Goal: Transaction & Acquisition: Obtain resource

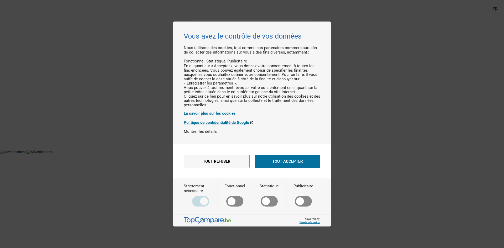
click at [294, 162] on button "Tout accepter" at bounding box center [287, 161] width 65 height 13
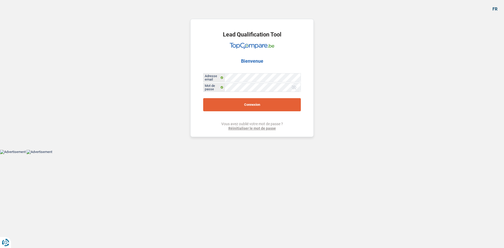
click at [267, 102] on button "Connexion" at bounding box center [252, 104] width 98 height 13
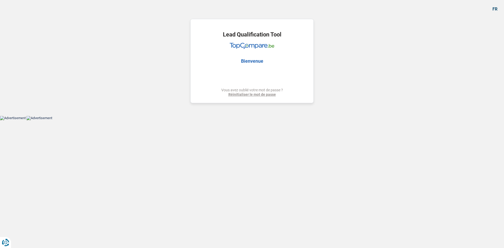
select select "car"
select select "publicEmployee"
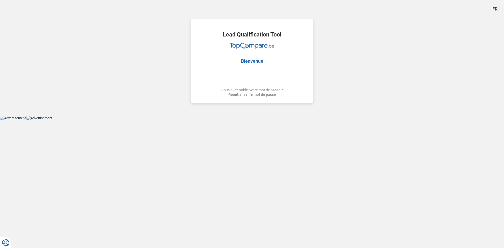
select select "mutuality"
select select "netSalary"
select select "mealVouchers"
select select "familyAllowances"
select select "other"
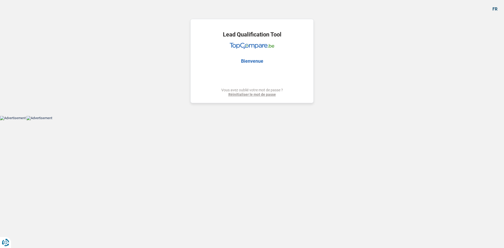
select select "other"
select select "mutualityIndemnity"
select select "ownerWithMortgage"
select select "mortgage"
select select "240"
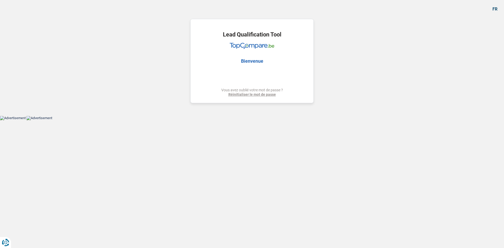
select select "renovationLoan"
select select "120"
select select "car"
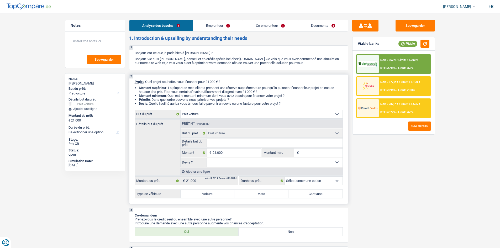
click at [235, 115] on select "Confort maison: meubles, textile, peinture, électroménager, outillage non-profe…" at bounding box center [262, 114] width 162 height 8
select select "other"
click at [181, 110] on select "Confort maison: meubles, textile, peinture, électroménager, outillage non-profe…" at bounding box center [262, 114] width 162 height 8
select select "other"
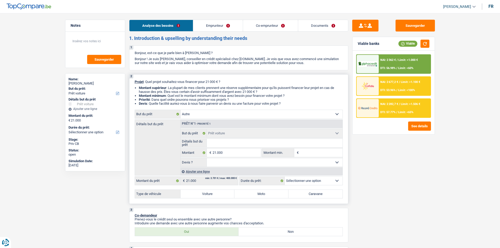
select select "other"
select select "120"
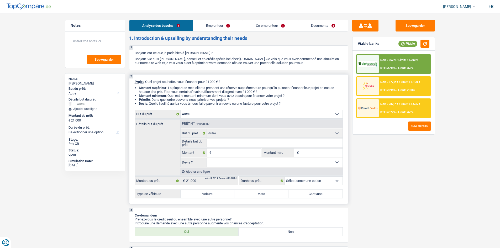
select select "120"
select select "car"
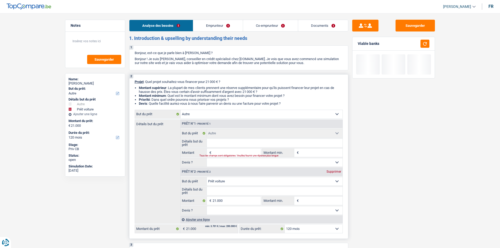
click at [333, 171] on div "Supprimer" at bounding box center [333, 171] width 17 height 3
type input "0"
select select
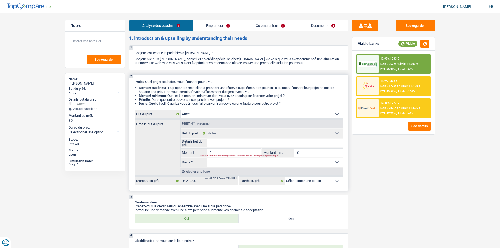
click at [213, 117] on select "Confort maison: meubles, textile, peinture, électroménager, outillage non-profe…" at bounding box center [262, 114] width 162 height 8
select select "houseOrGarden"
click at [181, 110] on select "Confort maison: meubles, textile, peinture, électroménager, outillage non-profe…" at bounding box center [262, 114] width 162 height 8
select select "houseOrGarden"
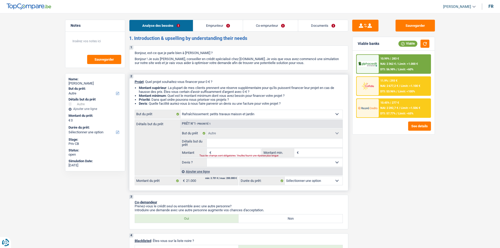
select select
select select "houseOrGarden"
select select
select select "houseOrGarden"
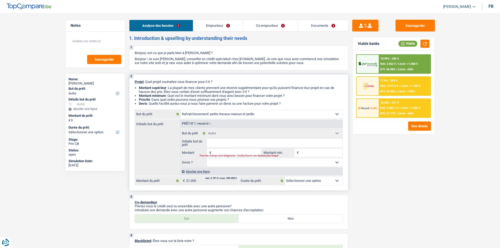
select select
select select "other"
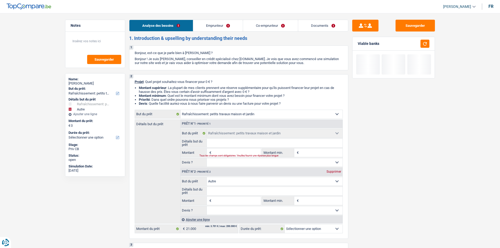
click at [216, 20] on link "Emprunteur" at bounding box center [218, 25] width 50 height 11
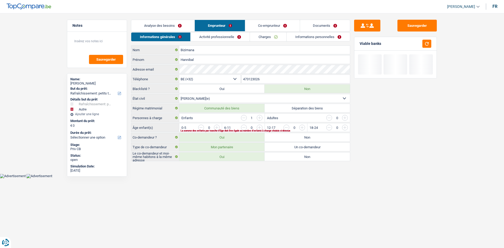
click at [264, 38] on link "Charges" at bounding box center [268, 37] width 36 height 9
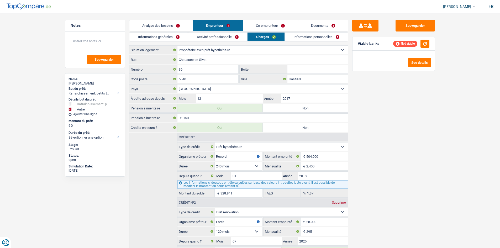
drag, startPoint x: 160, startPoint y: 26, endPoint x: 220, endPoint y: 44, distance: 63.2
click at [159, 25] on link "Analyse des besoins" at bounding box center [160, 25] width 63 height 11
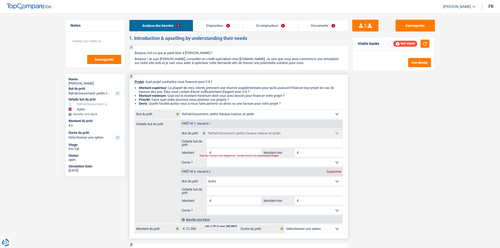
click at [334, 171] on div "Supprimer" at bounding box center [333, 171] width 17 height 3
select select
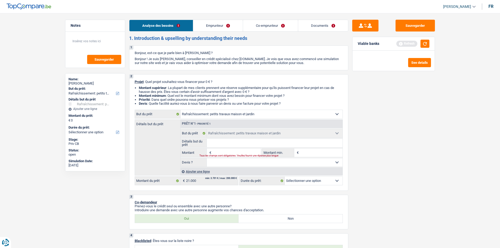
drag, startPoint x: 205, startPoint y: 171, endPoint x: 206, endPoint y: 166, distance: 4.8
click at [206, 165] on div "Prêt n°1 - Priorité 1 Confort maison: meubles, textile, peinture, électroménage…" at bounding box center [261, 148] width 162 height 56
click at [209, 172] on div "Ajouter une ligne" at bounding box center [261, 172] width 162 height 8
select select
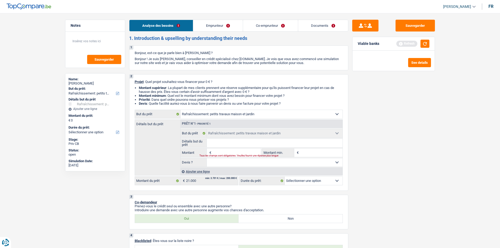
select select
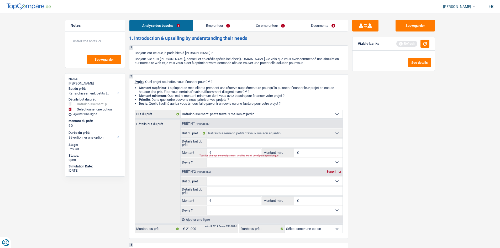
click at [232, 183] on select "Confort maison: meubles, textile, peinture, électroménager, outillage non-profe…" at bounding box center [275, 181] width 136 height 8
select select "other"
click at [207, 177] on select "Confort maison: meubles, textile, peinture, électroménager, outillage non-profe…" at bounding box center [275, 181] width 136 height 8
select select "other"
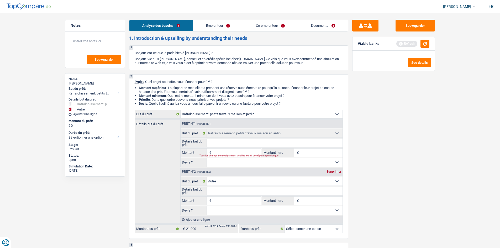
click at [233, 192] on input "Détails but du prêt" at bounding box center [275, 191] width 136 height 8
type input "b"
type input "bv"
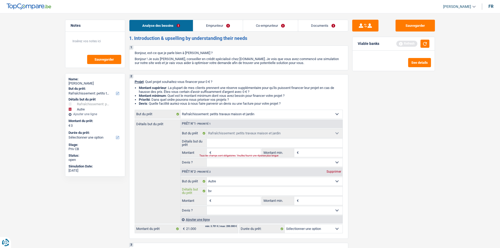
type input "bvo"
type input "bvoi"
type input "bvoit"
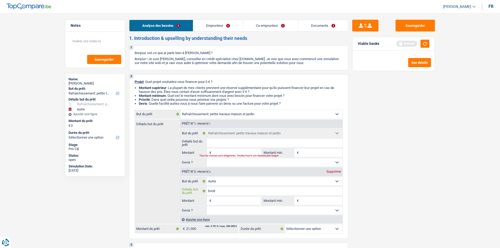
type input "bvoit"
type input "bvoitur"
type input "bvoiture"
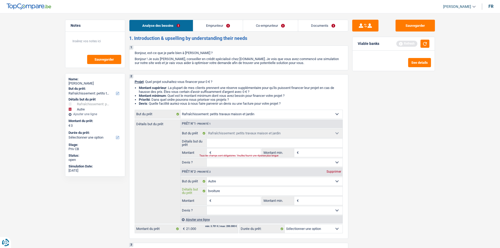
type input "bvoiture"
click at [210, 191] on input "bvoiture" at bounding box center [275, 191] width 136 height 8
type input "voiture"
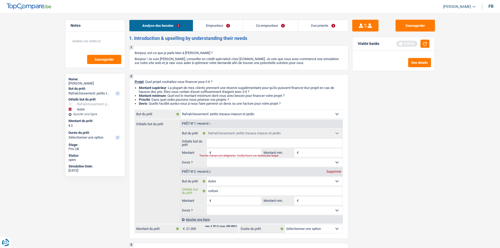
type input "voiture"
click at [242, 202] on input "Montant" at bounding box center [237, 201] width 48 height 8
type input "1"
type input "17"
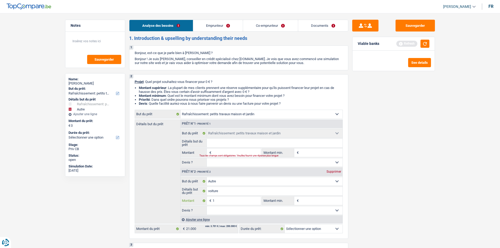
type input "17"
type input "170"
type input "1.700"
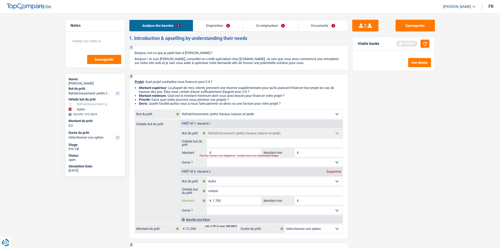
type input "17.000"
click at [422, 188] on div "Sauvegarder Viable banks Refresh See details" at bounding box center [393, 129] width 91 height 219
type input "17.000"
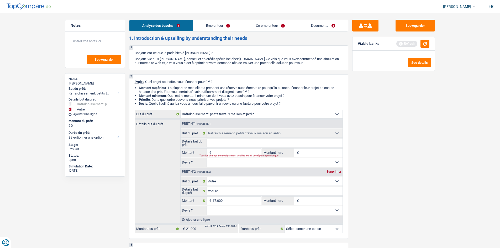
type input "17.000"
select select "84"
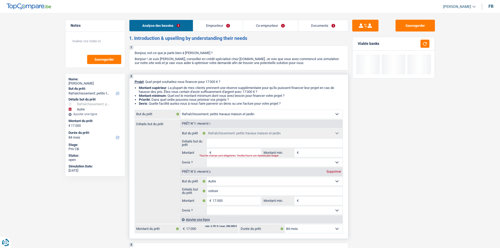
drag, startPoint x: 219, startPoint y: 150, endPoint x: 299, endPoint y: 166, distance: 81.1
click at [219, 150] on input "Montant" at bounding box center [237, 153] width 48 height 8
type input "4"
type input "40"
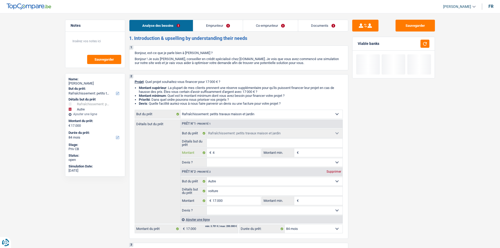
type input "40"
type input "400"
type input "4.000"
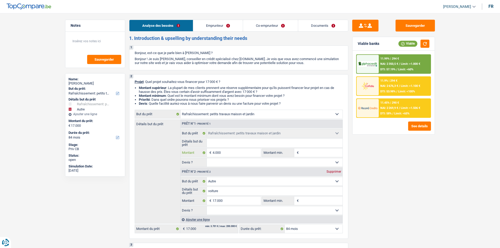
type input "4.000"
click at [395, 192] on div "Sauvegarder Viable banks Viable 11.99% | 294 € NAI: 2 350,5 € / Limit: >1.000 €…" at bounding box center [393, 129] width 91 height 219
type input "21.000"
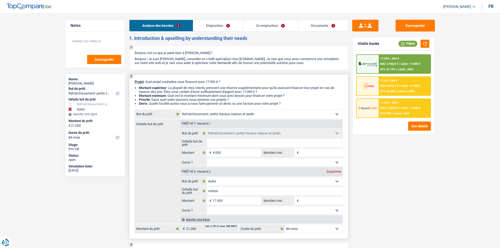
select select "120"
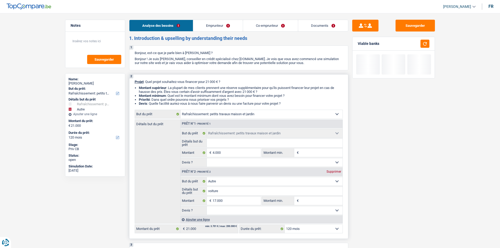
click at [230, 139] on fieldset "Détails but du prêt Tous les champs sont obligatoires. Veuillez fournir une rép…" at bounding box center [262, 143] width 162 height 9
click at [229, 140] on input "Détails but du prêt" at bounding box center [275, 143] width 136 height 8
type input "T"
type input "Tr"
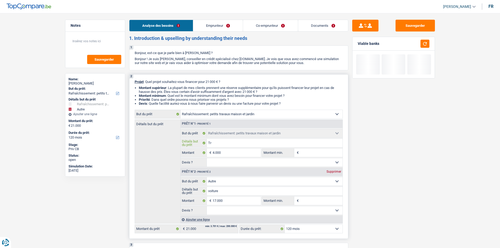
type input "Tr"
type input "Tra"
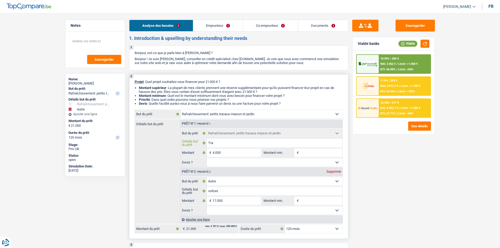
type input "Trav"
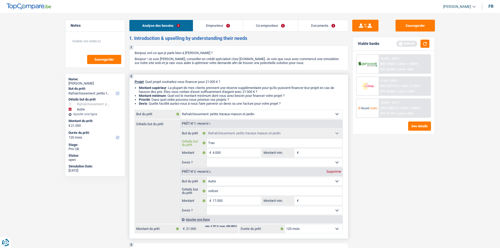
type input "Trava"
type input "Travau"
type input "Travaux"
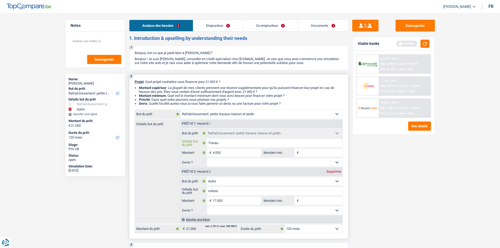
type input "Travaux"
click at [433, 189] on div "Sauvegarder Viable banks Refresh 10.99% | 283 € NAI: 2 362 € / Limit: >1.000 € …" at bounding box center [393, 129] width 91 height 219
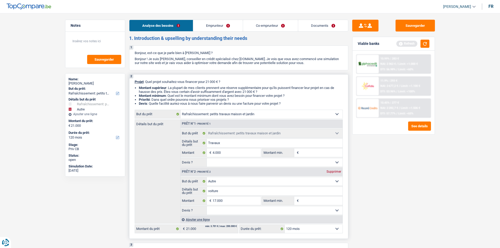
click at [267, 220] on div "Ajouter une ligne" at bounding box center [261, 220] width 162 height 8
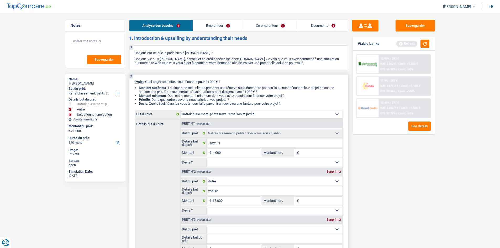
click at [339, 222] on div "Prêt n°3 - Priorité 3 Supprimer" at bounding box center [262, 220] width 162 height 8
click at [335, 220] on div "Supprimer" at bounding box center [333, 219] width 17 height 3
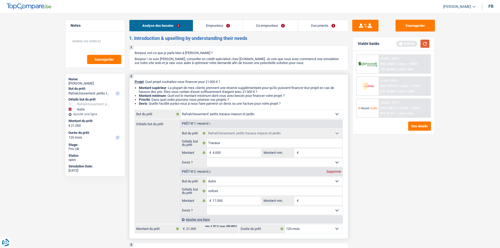
click at [425, 44] on button "button" at bounding box center [425, 44] width 9 height 8
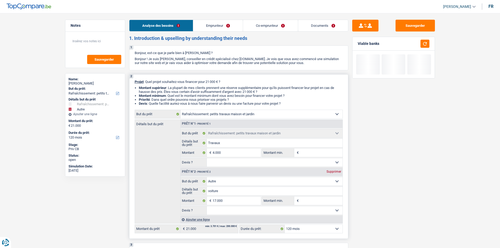
click at [230, 210] on select "Oui Non Non répondu Sélectionner une option" at bounding box center [275, 210] width 136 height 8
select select "yes"
click at [207, 206] on select "Oui Non Non répondu Sélectionner une option" at bounding box center [275, 210] width 136 height 8
select select "yes"
click at [227, 163] on select "Oui Non Non répondu Sélectionner une option" at bounding box center [275, 162] width 136 height 8
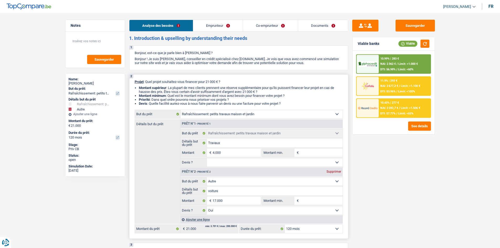
select select "yes"
click at [207, 158] on select "Oui Non Non répondu Sélectionner une option" at bounding box center [275, 162] width 136 height 8
select select "yes"
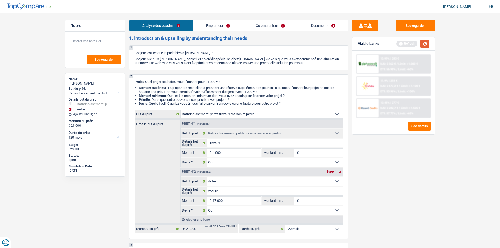
click at [422, 40] on button "button" at bounding box center [425, 44] width 9 height 8
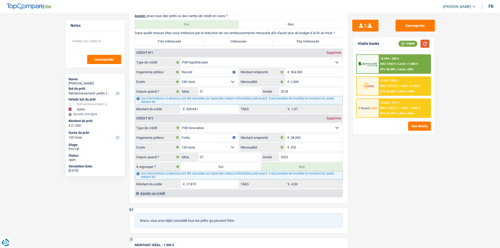
scroll to position [551, 0]
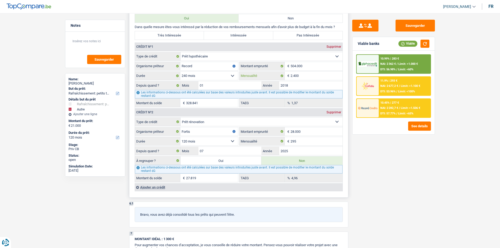
click at [316, 76] on input "2.400" at bounding box center [317, 76] width 52 height 8
click at [313, 140] on input "295" at bounding box center [317, 141] width 52 height 8
click at [249, 150] on input "07" at bounding box center [229, 151] width 63 height 8
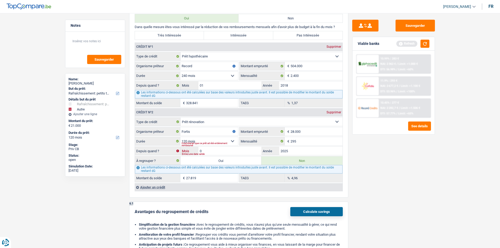
type input "05"
type input "27.453"
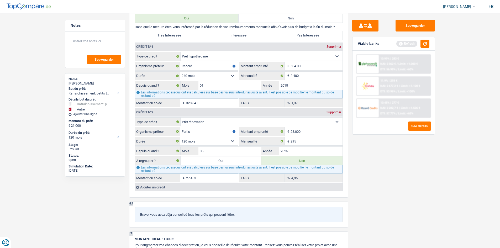
click at [430, 197] on div "Sauvegarder Viable banks Refresh 10.99% | 283 € NAI: 2 362 € / Limit: >1.000 € …" at bounding box center [393, 129] width 91 height 219
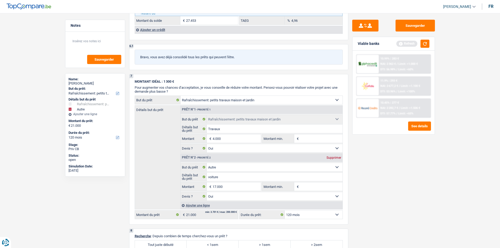
scroll to position [840, 0]
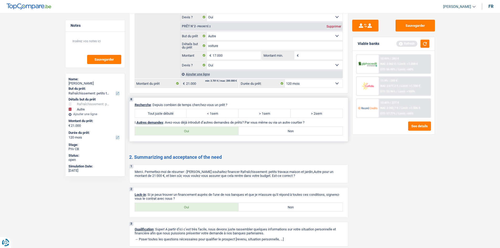
click at [161, 114] on label "Tout juste débuté" at bounding box center [161, 113] width 52 height 8
click at [161, 114] on input "Tout juste débuté" at bounding box center [161, 113] width 52 height 8
radio input "true"
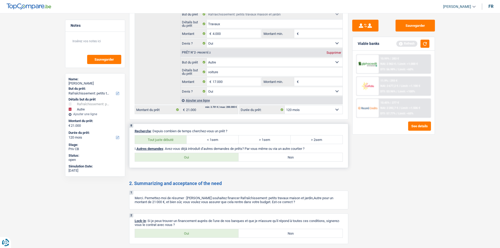
click at [209, 133] on div "8 Recherche : Depuis combien de temps cherchez-vous un prêt ? Tout juste débuté…" at bounding box center [238, 146] width 219 height 44
click at [227, 139] on label "< 1sem" at bounding box center [213, 139] width 52 height 8
click at [227, 139] on input "< 1sem" at bounding box center [213, 139] width 52 height 8
radio input "true"
click at [190, 234] on label "Oui" at bounding box center [187, 233] width 104 height 8
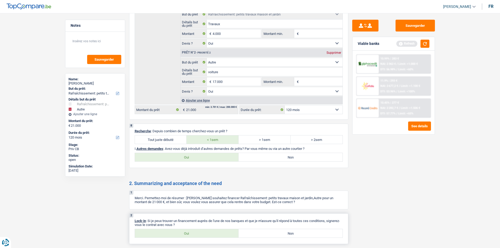
click at [190, 234] on input "Oui" at bounding box center [187, 233] width 104 height 8
radio input "true"
click at [214, 156] on label "Oui" at bounding box center [187, 157] width 104 height 8
click at [214, 156] on input "Oui" at bounding box center [187, 157] width 104 height 8
radio input "true"
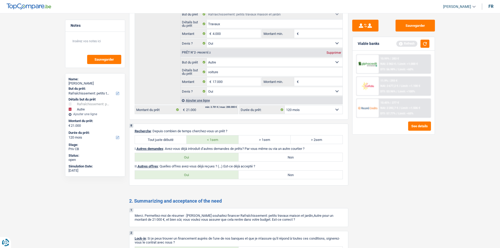
click at [295, 178] on label "Non" at bounding box center [291, 175] width 104 height 8
click at [295, 178] on input "Non" at bounding box center [291, 175] width 104 height 8
radio input "true"
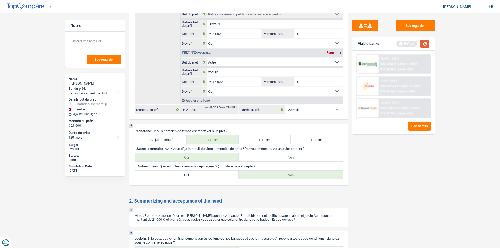
click at [427, 43] on button "button" at bounding box center [425, 44] width 9 height 8
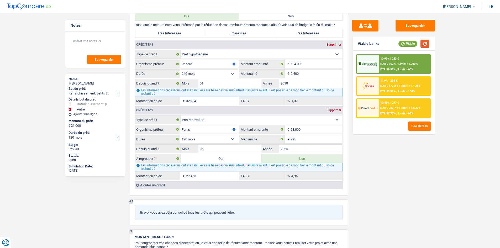
scroll to position [656, 0]
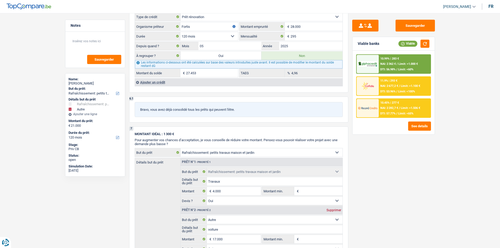
click at [388, 82] on div "11.9% | 293 € NAI: 2 677,2 € / Limit: >1.100 € DTI: 53.96% / Limit: <100%" at bounding box center [405, 86] width 52 height 18
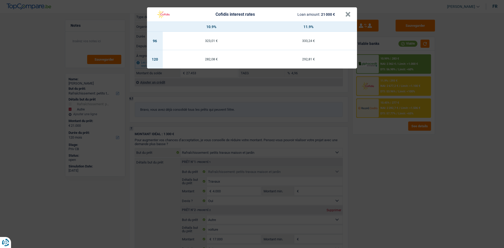
drag, startPoint x: 380, startPoint y: 169, endPoint x: 385, endPoint y: 130, distance: 38.9
click at [380, 169] on div "Cofidis interest rates Loan amount: 21 000 € × 10.9% 11.9% 96 323,01 € 333,24 €…" at bounding box center [252, 124] width 504 height 248
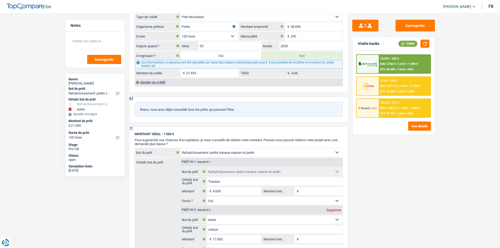
click at [391, 65] on span "NAI: 2 362 €" at bounding box center [387, 63] width 15 height 3
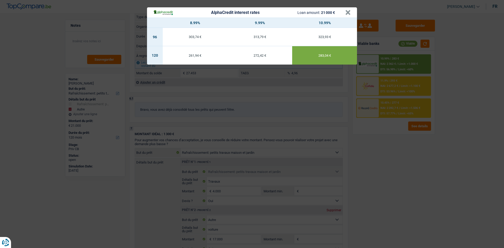
click at [389, 180] on div "AlphaCredit interest rates Loan amount: 21 000 € × 8.99% 9.99% 10.99% 96 303,74…" at bounding box center [252, 124] width 504 height 248
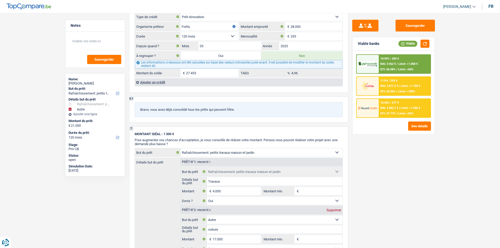
click at [387, 110] on div "10.45% | 277 € NAI: 2 282,7 € / Limit: >1.506 € DTI: 57.77% / Limit: <65%" at bounding box center [405, 108] width 52 height 18
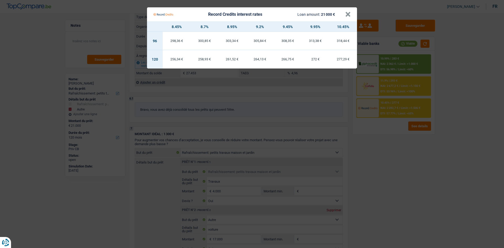
drag, startPoint x: 411, startPoint y: 181, endPoint x: 414, endPoint y: 172, distance: 8.9
click at [413, 176] on Credits "Record Credits interest rates Loan amount: 21 000 € × 8.45% 8.7% 8.95% 9.2% 9.4…" at bounding box center [252, 124] width 504 height 248
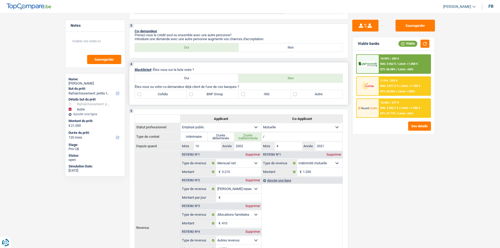
scroll to position [193, 0]
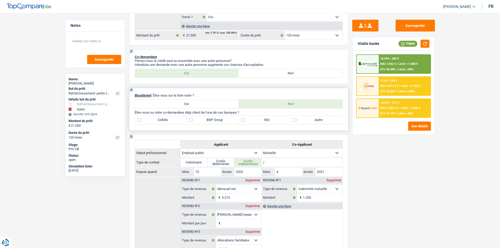
click at [208, 119] on label "BNP Group" at bounding box center [213, 120] width 52 height 8
click at [208, 119] on input "BNP Group" at bounding box center [213, 120] width 52 height 8
checkbox input "true"
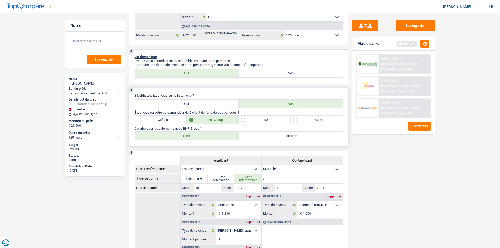
click at [201, 133] on label "Bien" at bounding box center [187, 136] width 104 height 8
click at [201, 133] on input "Bien" at bounding box center [187, 136] width 104 height 8
radio input "true"
click at [275, 127] on p "Collaboration et paiements avec BNP Group ?" at bounding box center [239, 129] width 208 height 4
click at [273, 121] on label "ING" at bounding box center [265, 120] width 52 height 8
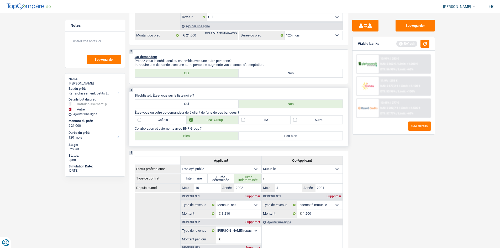
click at [273, 121] on input "ING" at bounding box center [265, 120] width 52 height 8
checkbox input "true"
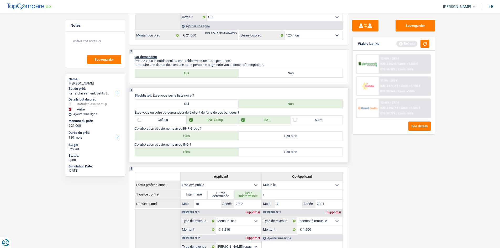
click at [185, 156] on label "Bien" at bounding box center [187, 152] width 104 height 8
click at [185, 156] on input "Bien" at bounding box center [187, 152] width 104 height 8
radio input "true"
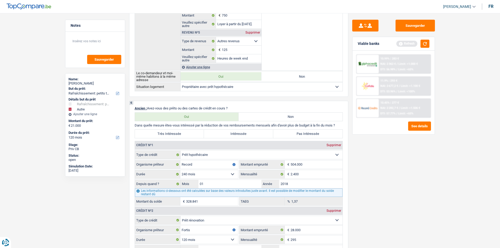
scroll to position [509, 0]
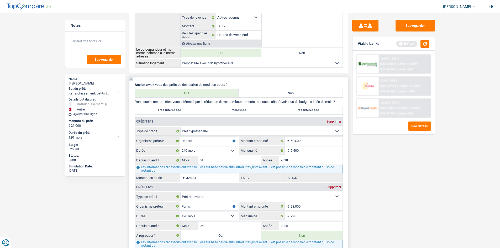
click at [316, 108] on label "Pas Intéressée" at bounding box center [307, 110] width 69 height 8
click at [316, 108] on input "Pas Intéressée" at bounding box center [307, 110] width 69 height 8
radio input "true"
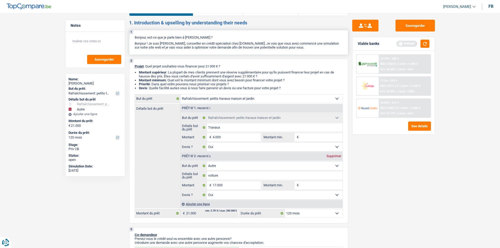
scroll to position [0, 0]
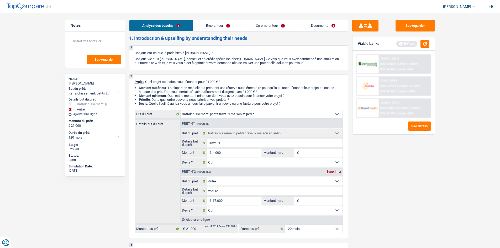
click at [220, 29] on link "Emprunteur" at bounding box center [218, 25] width 50 height 11
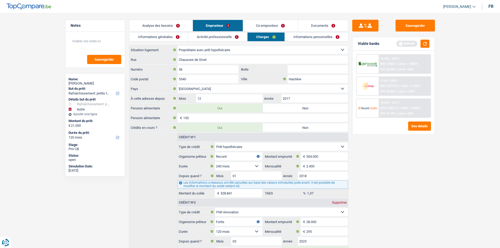
click at [159, 33] on link "Informations générales" at bounding box center [158, 37] width 59 height 9
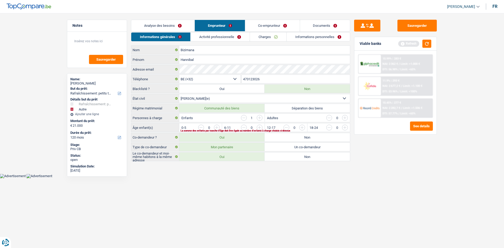
click at [259, 127] on input "button" at bounding box center [366, 129] width 219 height 8
click at [224, 32] on li "Activité professionnelle" at bounding box center [220, 36] width 59 height 9
click at [237, 37] on link "Activité professionnelle" at bounding box center [220, 37] width 59 height 9
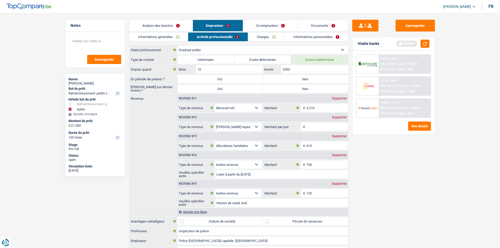
click at [326, 80] on label "Non" at bounding box center [305, 79] width 85 height 8
click at [326, 80] on input "Non" at bounding box center [305, 79] width 85 height 8
radio input "true"
click at [315, 85] on label "Non" at bounding box center [305, 89] width 85 height 8
click at [315, 85] on input "Non" at bounding box center [305, 89] width 85 height 8
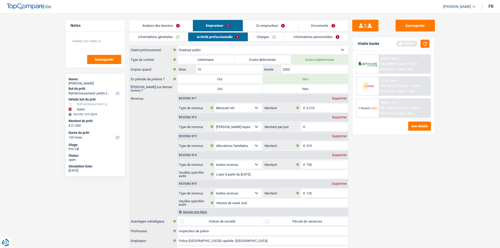
radio input "true"
click at [299, 70] on input "2002" at bounding box center [314, 69] width 66 height 8
click at [317, 127] on input "Montant par jour" at bounding box center [327, 127] width 42 height 8
type input "6,0"
click at [389, 164] on div "Sauvegarder Viable banks Refresh 10.99% | 283 € NAI: 2 362 € / Limit: >1.000 € …" at bounding box center [393, 129] width 91 height 219
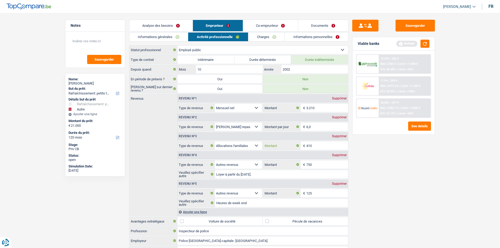
drag, startPoint x: 319, startPoint y: 142, endPoint x: 492, endPoint y: 175, distance: 175.3
click at [322, 141] on fieldset "410 € Montant N'utilisez que des lettres pour répondre" at bounding box center [305, 145] width 85 height 9
click at [273, 177] on input "Loyer à partir du 1er novembre." at bounding box center [281, 174] width 133 height 8
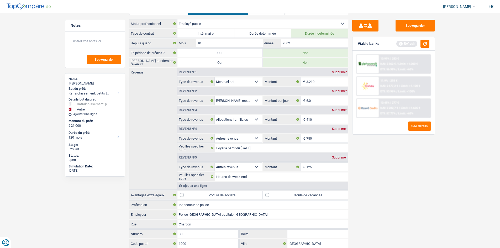
click at [343, 157] on div "Supprimer" at bounding box center [339, 157] width 17 height 3
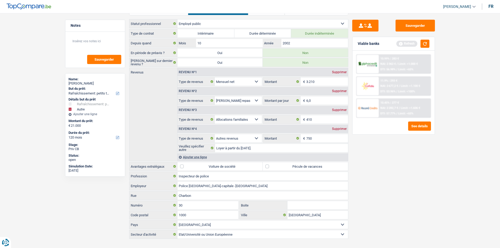
click at [340, 130] on div "Supprimer" at bounding box center [339, 128] width 17 height 3
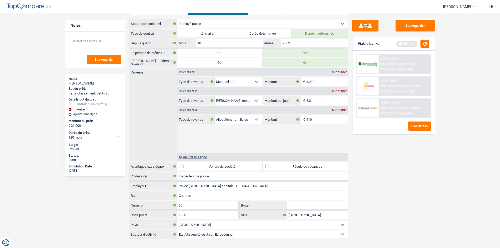
scroll to position [5, 0]
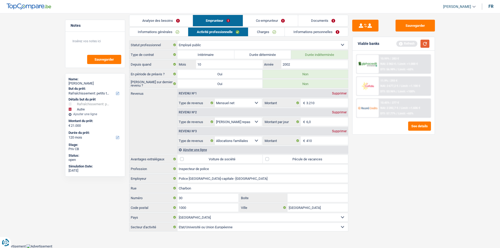
click at [428, 40] on button "button" at bounding box center [425, 44] width 9 height 8
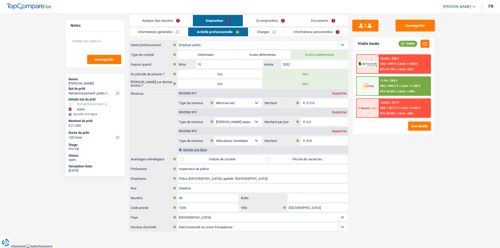
drag, startPoint x: 314, startPoint y: 159, endPoint x: 406, endPoint y: 150, distance: 92.0
click at [314, 159] on label "Pécule de vacances" at bounding box center [305, 159] width 85 height 8
click at [314, 159] on input "Pécule de vacances" at bounding box center [305, 159] width 85 height 8
checkbox input "true"
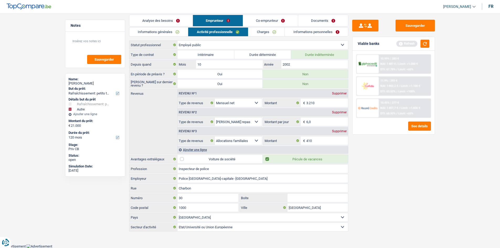
click at [257, 33] on link "Charges" at bounding box center [266, 32] width 36 height 9
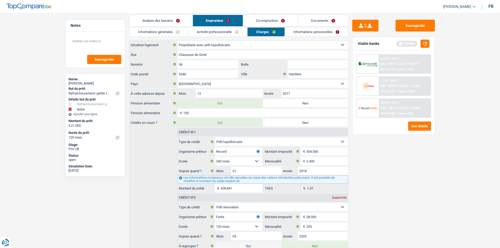
click at [230, 32] on link "Activité professionnelle" at bounding box center [217, 32] width 59 height 9
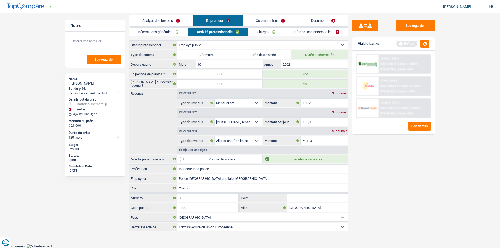
click at [272, 32] on link "Charges" at bounding box center [266, 32] width 36 height 9
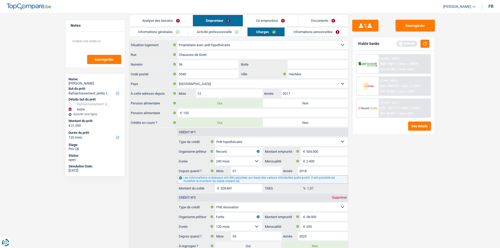
click at [228, 30] on link "Activité professionnelle" at bounding box center [217, 32] width 59 height 9
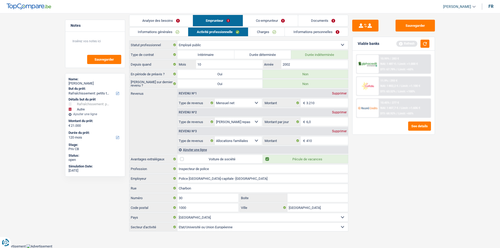
click at [274, 32] on link "Charges" at bounding box center [266, 32] width 36 height 9
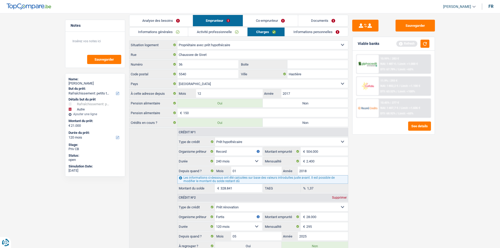
click at [315, 35] on link "Informations personnelles" at bounding box center [316, 32] width 63 height 9
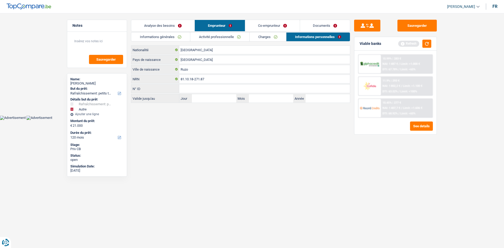
click at [268, 24] on link "Co-emprunteur" at bounding box center [272, 25] width 55 height 11
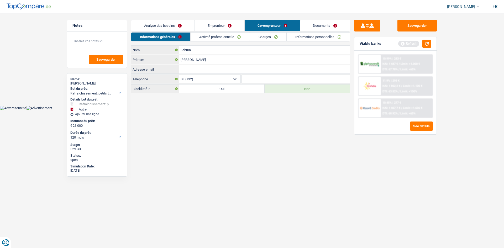
click at [232, 37] on link "Activité professionnelle" at bounding box center [220, 37] width 59 height 9
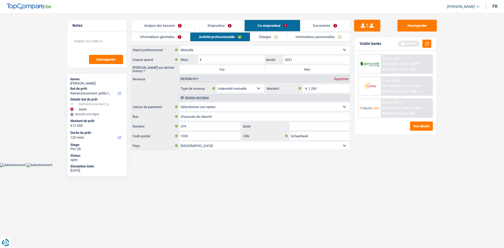
click at [297, 70] on label "Non" at bounding box center [307, 69] width 85 height 8
click at [297, 70] on input "Non" at bounding box center [307, 69] width 85 height 8
radio input "true"
click at [308, 60] on input "2021" at bounding box center [317, 59] width 66 height 8
click at [321, 88] on input "1.200" at bounding box center [329, 88] width 42 height 8
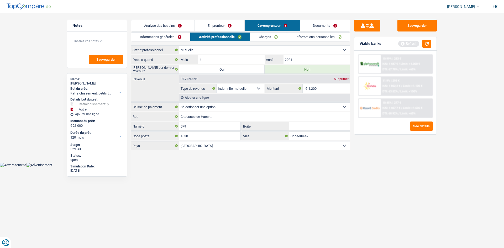
click at [273, 39] on link "Charges" at bounding box center [268, 37] width 36 height 9
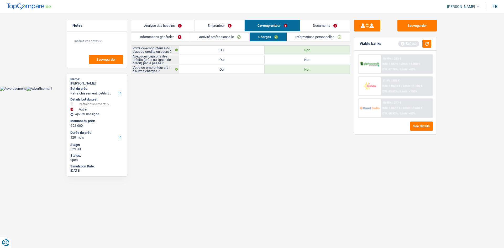
click at [257, 61] on label "Oui" at bounding box center [221, 59] width 85 height 8
click at [257, 61] on input "Oui" at bounding box center [221, 59] width 85 height 8
radio input "true"
click at [231, 36] on link "Activité professionnelle" at bounding box center [219, 37] width 59 height 9
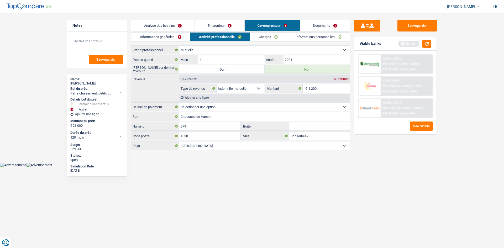
click at [267, 39] on link "Charges" at bounding box center [268, 37] width 36 height 9
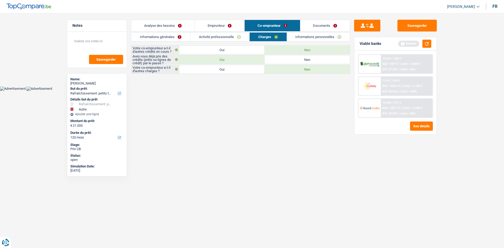
click at [298, 37] on link "Informations personnelles" at bounding box center [318, 37] width 63 height 9
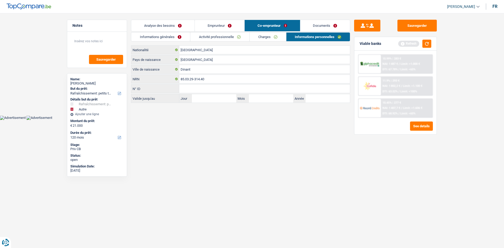
click at [276, 33] on link "Charges" at bounding box center [268, 37] width 36 height 9
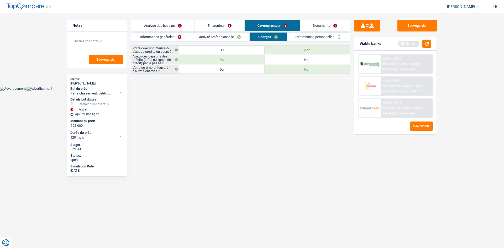
click at [314, 38] on link "Informations personnelles" at bounding box center [318, 37] width 63 height 9
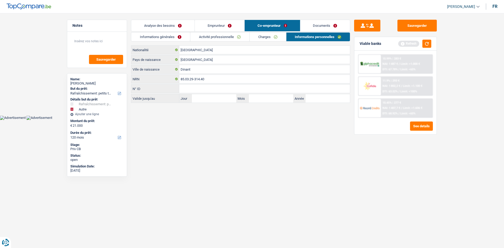
click at [183, 23] on link "Analyse des besoins" at bounding box center [162, 25] width 63 height 11
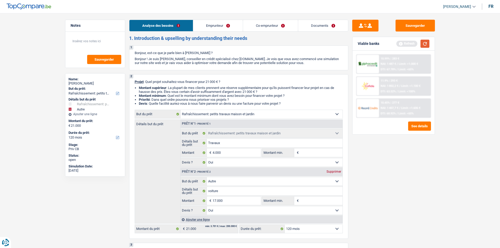
click at [427, 43] on button "button" at bounding box center [425, 44] width 9 height 8
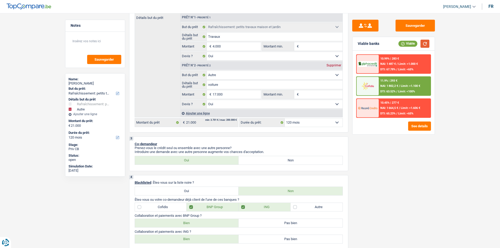
scroll to position [105, 0]
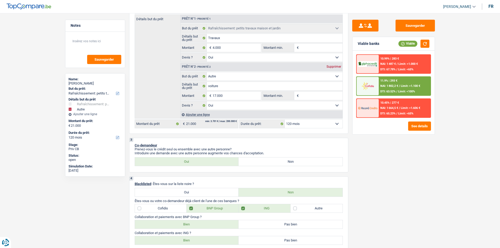
click at [412, 87] on span "Limit: >1.100 €" at bounding box center [410, 85] width 19 height 3
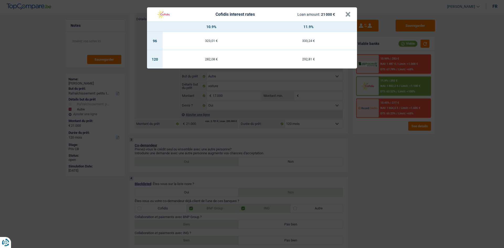
click at [406, 159] on div "Cofidis interest rates Loan amount: 21 000 € × 10.9% 11.9% 96 323,01 € 333,24 €…" at bounding box center [252, 124] width 504 height 248
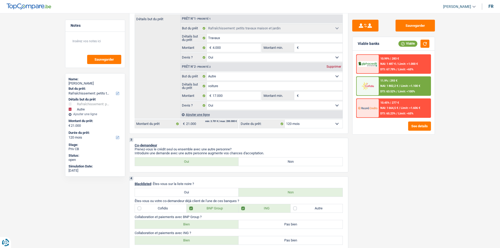
drag, startPoint x: 423, startPoint y: 76, endPoint x: 360, endPoint y: 102, distance: 68.2
click at [421, 77] on div "10.99% | 283 € NAI: 1 487 € / Limit: >1.000 € DTI: 67.78% / Limit: <65% 11.9% |…" at bounding box center [393, 86] width 75 height 64
click at [378, 84] on div at bounding box center [368, 86] width 22 height 18
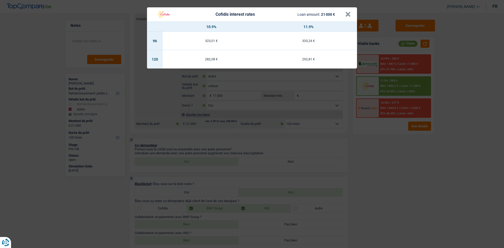
click at [408, 171] on div "Cofidis interest rates Loan amount: 21 000 € × 10.9% 11.9% 96 323,01 € 333,24 €…" at bounding box center [252, 124] width 504 height 248
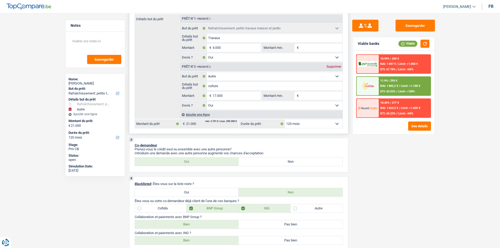
click at [317, 97] on input "Montant min." at bounding box center [321, 96] width 43 height 8
click at [368, 171] on div "Sauvegarder Viable banks Viable 10.99% | 283 € NAI: 1 487 € / Limit: >1.000 € D…" at bounding box center [393, 129] width 91 height 219
click at [310, 46] on input "Montant min." at bounding box center [321, 48] width 43 height 8
click at [310, 98] on input "Montant min." at bounding box center [321, 96] width 43 height 8
type input "1"
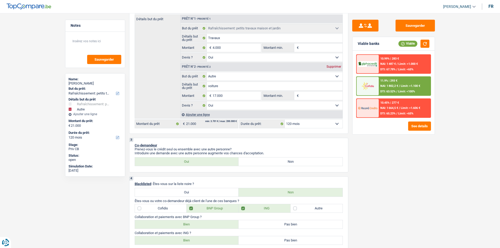
type input "1"
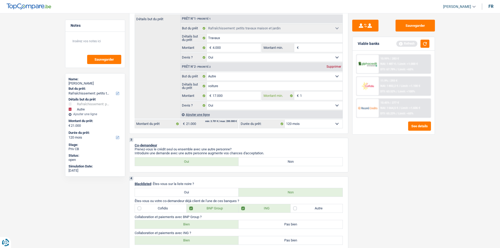
type input "17"
type input "170"
type input "1.700"
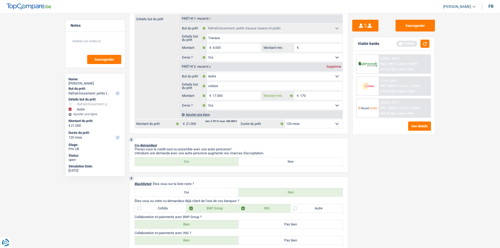
type input "1.700"
type input "17.000"
click at [425, 183] on div "Sauvegarder Viable banks Refresh 10.99% | 283 € NAI: 1 487 € / Limit: >1.000 € …" at bounding box center [393, 129] width 91 height 219
click at [304, 45] on input "Montant min." at bounding box center [321, 48] width 43 height 8
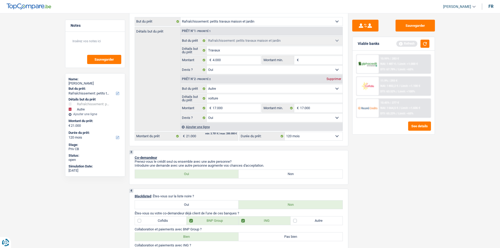
scroll to position [26, 0]
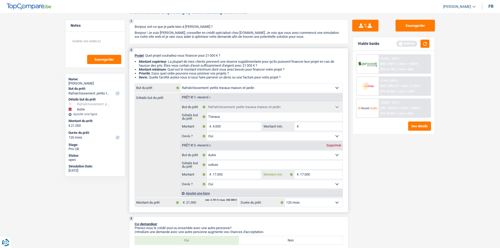
click at [320, 172] on input "17.000" at bounding box center [321, 174] width 43 height 8
type input "1.700"
type input "170"
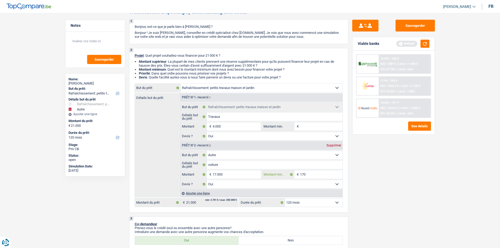
type input "17"
type input "1"
drag, startPoint x: 413, startPoint y: 173, endPoint x: 425, endPoint y: 116, distance: 58.0
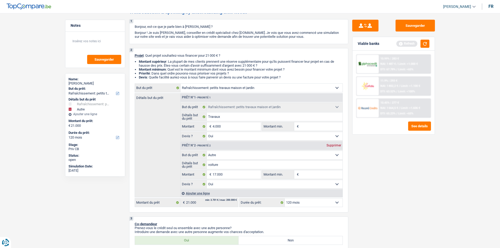
click at [414, 172] on div "Sauvegarder Viable banks Refresh 10.99% | 283 € NAI: 1 487 € / Limit: >1.000 € …" at bounding box center [393, 129] width 91 height 219
click at [415, 27] on button "Sauvegarder" at bounding box center [415, 26] width 39 height 12
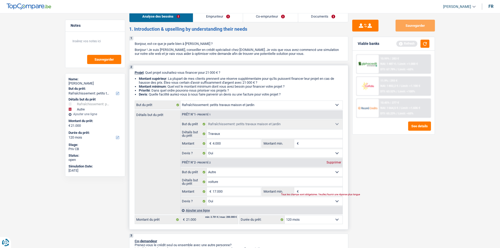
scroll to position [0, 0]
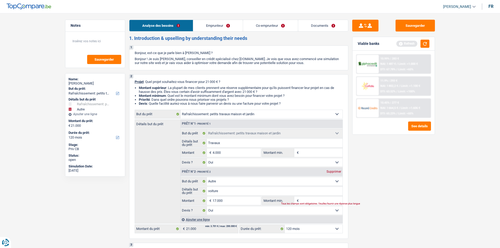
click at [309, 28] on link "Documents" at bounding box center [323, 25] width 50 height 11
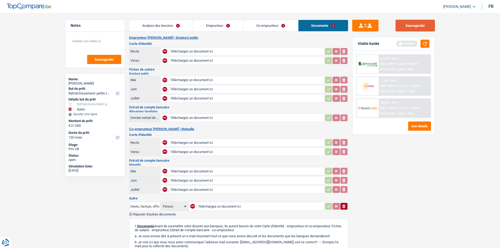
click at [421, 24] on button "Sauvegarder" at bounding box center [415, 26] width 39 height 12
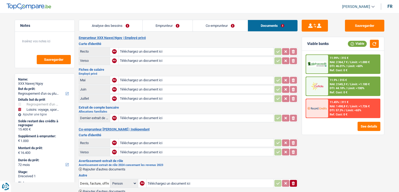
select select "refinancing"
select select "hobbies"
select select "72"
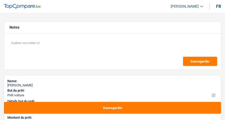
select select "car"
select select "publicEmployee"
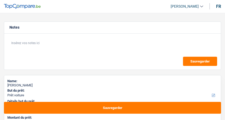
select select "netSalary"
select select "mealVouchers"
select select "liveWithParents"
select select "car"
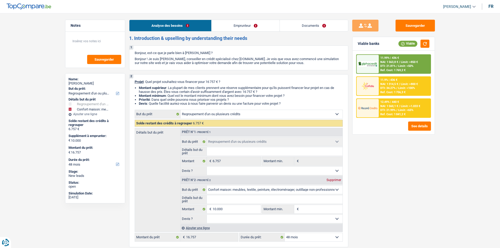
select select "refinancing"
select select "household"
select select "48"
select select "refinancing"
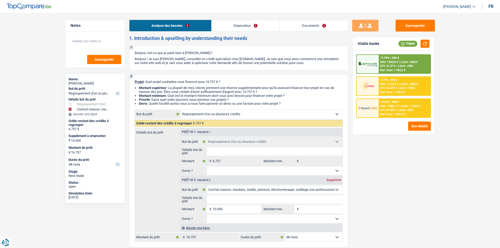
select select "refinancing"
select select "household"
select select "48"
select select "worker"
select select "netSalary"
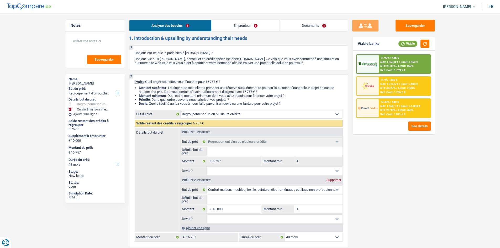
select select "liveWithParents"
select select "personalLoan"
select select "homeFurnishingOrRelocation"
select select "72"
select select "refinancing"
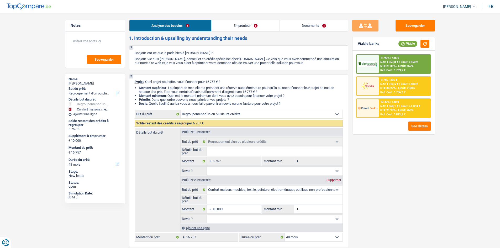
select select "refinancing"
select select "household"
select select "48"
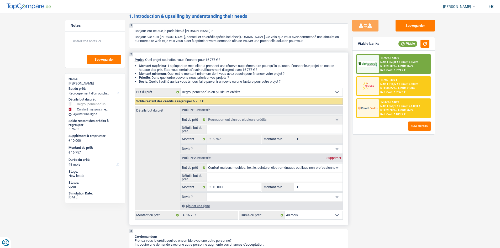
scroll to position [53, 0]
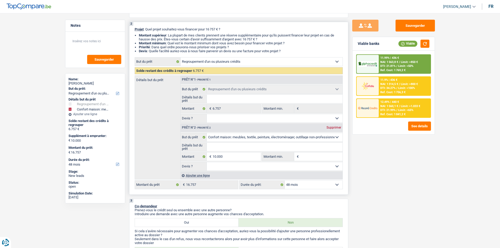
click at [240, 146] on input "Détails but du prêt" at bounding box center [275, 147] width 136 height 8
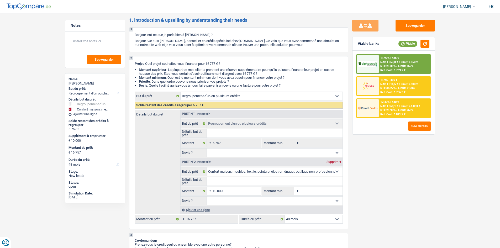
scroll to position [0, 0]
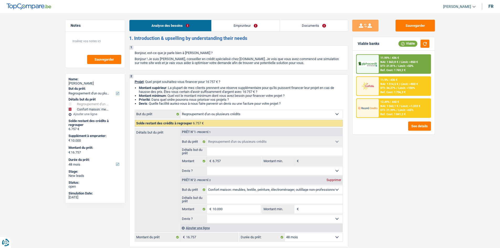
click at [334, 28] on link "Documents" at bounding box center [314, 25] width 68 height 11
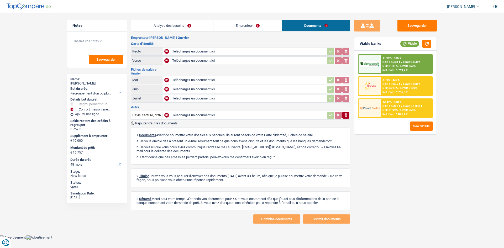
click at [255, 28] on link "Emprunteur" at bounding box center [247, 25] width 68 height 11
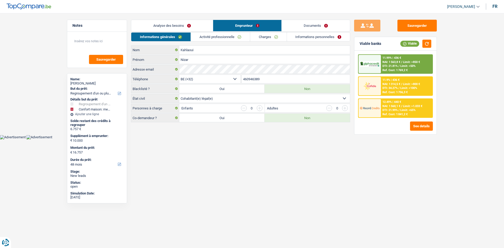
click at [316, 38] on link "Informations personnelles" at bounding box center [318, 37] width 63 height 9
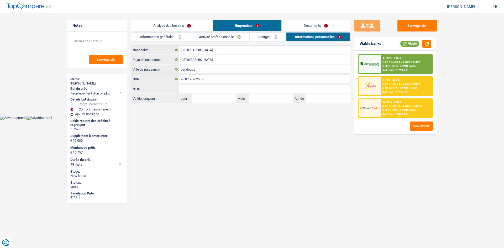
click at [276, 33] on link "Charges" at bounding box center [268, 37] width 36 height 9
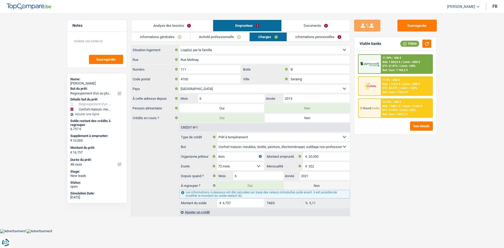
click at [235, 35] on link "Activité professionnelle" at bounding box center [219, 37] width 59 height 9
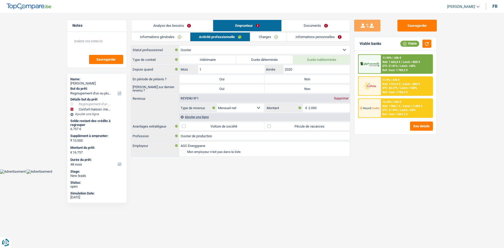
click at [184, 35] on link "Informations générales" at bounding box center [160, 37] width 59 height 9
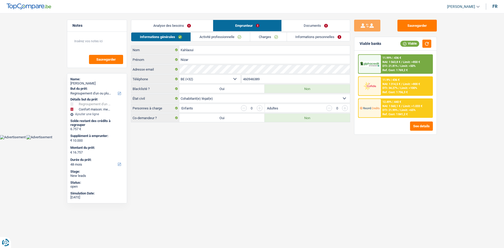
click at [193, 27] on link "Analyse des besoins" at bounding box center [172, 25] width 82 height 11
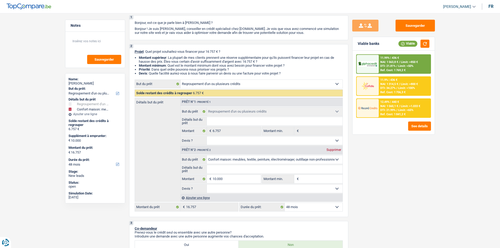
scroll to position [105, 0]
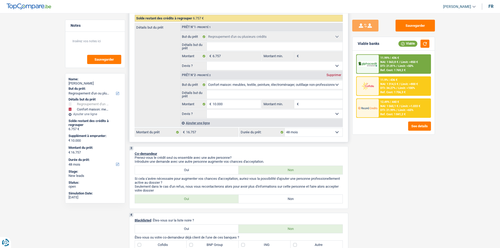
click at [237, 98] on input "Détails but du prêt" at bounding box center [275, 94] width 136 height 8
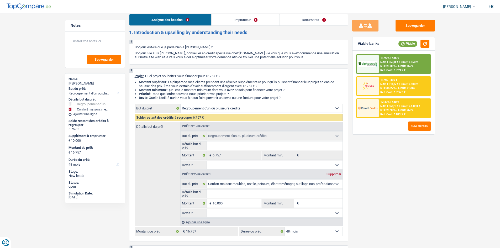
scroll to position [0, 0]
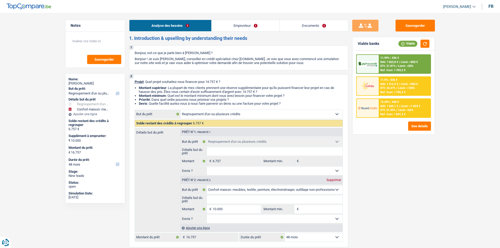
click at [228, 28] on link "Emprunteur" at bounding box center [246, 25] width 68 height 11
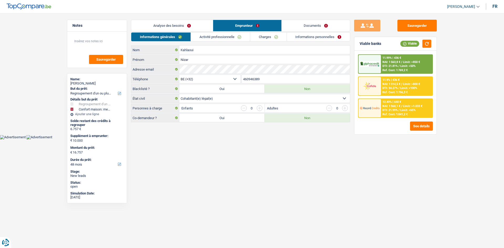
click at [195, 22] on link "Analyse des besoins" at bounding box center [172, 25] width 82 height 11
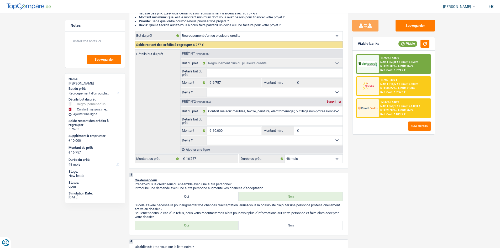
scroll to position [131, 0]
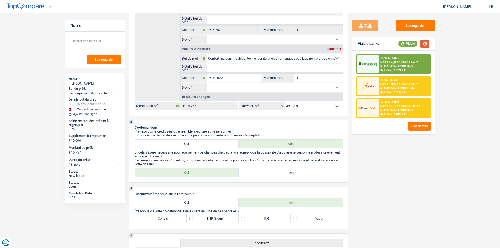
click at [427, 40] on button "button" at bounding box center [425, 44] width 9 height 8
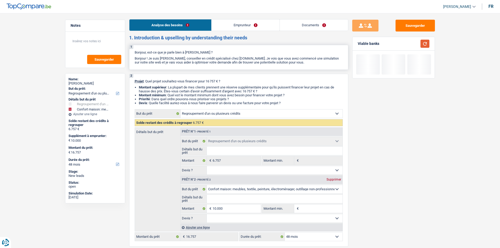
scroll to position [0, 0]
click at [248, 29] on link "Emprunteur" at bounding box center [246, 25] width 68 height 11
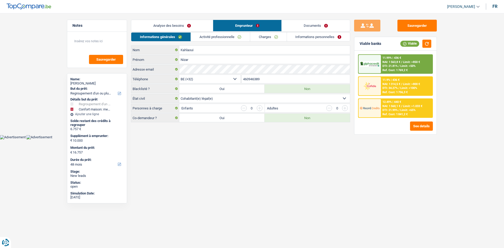
click at [245, 36] on link "Activité professionnelle" at bounding box center [220, 37] width 59 height 9
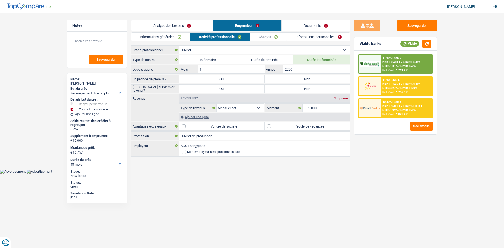
click at [274, 38] on link "Charges" at bounding box center [268, 37] width 36 height 9
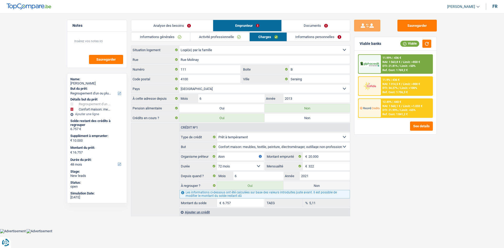
drag, startPoint x: 166, startPoint y: 39, endPoint x: 184, endPoint y: 26, distance: 21.8
click at [166, 39] on link "Informations générales" at bounding box center [160, 37] width 59 height 9
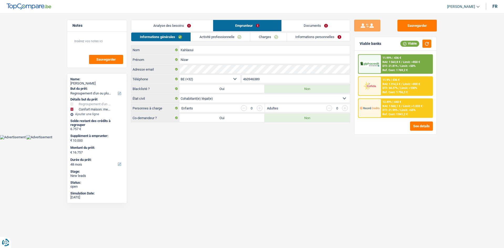
click at [186, 25] on link "Analyse des besoins" at bounding box center [172, 25] width 82 height 11
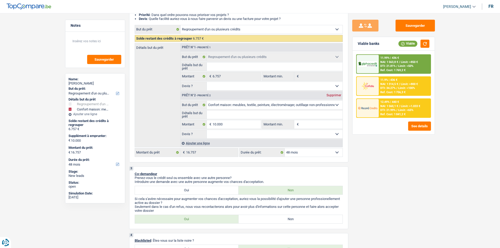
scroll to position [105, 0]
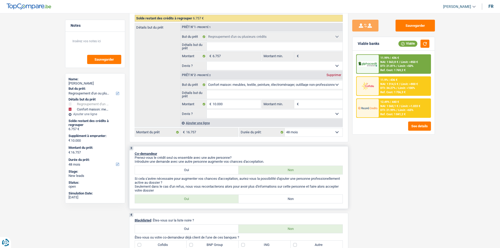
click at [165, 201] on label "Oui" at bounding box center [187, 199] width 104 height 8
click at [165, 201] on input "Oui" at bounding box center [187, 199] width 104 height 8
radio input "true"
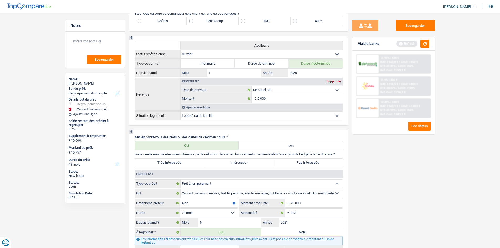
scroll to position [368, 0]
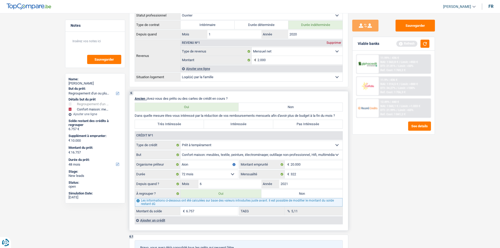
click at [179, 122] on label "Très Intéressée" at bounding box center [169, 124] width 69 height 8
click at [179, 122] on input "Très Intéressée" at bounding box center [169, 124] width 69 height 8
radio input "true"
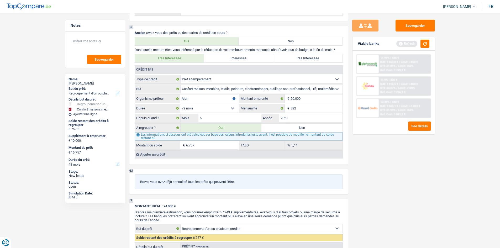
scroll to position [473, 0]
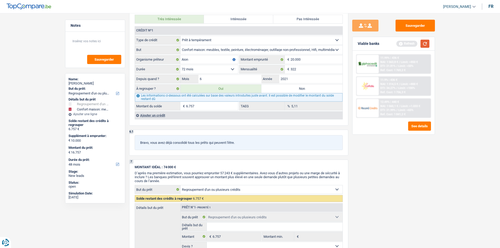
click at [426, 44] on button "button" at bounding box center [425, 44] width 9 height 8
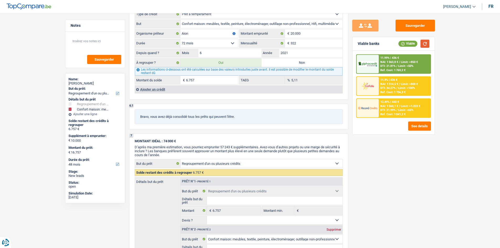
scroll to position [394, 0]
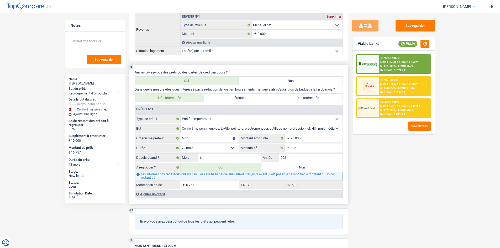
click at [213, 150] on select "12 mois 18 mois 24 mois 30 mois 36 mois 42 mois 48 mois 60 mois 72 mois 84 mois…" at bounding box center [209, 148] width 58 height 8
click at [213, 182] on input "6.757" at bounding box center [212, 185] width 52 height 8
drag, startPoint x: 160, startPoint y: 196, endPoint x: 387, endPoint y: 221, distance: 228.7
click at [160, 196] on div "Ajouter un crédit" at bounding box center [239, 194] width 208 height 8
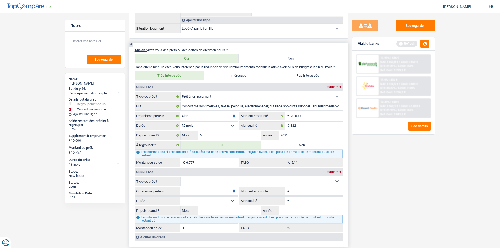
scroll to position [446, 0]
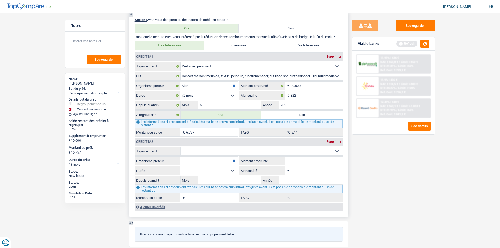
drag, startPoint x: 202, startPoint y: 149, endPoint x: 202, endPoint y: 146, distance: 3.2
click at [202, 149] on select "Carte ou ouverture de crédit Prêt hypothécaire Vente à tempérament Prêt à tempé…" at bounding box center [262, 151] width 162 height 8
select select "personalLoan"
type input "0"
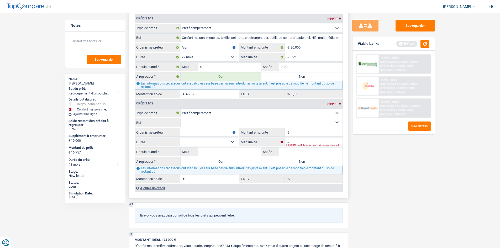
scroll to position [525, 0]
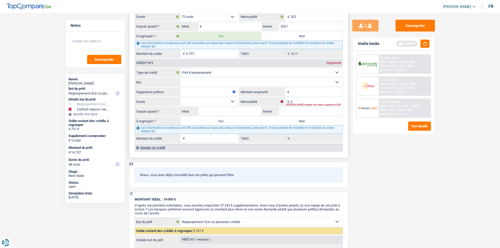
click at [157, 146] on div "Ajouter un crédit" at bounding box center [239, 148] width 208 height 8
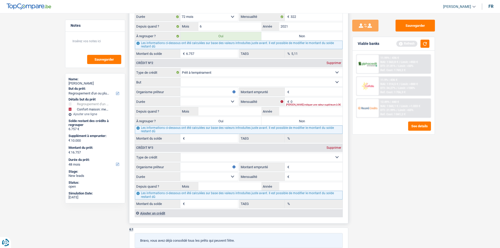
drag, startPoint x: 197, startPoint y: 155, endPoint x: 209, endPoint y: 161, distance: 12.9
click at [197, 155] on select "Carte ou ouverture de crédit Prêt hypothécaire Vente à tempérament Prêt à tempé…" at bounding box center [262, 157] width 162 height 8
select select "personalLoan"
type input "0"
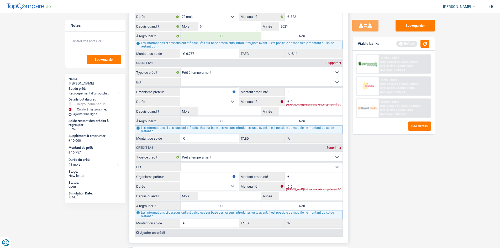
click at [192, 94] on input "Organisme prêteur" at bounding box center [209, 92] width 58 height 8
type input "Belfius"
click at [217, 110] on input "Mois" at bounding box center [229, 111] width 63 height 8
click at [202, 134] on fieldset "€ Montant du solde" at bounding box center [186, 138] width 103 height 9
click at [97, 42] on textarea at bounding box center [95, 43] width 52 height 16
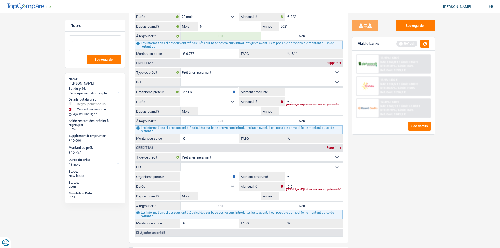
type textarea "5"
drag, startPoint x: 417, startPoint y: 180, endPoint x: 329, endPoint y: 184, distance: 88.6
click at [417, 179] on div "Sauvegarder Viable banks Refresh 11.99% | 436 € NAI: 1 563,8 € / Limit: >850 € …" at bounding box center [393, 129] width 91 height 219
click at [214, 177] on input "Organisme prêteur" at bounding box center [209, 176] width 58 height 8
type input "Cofidis"
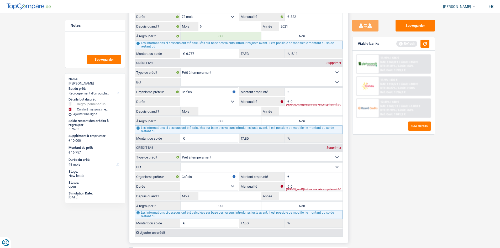
click at [217, 191] on fieldset "Carte ou ouverture de crédit Prêt hypothécaire Vente à tempérament Prêt à tempé…" at bounding box center [239, 190] width 208 height 75
click at [216, 196] on input "Mois" at bounding box center [229, 196] width 63 height 8
type input "5"
click at [97, 43] on textarea "5" at bounding box center [95, 43] width 52 height 16
type textarea "5/ 5"
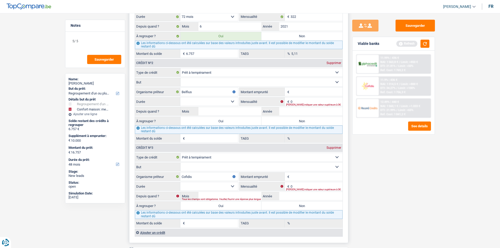
click at [245, 79] on select "Confort maison: meubles, textile, peinture, électroménager, outillage non-profe…" at bounding box center [262, 82] width 162 height 8
select select "other"
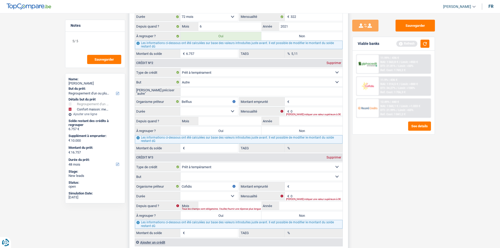
click at [209, 89] on input "Veuillez préciser "autre"" at bounding box center [262, 92] width 162 height 8
click at [421, 207] on div "Sauvegarder Viable banks Refresh 11.99% | 436 € NAI: 1 563,8 € / Limit: >850 € …" at bounding box center [393, 129] width 91 height 219
click at [214, 93] on input "Personne" at bounding box center [262, 92] width 162 height 8
type input "Personnel"
drag, startPoint x: 449, startPoint y: 225, endPoint x: 446, endPoint y: 223, distance: 3.3
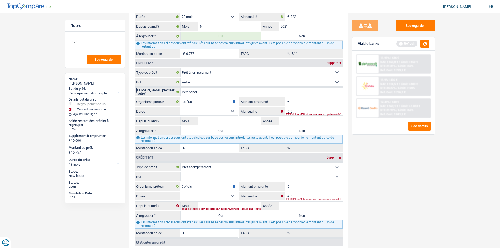
click at [447, 224] on main "Notes 5/ 5 Sauvegarder Name: Nizar Kahlaoui But du prêt: Confort maison: meuble…" at bounding box center [250, 53] width 500 height 1140
click at [199, 171] on select "Carte ou ouverture de crédit Prêt hypothécaire Vente à tempérament Prêt à tempé…" at bounding box center [262, 167] width 162 height 8
drag, startPoint x: 455, startPoint y: 185, endPoint x: 454, endPoint y: 180, distance: 5.4
click at [455, 184] on main "Notes 5/ 5 Sauvegarder Name: Nizar Kahlaoui But du prêt: Confort maison: meuble…" at bounding box center [250, 53] width 500 height 1140
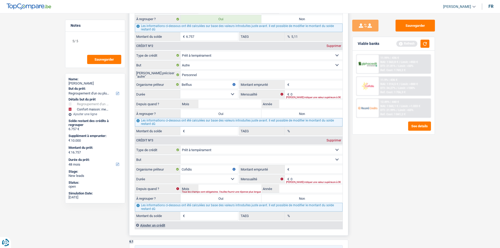
scroll to position [551, 0]
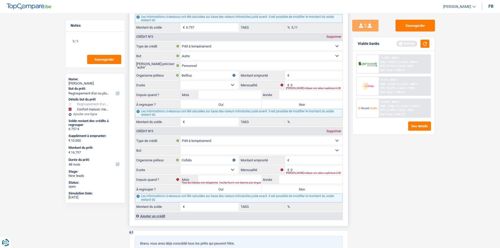
click at [208, 150] on select "Confort maison: meubles, textile, peinture, électroménager, outillage non-profe…" at bounding box center [262, 150] width 162 height 8
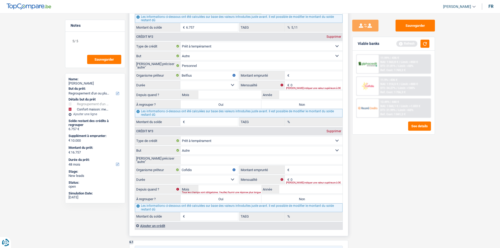
click at [222, 153] on select "Confort maison: meubles, textile, peinture, électroménager, outillage non-profe…" at bounding box center [262, 150] width 162 height 8
select select "smallWorks"
click at [181, 146] on select "Confort maison: meubles, textile, peinture, électroménager, outillage non-profe…" at bounding box center [262, 150] width 162 height 8
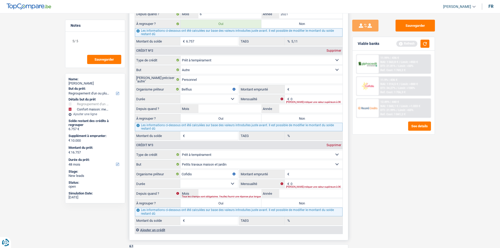
scroll to position [525, 0]
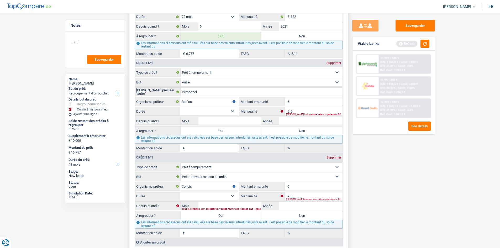
click at [307, 102] on input "Montant" at bounding box center [317, 101] width 52 height 8
type input "10.000"
click at [309, 112] on input "0" at bounding box center [317, 111] width 52 height 8
type input "198"
click at [298, 122] on input "Année" at bounding box center [310, 121] width 63 height 8
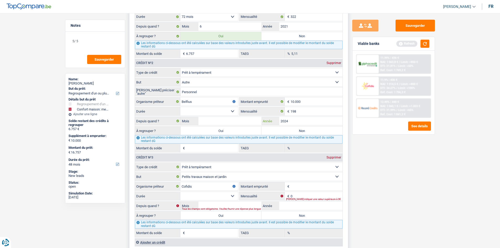
type input "2024"
click at [217, 115] on select "12 mois 18 mois 24 mois 30 mois 36 mois 42 mois 48 mois Sélectionner une option" at bounding box center [209, 111] width 58 height 8
click at [389, 156] on div "Sauvegarder Viable banks Refresh 11.99% | 436 € NAI: 1 563,8 € / Limit: >850 € …" at bounding box center [393, 129] width 91 height 219
click at [235, 121] on input "Mois" at bounding box center [229, 121] width 63 height 8
type input "1"
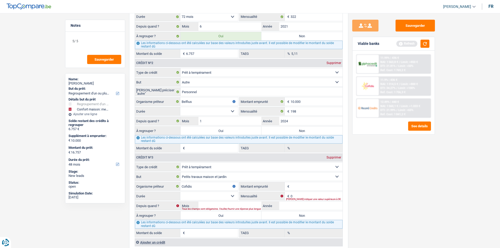
drag, startPoint x: 403, startPoint y: 176, endPoint x: 329, endPoint y: 155, distance: 76.9
click at [402, 176] on div "Sauvegarder Viable banks Refresh 11.99% | 436 € NAI: 1 563,8 € / Limit: >850 € …" at bounding box center [393, 129] width 91 height 219
click at [221, 114] on select "12 mois 18 mois 24 mois 30 mois 36 mois 42 mois 48 mois Sélectionner une option" at bounding box center [209, 111] width 58 height 8
select select "48"
click at [180, 107] on select "12 mois 18 mois 24 mois 30 mois 36 mois 42 mois 48 mois Sélectionner une option" at bounding box center [209, 111] width 58 height 8
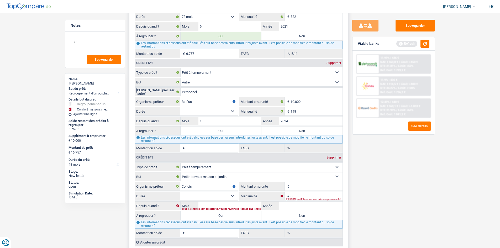
type input "5.924"
type input "0,00"
click at [289, 120] on input "2024" at bounding box center [310, 121] width 63 height 8
type input "2025"
type input "8.480"
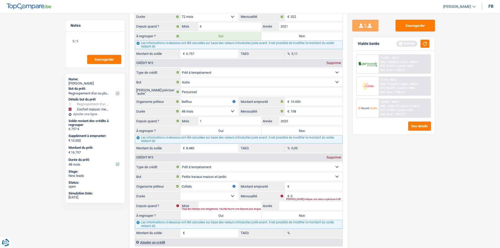
click at [409, 182] on div "Sauvegarder Viable banks Refresh 11.99% | 436 € NAI: 1 563,8 € / Limit: >850 € …" at bounding box center [393, 129] width 91 height 219
click at [237, 122] on input "1" at bounding box center [229, 121] width 63 height 8
type input "2"
type input "8.696"
drag, startPoint x: 407, startPoint y: 195, endPoint x: 411, endPoint y: 183, distance: 12.0
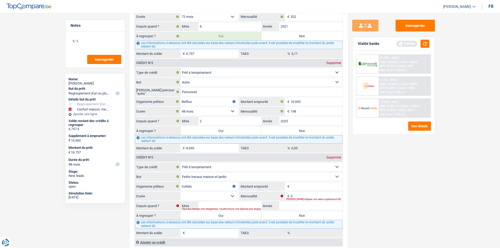
click at [410, 191] on div "Sauvegarder Viable banks Refresh 11.99% | 436 € NAI: 1 563,8 € / Limit: >850 € …" at bounding box center [393, 129] width 91 height 219
click at [313, 101] on input "10.000" at bounding box center [317, 101] width 52 height 8
type input "1.000"
select select
type input "10.001"
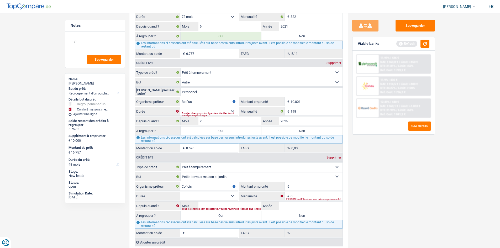
click at [388, 169] on div "Sauvegarder Viable banks Refresh 11.99% | 436 € NAI: 1 563,8 € / Limit: >850 € …" at bounding box center [393, 129] width 91 height 219
click at [226, 106] on fieldset "Carte ou ouverture de crédit Prêt hypothécaire Vente à tempérament Prêt à tempé…" at bounding box center [239, 110] width 208 height 85
click at [224, 109] on select "12 mois 18 mois 24 mois 30 mois 36 mois 42 mois 48 mois 60 mois Sélectionner un…" at bounding box center [209, 111] width 58 height 8
select select "60"
click at [180, 107] on select "12 mois 18 mois 24 mois 30 mois 36 mois 42 mois 48 mois 60 mois Sélectionner un…" at bounding box center [209, 111] width 58 height 8
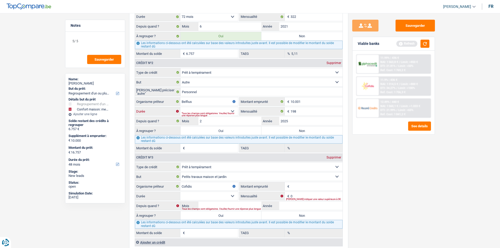
type input "9.151"
type input "7,22"
click at [193, 112] on select "12 mois 18 mois 24 mois 30 mois 36 mois 42 mois 48 mois 60 mois Sélectionner un…" at bounding box center [209, 111] width 58 height 8
select select "42"
click at [180, 107] on select "12 mois 18 mois 24 mois 30 mois 36 mois 42 mois 48 mois 60 mois Sélectionner un…" at bounding box center [209, 111] width 58 height 8
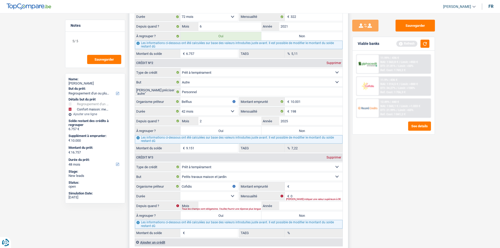
type input "8.350"
type input "0,00"
click at [193, 111] on select "12 mois 18 mois 24 mois 30 mois 36 mois 42 mois 48 mois 60 mois Sélectionner un…" at bounding box center [209, 111] width 58 height 8
select select "36"
click at [180, 107] on select "12 mois 18 mois 24 mois 30 mois 36 mois 42 mois 48 mois 60 mois Sélectionner un…" at bounding box center [209, 111] width 58 height 8
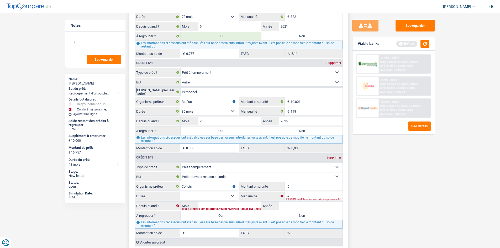
type input "7.871"
click at [202, 110] on select "12 mois 18 mois 24 mois 30 mois 36 mois 42 mois 48 mois 60 mois Sélectionner un…" at bounding box center [209, 111] width 58 height 8
select select "24"
click at [180, 107] on select "12 mois 18 mois 24 mois 30 mois 36 mois 42 mois 48 mois 60 mois Sélectionner un…" at bounding box center [209, 111] width 58 height 8
type input "6.191"
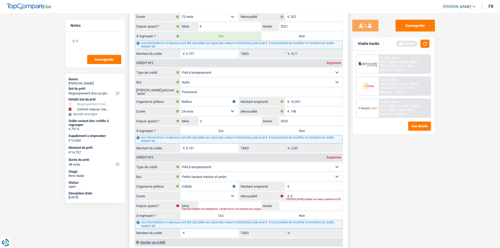
click at [202, 111] on select "12 mois 18 mois 24 mois 30 mois 36 mois 42 mois 48 mois 60 mois Sélectionner un…" at bounding box center [209, 111] width 58 height 8
select select "18"
click at [180, 107] on select "12 mois 18 mois 24 mois 30 mois 36 mois 42 mois 48 mois 60 mois Sélectionner un…" at bounding box center [209, 111] width 58 height 8
type input "4.679"
click at [211, 110] on select "12 mois 18 mois 24 mois 30 mois 36 mois 42 mois 48 mois 60 mois Sélectionner un…" at bounding box center [209, 111] width 58 height 8
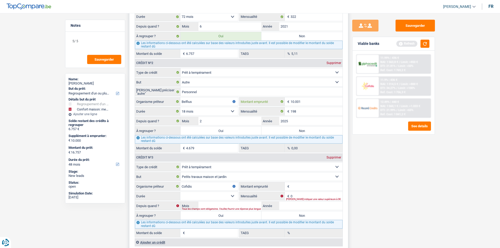
click at [316, 104] on input "10.001" at bounding box center [317, 101] width 52 height 8
type input "1.000"
select select
type input "10.000"
click at [389, 161] on div "Sauvegarder Viable banks Refresh 11.99% | 436 € NAI: 1 563,8 € / Limit: >850 € …" at bounding box center [393, 129] width 91 height 219
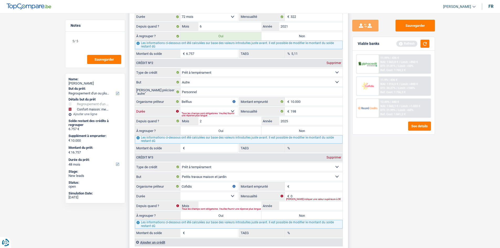
drag, startPoint x: 204, startPoint y: 109, endPoint x: 201, endPoint y: 110, distance: 3.5
click at [204, 109] on select "12 mois 18 mois 24 mois 30 mois 36 mois 42 mois 48 mois Sélectionner une option" at bounding box center [209, 111] width 58 height 8
select select "36"
click at [180, 107] on select "12 mois 18 mois 24 mois 30 mois 36 mois 42 mois 48 mois Sélectionner une option" at bounding box center [209, 111] width 58 height 8
type input "7.870"
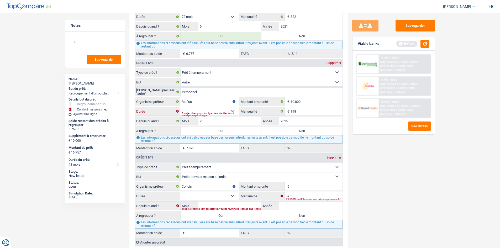
type input "0,00"
drag, startPoint x: 204, startPoint y: 113, endPoint x: 200, endPoint y: 115, distance: 4.6
click at [204, 113] on select "12 mois 18 mois 24 mois 30 mois 36 mois 42 mois 48 mois Sélectionner une option" at bounding box center [209, 111] width 58 height 8
select select "18"
click at [180, 107] on select "12 mois 18 mois 24 mois 30 mois 36 mois 42 mois 48 mois Sélectionner une option" at bounding box center [209, 111] width 58 height 8
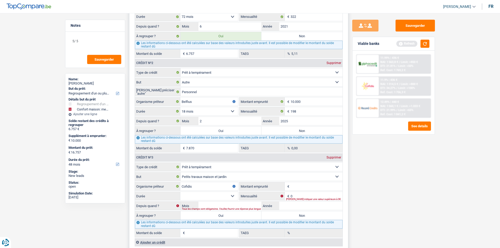
type input "4.678"
click at [427, 39] on div "Viable banks Refresh" at bounding box center [394, 44] width 82 height 14
click at [425, 44] on button "button" at bounding box center [425, 44] width 9 height 8
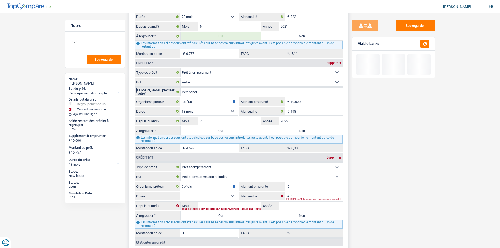
click at [209, 147] on input "4.678" at bounding box center [212, 148] width 52 height 8
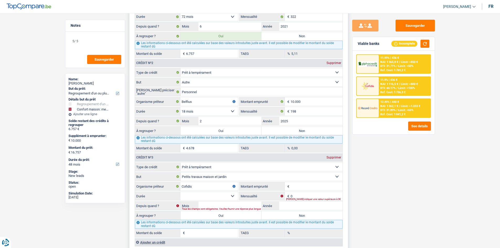
drag, startPoint x: 193, startPoint y: 109, endPoint x: 195, endPoint y: 112, distance: 2.9
click at [193, 109] on select "12 mois 18 mois 24 mois 30 mois 36 mois 42 mois 48 mois Sélectionner une option" at bounding box center [209, 111] width 58 height 8
select select "24"
click at [180, 107] on select "12 mois 18 mois 24 mois 30 mois 36 mois 42 mois 48 mois Sélectionner une option" at bounding box center [209, 111] width 58 height 8
type input "6.190"
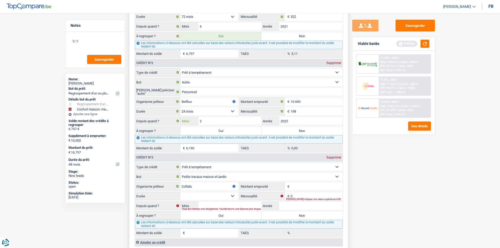
click at [230, 124] on input "2" at bounding box center [229, 121] width 63 height 8
type input "1"
type input "5.667"
drag, startPoint x: 450, startPoint y: 155, endPoint x: 433, endPoint y: 160, distance: 17.7
click at [450, 154] on main "Notes 5/ 5 Sauvegarder Name: Nizar Kahlaoui But du prêt: Confort maison: meuble…" at bounding box center [250, 67] width 500 height 1168
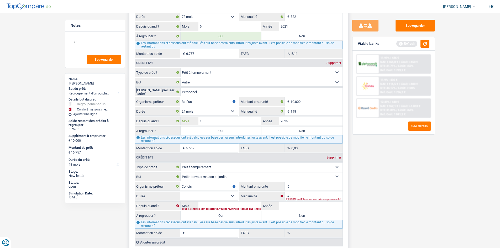
click at [229, 123] on input "1" at bounding box center [229, 121] width 63 height 8
click at [216, 110] on select "12 mois 18 mois 24 mois 30 mois 36 mois 42 mois 48 mois Sélectionner une option" at bounding box center [209, 111] width 58 height 8
select select "36"
click at [180, 107] on select "12 mois 18 mois 24 mois 30 mois 36 mois 42 mois 48 mois Sélectionner une option" at bounding box center [209, 111] width 58 height 8
type input "7.536"
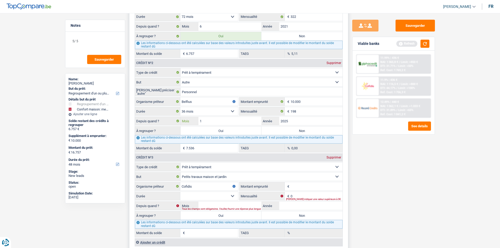
click at [216, 123] on input "1" at bounding box center [229, 121] width 63 height 8
click at [287, 118] on input "2025" at bounding box center [310, 121] width 63 height 8
click at [292, 120] on input "2025" at bounding box center [310, 121] width 63 height 8
type input "2024"
type input "3.952"
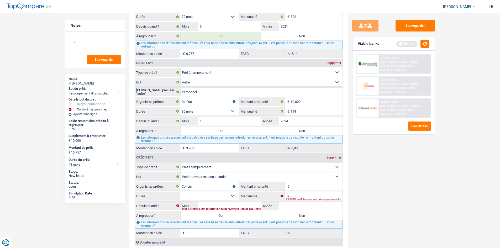
drag, startPoint x: 429, startPoint y: 203, endPoint x: 364, endPoint y: 172, distance: 72.3
click at [429, 203] on div "Sauvegarder Viable banks Refresh 11.99% | 436 € NAI: 1 365,8 € / Limit: >850 € …" at bounding box center [393, 129] width 91 height 219
click at [214, 120] on input "1" at bounding box center [229, 121] width 63 height 8
type input "5"
click at [474, 207] on main "Notes 5/ 5 Sauvegarder Name: Nizar Kahlaoui But du prêt: Confort maison: meuble…" at bounding box center [250, 67] width 500 height 1168
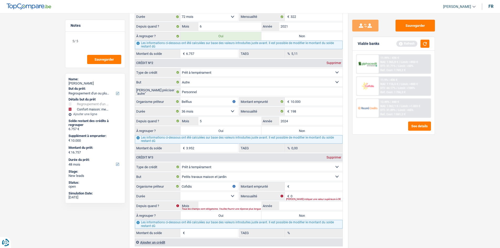
type input "5.065"
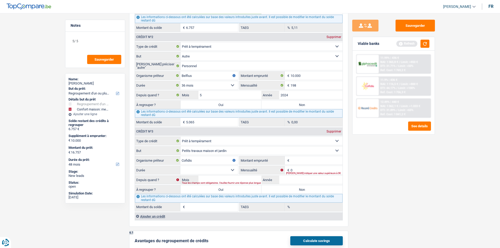
scroll to position [551, 0]
click at [93, 39] on textarea "5/ 5" at bounding box center [95, 43] width 52 height 16
type textarea "5"
drag, startPoint x: 312, startPoint y: 162, endPoint x: 315, endPoint y: 163, distance: 3.8
click at [313, 162] on input "Montant emprunté" at bounding box center [317, 160] width 52 height 8
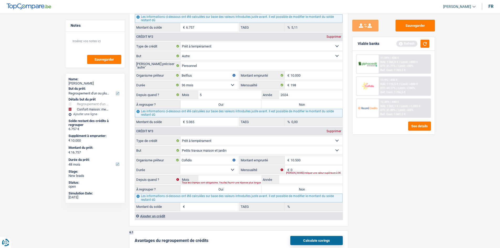
type input "10.500"
drag, startPoint x: 406, startPoint y: 203, endPoint x: 298, endPoint y: 175, distance: 111.2
click at [404, 199] on div "Sauvegarder Viable banks Refresh 11.99% | 436 € NAI: 1 365,8 € / Limit: >850 € …" at bounding box center [393, 129] width 91 height 219
click at [308, 165] on fieldset "Carte ou ouverture de crédit Prêt hypothécaire Vente à tempérament Prêt à tempé…" at bounding box center [239, 173] width 208 height 75
click at [318, 168] on input "0" at bounding box center [317, 170] width 52 height 8
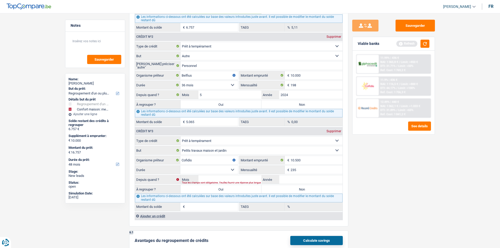
type input "235"
click at [426, 176] on div "Sauvegarder Viable banks Refresh 11.99% | 436 € NAI: 1 365,8 € / Limit: >850 € …" at bounding box center [393, 129] width 91 height 219
click at [299, 180] on input "Année" at bounding box center [310, 179] width 63 height 8
type input "20"
click at [224, 169] on select "12 mois 18 mois 24 mois 30 mois 36 mois 42 mois 48 mois 60 mois Sélectionner un…" at bounding box center [209, 170] width 58 height 8
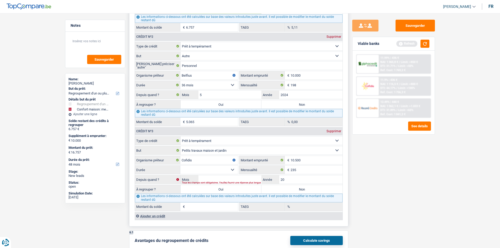
select select "60"
click at [180, 166] on select "12 mois 18 mois 24 mois 30 mois 36 mois 42 mois 48 mois 60 mois Sélectionner un…" at bounding box center [209, 170] width 58 height 8
type input "1"
type input "12,98"
click at [310, 182] on div "Tous les champs sont obligatoires. Veuillez fournir une réponse plus longue" at bounding box center [254, 183] width 144 height 2
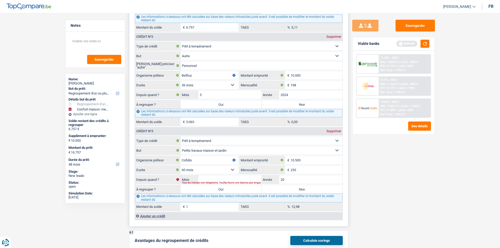
click at [288, 182] on div "Tous les champs sont obligatoires. Veuillez fournir une réponse plus longue" at bounding box center [254, 183] width 144 height 2
click at [295, 179] on input "20" at bounding box center [310, 179] width 63 height 8
type input "2025"
drag, startPoint x: 363, startPoint y: 195, endPoint x: 248, endPoint y: 172, distance: 117.7
click at [362, 195] on div "Sauvegarder Viable banks Refresh 11.99% | 436 € NAI: 1 365,8 € / Limit: >850 € …" at bounding box center [393, 129] width 91 height 219
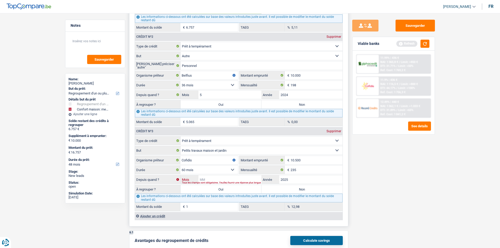
click at [233, 179] on input "Mois" at bounding box center [229, 179] width 63 height 8
type input "1"
type input "9.579"
click at [407, 202] on div "Sauvegarder Viable banks Refresh 11.99% | 436 € NAI: 1 365,8 € / Limit: >850 € …" at bounding box center [393, 129] width 91 height 219
click at [245, 179] on input "1" at bounding box center [229, 179] width 63 height 8
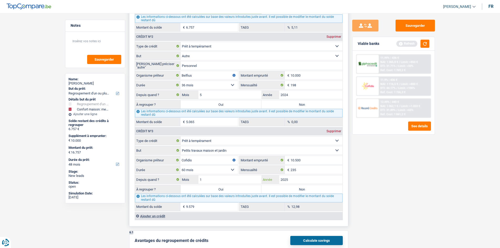
click at [312, 183] on input "2025" at bounding box center [310, 179] width 63 height 8
type input "2024"
click at [379, 193] on div "Sauvegarder Viable banks Refresh 11.99% | 436 € NAI: 1 365,8 € / Limit: >850 € …" at bounding box center [393, 129] width 91 height 219
type input "7.839"
click at [295, 178] on input "2024" at bounding box center [310, 179] width 63 height 8
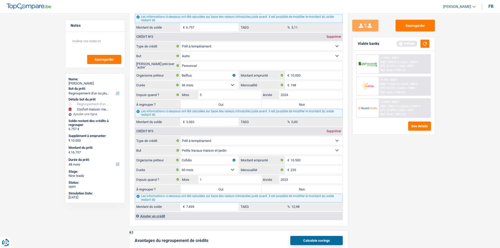
type input "2023"
type input "5.872"
click at [378, 203] on div "Sauvegarder Viable banks Refresh 11.99% | 436 € NAI: 1 365,8 € / Limit: >850 € …" at bounding box center [393, 129] width 91 height 219
click at [301, 181] on input "2023" at bounding box center [310, 179] width 63 height 8
type input "2022"
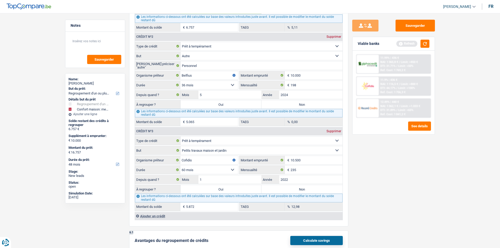
click at [372, 200] on div "Sauvegarder Viable banks Refresh 11.99% | 436 € NAI: 1 365,8 € / Limit: >850 € …" at bounding box center [393, 129] width 91 height 219
type input "3.651"
click at [213, 182] on input "1" at bounding box center [229, 179] width 63 height 8
type input "8"
type input "4.979"
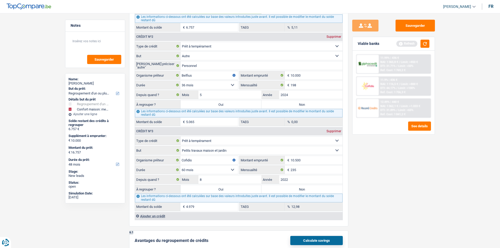
click at [449, 198] on main "Notes Sauvegarder Name: Nizar Kahlaoui But du prêt: Confort maison: meubles, te…" at bounding box center [250, 41] width 500 height 1168
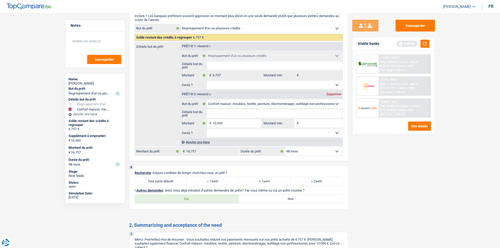
scroll to position [928, 0]
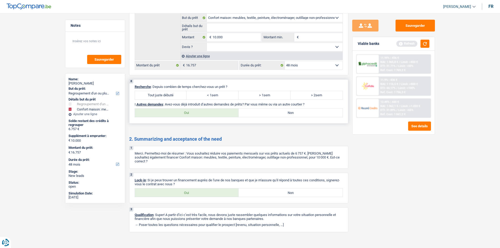
click at [175, 93] on label "Tout juste débuté" at bounding box center [161, 95] width 52 height 8
click at [175, 93] on input "Tout juste débuté" at bounding box center [161, 95] width 52 height 8
radio input "true"
click at [202, 191] on label "Oui" at bounding box center [187, 192] width 104 height 8
click at [202, 191] on input "Oui" at bounding box center [187, 192] width 104 height 8
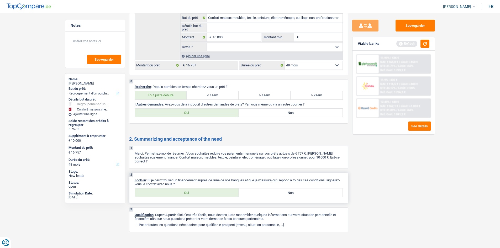
radio input "true"
click at [199, 111] on label "Oui" at bounding box center [187, 113] width 104 height 8
click at [199, 111] on input "Oui" at bounding box center [187, 113] width 104 height 8
radio input "true"
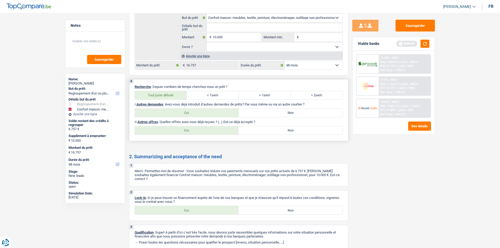
click at [319, 132] on label "Non" at bounding box center [291, 130] width 104 height 8
click at [319, 132] on input "Non" at bounding box center [291, 130] width 104 height 8
radio input "true"
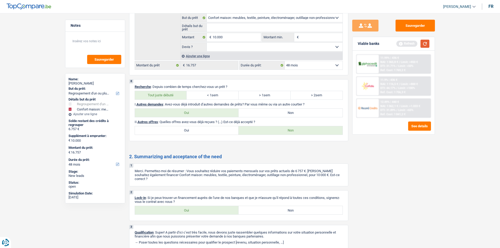
click at [428, 44] on button "button" at bounding box center [425, 44] width 9 height 8
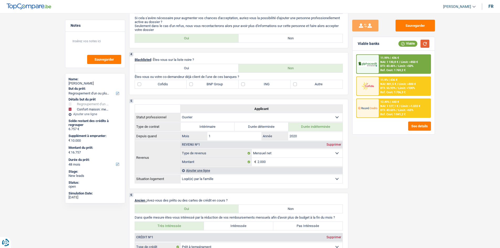
scroll to position [140, 0]
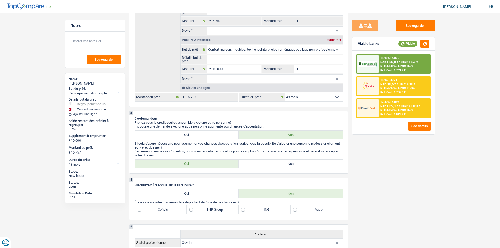
click at [399, 58] on div "11.99% | 436 €" at bounding box center [389, 57] width 19 height 3
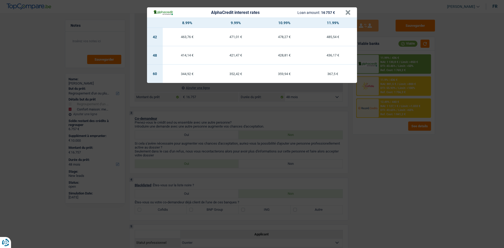
click at [410, 182] on div "AlphaCredit interest rates Loan amount: 16 757 € × 8.99% 9.99% 10.99% 11.99% 42…" at bounding box center [252, 124] width 504 height 248
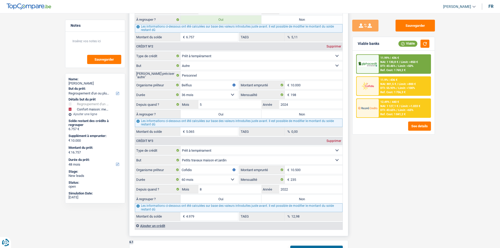
scroll to position [586, 0]
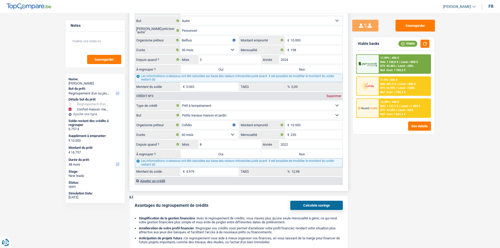
click at [213, 68] on label "Oui" at bounding box center [221, 69] width 81 height 8
click at [213, 68] on input "Oui" at bounding box center [221, 69] width 81 height 8
radio input "true"
type input "21.822"
type input "11.822"
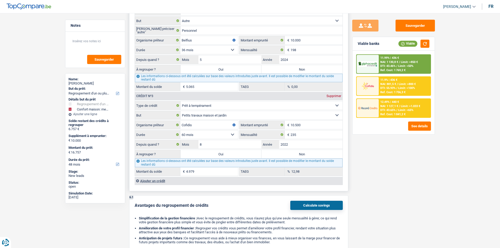
type input "21.822"
type input "11.822"
type input "21.822"
select select "120"
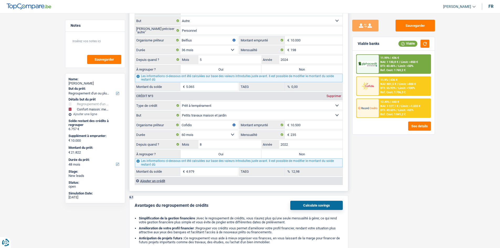
select select "120"
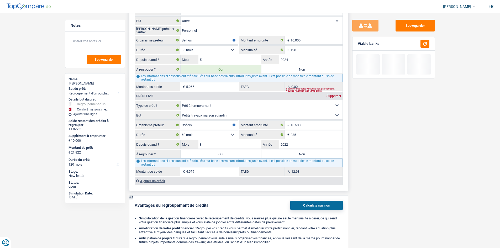
click at [232, 156] on label "Oui" at bounding box center [221, 154] width 81 height 8
click at [232, 156] on input "Oui" at bounding box center [221, 154] width 81 height 8
radio input "true"
type input "26.801"
type input "16.801"
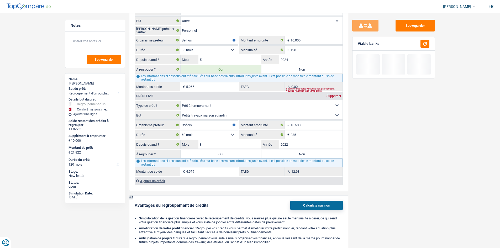
type input "26.801"
type input "16.801"
type input "26.801"
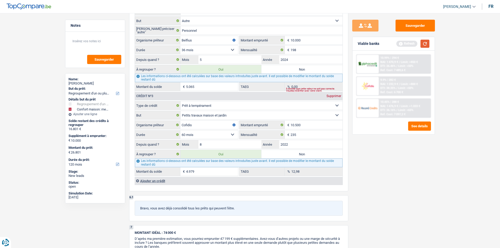
click at [422, 42] on button "button" at bounding box center [425, 44] width 9 height 8
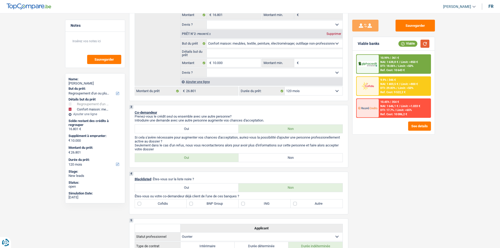
scroll to position [61, 0]
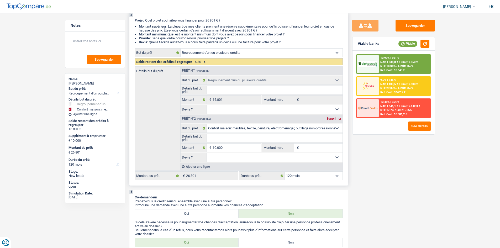
click at [331, 116] on div "Prêt n°2 - Priorité 2 Supprimer" at bounding box center [262, 119] width 162 height 8
drag, startPoint x: 238, startPoint y: 128, endPoint x: 238, endPoint y: 132, distance: 3.2
click at [238, 128] on select "Confort maison: meubles, textile, peinture, électroménager, outillage non-profe…" at bounding box center [275, 128] width 136 height 8
select select "other"
click at [207, 124] on select "Confort maison: meubles, textile, peinture, électroménager, outillage non-profe…" at bounding box center [275, 128] width 136 height 8
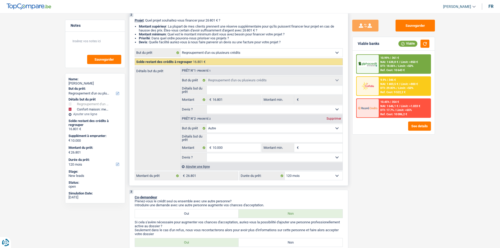
select select "other"
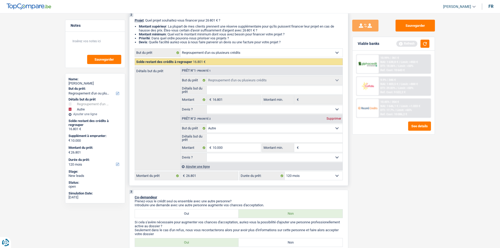
click at [235, 140] on input "Détails but du prêt" at bounding box center [275, 138] width 136 height 8
type input "v"
type input "vo"
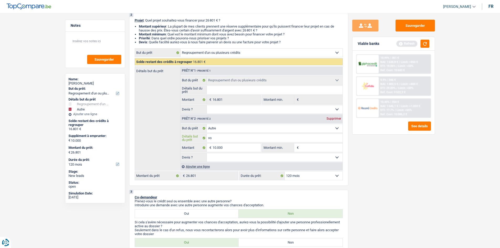
type input "voi"
type input "voit"
type input "voitu"
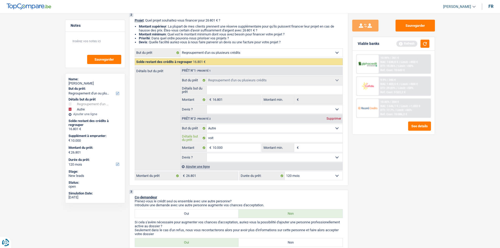
type input "voitu"
type input "voitur"
type input "voiture"
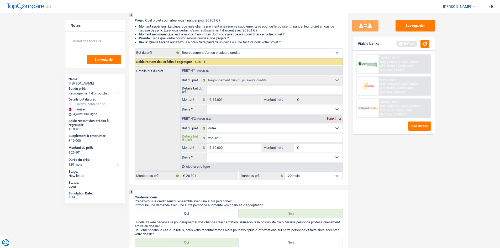
type input "voiture"
click at [234, 145] on input "10.000" at bounding box center [237, 148] width 48 height 8
type input "1.000"
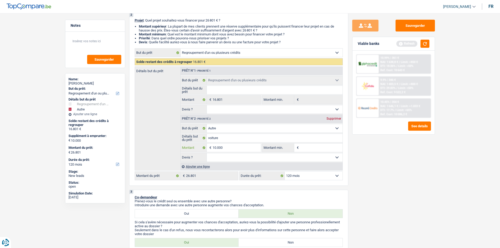
type input "1.000"
type input "100"
type input "10"
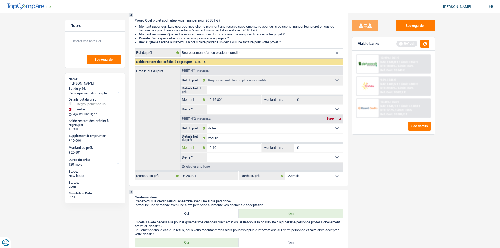
type input "1"
type input "2"
type input "20"
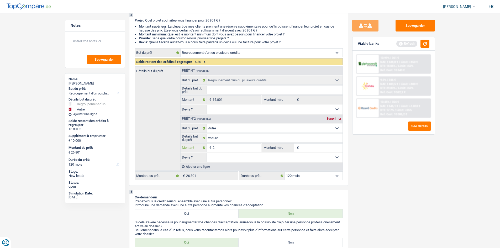
type input "20"
type input "200"
type input "2.000"
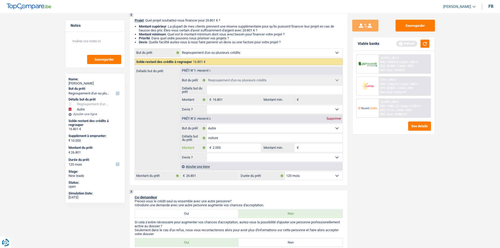
type input "2.000"
type input "18.801"
select select "84"
type input "18.801"
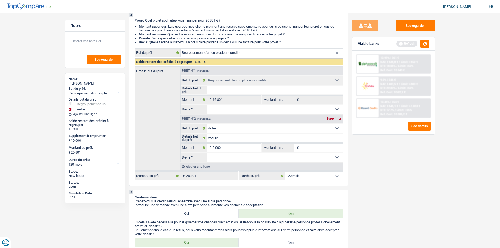
select select "84"
type input "18.801"
select select "84"
click at [399, 181] on div "Sauvegarder Viable banks Refresh 10.99% | 361 € NAI: 1 638,8 € / Limit: >850 € …" at bounding box center [393, 129] width 91 height 219
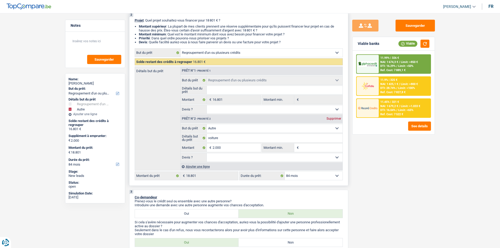
click at [230, 156] on select "Oui Non Non répondu Sélectionner une option" at bounding box center [275, 157] width 136 height 8
select select "yes"
click at [207, 153] on select "Oui Non Non répondu Sélectionner une option" at bounding box center [275, 157] width 136 height 8
select select "yes"
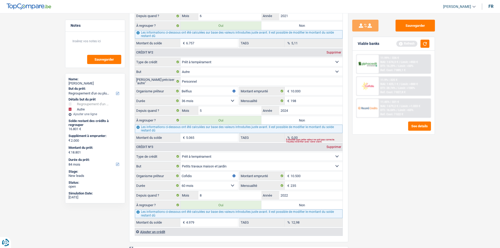
scroll to position [455, 0]
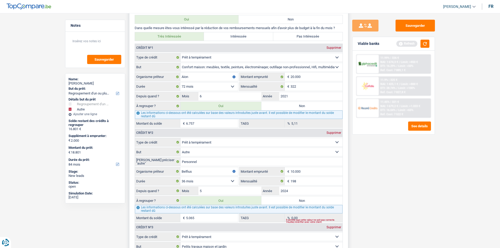
click at [194, 120] on input "6.757" at bounding box center [212, 123] width 52 height 8
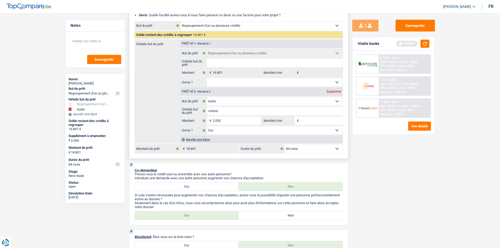
scroll to position [61, 0]
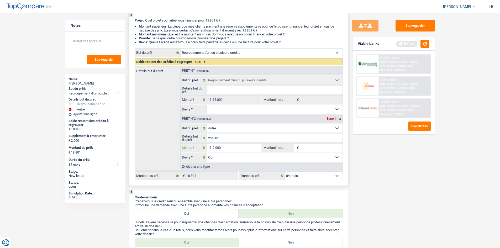
click at [232, 149] on input "2.000" at bounding box center [237, 148] width 48 height 8
click at [427, 41] on button "button" at bounding box center [425, 44] width 9 height 8
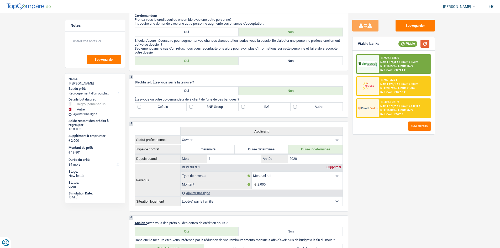
scroll to position [140, 0]
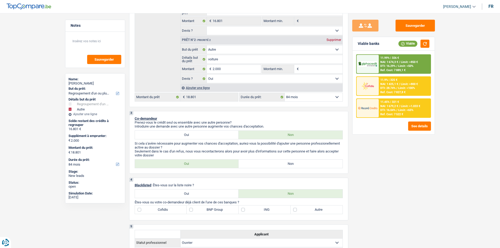
click at [401, 61] on span "Limit: >850 €" at bounding box center [409, 61] width 17 height 3
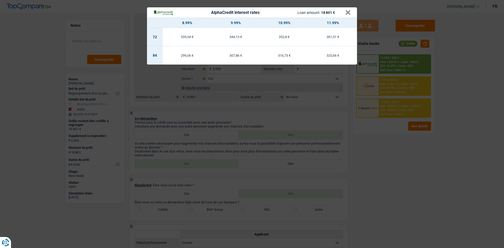
click at [394, 155] on div "AlphaCredit interest rates Loan amount: 18 801 € × 8.99% 9.99% 10.99% 11.99% 72…" at bounding box center [252, 124] width 504 height 248
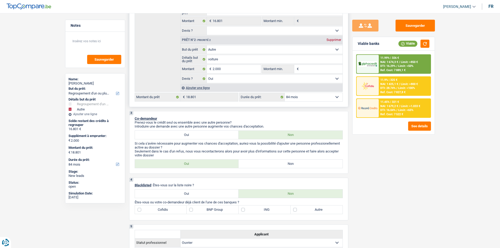
click at [314, 101] on select "12 mois 18 mois 24 mois 30 mois 36 mois 42 mois 48 mois 60 mois 72 mois 84 mois…" at bounding box center [314, 97] width 58 height 8
click at [400, 154] on div "Sauvegarder Viable banks Viable 11.99% | 326 € NAI: 1 674,3 € / Limit: >850 € D…" at bounding box center [393, 129] width 91 height 219
click at [413, 61] on span "Limit: >850 €" at bounding box center [409, 61] width 17 height 3
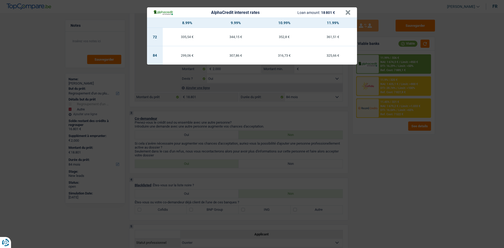
click at [418, 174] on div "AlphaCredit interest rates Loan amount: 18 801 € × 8.99% 9.99% 10.99% 11.99% 72…" at bounding box center [252, 124] width 504 height 248
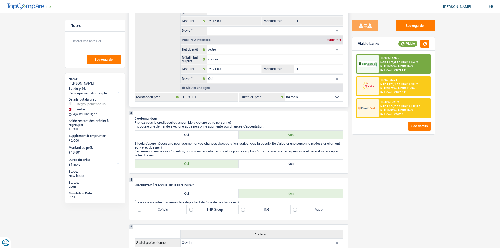
click at [313, 93] on select "12 mois 18 mois 24 mois 30 mois 36 mois 42 mois 48 mois 60 mois 72 mois 84 mois…" at bounding box center [314, 97] width 58 height 8
select select "60"
click at [285, 93] on select "12 mois 18 mois 24 mois 30 mois 36 mois 42 mois 48 mois 60 mois 72 mois 84 mois…" at bounding box center [314, 97] width 58 height 8
select select "60"
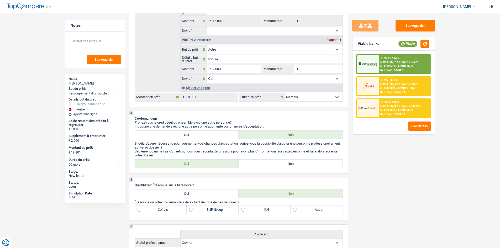
click at [404, 62] on span "Limit: >850 €" at bounding box center [409, 61] width 17 height 3
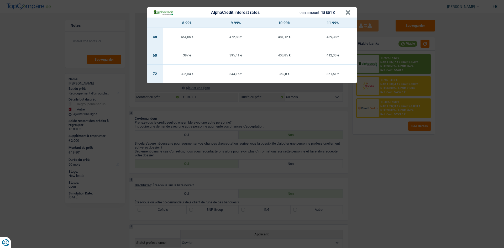
click at [389, 144] on div "AlphaCredit interest rates Loan amount: 18 801 € × 8.99% 9.99% 10.99% 11.99% 48…" at bounding box center [252, 124] width 504 height 248
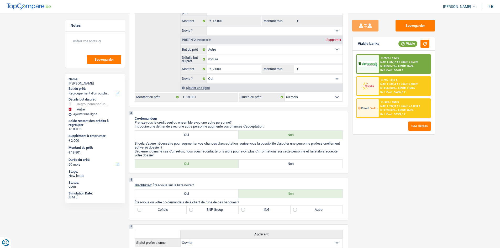
click at [418, 65] on div "11.99% | 412 € NAI: 1 587,7 € / Limit: >850 € DTI: 20.61% / Limit: <50% Ref. Co…" at bounding box center [405, 64] width 52 height 18
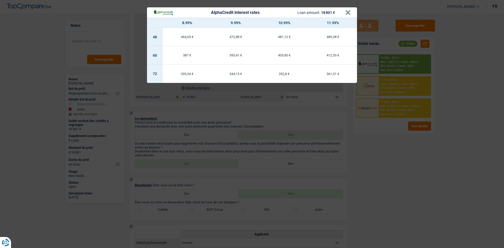
click at [447, 197] on div "AlphaCredit interest rates Loan amount: 18 801 € × 8.99% 9.99% 10.99% 11.99% 48…" at bounding box center [252, 124] width 504 height 248
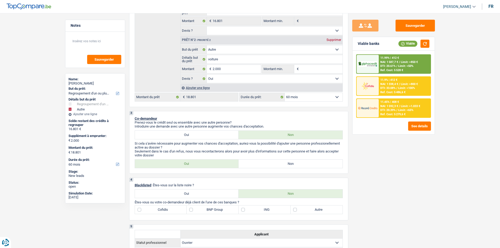
drag, startPoint x: 447, startPoint y: 197, endPoint x: 446, endPoint y: 193, distance: 4.0
click at [401, 63] on div "NAI: 1 587,7 € / Limit: >850 €" at bounding box center [399, 61] width 38 height 3
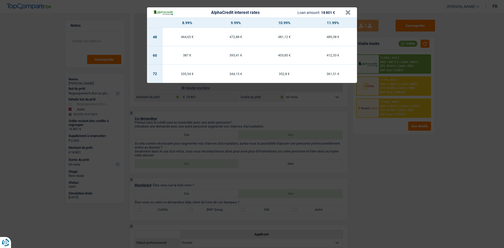
click at [397, 182] on div "AlphaCredit interest rates Loan amount: 18 801 € × 8.99% 9.99% 10.99% 11.99% 48…" at bounding box center [252, 124] width 504 height 248
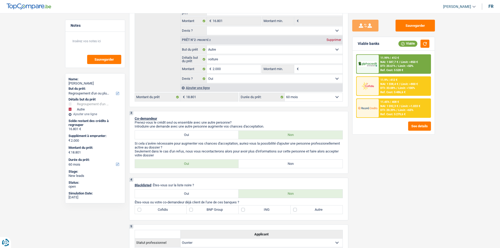
click at [385, 111] on span "DTI: 20.39%" at bounding box center [387, 109] width 15 height 3
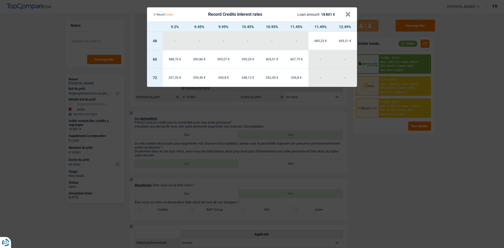
click at [381, 159] on Credits "Record Credits interest rates Loan amount: 18 801 € × 9.2% 9.45% 9.95% 10.45% 1…" at bounding box center [252, 124] width 504 height 248
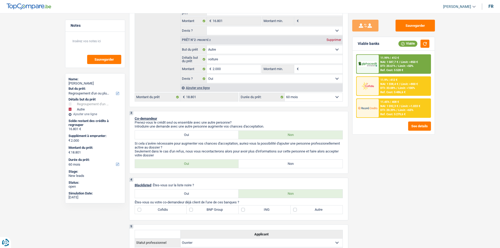
click at [399, 57] on div "11.99% | 412 €" at bounding box center [389, 57] width 19 height 3
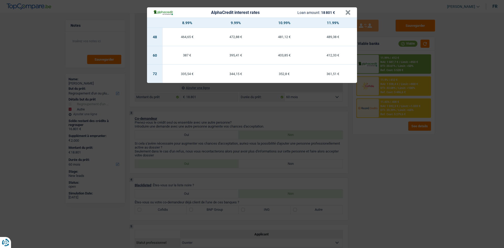
drag, startPoint x: 389, startPoint y: 160, endPoint x: 387, endPoint y: 117, distance: 43.4
click at [389, 159] on div "AlphaCredit interest rates Loan amount: 18 801 € × 8.99% 9.99% 10.99% 11.99% 48…" at bounding box center [252, 124] width 504 height 248
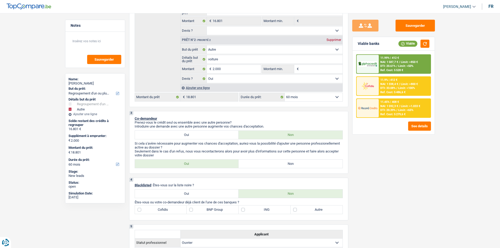
click at [390, 89] on span "DTI: 33.08%" at bounding box center [387, 87] width 15 height 3
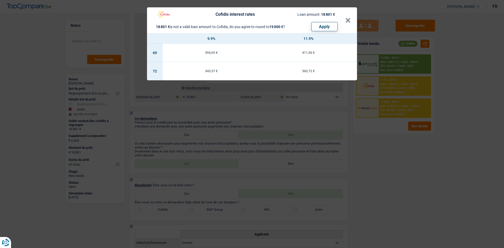
click at [392, 178] on div "Cofidis interest rates Loan amount: 18 801 € 18 801 € is not a valid loan amoun…" at bounding box center [252, 124] width 504 height 248
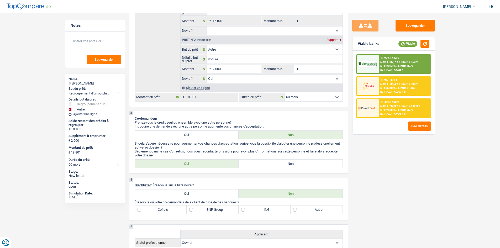
click at [415, 66] on div "11.99% | 412 € NAI: 1 587,7 € / Limit: >850 € DTI: 20.61% / Limit: <50% Ref. Co…" at bounding box center [405, 64] width 52 height 18
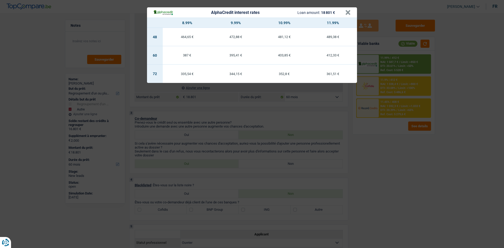
click at [405, 182] on div "AlphaCredit interest rates Loan amount: 18 801 € × 8.99% 9.99% 10.99% 11.99% 48…" at bounding box center [252, 124] width 504 height 248
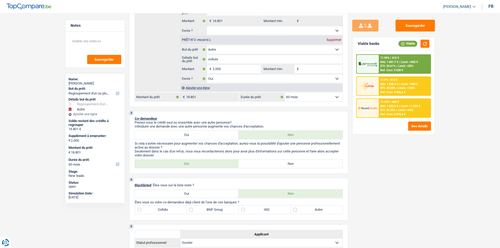
click at [388, 56] on div "11.99% | 412 €" at bounding box center [389, 57] width 19 height 3
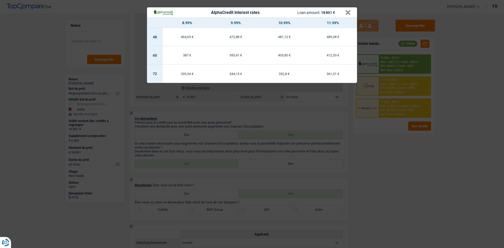
click at [387, 223] on div "AlphaCredit interest rates Loan amount: 18 801 € × 8.99% 9.99% 10.99% 11.99% 48…" at bounding box center [252, 124] width 504 height 248
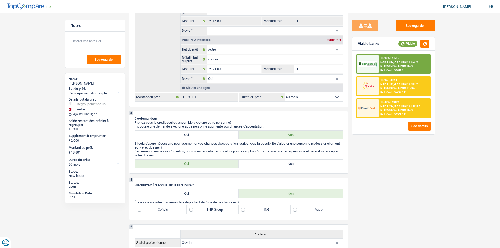
click at [378, 114] on div at bounding box center [368, 108] width 22 height 18
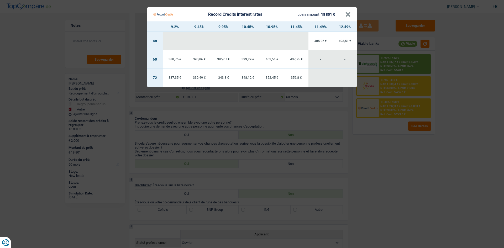
drag, startPoint x: 406, startPoint y: 193, endPoint x: 407, endPoint y: 123, distance: 69.8
click at [406, 191] on Credits "Record Credits interest rates Loan amount: 18 801 € × 9.2% 9.45% 9.95% 10.45% 1…" at bounding box center [252, 124] width 504 height 248
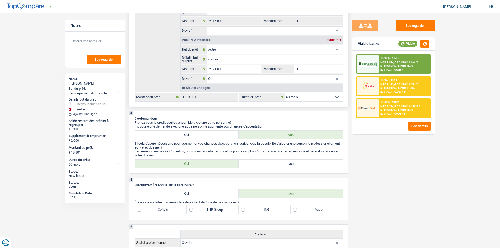
click at [308, 94] on select "12 mois 18 mois 24 mois 30 mois 36 mois 42 mois 48 mois 60 mois 72 mois 84 mois…" at bounding box center [314, 97] width 58 height 8
select select "48"
click at [285, 93] on select "12 mois 18 mois 24 mois 30 mois 36 mois 42 mois 48 mois 60 mois 72 mois 84 mois…" at bounding box center [314, 97] width 58 height 8
select select "48"
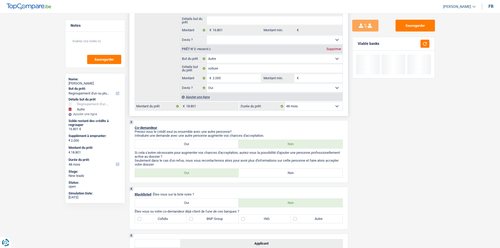
scroll to position [61, 0]
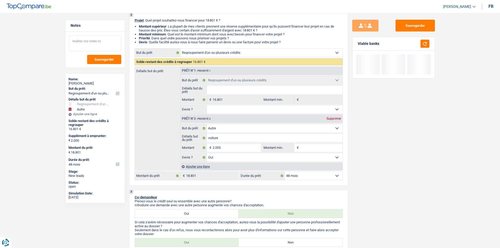
click at [89, 38] on textarea at bounding box center [95, 43] width 52 height 16
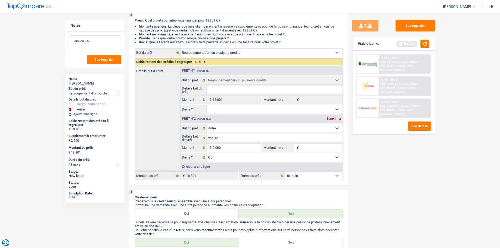
type textarea "Faire du 8%"
click at [390, 61] on span "NAI: 1 510,6 €" at bounding box center [389, 61] width 18 height 3
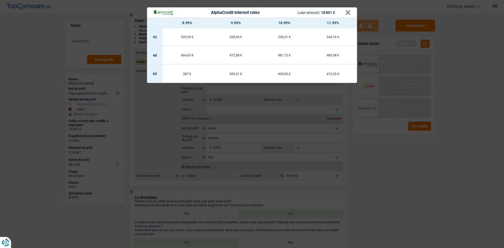
drag, startPoint x: 393, startPoint y: 167, endPoint x: 415, endPoint y: 151, distance: 27.7
click at [392, 166] on div "AlphaCredit interest rates Loan amount: 18 801 € × 8.99% 9.99% 10.99% 11.99% 42…" at bounding box center [252, 124] width 504 height 248
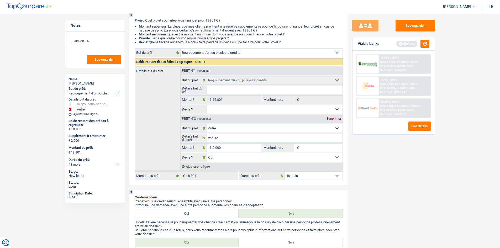
click at [395, 81] on div "11.9% | 489 € NAI: 1 261,4 € / Limit: >800 € DTI: 36.93% / Limit: <100% Ref. Co…" at bounding box center [405, 86] width 52 height 18
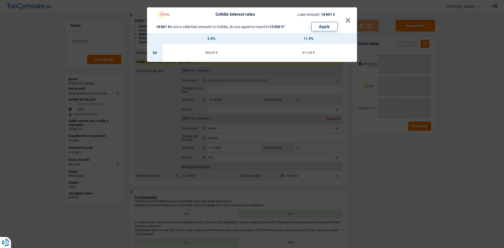
click at [392, 164] on div "Cofidis interest rates Loan amount: 18 801 € 18 801 € is not a valid loan amoun…" at bounding box center [252, 124] width 504 height 248
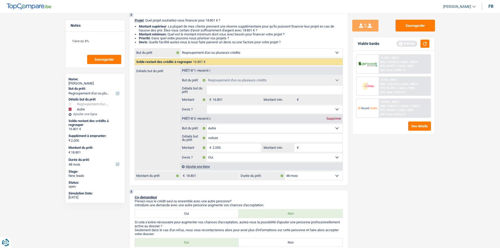
drag, startPoint x: 397, startPoint y: 115, endPoint x: 395, endPoint y: 112, distance: 3.4
click at [395, 112] on div "12.49% | 494 € NAI: 1 506,5 € / Limit: >1.033 € DTI: 24.68% / Limit: <65% Ref. …" at bounding box center [405, 108] width 52 height 18
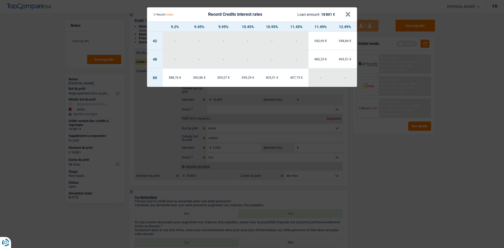
drag, startPoint x: 387, startPoint y: 145, endPoint x: 410, endPoint y: 128, distance: 29.2
click at [386, 145] on Credits "Record Credits interest rates Loan amount: 18 801 € × 9.2% 9.45% 9.95% 10.45% 1…" at bounding box center [252, 124] width 504 height 248
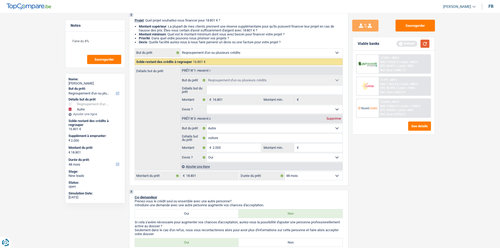
click at [425, 43] on button "button" at bounding box center [425, 44] width 9 height 8
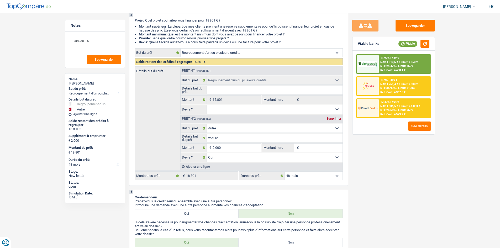
click at [96, 65] on div "Faire du 8% Sauvegarder" at bounding box center [95, 50] width 60 height 36
click at [103, 61] on span "Sauvegarder" at bounding box center [104, 59] width 19 height 3
click at [408, 66] on span "Limit: <50%" at bounding box center [405, 65] width 15 height 3
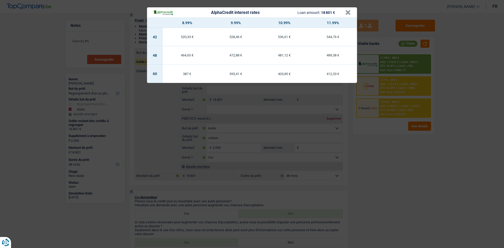
click at [383, 204] on div "AlphaCredit interest rates Loan amount: 18 801 € × 8.99% 9.99% 10.99% 11.99% 42…" at bounding box center [252, 124] width 504 height 248
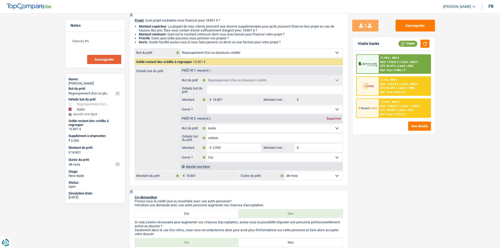
click at [374, 109] on img at bounding box center [367, 108] width 19 height 10
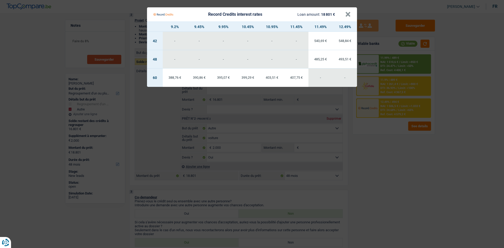
click at [387, 92] on Credits "Record Credits interest rates Loan amount: 18 801 € × 9.2% 9.45% 9.95% 10.45% 1…" at bounding box center [252, 124] width 504 height 248
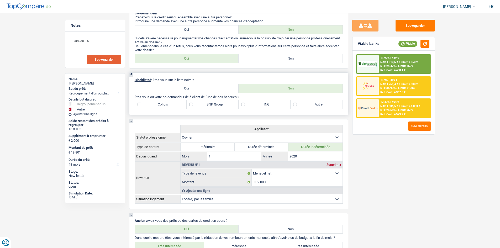
scroll to position [245, 0]
click at [171, 104] on label "Cofidis" at bounding box center [161, 105] width 52 height 8
click at [171, 104] on input "Cofidis" at bounding box center [161, 105] width 52 height 8
checkbox input "true"
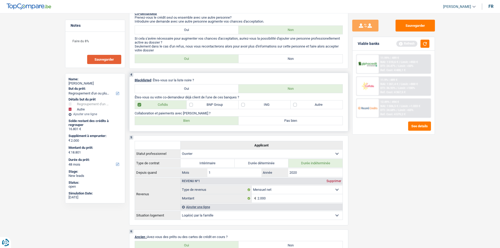
click at [157, 123] on label "Bien" at bounding box center [187, 121] width 104 height 8
click at [157, 123] on input "Bien" at bounding box center [187, 121] width 104 height 8
radio input "true"
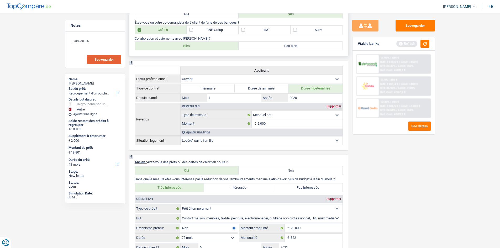
scroll to position [271, 0]
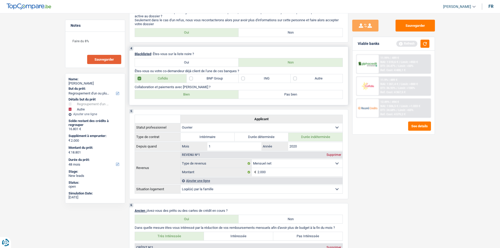
click at [313, 84] on div "4 Blacklisted : Êtes-vous sur la liste noire ? Oui Non Êtes-vous ou votre co-de…" at bounding box center [238, 75] width 219 height 59
click at [319, 78] on label "Autre" at bounding box center [317, 78] width 52 height 8
click at [319, 78] on input "Autre" at bounding box center [317, 78] width 52 height 8
checkbox input "true"
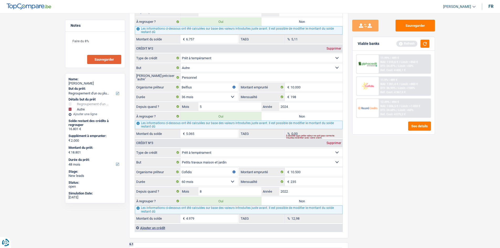
scroll to position [613, 0]
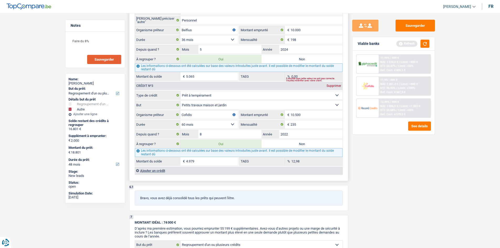
click at [166, 174] on div "Ajouter un crédit" at bounding box center [239, 171] width 208 height 8
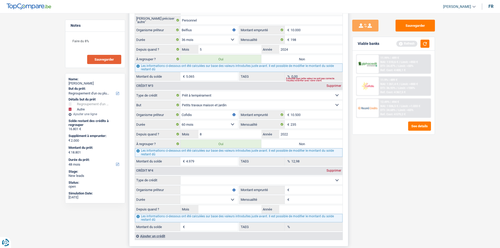
click at [204, 184] on select "Carte ou ouverture de crédit Prêt hypothécaire Vente à tempérament Prêt à tempé…" at bounding box center [262, 180] width 162 height 8
select select "cardOrCredit"
type input "0"
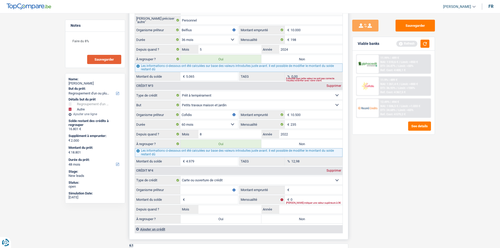
drag, startPoint x: 197, startPoint y: 189, endPoint x: 284, endPoint y: 187, distance: 87.2
click at [198, 188] on input "Organisme prêteur" at bounding box center [209, 190] width 58 height 8
type input "cora"
click at [315, 189] on input "Montant emprunté" at bounding box center [317, 190] width 52 height 8
type input "3.000"
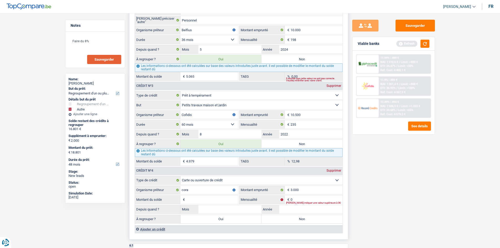
click at [202, 199] on input "Montant du solde" at bounding box center [212, 200] width 52 height 8
type input "2.600"
drag, startPoint x: 412, startPoint y: 199, endPoint x: 367, endPoint y: 200, distance: 44.6
click at [411, 198] on div "Sauvegarder Viable banks Refresh 11.99% | 489 € NAI: 1 510,6 € / Limit: >850 € …" at bounding box center [393, 129] width 91 height 219
click at [322, 198] on input "0" at bounding box center [317, 200] width 52 height 8
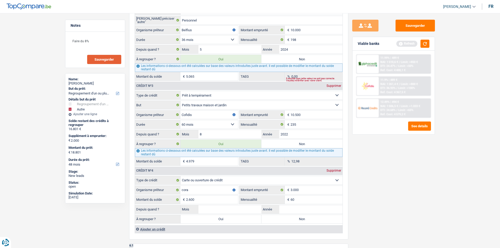
type input "60"
click at [375, 202] on div "Sauvegarder Viable banks Refresh 11.99% | 489 € NAI: 1 510,6 € / Limit: >850 € …" at bounding box center [393, 129] width 91 height 219
click at [322, 213] on input "Année" at bounding box center [310, 209] width 63 height 8
type input "2020"
click at [245, 213] on input "Mois" at bounding box center [229, 209] width 63 height 8
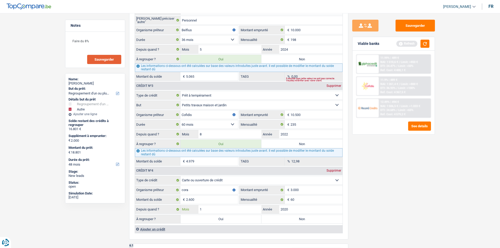
type input "1"
click at [441, 211] on main "Notes Faire du 8% Sauvegarder Name: Nizar Kahlaoui But du prêt: Confort maison:…" at bounding box center [250, 23] width 500 height 1256
drag, startPoint x: 425, startPoint y: 45, endPoint x: 416, endPoint y: 51, distance: 10.0
click at [424, 45] on button "button" at bounding box center [425, 44] width 9 height 8
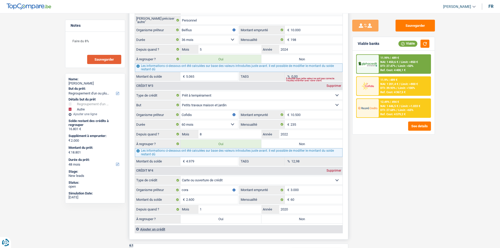
click at [312, 221] on label "Non" at bounding box center [301, 219] width 81 height 8
click at [312, 221] on input "Non" at bounding box center [301, 219] width 81 height 8
radio input "true"
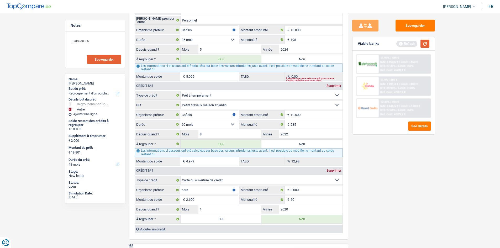
click at [422, 42] on button "button" at bounding box center [425, 44] width 9 height 8
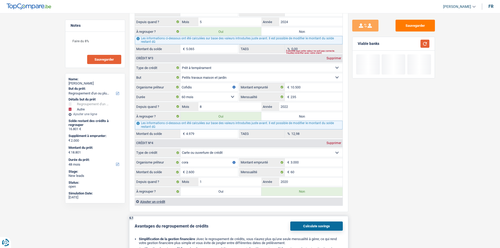
scroll to position [718, 0]
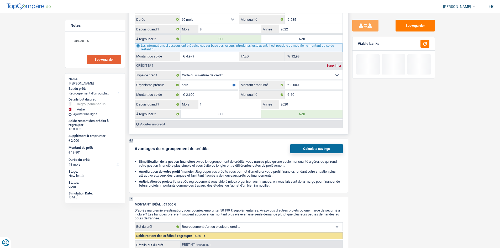
click at [153, 126] on div "Ajouter un crédit" at bounding box center [239, 124] width 208 height 8
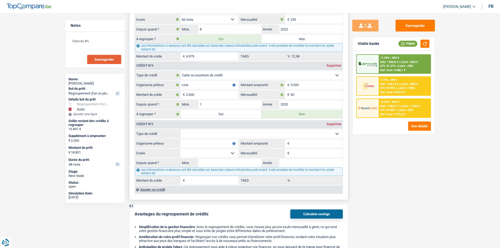
click at [196, 134] on select "Carte ou ouverture de crédit Prêt hypothécaire Vente à tempérament Prêt à tempé…" at bounding box center [262, 134] width 162 height 8
select select "cardOrCredit"
type input "0"
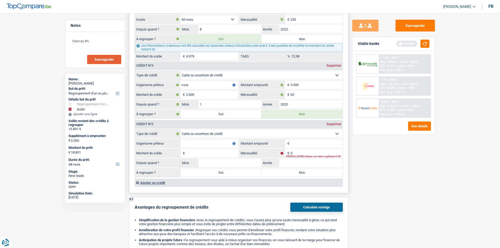
click at [196, 146] on input "Organisme prêteur" at bounding box center [209, 143] width 58 height 8
type input "Cofidis"
click at [306, 145] on input "Montant emprunté" at bounding box center [317, 143] width 52 height 8
type input "2.500"
click at [198, 151] on input "Montant du solde" at bounding box center [212, 153] width 52 height 8
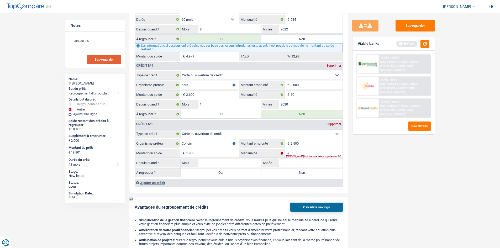
type input "1.800"
drag, startPoint x: 431, startPoint y: 173, endPoint x: 359, endPoint y: 160, distance: 73.6
click at [427, 169] on div "Sauvegarder Viable banks Refresh 11.99% | 489 € NAI: 1 450,6 € / Limit: >850 € …" at bounding box center [393, 129] width 91 height 219
click at [312, 153] on input "0" at bounding box center [317, 153] width 52 height 8
type input "40"
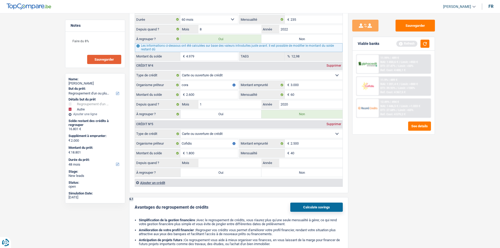
click at [409, 195] on div "Sauvegarder Viable banks Refresh 11.99% | 489 € NAI: 1 450,6 € / Limit: >850 € …" at bounding box center [393, 129] width 91 height 219
drag, startPoint x: 302, startPoint y: 160, endPoint x: 504, endPoint y: 117, distance: 206.4
click at [302, 160] on input "Année" at bounding box center [310, 163] width 63 height 8
type input "2020"
click at [230, 162] on input "Mois" at bounding box center [229, 163] width 63 height 8
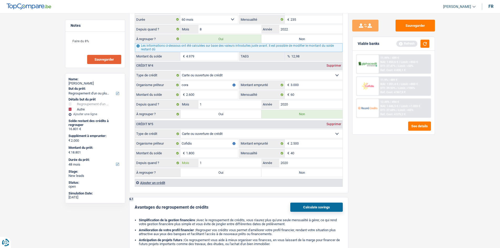
type input "1"
drag, startPoint x: 459, startPoint y: 169, endPoint x: 401, endPoint y: 174, distance: 58.8
click at [321, 174] on label "Non" at bounding box center [301, 173] width 81 height 8
click at [321, 174] on input "Non" at bounding box center [301, 173] width 81 height 8
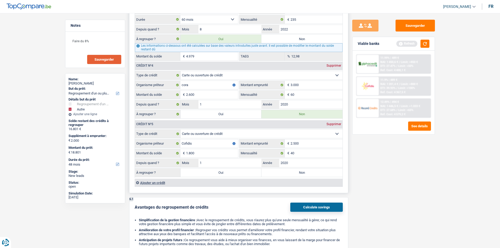
radio input "true"
click at [428, 42] on button "button" at bounding box center [425, 44] width 9 height 8
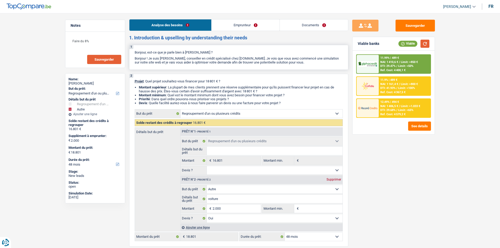
scroll to position [0, 0]
click at [232, 27] on link "Emprunteur" at bounding box center [246, 25] width 68 height 11
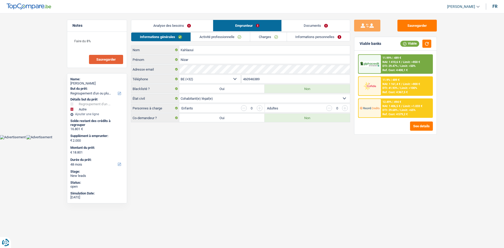
click at [231, 35] on link "Activité professionnelle" at bounding box center [220, 37] width 59 height 9
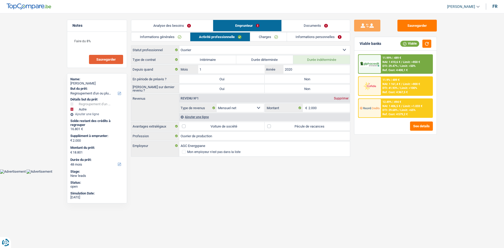
click at [319, 83] on label "Non" at bounding box center [307, 79] width 85 height 8
click at [319, 83] on input "Non" at bounding box center [307, 79] width 85 height 8
radio input "true"
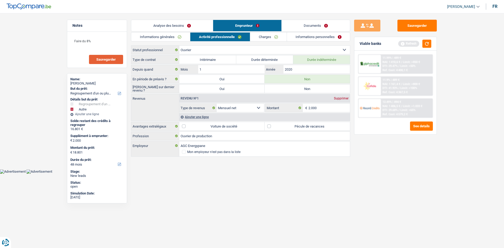
drag, startPoint x: 301, startPoint y: 88, endPoint x: 284, endPoint y: 76, distance: 20.5
click at [301, 88] on label "Non" at bounding box center [307, 89] width 85 height 8
click at [301, 88] on input "Non" at bounding box center [307, 89] width 85 height 8
radio input "true"
click at [175, 34] on link "Informations générales" at bounding box center [160, 37] width 59 height 9
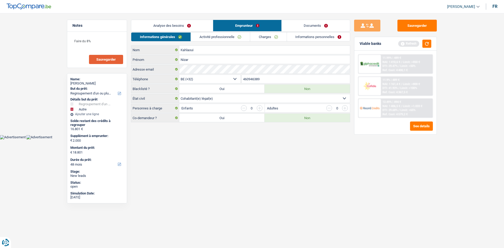
click at [234, 38] on link "Activité professionnelle" at bounding box center [220, 37] width 59 height 9
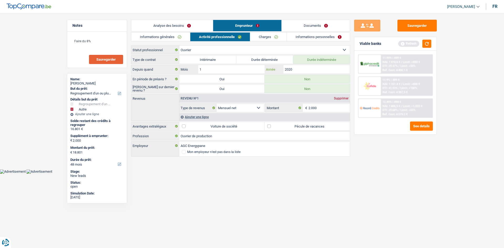
click at [293, 69] on input "2020" at bounding box center [317, 69] width 66 height 8
click at [333, 107] on input "2.000" at bounding box center [329, 108] width 42 height 8
click at [301, 128] on label "Pécule de vacances" at bounding box center [307, 126] width 85 height 8
click at [301, 128] on input "Pécule de vacances" at bounding box center [307, 126] width 85 height 8
checkbox input "true"
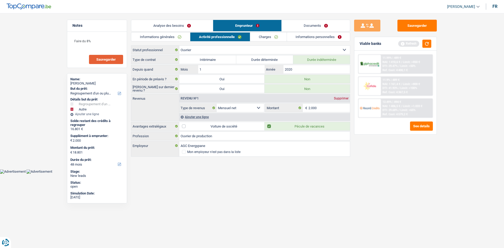
click at [203, 114] on div "Ajouter une ligne" at bounding box center [264, 117] width 171 height 8
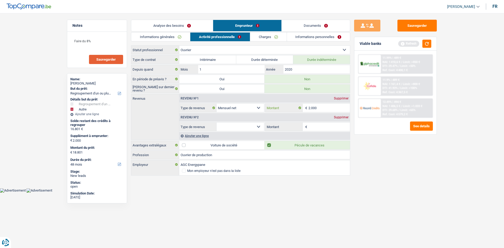
drag, startPoint x: 328, startPoint y: 107, endPoint x: 335, endPoint y: 96, distance: 13.4
click at [329, 105] on input "2.000" at bounding box center [329, 108] width 42 height 8
type input "2.200"
click at [241, 129] on select "Allocation d'handicap Allocations chômage Allocations familiales Chèques repas …" at bounding box center [241, 127] width 48 height 8
select select "mealVouchers"
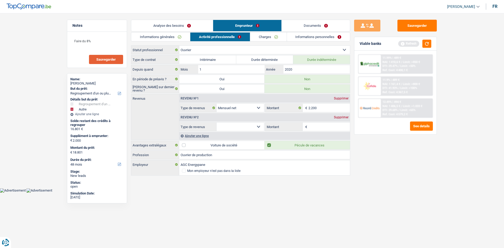
click at [217, 123] on select "Allocation d'handicap Allocations chômage Allocations familiales Chèques repas …" at bounding box center [241, 127] width 48 height 8
click at [326, 129] on input "Montant par jour" at bounding box center [329, 127] width 42 height 8
click at [275, 40] on li "Charges" at bounding box center [268, 36] width 37 height 9
click at [275, 40] on link "Charges" at bounding box center [268, 37] width 36 height 9
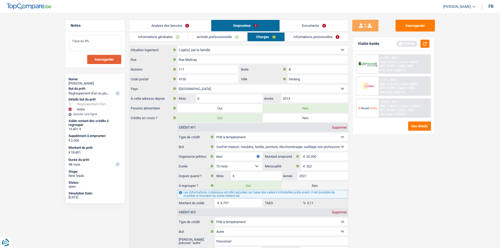
click at [105, 36] on textarea "Faire du 8%" at bounding box center [95, 43] width 52 height 16
click at [166, 37] on link "Informations générales" at bounding box center [158, 37] width 59 height 9
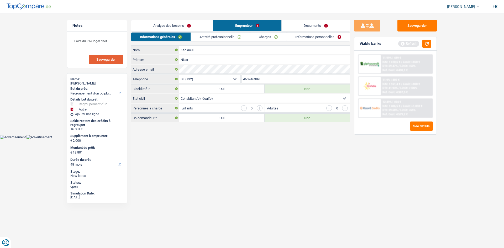
click at [211, 100] on select "Célibataire Marié(e) Cohabitant(e) légal(e) Divorcé(e) Veuf(ve) Séparé (de fait…" at bounding box center [264, 98] width 171 height 8
click at [179, 94] on select "Célibataire Marié(e) Cohabitant(e) légal(e) Divorcé(e) Veuf(ve) Séparé (de fait…" at bounding box center [264, 98] width 171 height 8
click at [216, 100] on select "Célibataire Marié(e) Cohabitant(e) légal(e) Divorcé(e) Veuf(ve) Séparé (de fait…" at bounding box center [264, 98] width 171 height 8
click at [179, 94] on select "Célibataire Marié(e) Cohabitant(e) légal(e) Divorcé(e) Veuf(ve) Séparé (de fait…" at bounding box center [264, 98] width 171 height 8
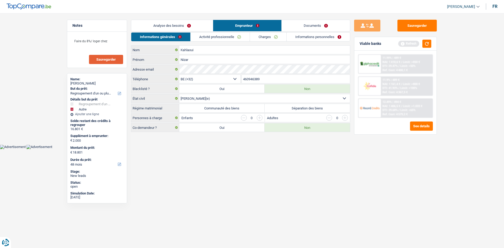
click at [320, 109] on label "Séparation des biens" at bounding box center [307, 108] width 85 height 8
click at [320, 109] on input "Séparation des biens" at bounding box center [307, 108] width 85 height 8
click at [425, 41] on button "button" at bounding box center [426, 44] width 9 height 8
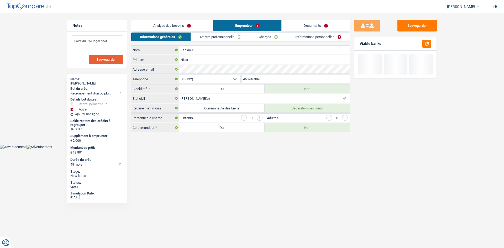
click at [116, 40] on textarea "Faire du 8%/ loger chez" at bounding box center [97, 43] width 52 height 16
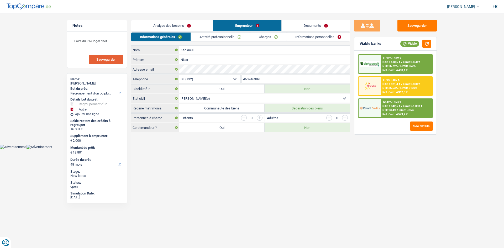
click at [273, 38] on link "Charges" at bounding box center [268, 37] width 36 height 9
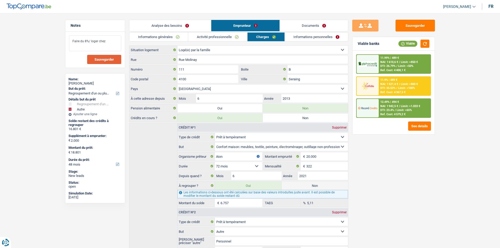
click at [119, 40] on textarea "Faire du 8%/ loger chez" at bounding box center [95, 43] width 52 height 16
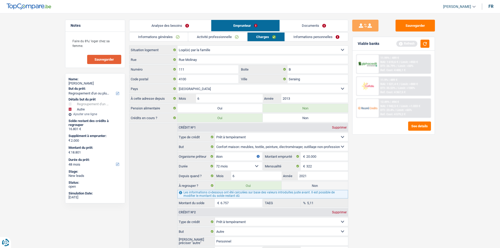
click at [113, 59] on span "Sauvegarder" at bounding box center [104, 59] width 19 height 3
click at [431, 44] on div "Viable banks Refresh" at bounding box center [394, 44] width 82 height 14
click at [427, 45] on button "button" at bounding box center [425, 44] width 9 height 8
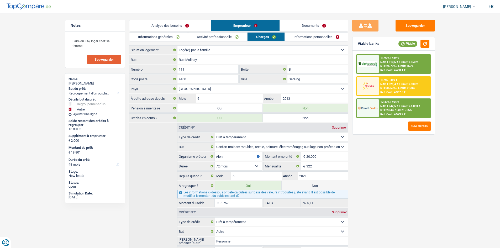
click at [312, 38] on link "Informations personnelles" at bounding box center [316, 37] width 63 height 9
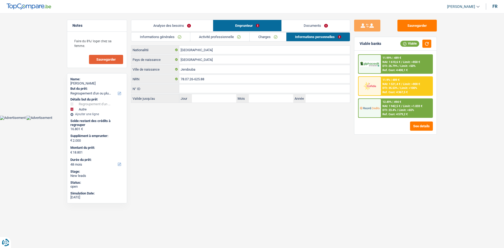
click at [309, 23] on link "Documents" at bounding box center [316, 25] width 68 height 11
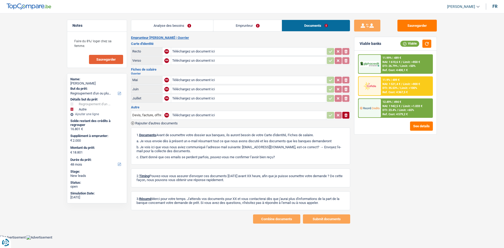
click at [242, 27] on link "Emprunteur" at bounding box center [247, 25] width 68 height 11
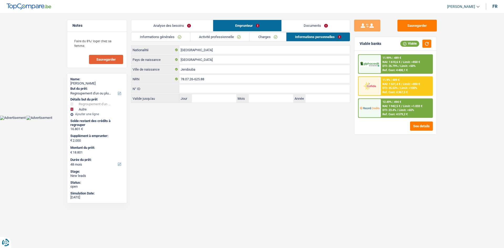
drag, startPoint x: 317, startPoint y: 27, endPoint x: 323, endPoint y: 30, distance: 7.2
click at [316, 27] on link "Documents" at bounding box center [316, 25] width 68 height 11
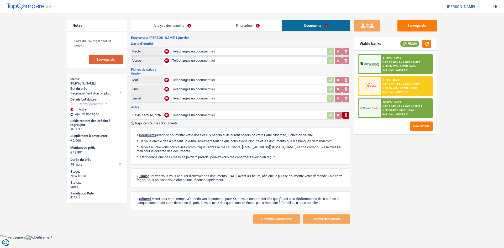
click at [174, 20] on link "Analyse des besoins" at bounding box center [172, 25] width 82 height 11
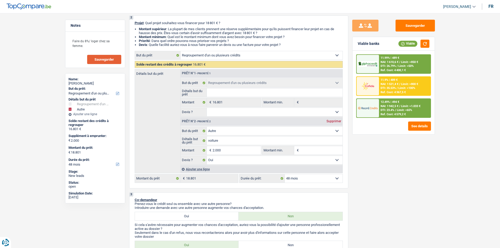
scroll to position [105, 0]
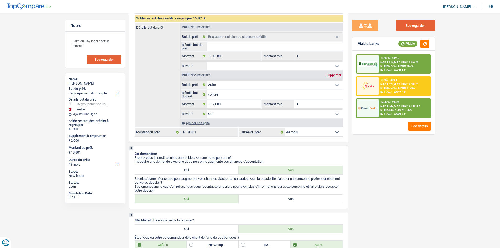
click at [422, 23] on button "Sauvegarder" at bounding box center [415, 26] width 39 height 12
click at [399, 56] on div "11.99% | 489 € NAI: 1 610,6 € / Limit: >850 € DTI: 26.79% / Limit: <50% Ref. Co…" at bounding box center [405, 64] width 52 height 18
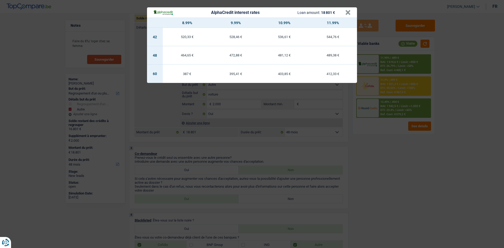
click at [474, 99] on div "AlphaCredit interest rates Loan amount: 18 801 € × 8.99% 9.99% 10.99% 11.99% 42…" at bounding box center [252, 124] width 504 height 248
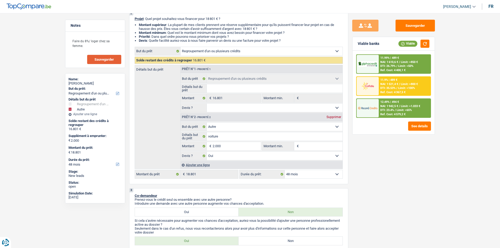
scroll to position [0, 0]
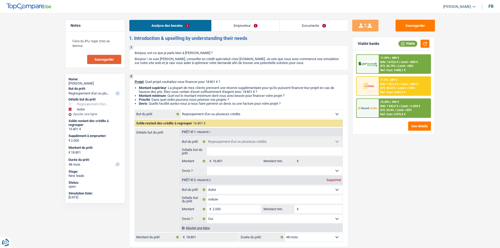
click at [321, 27] on link "Documents" at bounding box center [314, 25] width 68 height 11
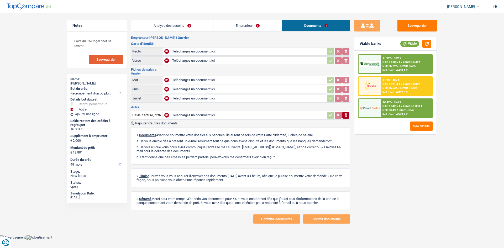
drag, startPoint x: 173, startPoint y: 27, endPoint x: 307, endPoint y: 89, distance: 147.7
click at [172, 27] on link "Analyse des besoins" at bounding box center [172, 25] width 82 height 11
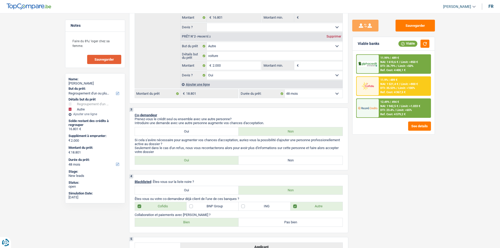
scroll to position [105, 0]
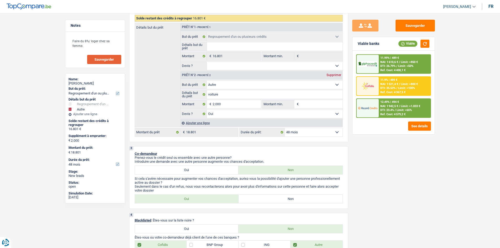
click at [390, 106] on span "NAI: 1 942,5 €" at bounding box center [389, 105] width 18 height 3
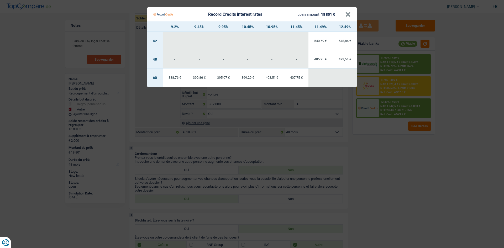
drag, startPoint x: 382, startPoint y: 169, endPoint x: 383, endPoint y: 166, distance: 3.0
click at [382, 168] on Credits "Record Credits interest rates Loan amount: 18 801 € × 9.2% 9.45% 9.95% 10.45% 1…" at bounding box center [252, 124] width 504 height 248
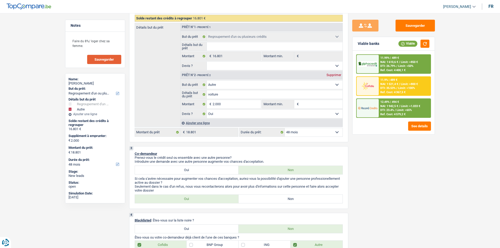
click at [406, 66] on span "Limit: <50%" at bounding box center [405, 65] width 15 height 3
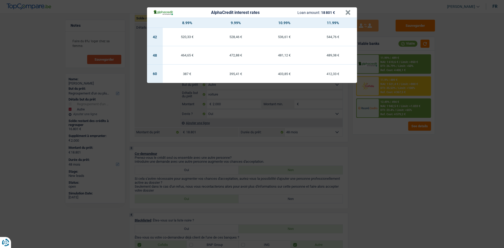
click at [481, 69] on div "AlphaCredit interest rates Loan amount: 18 801 € × 8.99% 9.99% 10.99% 11.99% 42…" at bounding box center [252, 124] width 504 height 248
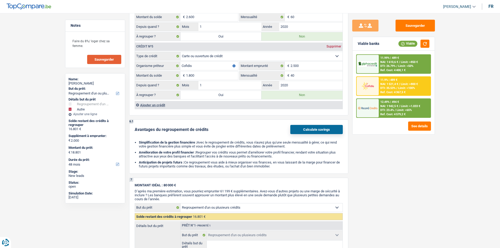
scroll to position [971, 0]
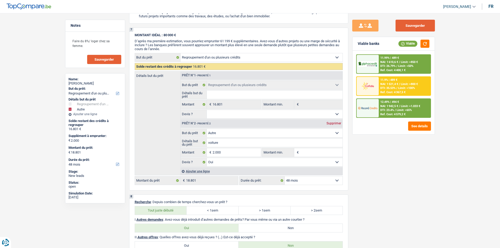
drag, startPoint x: 423, startPoint y: 22, endPoint x: 480, endPoint y: 94, distance: 92.0
click at [423, 22] on button "Sauvegarder" at bounding box center [415, 26] width 39 height 12
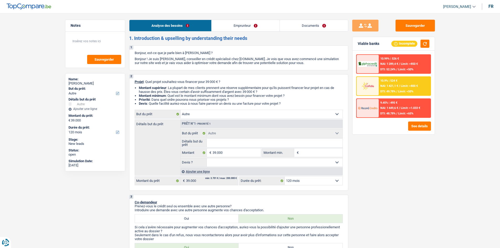
select select "other"
select select "120"
select select "other"
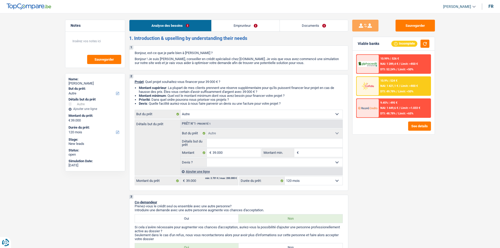
select select "120"
select select "publicEmployee"
select select "netSalary"
select select "mealVouchers"
select select "rents"
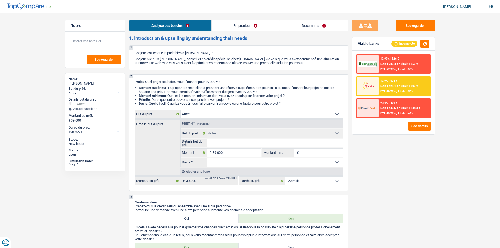
select select "mortgage"
select select "120"
select select "other"
select select "120"
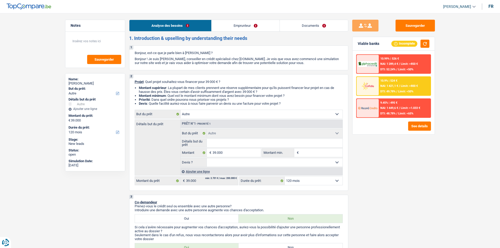
click at [262, 27] on link "Emprunteur" at bounding box center [246, 25] width 68 height 11
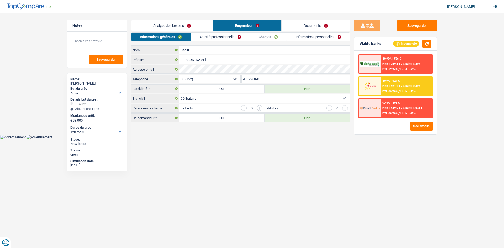
click at [238, 35] on link "Activité professionnelle" at bounding box center [220, 37] width 59 height 9
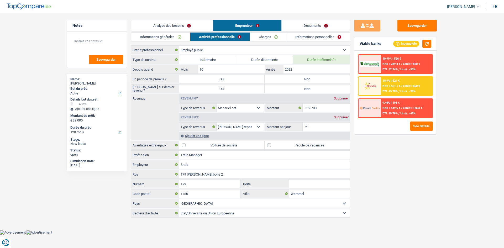
click at [277, 35] on link "Charges" at bounding box center [268, 37] width 36 height 9
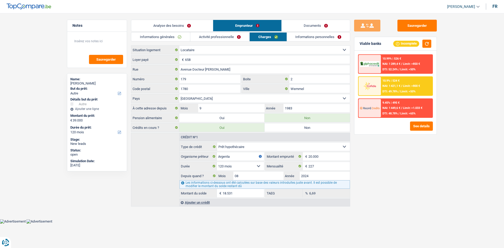
click at [312, 36] on link "Informations personnelles" at bounding box center [318, 37] width 63 height 9
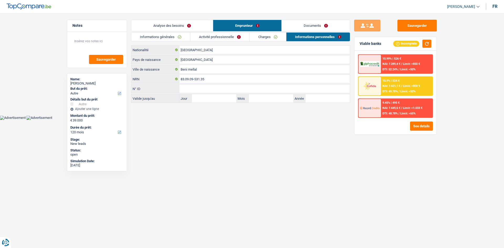
click at [171, 22] on link "Analyse des besoins" at bounding box center [172, 25] width 82 height 11
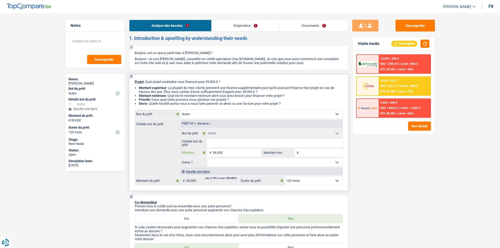
drag, startPoint x: 239, startPoint y: 148, endPoint x: 243, endPoint y: 150, distance: 4.2
click at [239, 149] on input "39.000" at bounding box center [237, 153] width 48 height 8
click at [225, 143] on input "Détails but du prêt" at bounding box center [275, 143] width 136 height 8
type input "v"
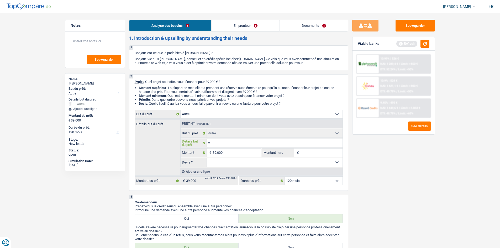
type input "vo"
type input "voi"
type input "voit"
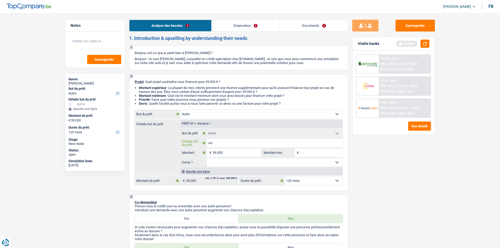
type input "voit"
type input "voitu"
type input "voitur"
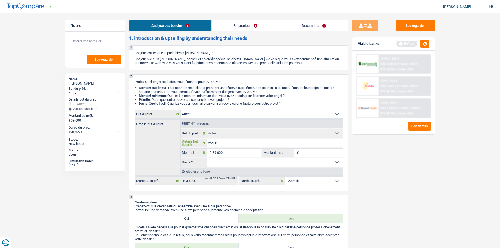
type input "voiture"
click at [198, 172] on div "Ajouter une ligne" at bounding box center [261, 172] width 162 height 8
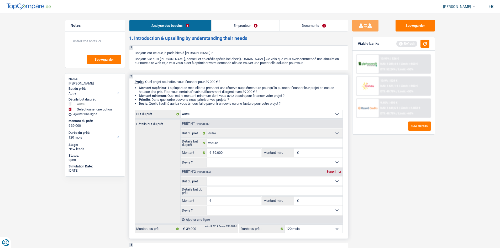
click at [224, 180] on select "Confort maison: meubles, textile, peinture, électroménager, outillage non-profe…" at bounding box center [275, 181] width 136 height 8
select select "hobbies"
click at [207, 177] on select "Confort maison: meubles, textile, peinture, électroménager, outillage non-profe…" at bounding box center [275, 181] width 136 height 8
select select "hobbies"
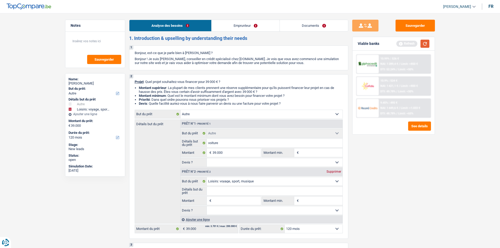
click at [423, 43] on button "button" at bounding box center [425, 44] width 9 height 8
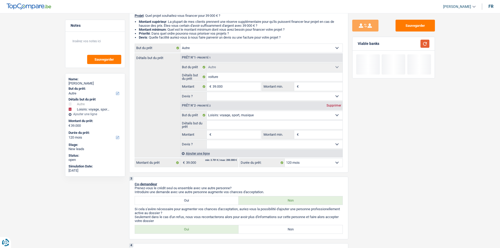
scroll to position [79, 0]
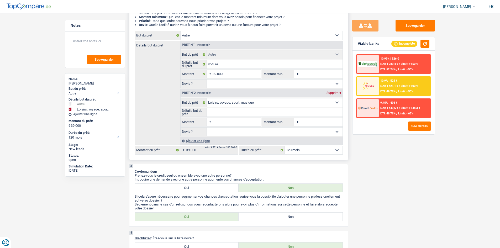
click at [206, 137] on div "Ajouter une ligne" at bounding box center [261, 141] width 162 height 8
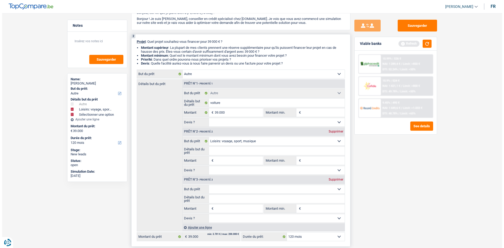
scroll to position [0, 0]
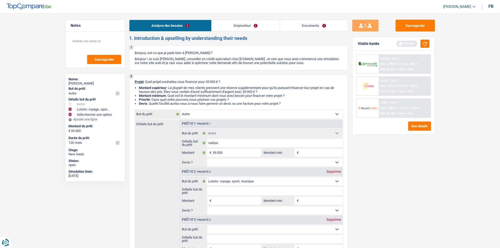
drag, startPoint x: 303, startPoint y: 25, endPoint x: 297, endPoint y: 24, distance: 5.8
click at [303, 25] on link "Documents" at bounding box center [314, 25] width 68 height 11
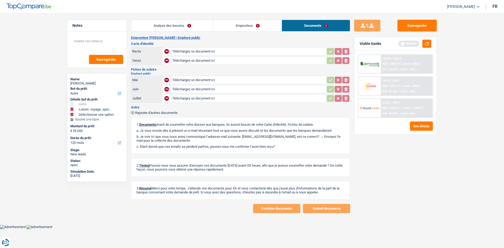
click at [175, 24] on link "Analyse des besoins" at bounding box center [172, 25] width 82 height 11
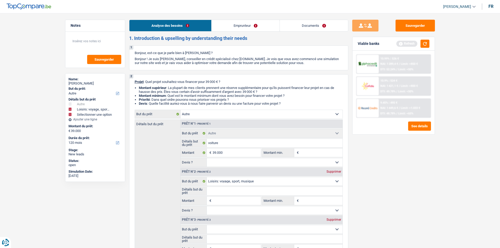
click at [410, 94] on div "10.9% | 524 € NAI: 1 421,1 € / Limit: >800 € DTI: 49.78% / Limit: <50%" at bounding box center [405, 86] width 52 height 18
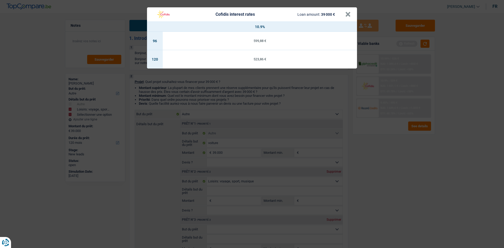
drag, startPoint x: 380, startPoint y: 166, endPoint x: 436, endPoint y: 154, distance: 57.4
click at [442, 167] on div "Cofidis interest rates Loan amount: 39 000 € × 10.9% 96 599,88 € 120 523,86 €" at bounding box center [252, 124] width 504 height 248
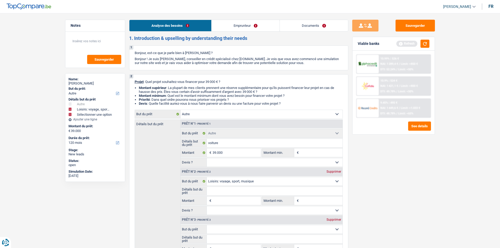
click at [396, 87] on span "NAI: 1 421,1 €" at bounding box center [389, 85] width 18 height 3
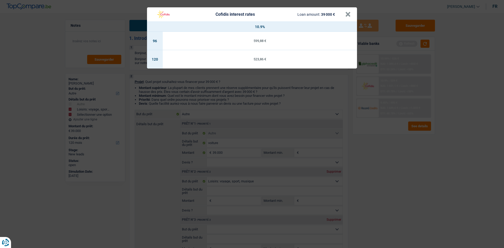
click at [442, 181] on div "Cofidis interest rates Loan amount: 39 000 € × 10.9% 96 599,88 € 120 523,86 €" at bounding box center [252, 124] width 504 height 248
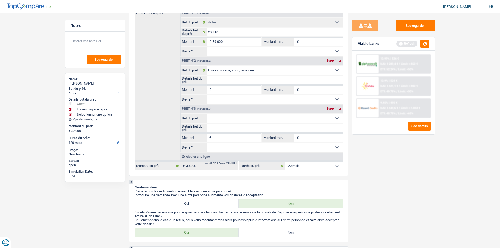
scroll to position [79, 0]
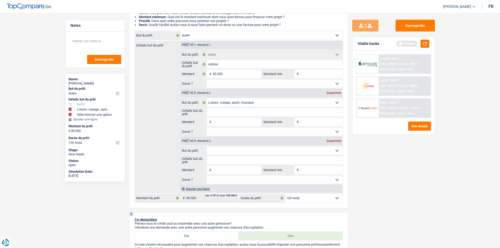
click at [409, 84] on span "Limit: >800 €" at bounding box center [409, 85] width 17 height 3
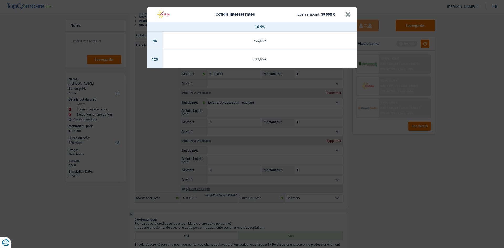
click at [432, 216] on div "Cofidis interest rates Loan amount: 39 000 € × 10.9% 96 599,88 € 120 523,86 €" at bounding box center [252, 124] width 504 height 248
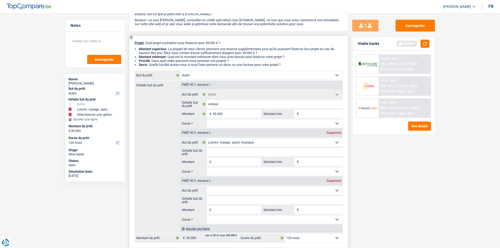
scroll to position [0, 0]
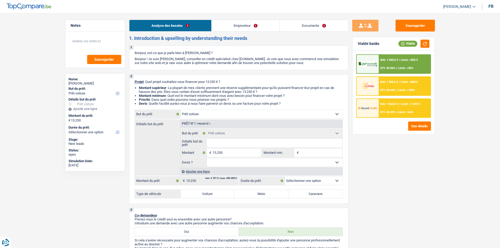
select select "car"
select select "privateEmployee"
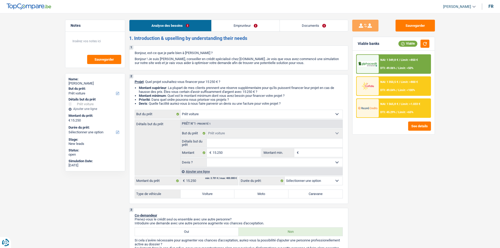
select select "netSalary"
select select "mealVouchers"
select select "rents"
select select "cardOrCredit"
select select "car"
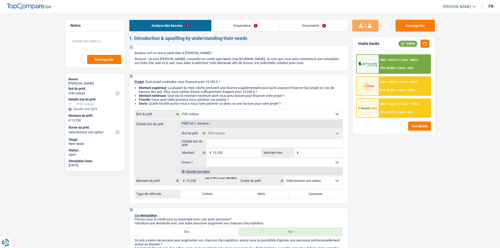
select select "car"
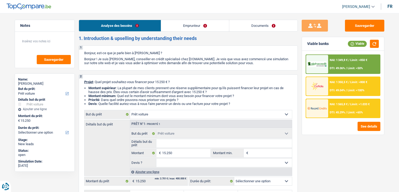
select select "car"
select select "privateEmployee"
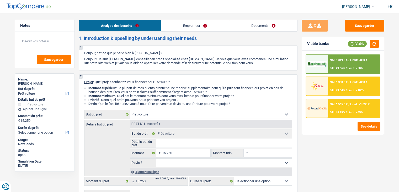
select select "netSalary"
select select "mealVouchers"
select select "rents"
select select "cardOrCredit"
select select "car"
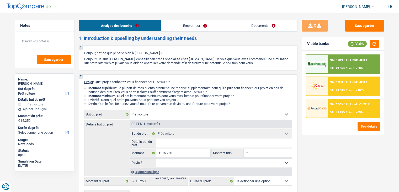
select select "car"
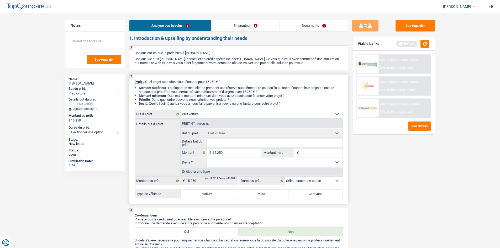
drag, startPoint x: 218, startPoint y: 193, endPoint x: 402, endPoint y: 223, distance: 186.1
click at [218, 191] on label "Voiture" at bounding box center [208, 194] width 54 height 8
click at [218, 191] on input "Voiture" at bounding box center [208, 194] width 54 height 8
radio input "true"
select select "60"
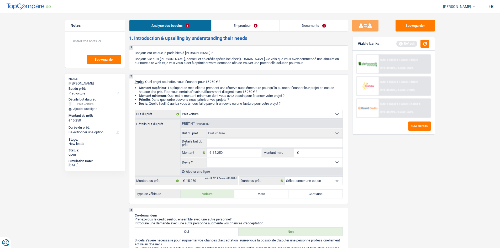
select select "60"
radio input "true"
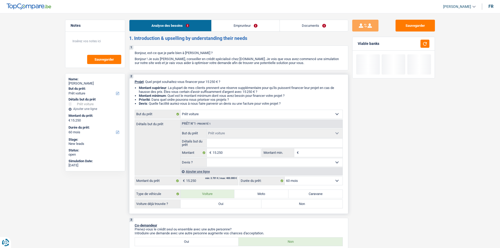
drag, startPoint x: 316, startPoint y: 203, endPoint x: 315, endPoint y: 182, distance: 21.5
click at [319, 191] on label "Non" at bounding box center [301, 204] width 81 height 8
click at [319, 191] on input "Non" at bounding box center [301, 204] width 81 height 8
radio input "true"
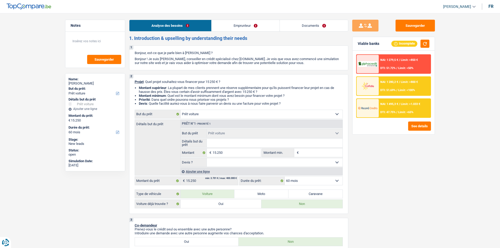
type input "B"
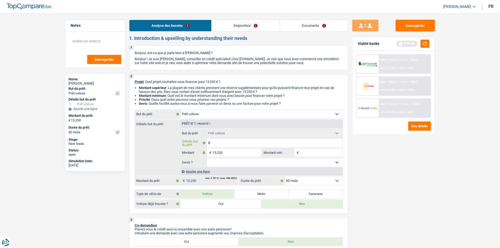
type input "BM"
type input "BM s"
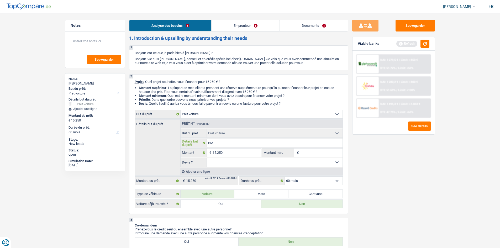
type input "BM s"
type input "BM sé"
type input "BM sér"
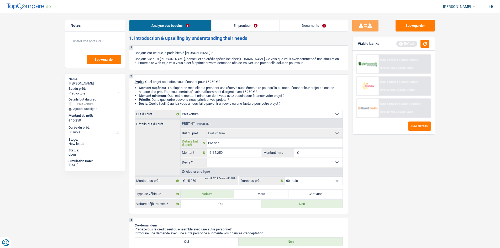
type input "BM séri"
type input "BM série"
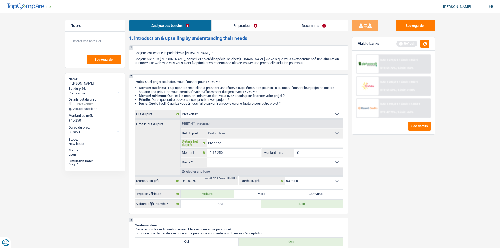
type input "BM série"
type input "BM série 3"
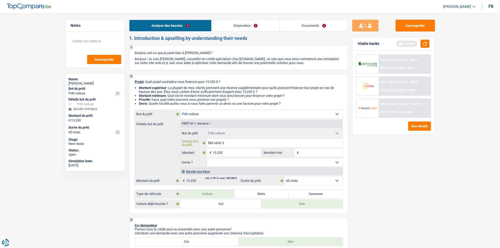
type input "BM série 3 d"
type input "BM série 3 de"
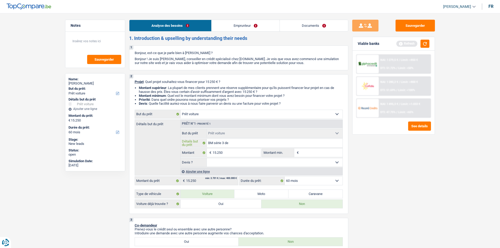
type input "BM série 3 de"
type input "BM série 3 de a"
type input "BM série 3 de an"
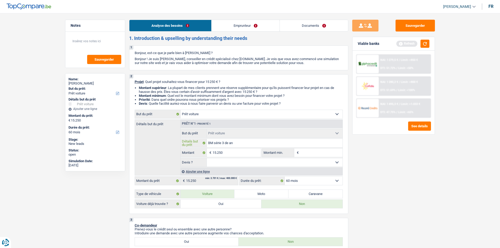
type input "BM série 3 de ann"
type input "BM série 3 de annè"
type input "BM série 3 de annèe"
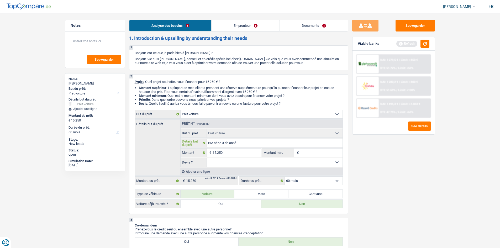
type input "BM série 3 de annèe"
type input "BM série 3 de annèe 2"
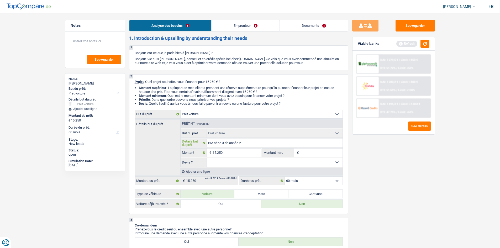
type input "BM série 3 de annèe 20"
type input "BM série 3 de annèe 202"
type input "BM série 3 de annèe 2023"
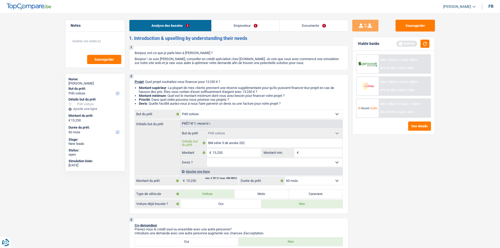
type input "BM série 3 de annèe 2023"
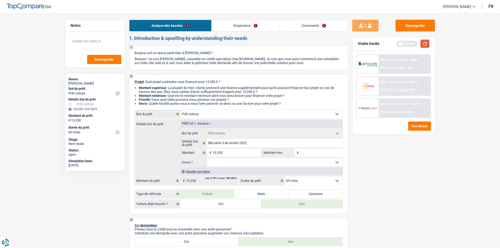
drag, startPoint x: 426, startPoint y: 48, endPoint x: 420, endPoint y: 51, distance: 7.2
click at [399, 49] on div "Viable banks Refresh" at bounding box center [394, 44] width 82 height 14
drag, startPoint x: 425, startPoint y: 46, endPoint x: 420, endPoint y: 52, distance: 7.8
click at [399, 46] on button "button" at bounding box center [425, 44] width 9 height 8
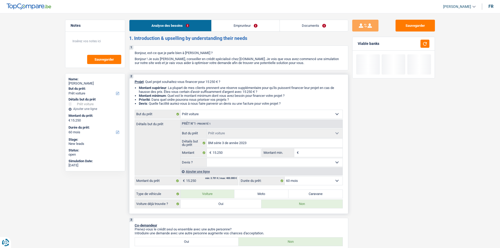
click at [225, 164] on select "Oui Non Non répondu Sélectionner une option" at bounding box center [275, 162] width 136 height 8
select select "yes"
click at [207, 158] on select "Oui Non Non répondu Sélectionner une option" at bounding box center [275, 162] width 136 height 8
select select "yes"
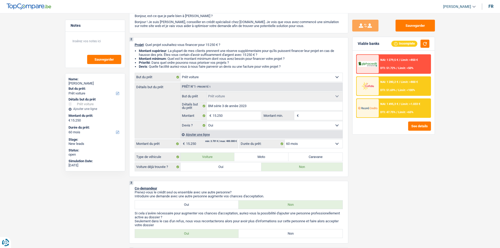
scroll to position [79, 0]
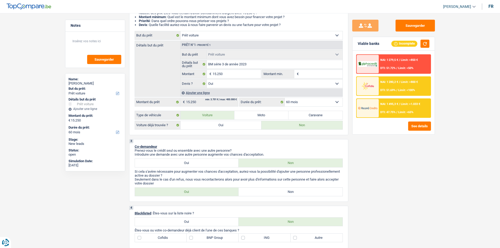
click at [388, 111] on span "DTI: 47.75%" at bounding box center [387, 112] width 15 height 3
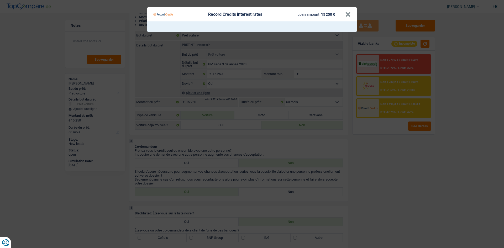
drag, startPoint x: 409, startPoint y: 156, endPoint x: 423, endPoint y: 154, distance: 14.2
click at [399, 157] on Credits "Record Credits interest rates Loan amount: 15 250 € ×" at bounding box center [252, 124] width 504 height 248
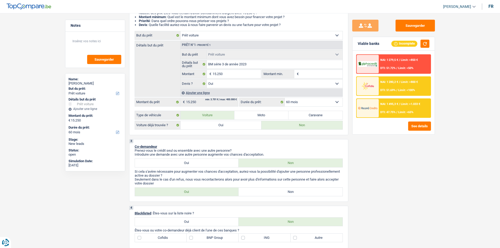
click at [399, 90] on span "Limit: <100%" at bounding box center [406, 89] width 17 height 3
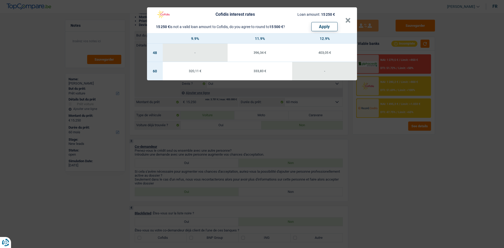
click at [394, 147] on div "Cofidis interest rates Loan amount: 15 250 € 15 250 € is not a valid loan amoun…" at bounding box center [252, 124] width 504 height 248
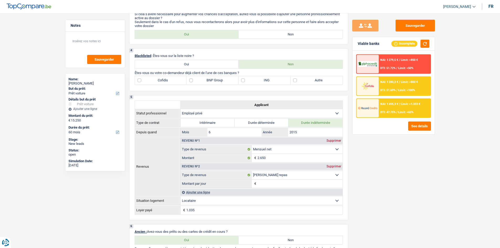
scroll to position [341, 0]
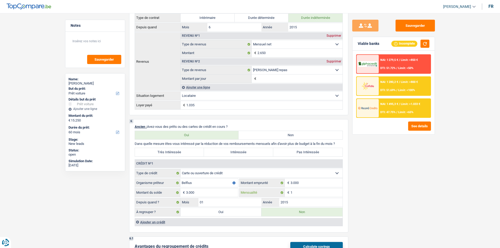
drag, startPoint x: 300, startPoint y: 193, endPoint x: 457, endPoint y: 195, distance: 156.7
click at [301, 191] on input "1" at bounding box center [317, 192] width 52 height 8
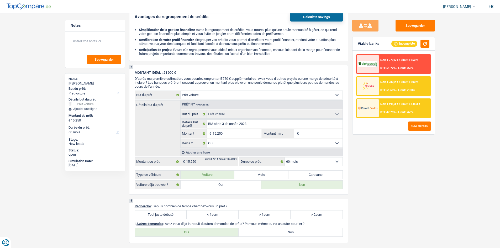
scroll to position [604, 0]
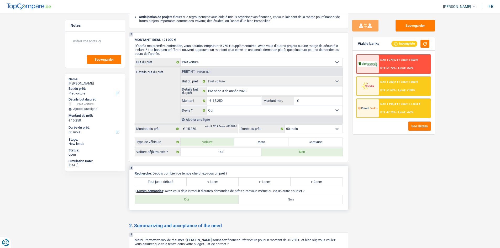
click at [181, 191] on label "Oui" at bounding box center [187, 199] width 104 height 8
click at [181, 191] on input "Oui" at bounding box center [187, 199] width 104 height 8
radio input "true"
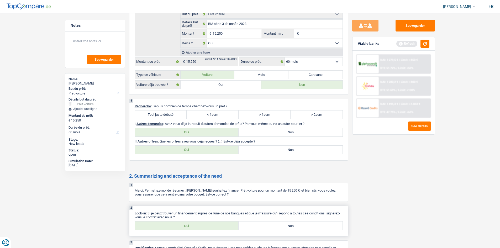
scroll to position [708, 0]
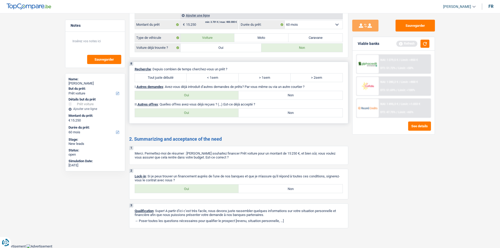
click at [304, 111] on label "Non" at bounding box center [291, 113] width 104 height 8
click at [304, 111] on input "Non" at bounding box center [291, 113] width 104 height 8
radio input "true"
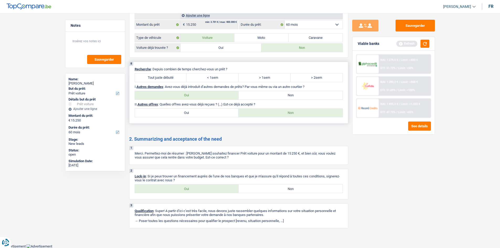
click at [163, 78] on label "Tout juste débuté" at bounding box center [161, 78] width 52 height 8
click at [163, 78] on input "Tout juste débuté" at bounding box center [161, 78] width 52 height 8
radio input "true"
drag, startPoint x: 425, startPoint y: 45, endPoint x: 408, endPoint y: 101, distance: 59.0
click at [399, 45] on button "button" at bounding box center [425, 44] width 9 height 8
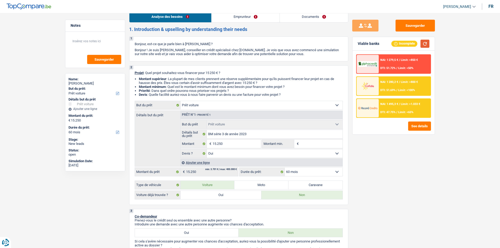
scroll to position [0, 0]
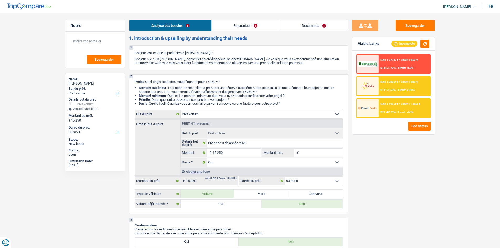
click at [234, 21] on link "Emprunteur" at bounding box center [246, 25] width 68 height 11
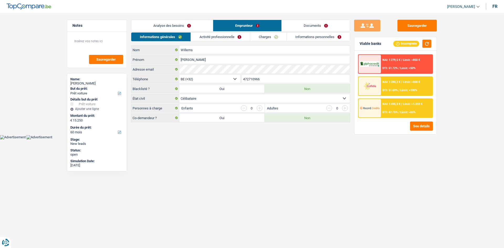
click at [213, 35] on link "Activité professionnelle" at bounding box center [220, 37] width 59 height 9
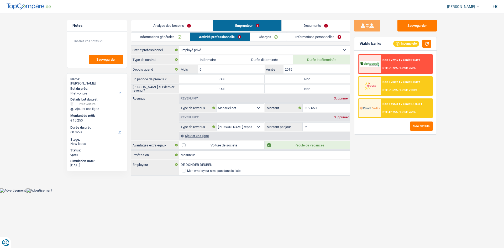
click at [169, 38] on link "Informations générales" at bounding box center [160, 37] width 59 height 9
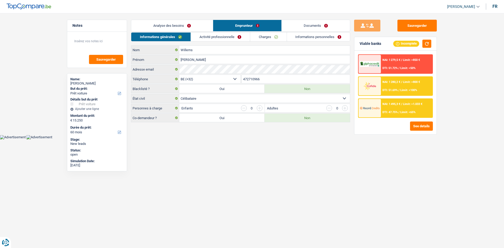
click at [197, 23] on link "Analyse des besoins" at bounding box center [172, 25] width 82 height 11
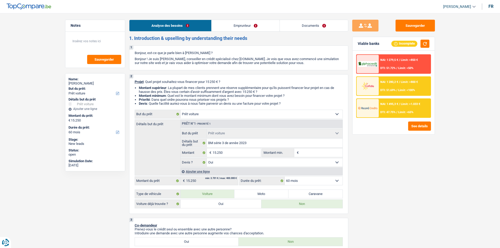
click at [234, 29] on link "Emprunteur" at bounding box center [246, 25] width 68 height 11
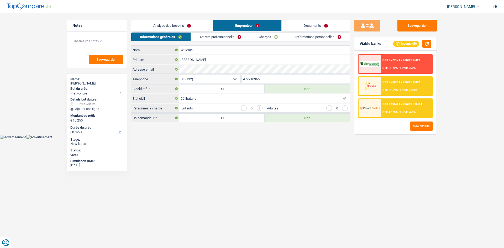
click at [240, 34] on link "Activité professionnelle" at bounding box center [220, 37] width 59 height 9
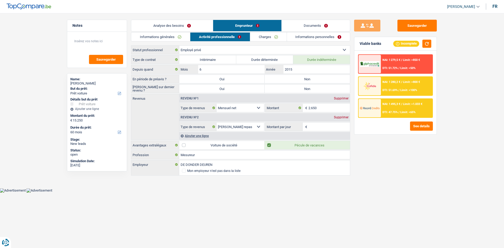
click at [266, 38] on link "Charges" at bounding box center [268, 37] width 36 height 9
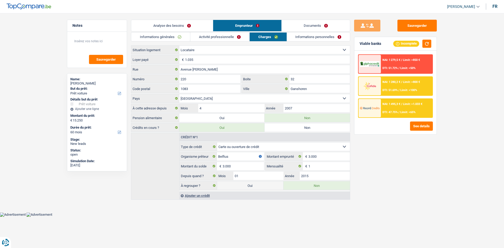
click at [315, 39] on link "Informations personnelles" at bounding box center [318, 37] width 63 height 9
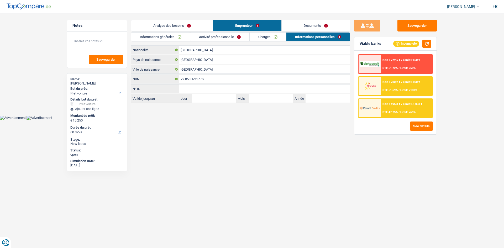
click at [342, 24] on link "Documents" at bounding box center [316, 25] width 68 height 11
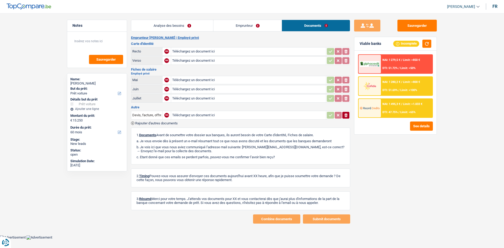
click at [188, 29] on link "Analyse des besoins" at bounding box center [172, 25] width 82 height 11
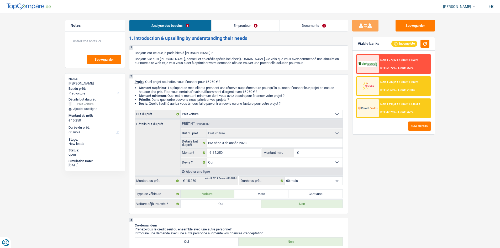
click at [390, 111] on span "DTI: 47.75%" at bounding box center [387, 112] width 15 height 3
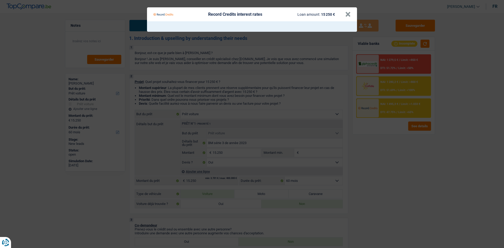
drag, startPoint x: 422, startPoint y: 164, endPoint x: 434, endPoint y: 123, distance: 42.6
click at [399, 157] on Credits "Record Credits interest rates Loan amount: 15 250 € ×" at bounding box center [252, 124] width 504 height 248
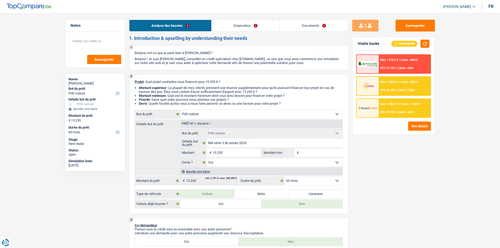
click at [399, 59] on div "NAI: 1 279,5 € / Limit: >850 € DTI: 51.72% / Limit: <50%" at bounding box center [405, 64] width 52 height 18
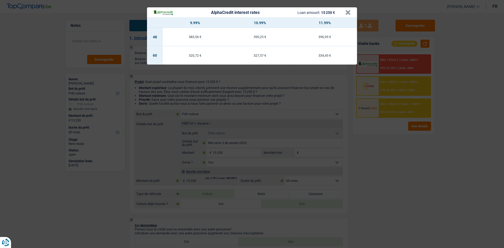
drag, startPoint x: 409, startPoint y: 191, endPoint x: 413, endPoint y: 189, distance: 3.8
click at [399, 191] on div "AlphaCredit interest rates Loan amount: 15 250 € × 9.99% 10.99% 11.99% 48 383,5…" at bounding box center [252, 124] width 504 height 248
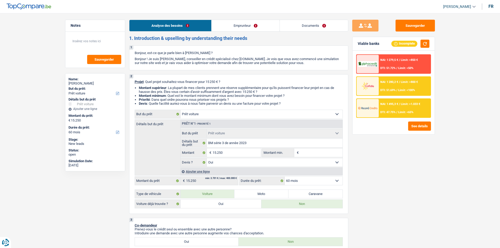
click at [391, 111] on span "DTI: 47.75%" at bounding box center [387, 112] width 15 height 3
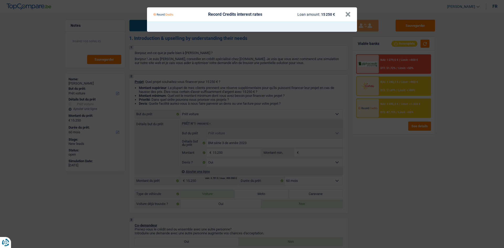
drag, startPoint x: 390, startPoint y: 151, endPoint x: 425, endPoint y: 148, distance: 35.1
click at [399, 152] on Credits "Record Credits interest rates Loan amount: 15 250 € ×" at bounding box center [252, 124] width 504 height 248
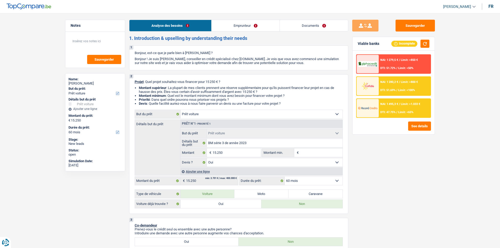
click at [393, 84] on div "NAI: 1 280,2 € / Limit: >800 € DTI: 51.69% / Limit: <100%" at bounding box center [405, 86] width 52 height 18
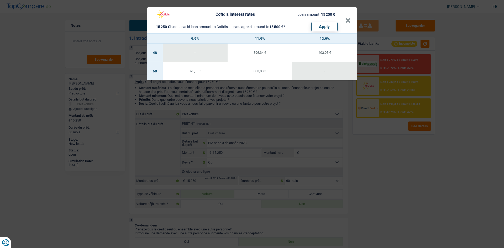
drag, startPoint x: 432, startPoint y: 195, endPoint x: 446, endPoint y: 184, distance: 17.6
click at [399, 191] on div "Cofidis interest rates Loan amount: 15 250 € 15 250 € is not a valid loan amoun…" at bounding box center [252, 124] width 504 height 248
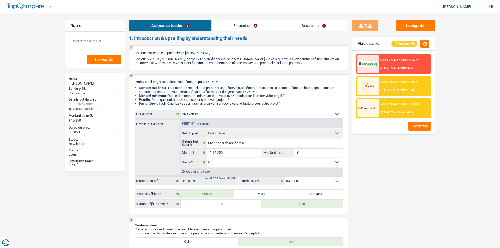
click at [392, 65] on div "NAI: 1 279,5 € / Limit: >850 € DTI: 51.72% / Limit: <50%" at bounding box center [405, 64] width 52 height 18
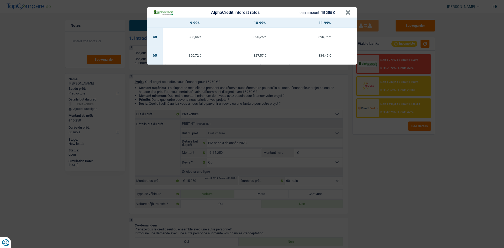
click at [399, 177] on div "AlphaCredit interest rates Loan amount: 15 250 € × 9.99% 10.99% 11.99% 48 383,5…" at bounding box center [252, 124] width 504 height 248
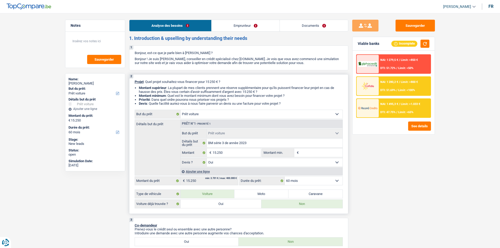
click at [240, 191] on label "Oui" at bounding box center [221, 204] width 81 height 8
click at [240, 191] on input "Oui" at bounding box center [221, 204] width 81 height 8
radio input "true"
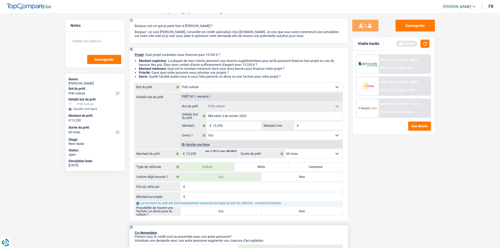
scroll to position [79, 0]
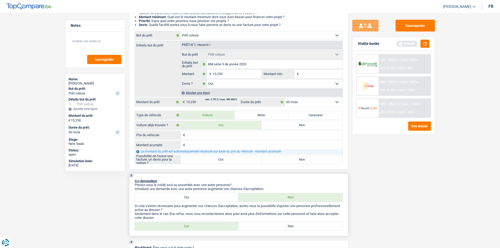
drag, startPoint x: 222, startPoint y: 161, endPoint x: 322, endPoint y: 175, distance: 101.1
click at [228, 161] on label "Oui" at bounding box center [221, 159] width 81 height 8
click at [231, 154] on div "€ Montant acompte Tous les champs sont obligatoires. Veuillez fournir une répon…" at bounding box center [239, 147] width 208 height 13
click at [227, 167] on div "2 Projet : Quel projet souhaitez-vous financer pour 15 250 € ? Montant supérieu…" at bounding box center [238, 83] width 219 height 174
click at [233, 161] on label "Oui" at bounding box center [221, 159] width 81 height 8
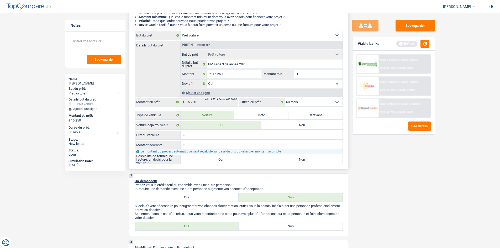
click at [233, 161] on input "Oui" at bounding box center [221, 159] width 81 height 8
radio input "true"
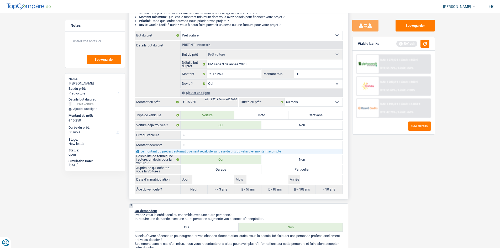
click at [227, 169] on label "Garage" at bounding box center [221, 169] width 81 height 8
click at [227, 169] on input "Garage" at bounding box center [221, 169] width 81 height 8
radio input "true"
click at [313, 180] on input "Année" at bounding box center [321, 179] width 42 height 8
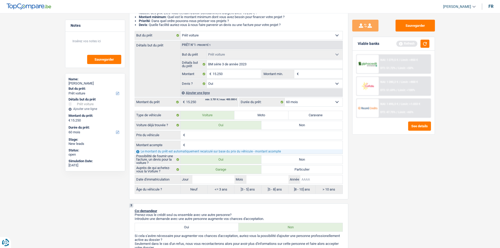
type input "2"
type input "20"
type input "202"
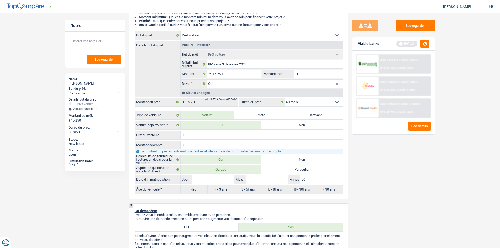
type input "202"
type input "2023"
click at [259, 179] on input "Mois" at bounding box center [268, 179] width 42 height 8
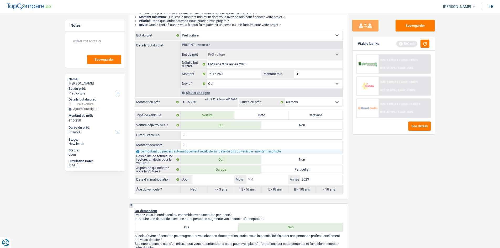
type input "2"
click at [213, 181] on input "Jour" at bounding box center [213, 179] width 42 height 8
type input "2"
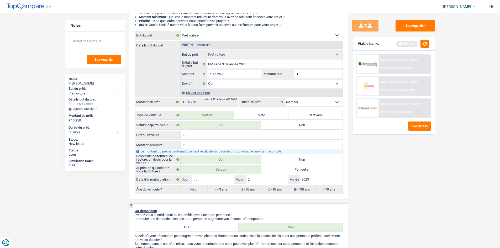
type input "2"
click at [399, 186] on div "Sauvegarder Viable banks Refresh NAI: 1 279,5 € / Limit: >850 € DTI: 51.72% / L…" at bounding box center [393, 129] width 91 height 219
radio input "false"
radio input "true"
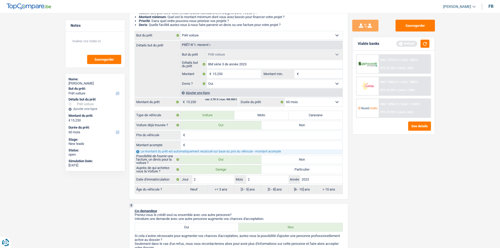
select select "84"
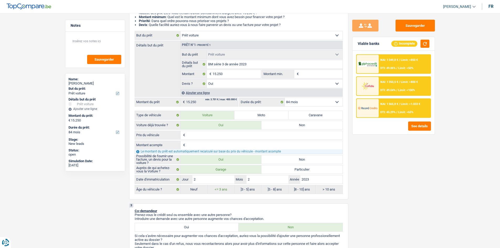
click at [394, 103] on span "NAI: 1 565,8 €" at bounding box center [389, 103] width 18 height 3
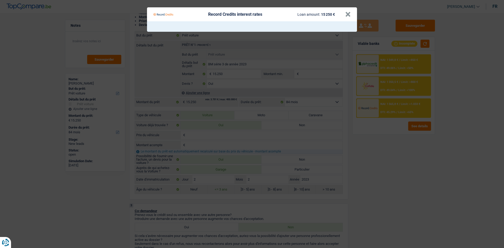
click at [383, 172] on Credits "Record Credits interest rates Loan amount: 15 250 € ×" at bounding box center [252, 124] width 504 height 248
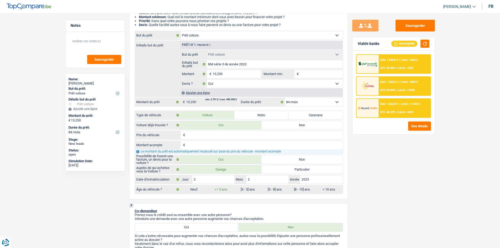
click at [399, 80] on div "NAI: 1 350,5 € / Limit: >800 € DTI: 49.04% / Limit: <100%" at bounding box center [405, 86] width 52 height 18
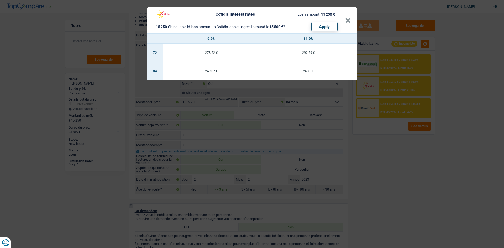
drag, startPoint x: 401, startPoint y: 147, endPoint x: 403, endPoint y: 148, distance: 2.9
click at [399, 149] on div "Cofidis interest rates Loan amount: 15 250 € 15 250 € is not a valid loan amoun…" at bounding box center [252, 124] width 504 height 248
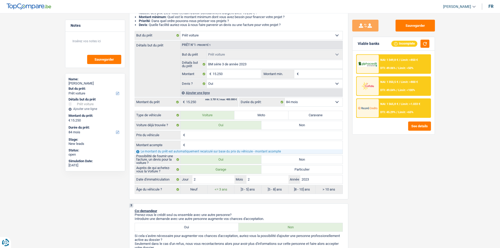
drag, startPoint x: 399, startPoint y: 66, endPoint x: 398, endPoint y: 68, distance: 2.7
click at [398, 68] on div "NAI: 1 349,8 € / Limit: >850 € DTI: 49.06% / Limit: <50%" at bounding box center [405, 64] width 52 height 18
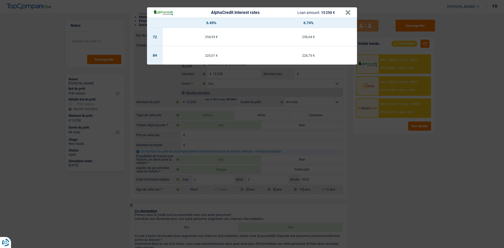
click at [399, 170] on div "AlphaCredit interest rates Loan amount: 15 250 € × 6.49% 6.74% 72 254,93 € 256,…" at bounding box center [252, 124] width 504 height 248
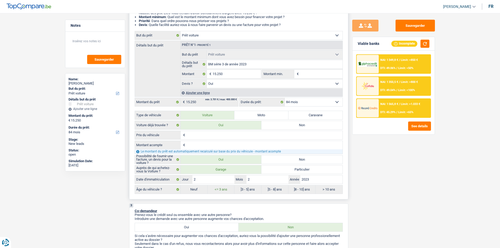
click at [208, 136] on input "Prix du véhicule" at bounding box center [264, 135] width 156 height 8
type input "1"
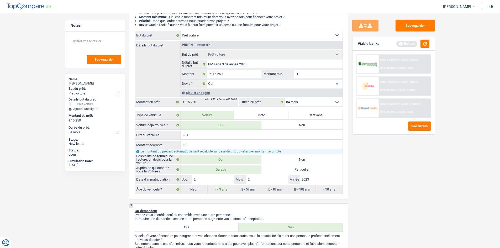
type input "15"
type input "150"
type input "1.500"
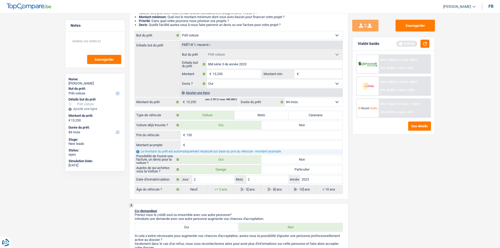
type input "1.500"
type input "15.000"
click at [399, 175] on div "Sauvegarder Viable banks Refresh NAI: 1 349,8 € / Limit: >850 € DTI: 49.06% / L…" at bounding box center [393, 129] width 91 height 219
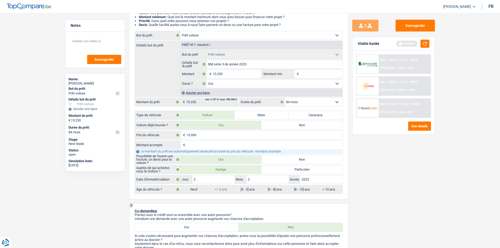
click at [399, 44] on button "button" at bounding box center [425, 44] width 9 height 8
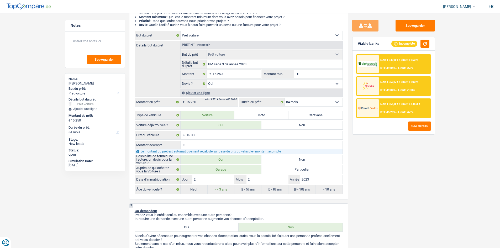
click at [380, 61] on div "NAI: 1 349,8 € / Limit: >850 € DTI: 49.06% / Limit: <50%" at bounding box center [405, 64] width 52 height 18
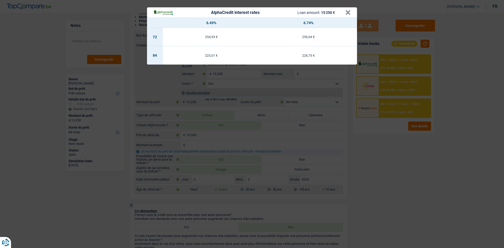
drag, startPoint x: 398, startPoint y: 190, endPoint x: 398, endPoint y: 179, distance: 11.6
click at [398, 187] on div "AlphaCredit interest rates Loan amount: 15 250 € × 6.49% 6.74% 72 254,93 € 256,…" at bounding box center [252, 124] width 504 height 248
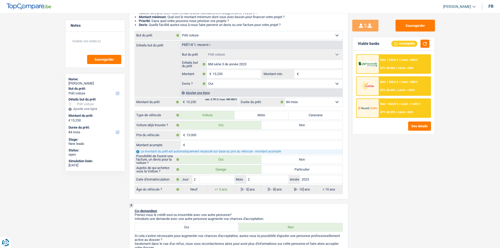
click at [389, 111] on span "DTI: 45.29%" at bounding box center [387, 112] width 15 height 3
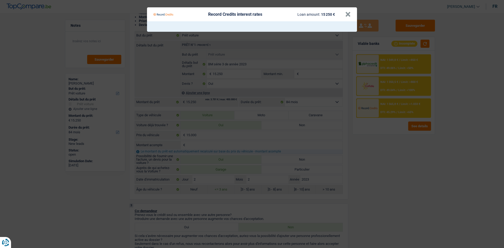
click at [399, 151] on Credits "Record Credits interest rates Loan amount: 15 250 € ×" at bounding box center [252, 124] width 504 height 248
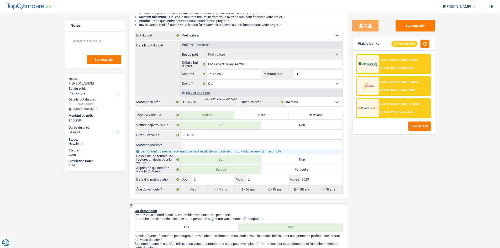
click at [374, 82] on div at bounding box center [368, 86] width 22 height 18
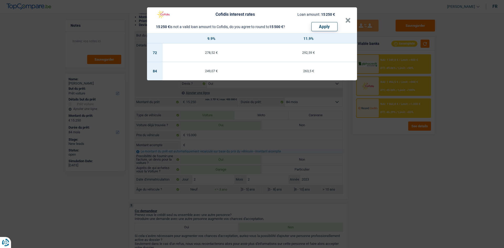
click at [377, 158] on div "Cofidis interest rates Loan amount: 15 250 € 15 250 € is not a valid loan amoun…" at bounding box center [252, 124] width 504 height 248
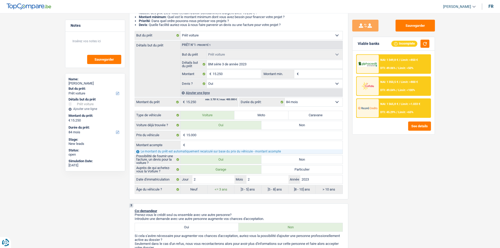
click at [399, 68] on span "Limit: <50%" at bounding box center [405, 67] width 15 height 3
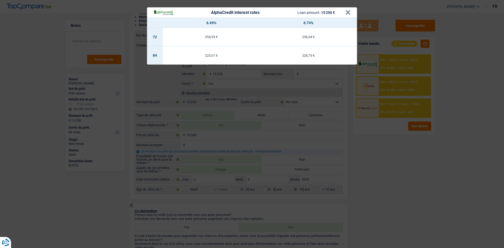
drag, startPoint x: 406, startPoint y: 192, endPoint x: 414, endPoint y: 189, distance: 8.4
click at [399, 191] on div "AlphaCredit interest rates Loan amount: 15 250 € × 6.49% 6.74% 72 254,93 € 256,…" at bounding box center [252, 124] width 504 height 248
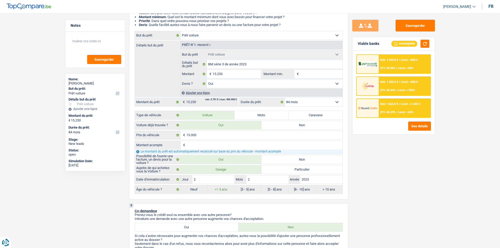
click at [399, 63] on div "NAI: 1 349,8 € / Limit: >850 € DTI: 49.06% / Limit: <50%" at bounding box center [405, 64] width 52 height 18
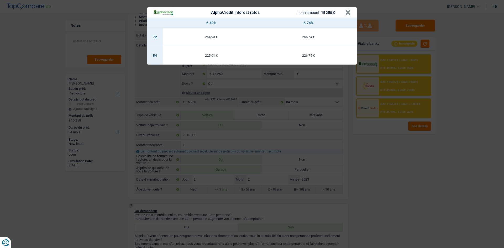
drag, startPoint x: 397, startPoint y: 153, endPoint x: 396, endPoint y: 148, distance: 5.9
click at [397, 153] on div "AlphaCredit interest rates Loan amount: 15 250 € × 6.49% 6.74% 72 254,93 € 256,…" at bounding box center [252, 124] width 504 height 248
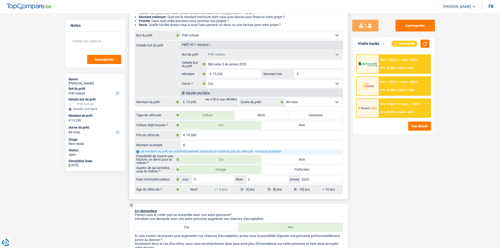
click at [317, 124] on label "Non" at bounding box center [301, 125] width 81 height 8
click at [317, 124] on input "Non" at bounding box center [301, 125] width 81 height 8
radio input "true"
select select "60"
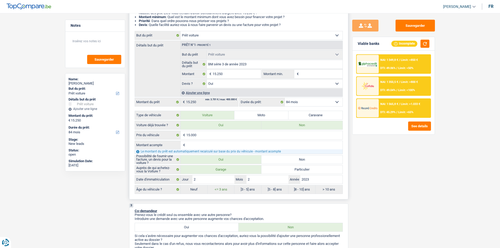
select select "60"
radio input "true"
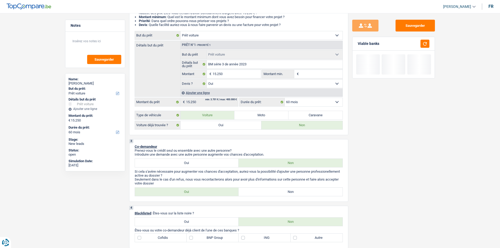
drag, startPoint x: 414, startPoint y: 177, endPoint x: 426, endPoint y: 161, distance: 20.2
click at [399, 177] on div "Sauvegarder Viable banks" at bounding box center [393, 129] width 91 height 219
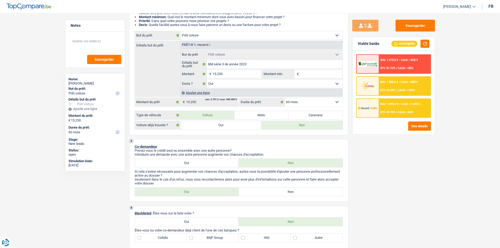
scroll to position [0, 0]
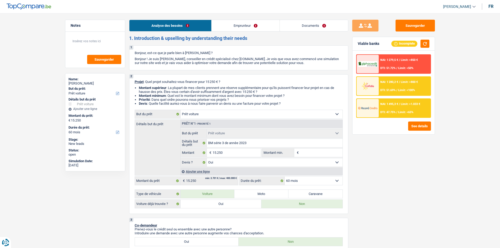
click at [252, 21] on link "Emprunteur" at bounding box center [246, 25] width 68 height 11
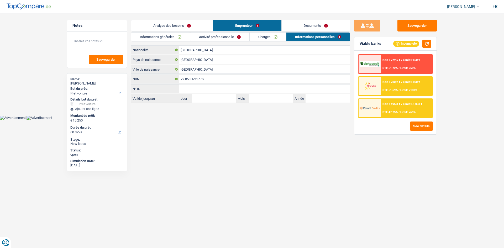
click at [234, 38] on link "Activité professionnelle" at bounding box center [219, 37] width 59 height 9
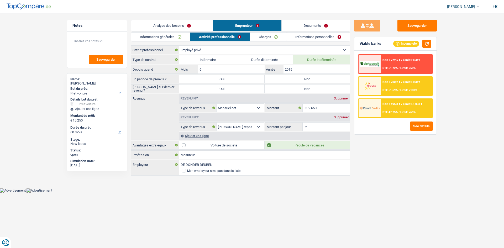
click at [260, 34] on link "Charges" at bounding box center [268, 37] width 36 height 9
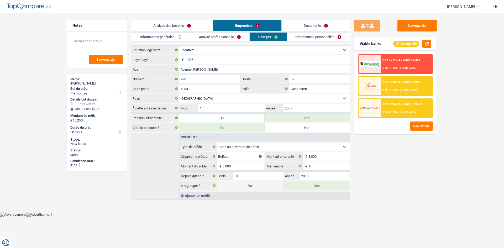
click at [305, 34] on link "Informations personnelles" at bounding box center [318, 37] width 63 height 9
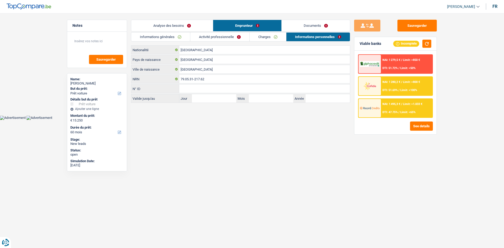
click at [144, 37] on link "Informations générales" at bounding box center [160, 37] width 59 height 9
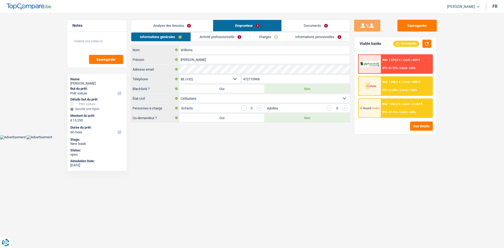
click at [311, 25] on link "Documents" at bounding box center [316, 25] width 68 height 11
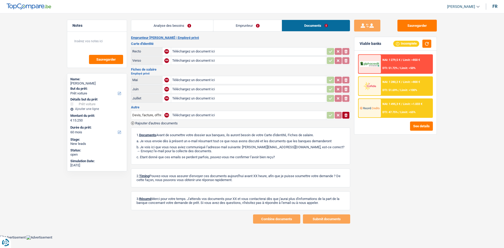
click at [158, 17] on main "Notes Sauvegarder Name: Cedric Willems But du prêt: Confort maison: meubles, te…" at bounding box center [252, 122] width 504 height 228
click at [180, 25] on link "Analyse des besoins" at bounding box center [172, 25] width 82 height 11
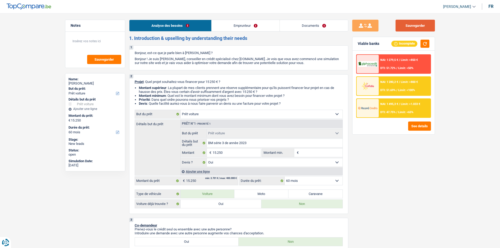
click at [399, 22] on button "Sauvegarder" at bounding box center [415, 26] width 39 height 12
click at [235, 20] on li "Emprunteur" at bounding box center [245, 26] width 68 height 12
click at [238, 141] on input "BM série 3 de annèe 2023" at bounding box center [275, 143] width 136 height 8
click at [383, 149] on div "Sauvegarder Viable banks Incomplete NAI: 1 279,5 € / Limit: >850 € DTI: 51.72% …" at bounding box center [393, 129] width 91 height 219
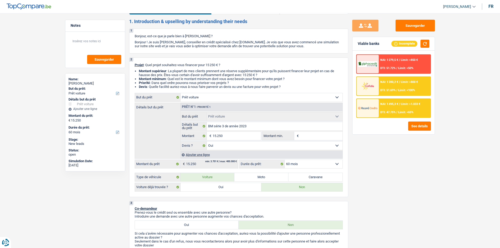
scroll to position [26, 0]
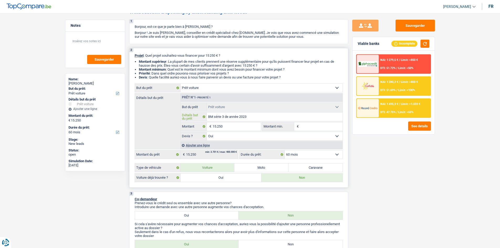
drag, startPoint x: 230, startPoint y: 116, endPoint x: 297, endPoint y: 120, distance: 66.3
click at [231, 115] on input "BM série 3 de annèe 2023" at bounding box center [275, 117] width 136 height 8
type input "BM série 3 de lannèe 2023"
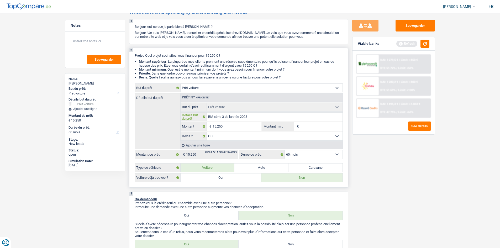
type input "BM série 3 de l'annèe 2023"
click at [399, 164] on div "Sauvegarder Viable banks Refresh NAI: 1 279,5 € / Limit: >850 € DTI: 51.72% / L…" at bounding box center [393, 129] width 91 height 219
click at [238, 117] on input "BM série 3 de l'annèe 2023" at bounding box center [275, 117] width 136 height 8
type input "BM série 3 de l'anne 2023"
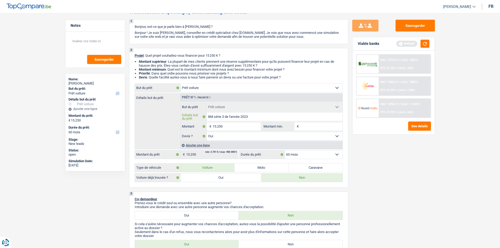
type input "BM série 3 de l'anne 2023"
type input "BM série 3 de l'année 2023"
drag, startPoint x: 385, startPoint y: 162, endPoint x: 388, endPoint y: 162, distance: 2.7
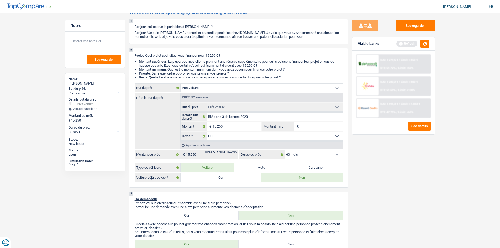
click at [386, 163] on div "Sauvegarder Viable banks Refresh NAI: 1 279,5 € / Limit: >850 € DTI: 51.72% / L…" at bounding box center [393, 129] width 91 height 219
click at [399, 25] on button "Sauvegarder" at bounding box center [415, 26] width 39 height 12
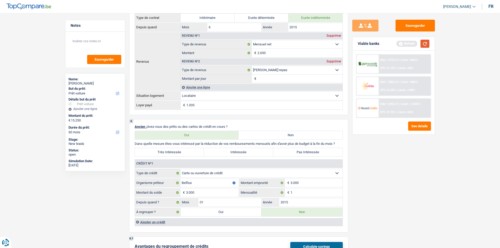
click at [399, 44] on button "button" at bounding box center [425, 44] width 9 height 8
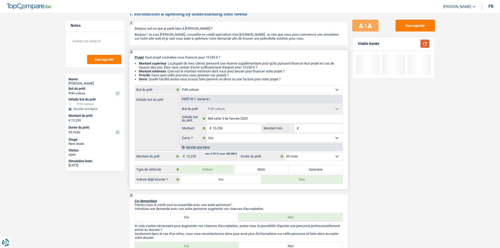
scroll to position [0, 0]
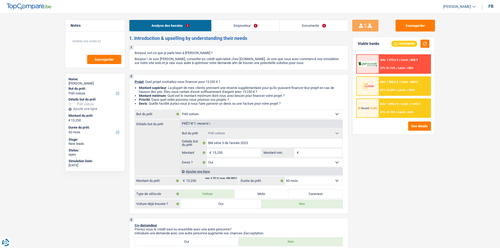
click at [238, 30] on link "Emprunteur" at bounding box center [246, 25] width 68 height 11
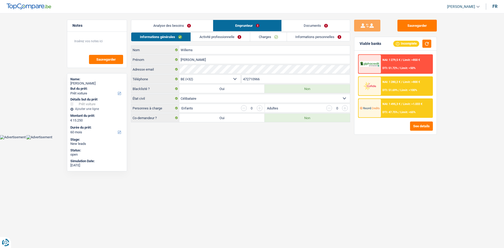
drag, startPoint x: 228, startPoint y: 38, endPoint x: 247, endPoint y: 45, distance: 20.3
click at [227, 38] on link "Activité professionnelle" at bounding box center [220, 37] width 59 height 9
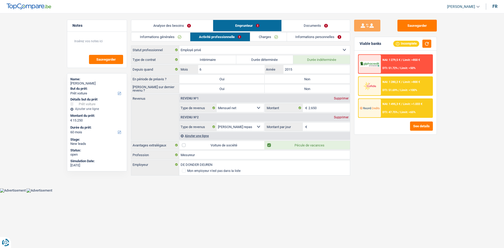
click at [264, 36] on link "Charges" at bounding box center [268, 37] width 36 height 9
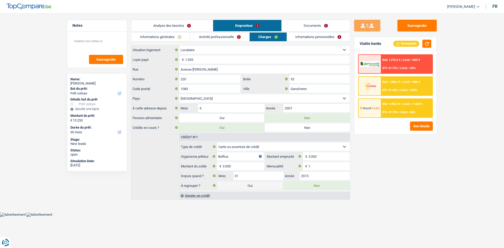
click at [310, 37] on link "Informations personnelles" at bounding box center [318, 37] width 63 height 9
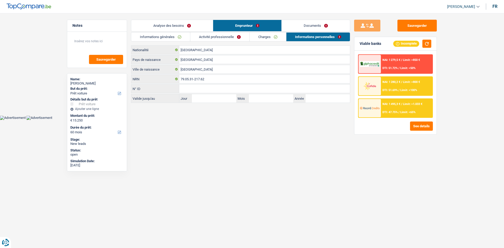
click at [266, 38] on link "Charges" at bounding box center [268, 37] width 36 height 9
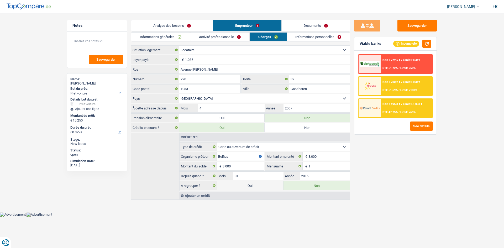
click at [217, 37] on link "Activité professionnelle" at bounding box center [219, 37] width 59 height 9
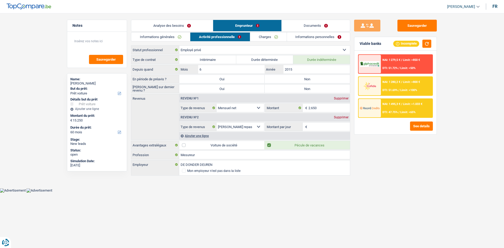
click at [176, 39] on link "Informations générales" at bounding box center [160, 37] width 59 height 9
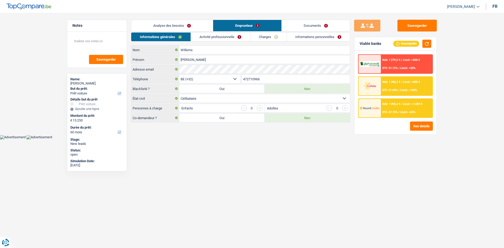
click at [210, 33] on link "Activité professionnelle" at bounding box center [220, 37] width 59 height 9
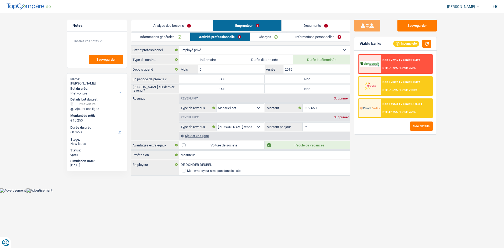
drag, startPoint x: 269, startPoint y: 31, endPoint x: 275, endPoint y: 33, distance: 6.2
click at [269, 31] on link "Emprunteur" at bounding box center [247, 25] width 68 height 11
click at [275, 38] on link "Charges" at bounding box center [268, 37] width 36 height 9
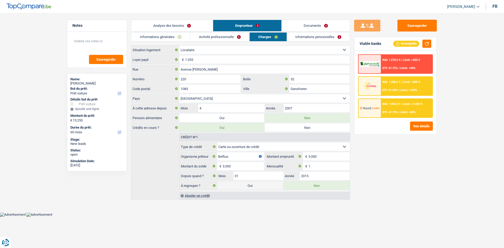
click at [323, 39] on link "Informations personnelles" at bounding box center [318, 37] width 63 height 9
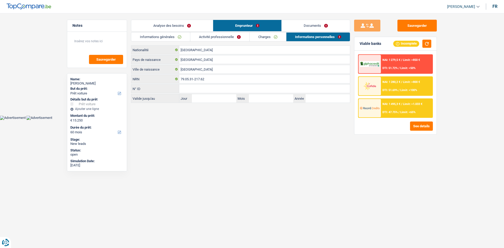
drag, startPoint x: 184, startPoint y: 25, endPoint x: 236, endPoint y: 44, distance: 55.1
click at [184, 25] on link "Analyse des besoins" at bounding box center [172, 25] width 82 height 11
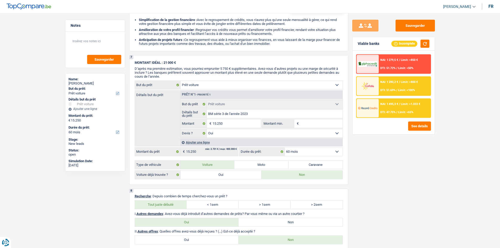
scroll to position [656, 0]
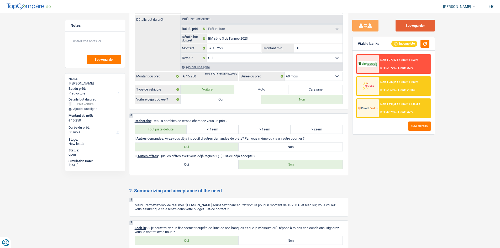
click at [399, 20] on button "Sauvegarder" at bounding box center [415, 26] width 39 height 12
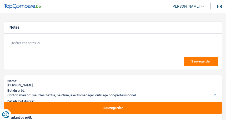
select select "household"
select select "36"
select select "household"
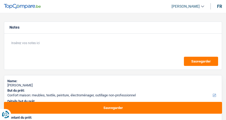
select select "36"
select select "privateEmployee"
select select "netSalary"
select select "mealVouchers"
select select "rents"
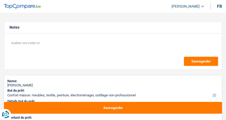
select select "household"
select select "36"
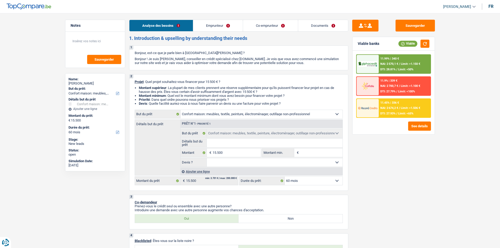
select select "household"
select select "60"
select select "household"
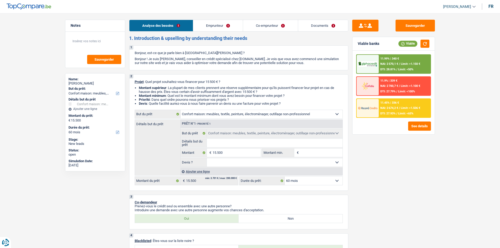
select select "60"
select select "worker"
select select "unemployed"
select select "familyAllowances"
select select "netSalary"
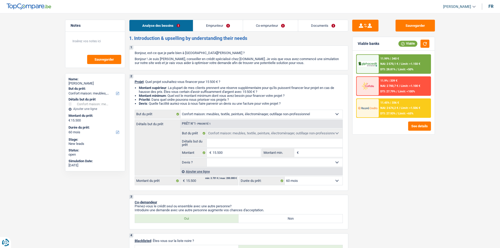
select select "unemployment"
select select "rents"
select select "household"
select select "60"
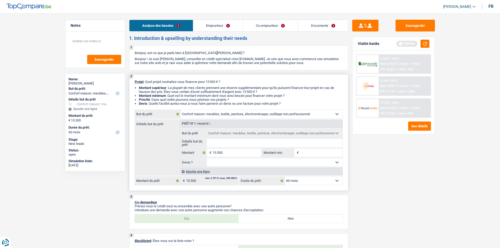
click at [201, 175] on div "Ajouter une ligne" at bounding box center [261, 172] width 162 height 8
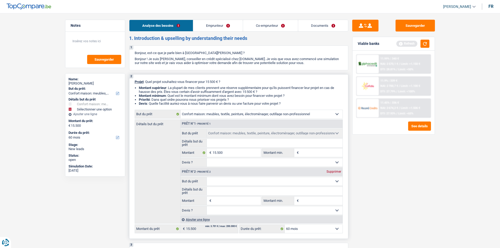
click at [247, 183] on select "Confort maison: meubles, textile, peinture, électroménager, outillage non-profe…" at bounding box center [275, 181] width 136 height 8
select select "tech"
click at [207, 177] on select "Confort maison: meubles, textile, peinture, électroménager, outillage non-profe…" at bounding box center [275, 181] width 136 height 8
select select "tech"
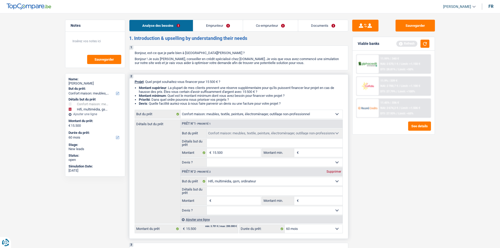
click at [227, 200] on input "Montant" at bounding box center [237, 201] width 48 height 8
type input "5"
type input "55"
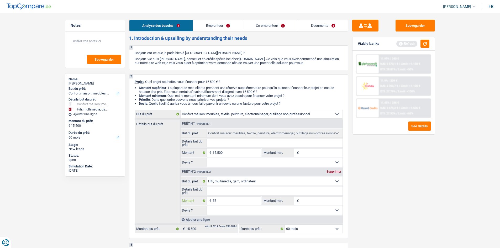
type input "550"
type input "5.500"
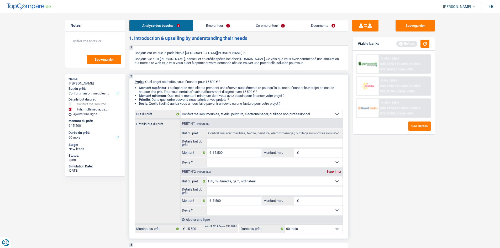
click at [266, 181] on select "Confort maison: meubles, textile, peinture, électroménager, outillage non-profe…" at bounding box center [275, 181] width 136 height 8
type input "21.000"
select select "120"
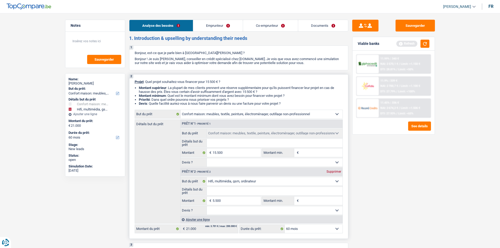
select select "120"
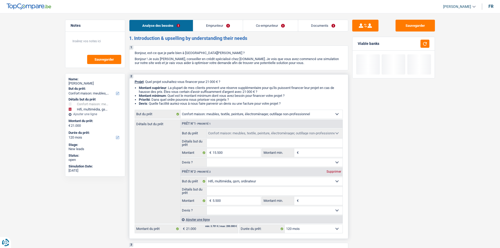
select select "other"
click at [207, 177] on select "Confort maison: meubles, textile, peinture, électroménager, outillage non-profe…" at bounding box center [275, 181] width 136 height 8
select select "other"
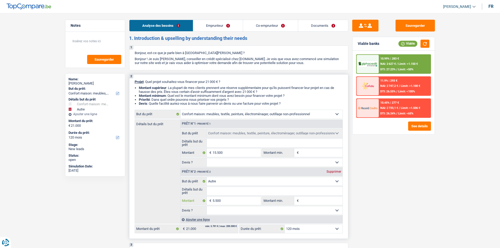
click at [237, 199] on input "5.500" at bounding box center [237, 201] width 48 height 8
drag, startPoint x: 244, startPoint y: 183, endPoint x: 242, endPoint y: 184, distance: 3.0
click at [244, 183] on select "Confort maison: meubles, textile, peinture, électroménager, outillage non-profe…" at bounding box center [275, 181] width 136 height 8
click at [207, 177] on select "Confort maison: meubles, textile, peinture, électroménager, outillage non-profe…" at bounding box center [275, 181] width 136 height 8
drag, startPoint x: 257, startPoint y: 181, endPoint x: 258, endPoint y: 178, distance: 3.2
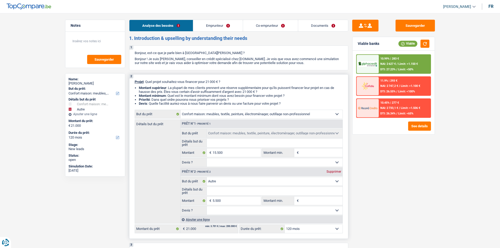
click at [257, 181] on select "Confort maison: meubles, textile, peinture, électroménager, outillage non-profe…" at bounding box center [275, 181] width 136 height 8
select select "household"
click at [207, 177] on select "Confort maison: meubles, textile, peinture, électroménager, outillage non-profe…" at bounding box center [275, 181] width 136 height 8
select select "household"
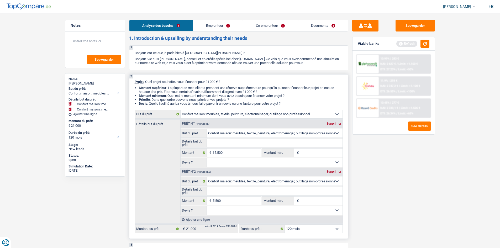
click at [232, 112] on select "Confort maison: meubles, textile, peinture, électroménager, outillage non-profe…" at bounding box center [262, 114] width 162 height 8
select select "other"
click at [181, 110] on select "Confort maison: meubles, textile, peinture, électroménager, outillage non-profe…" at bounding box center [262, 114] width 162 height 8
select select "other"
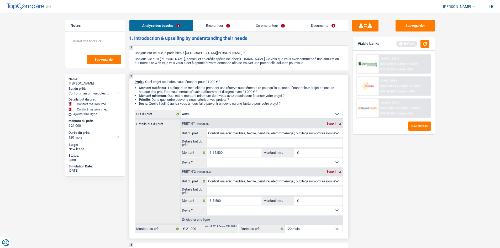
select select "other"
type input "15.500"
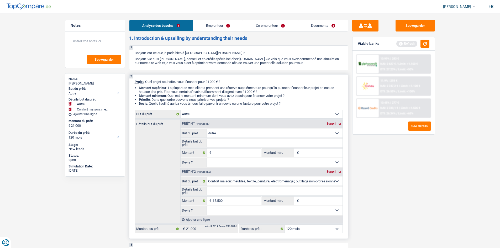
select select "household"
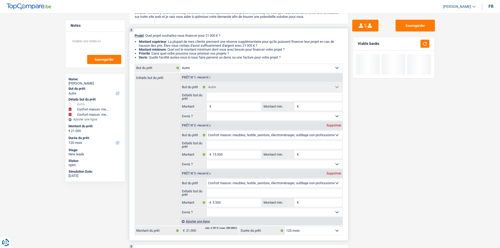
scroll to position [105, 0]
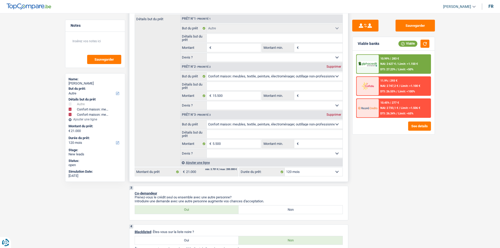
click at [335, 66] on div "Supprimer" at bounding box center [333, 66] width 17 height 3
type input "5.500"
select select "36"
type input "5.500"
select select "36"
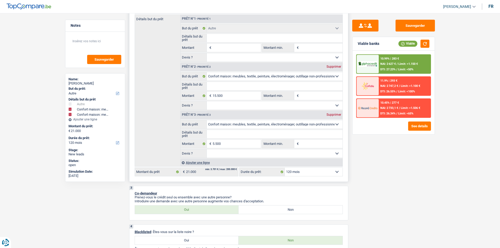
type input "5.500"
select select "36"
type input "5.500"
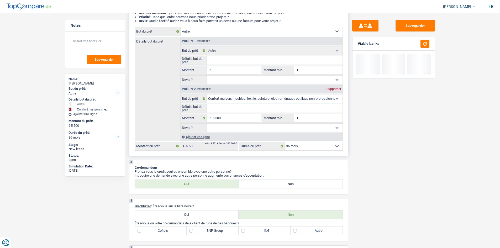
scroll to position [53, 0]
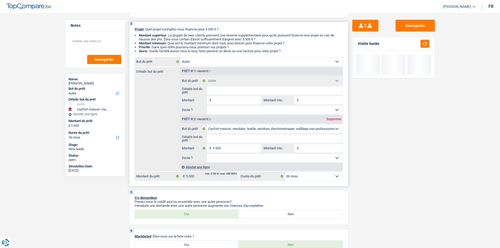
click at [229, 97] on input "Montant" at bounding box center [237, 100] width 48 height 8
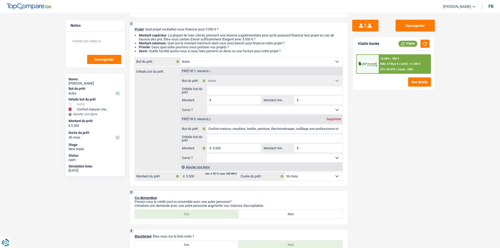
type input "1"
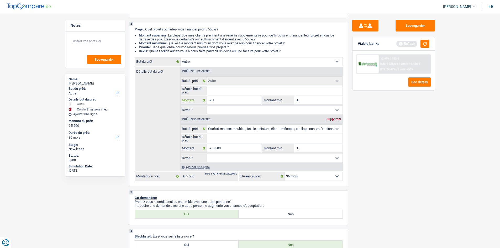
type input "15"
type input "1"
type input "10"
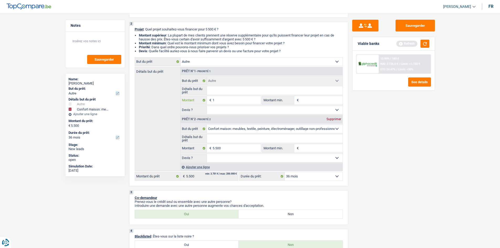
type input "10"
type input "100"
type input "10"
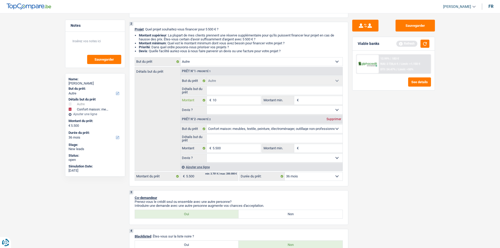
type input "100"
type input "1.000"
type input "100"
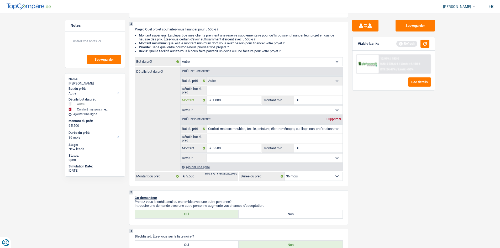
type input "100"
type input "10"
type input "1"
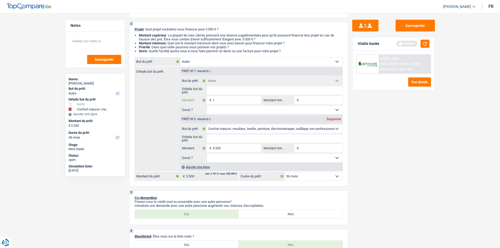
type input "10"
type input "100"
type input "10"
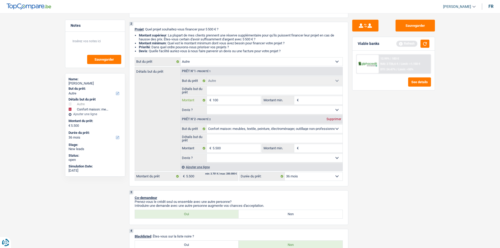
type input "10"
type input "105"
type input "1.050"
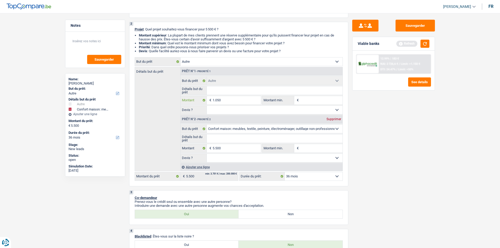
type input "10.500"
type input "16.000"
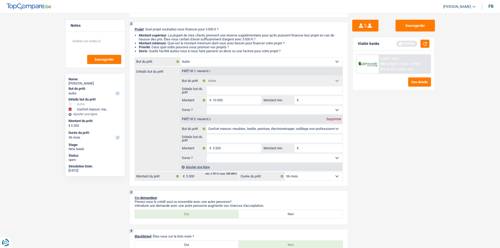
type input "16.000"
select select "84"
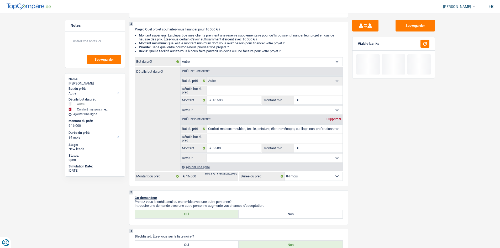
click at [378, 145] on div "Sauvegarder Viable banks" at bounding box center [393, 129] width 91 height 219
click at [237, 150] on input "5.500" at bounding box center [237, 148] width 48 height 8
type input "550"
type input "55"
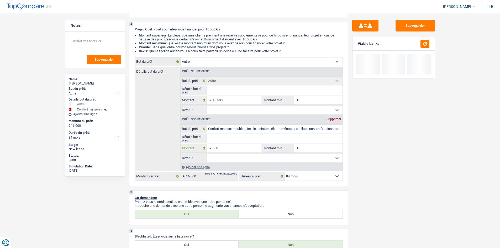
type input "55"
type input "5"
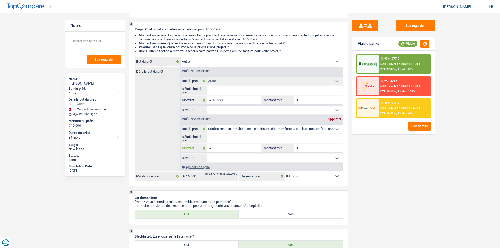
type input "50"
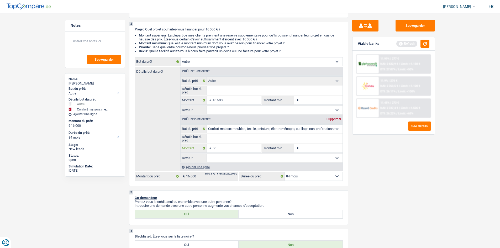
type input "500"
type input "5.000"
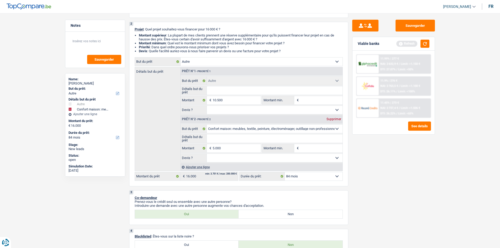
type input "15.500"
click at [405, 153] on div "Sauvegarder Viable banks Refresh 11.99% | 277 € NAI: 2 632,9 € / Limit: >1.150 …" at bounding box center [393, 129] width 91 height 219
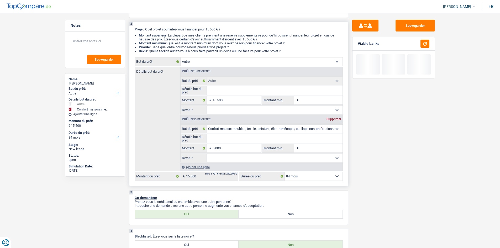
click at [225, 90] on input "Détails but du prêt" at bounding box center [275, 90] width 136 height 8
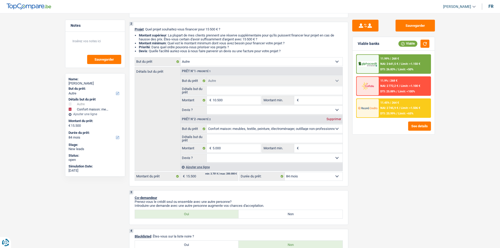
type input "V"
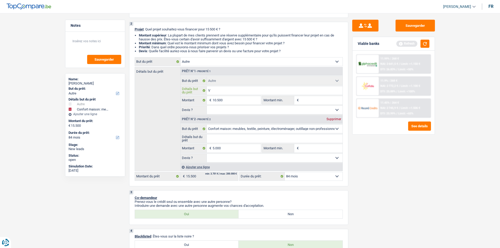
type input "Vo"
type input "Voi"
type input "Voit"
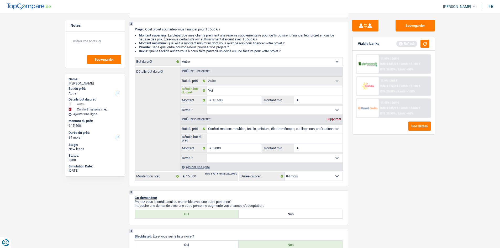
type input "Voit"
type input "Voitu"
type input "Voitur"
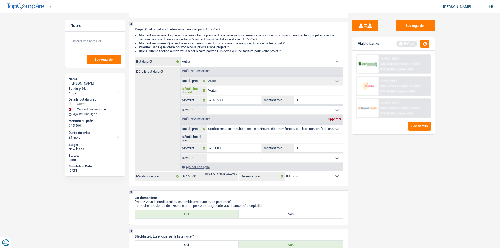
type input "Voiture"
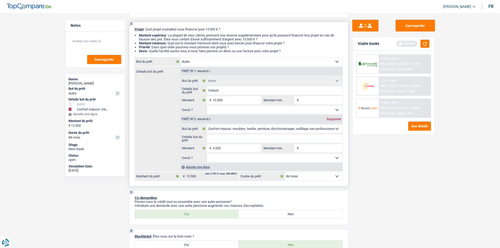
click at [252, 138] on input "Détails but du prêt" at bounding box center [275, 138] width 136 height 8
type input "M"
type input "Me"
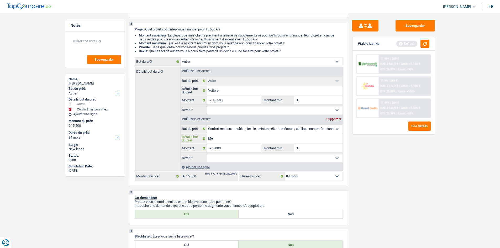
type input "Meu"
type input "Meub"
type input "Meubl"
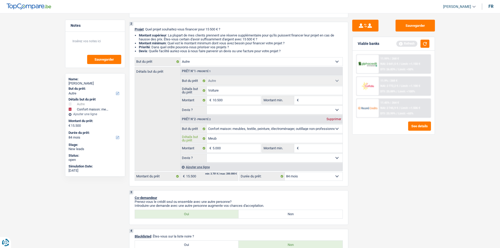
type input "Meubl"
type input "Meuble"
type input "Meubles"
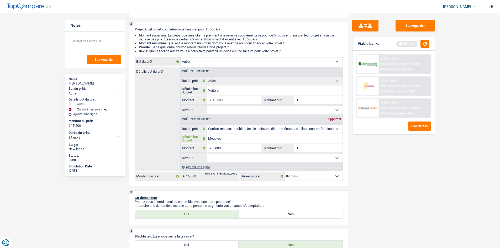
type input "Meubles"
drag, startPoint x: 269, startPoint y: 107, endPoint x: 261, endPoint y: 112, distance: 9.8
click at [270, 107] on select "Oui Non Non répondu Sélectionner une option" at bounding box center [275, 110] width 136 height 8
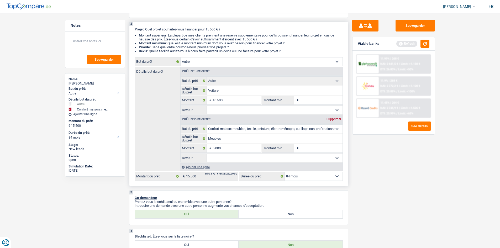
select select "yes"
click at [207, 106] on select "Oui Non Non répondu Sélectionner une option" at bounding box center [275, 110] width 136 height 8
select select "yes"
click at [237, 160] on select "Oui Non Non répondu Sélectionner une option" at bounding box center [275, 158] width 136 height 8
select select "yes"
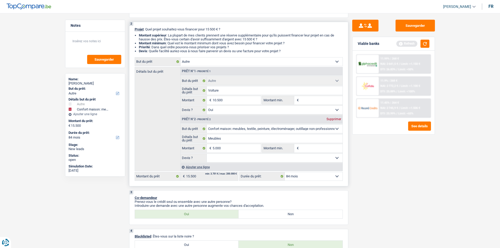
click at [207, 154] on select "Oui Non Non répondu Sélectionner une option" at bounding box center [275, 158] width 136 height 8
select select "yes"
click at [426, 39] on div "Viable banks Refresh" at bounding box center [394, 44] width 82 height 14
click at [422, 41] on button "button" at bounding box center [425, 44] width 9 height 8
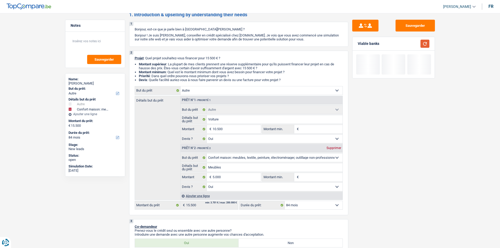
scroll to position [0, 0]
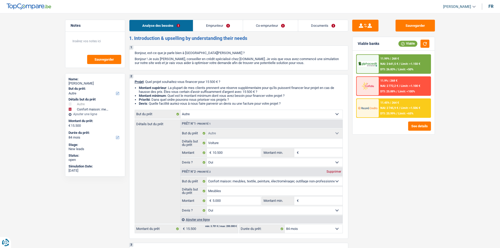
click at [218, 23] on link "Emprunteur" at bounding box center [218, 25] width 50 height 11
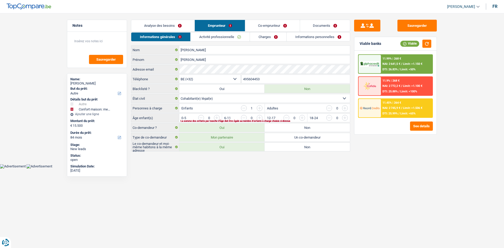
click at [219, 120] on div "La somme des enfants par tranche d'âge doit être égale au nombre d'enfants à ch…" at bounding box center [257, 121] width 152 height 2
click at [218, 119] on input "button" at bounding box center [323, 119] width 219 height 8
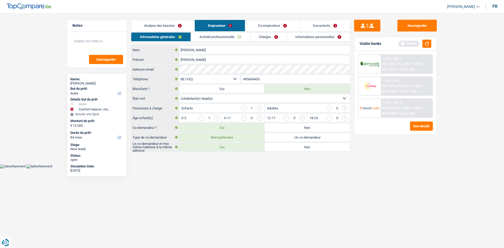
drag, startPoint x: 173, startPoint y: 24, endPoint x: 177, endPoint y: 23, distance: 4.1
click at [173, 24] on link "Analyse des besoins" at bounding box center [162, 25] width 63 height 11
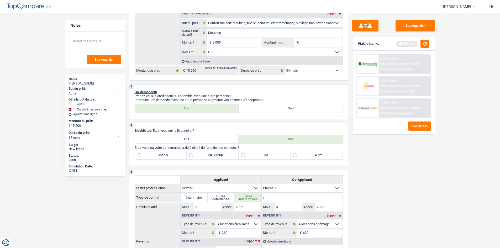
scroll to position [158, 0]
click at [427, 44] on button "button" at bounding box center [425, 44] width 9 height 8
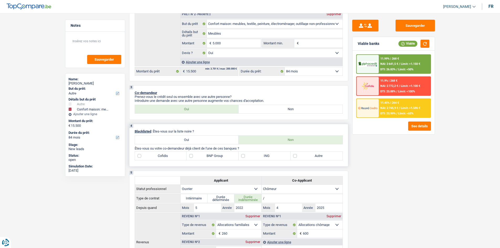
click at [314, 158] on label "Autre" at bounding box center [317, 156] width 52 height 8
click at [314, 158] on input "Autre" at bounding box center [317, 156] width 52 height 8
checkbox input "true"
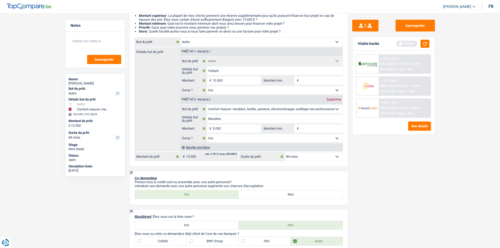
scroll to position [0, 0]
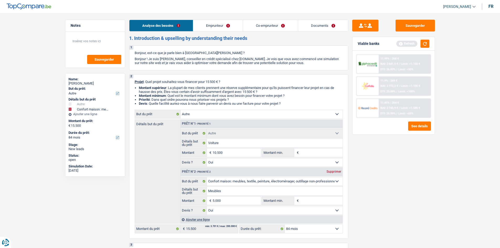
click at [265, 27] on link "Co-emprunteur" at bounding box center [270, 25] width 55 height 11
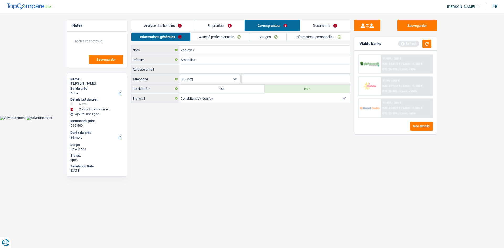
click at [244, 34] on link "Activité professionnelle" at bounding box center [220, 37] width 59 height 9
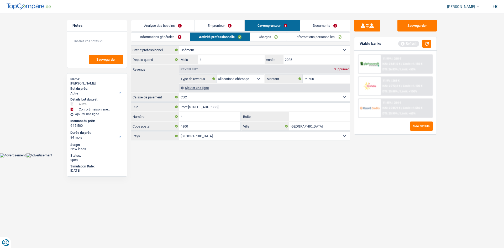
click at [262, 36] on link "Charges" at bounding box center [268, 37] width 36 height 9
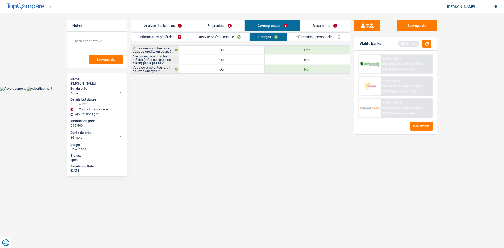
click at [217, 57] on label "Oui" at bounding box center [221, 59] width 85 height 8
click at [217, 57] on input "Oui" at bounding box center [221, 59] width 85 height 8
radio input "true"
click at [173, 24] on link "Analyse des besoins" at bounding box center [162, 25] width 63 height 11
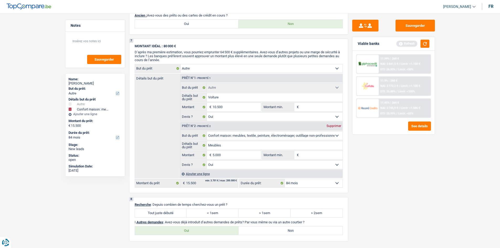
scroll to position [525, 0]
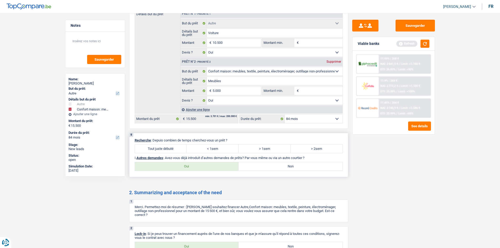
click at [146, 148] on label "Tout juste débuté" at bounding box center [161, 149] width 52 height 8
click at [146, 148] on input "Tout juste débuté" at bounding box center [161, 149] width 52 height 8
radio input "true"
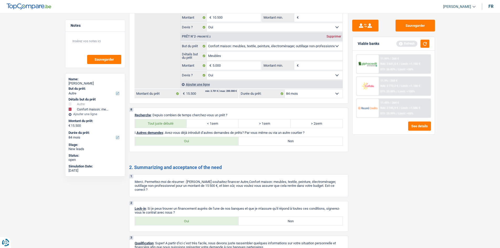
scroll to position [579, 0]
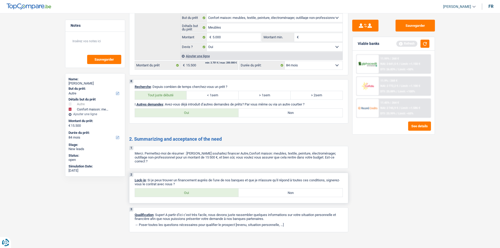
click at [186, 189] on label "Oui" at bounding box center [187, 192] width 104 height 8
click at [186, 189] on input "Oui" at bounding box center [187, 192] width 104 height 8
radio input "true"
click at [426, 44] on button "button" at bounding box center [425, 44] width 9 height 8
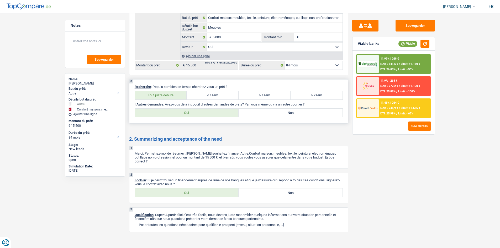
click at [219, 113] on label "Oui" at bounding box center [187, 113] width 104 height 8
click at [219, 113] on input "Oui" at bounding box center [187, 113] width 104 height 8
radio input "true"
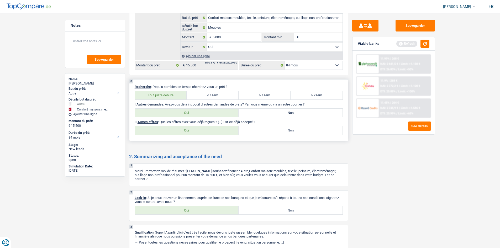
click at [330, 135] on div "Oui Non Tous les champs sont obligatoires. Veuillez sélectionner une option" at bounding box center [239, 130] width 208 height 9
click at [320, 135] on div "Oui Non Tous les champs sont obligatoires. Veuillez sélectionner une option" at bounding box center [239, 130] width 208 height 9
click at [428, 46] on button "button" at bounding box center [425, 44] width 9 height 8
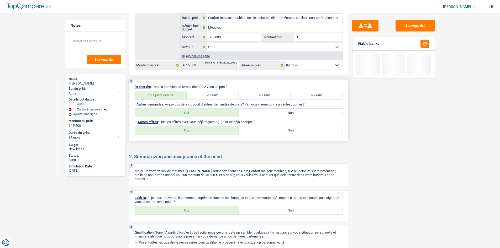
click at [303, 132] on label "Non" at bounding box center [291, 130] width 104 height 8
click at [303, 132] on input "Non" at bounding box center [291, 130] width 104 height 8
radio input "true"
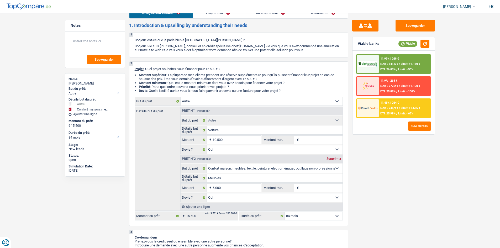
scroll to position [0, 0]
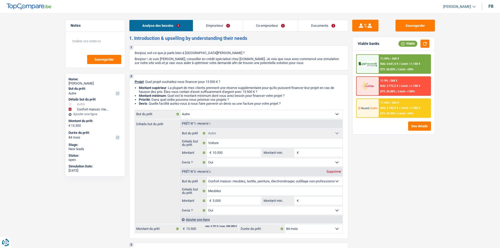
click at [225, 26] on link "Emprunteur" at bounding box center [218, 25] width 50 height 11
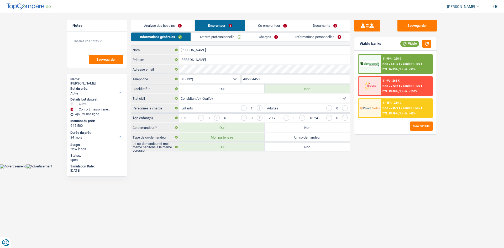
click at [192, 28] on link "Analyse des besoins" at bounding box center [162, 25] width 63 height 11
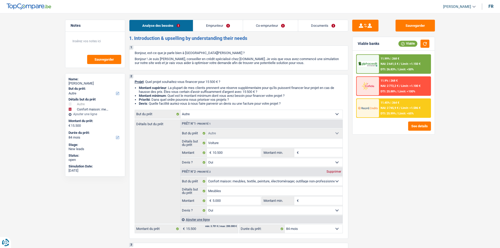
click at [225, 26] on link "Emprunteur" at bounding box center [218, 25] width 50 height 11
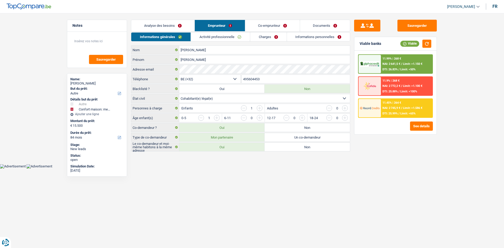
click at [220, 32] on div "Analyse des besoins Emprunteur Co-emprunteur Documents 1. Introduction & upsell…" at bounding box center [240, 86] width 219 height 132
click at [215, 36] on link "Activité professionnelle" at bounding box center [220, 37] width 59 height 9
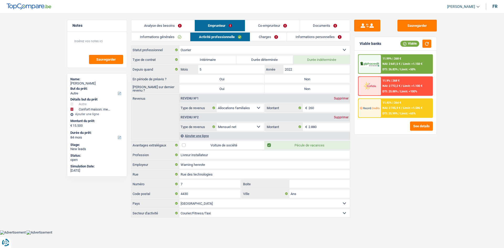
click at [177, 26] on link "Analyse des besoins" at bounding box center [162, 25] width 63 height 11
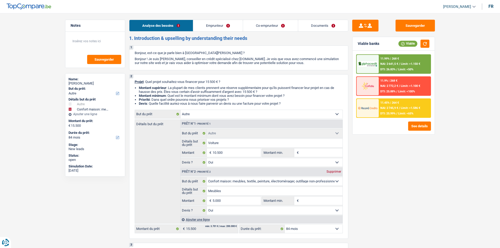
click at [216, 27] on link "Emprunteur" at bounding box center [218, 25] width 50 height 11
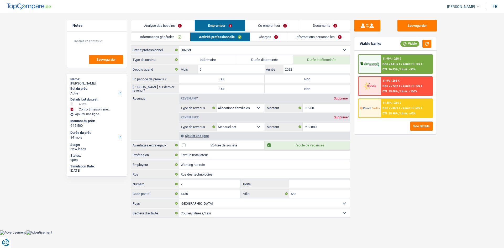
click at [181, 34] on link "Informations générales" at bounding box center [160, 37] width 59 height 9
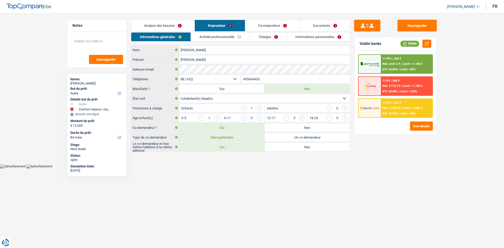
click at [240, 30] on link "Emprunteur" at bounding box center [220, 25] width 50 height 11
click at [233, 32] on div "Analyse des besoins Emprunteur Co-emprunteur Documents 1. Introduction & upsell…" at bounding box center [240, 86] width 219 height 132
click at [165, 25] on link "Analyse des besoins" at bounding box center [162, 25] width 63 height 11
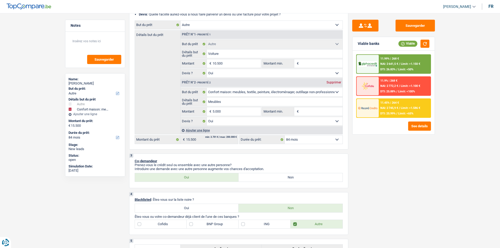
scroll to position [79, 0]
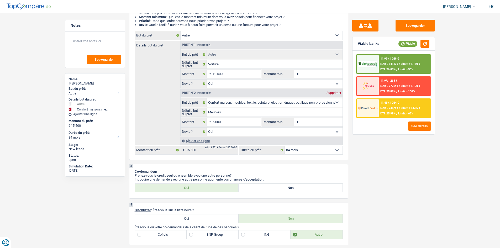
click at [404, 105] on div "11.45% | 264 € NAI: 2 745,9 € / Limit: >1.586 € DTI: 25.99% / Limit: <65%" at bounding box center [405, 108] width 52 height 18
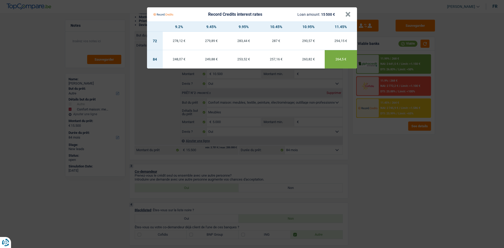
drag, startPoint x: 374, startPoint y: 164, endPoint x: 393, endPoint y: 77, distance: 89.2
click at [375, 163] on Credits "Record Credits interest rates Loan amount: 15 500 € × 9.2% 9.45% 9.95% 10.45% 1…" at bounding box center [252, 124] width 504 height 248
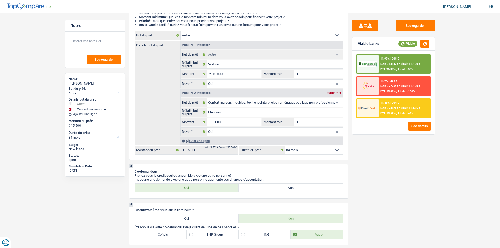
click at [397, 64] on div "11.99% | 268 € NAI: 2 641,5 € / Limit: >1.150 € DTI: 26.83% / Limit: <50%" at bounding box center [405, 64] width 52 height 18
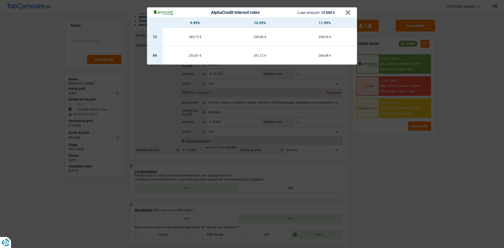
drag, startPoint x: 427, startPoint y: 147, endPoint x: 420, endPoint y: 145, distance: 7.5
click at [422, 145] on div "AlphaCredit interest rates Loan amount: 15 500 € × 9.99% 10.99% 11.99% 72 283,7…" at bounding box center [252, 124] width 504 height 248
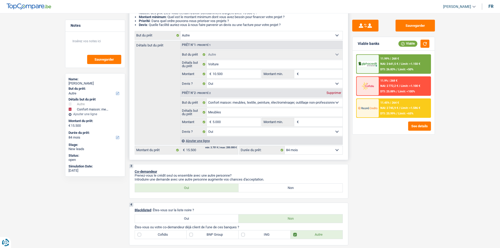
click at [337, 150] on select "12 mois 18 mois 24 mois 30 mois 36 mois 42 mois 48 mois 60 mois 72 mois 84 mois…" at bounding box center [314, 150] width 58 height 8
select select "60"
click at [285, 146] on select "12 mois 18 mois 24 mois 30 mois 36 mois 42 mois 48 mois 60 mois 72 mois 84 mois…" at bounding box center [314, 150] width 58 height 8
select select "60"
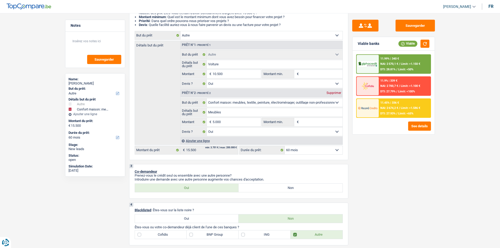
click at [393, 109] on span "NAI: 2 674,2 €" at bounding box center [389, 107] width 18 height 3
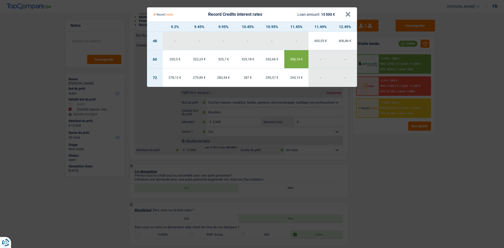
drag, startPoint x: 416, startPoint y: 178, endPoint x: 413, endPoint y: 136, distance: 42.6
click at [416, 177] on Credits "Record Credits interest rates Loan amount: 15 500 € × 9.2% 9.45% 9.95% 10.45% 1…" at bounding box center [252, 124] width 504 height 248
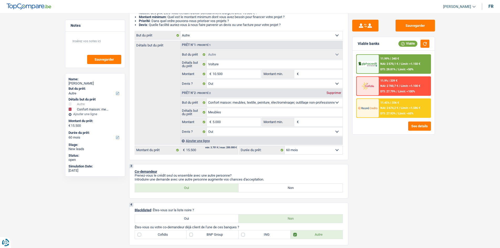
click at [410, 67] on div "11.99% | 340 € NAI: 2 570,1 € / Limit: >1.150 € DTI: 28.81% / Limit: <50%" at bounding box center [405, 64] width 52 height 18
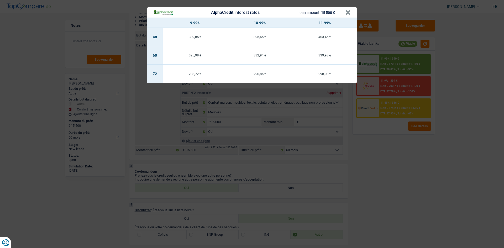
click at [417, 132] on div "AlphaCredit interest rates Loan amount: 15 500 € × 9.99% 10.99% 11.99% 48 389,8…" at bounding box center [252, 124] width 504 height 248
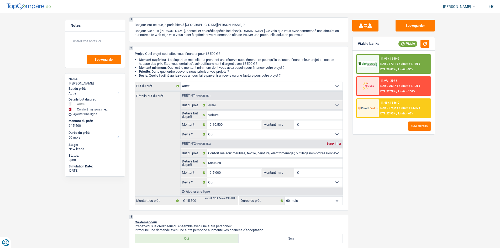
scroll to position [0, 0]
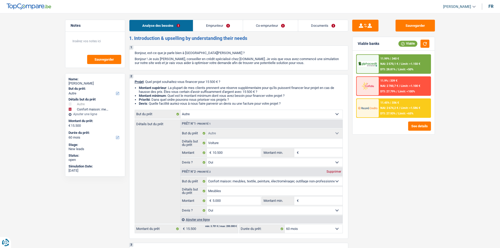
click at [224, 26] on link "Emprunteur" at bounding box center [218, 25] width 50 height 11
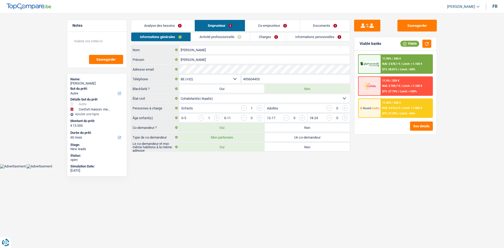
click at [227, 36] on link "Activité professionnelle" at bounding box center [220, 37] width 59 height 9
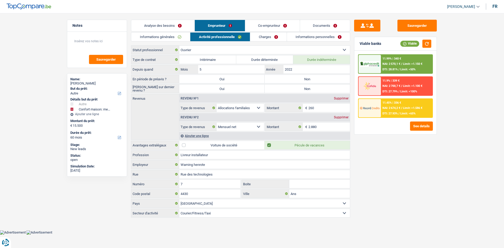
click at [301, 80] on label "Non" at bounding box center [307, 79] width 85 height 8
click at [301, 80] on input "Non" at bounding box center [307, 79] width 85 height 8
radio input "true"
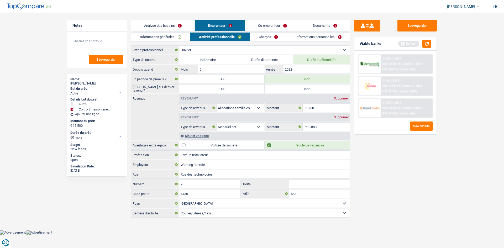
drag, startPoint x: 298, startPoint y: 87, endPoint x: 257, endPoint y: 78, distance: 41.8
click at [298, 87] on label "Non" at bounding box center [307, 89] width 85 height 8
click at [298, 87] on input "Non" at bounding box center [307, 89] width 85 height 8
radio input "true"
click at [174, 43] on div "Informations générales Activité professionnelle Charges Informations personnell…" at bounding box center [240, 125] width 219 height 186
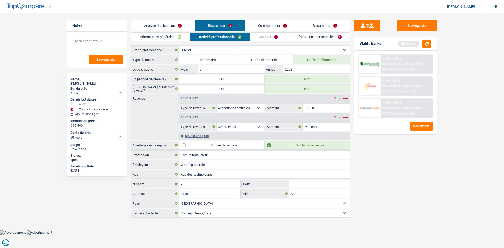
click at [177, 39] on link "Informations générales" at bounding box center [160, 37] width 59 height 9
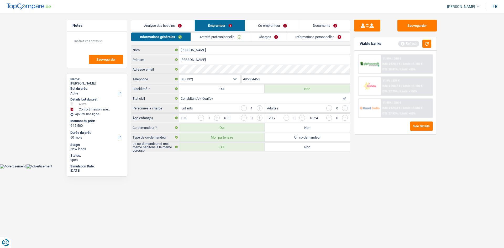
click at [219, 38] on link "Activité professionnelle" at bounding box center [220, 37] width 59 height 9
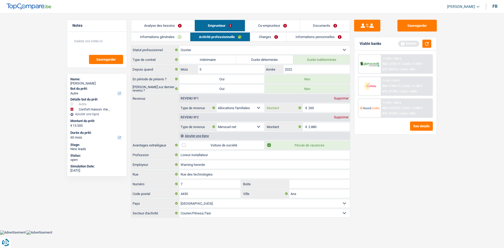
click at [321, 107] on input "260" at bounding box center [329, 108] width 42 height 8
type input "2"
type input "280"
click at [397, 150] on div "Sauvegarder Viable banks Refresh 11.99% | 340 € NAI: 2 570,1 € / Limit: >1.150 …" at bounding box center [395, 129] width 91 height 219
click at [334, 127] on input "2.880" at bounding box center [329, 127] width 42 height 8
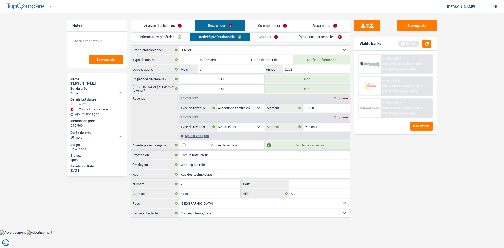
click at [328, 127] on input "2.880" at bounding box center [329, 127] width 42 height 8
click at [196, 133] on div "Ajouter une ligne" at bounding box center [264, 136] width 171 height 8
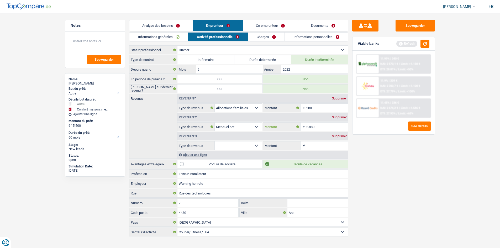
click at [314, 127] on input "2.880" at bounding box center [327, 127] width 42 height 8
click at [332, 128] on input "2.880" at bounding box center [327, 127] width 42 height 8
type input "2.888"
click at [470, 198] on main "Notes Sauvegarder Name: Havard Julien But du prêt: Confort maison: meubles, tex…" at bounding box center [250, 128] width 500 height 241
click at [255, 139] on div "Revenu nº3 Supprimer" at bounding box center [262, 136] width 171 height 8
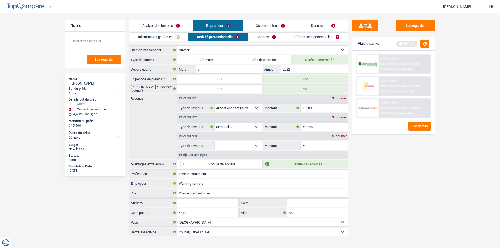
click at [249, 146] on select "Allocation d'handicap Allocations chômage Allocations familiales Chèques repas …" at bounding box center [239, 146] width 48 height 8
select select "mealVouchers"
click at [215, 142] on select "Allocation d'handicap Allocations chômage Allocations familiales Chèques repas …" at bounding box center [239, 146] width 48 height 8
drag, startPoint x: 316, startPoint y: 150, endPoint x: 325, endPoint y: 153, distance: 9.6
click at [317, 150] on fieldset "€ Montant par jour Tous les champs sont obligatoires. Veuillez fournir une répo…" at bounding box center [305, 145] width 85 height 9
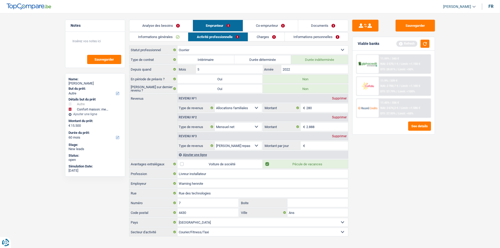
drag, startPoint x: 319, startPoint y: 140, endPoint x: 317, endPoint y: 150, distance: 9.4
click at [317, 142] on div "Revenu nº3 Supprimer Allocation d'handicap Allocations chômage Allocations fami…" at bounding box center [262, 140] width 171 height 19
drag, startPoint x: 323, startPoint y: 148, endPoint x: 341, endPoint y: 148, distance: 17.9
click at [324, 148] on input "Montant par jour" at bounding box center [327, 146] width 42 height 8
click at [336, 134] on div "Revenu nº3 Supprimer" at bounding box center [262, 136] width 171 height 8
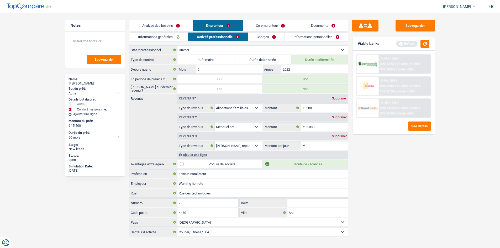
click at [336, 136] on div "Supprimer" at bounding box center [339, 136] width 17 height 3
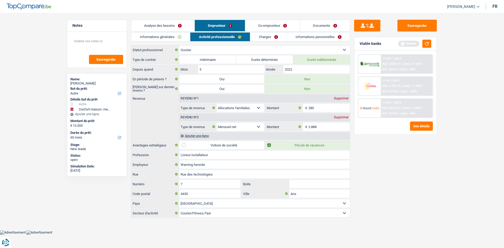
click at [261, 38] on link "Charges" at bounding box center [268, 37] width 36 height 9
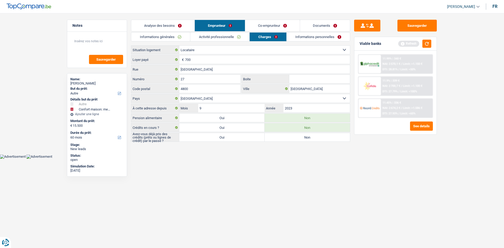
click at [242, 37] on link "Activité professionnelle" at bounding box center [219, 37] width 59 height 9
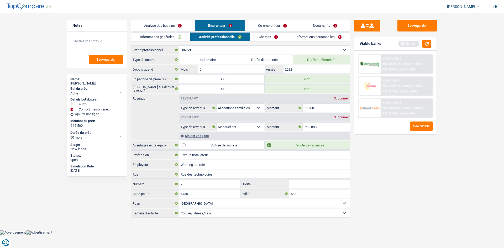
click at [269, 34] on link "Charges" at bounding box center [268, 37] width 36 height 9
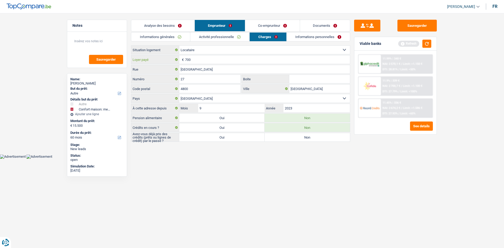
drag, startPoint x: 208, startPoint y: 62, endPoint x: 221, endPoint y: 72, distance: 16.2
click at [208, 62] on input "700" at bounding box center [267, 59] width 165 height 8
click at [237, 139] on label "Oui" at bounding box center [221, 137] width 85 height 8
click at [237, 139] on input "Oui" at bounding box center [221, 137] width 85 height 8
radio input "true"
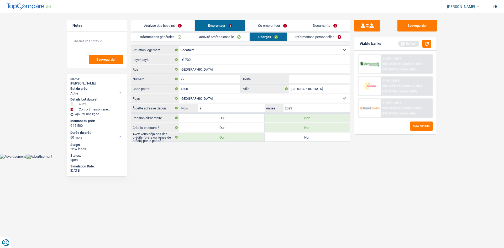
click at [317, 34] on link "Informations personnelles" at bounding box center [318, 37] width 63 height 9
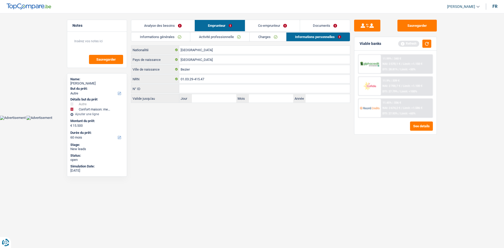
click at [274, 37] on link "Charges" at bounding box center [268, 37] width 36 height 9
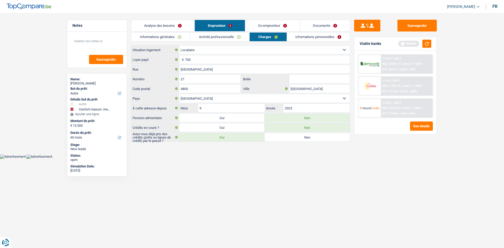
click at [322, 36] on link "Informations personnelles" at bounding box center [318, 37] width 63 height 9
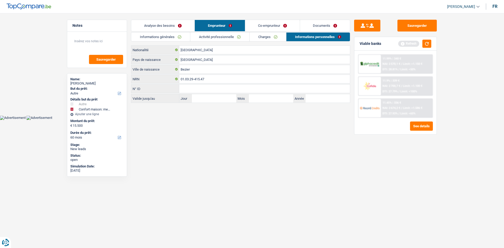
click at [257, 26] on link "Co-emprunteur" at bounding box center [272, 25] width 55 height 11
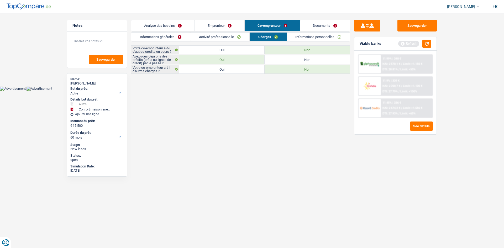
click at [177, 38] on link "Informations générales" at bounding box center [160, 37] width 59 height 9
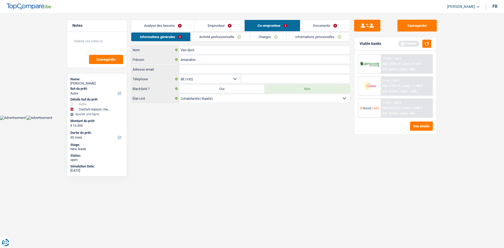
click at [213, 38] on link "Activité professionnelle" at bounding box center [220, 37] width 59 height 9
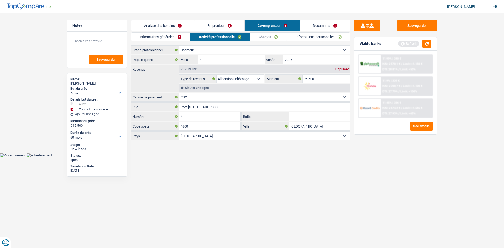
click at [166, 35] on link "Informations générales" at bounding box center [160, 37] width 59 height 9
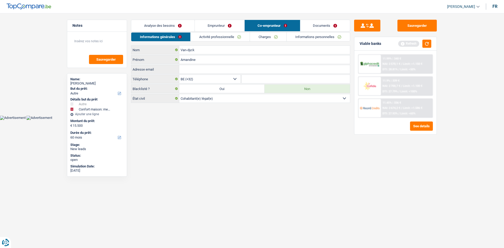
click at [218, 35] on link "Activité professionnelle" at bounding box center [220, 37] width 59 height 9
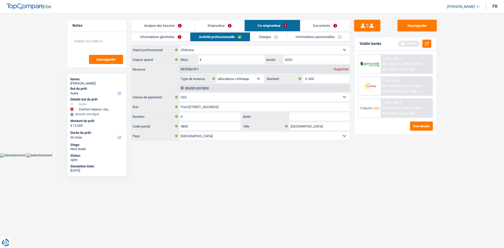
click at [221, 26] on link "Emprunteur" at bounding box center [220, 25] width 50 height 11
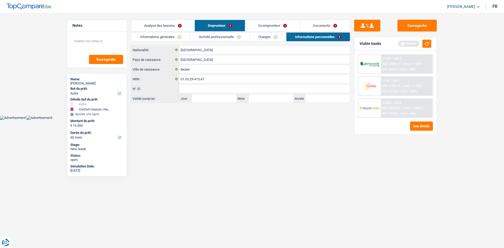
click at [223, 35] on link "Activité professionnelle" at bounding box center [219, 37] width 59 height 9
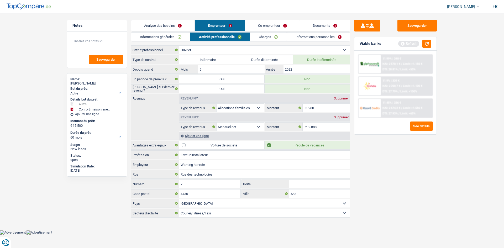
click at [277, 24] on link "Co-emprunteur" at bounding box center [272, 25] width 55 height 11
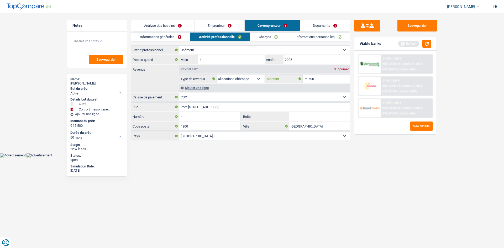
click at [328, 81] on input "600" at bounding box center [329, 79] width 42 height 8
click at [236, 25] on link "Emprunteur" at bounding box center [220, 25] width 50 height 11
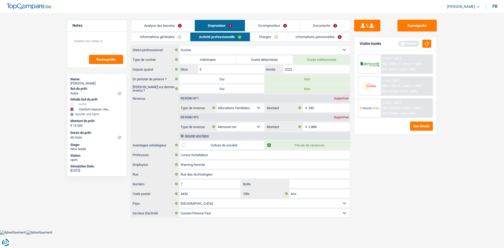
click at [262, 25] on link "Co-emprunteur" at bounding box center [272, 25] width 55 height 11
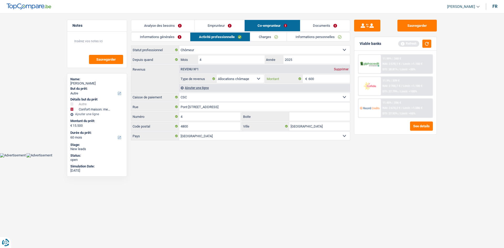
click at [325, 79] on input "600" at bounding box center [329, 79] width 42 height 8
click at [271, 36] on link "Charges" at bounding box center [268, 37] width 36 height 9
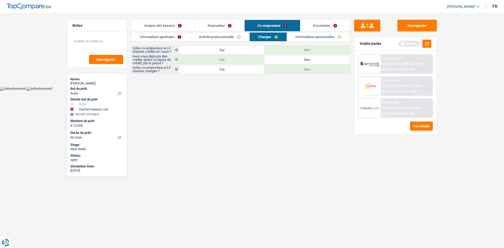
click at [317, 41] on link "Informations personnelles" at bounding box center [318, 37] width 63 height 9
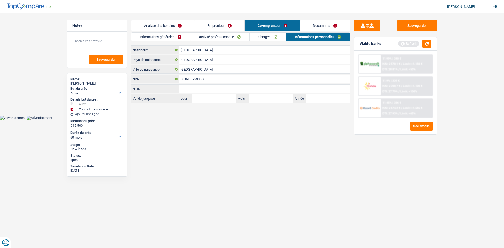
click at [332, 28] on link "Documents" at bounding box center [325, 25] width 50 height 11
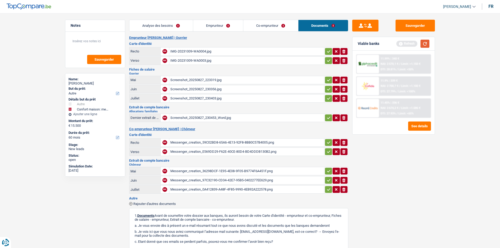
drag, startPoint x: 427, startPoint y: 45, endPoint x: 467, endPoint y: 78, distance: 51.7
click at [427, 45] on button "button" at bounding box center [425, 44] width 9 height 8
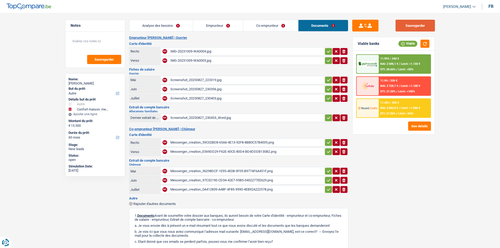
drag, startPoint x: 414, startPoint y: 25, endPoint x: 433, endPoint y: 46, distance: 28.1
click at [414, 25] on button "Sauvegarder" at bounding box center [415, 26] width 39 height 12
click at [163, 19] on main "Notes Sauvegarder Name: Havard Julien But du prêt: Confort maison: meubles, tex…" at bounding box center [250, 164] width 500 height 312
click at [162, 22] on link "Analyse des besoins" at bounding box center [161, 25] width 64 height 11
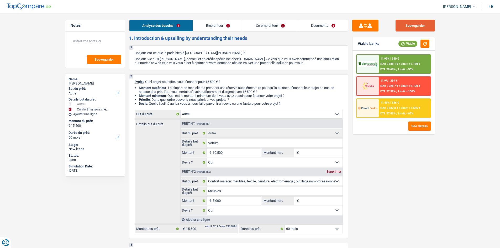
click at [430, 23] on button "Sauvegarder" at bounding box center [415, 26] width 39 height 12
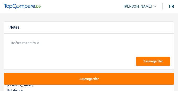
select select "36"
select select "retired"
select select "pension"
select select "other"
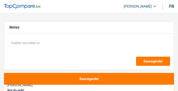
select select "rents"
select select "cardOrCredit"
select select "personalLoan"
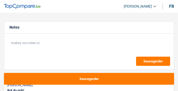
select select "homeFurnishingOrRelocation"
select select "120"
select select "36"
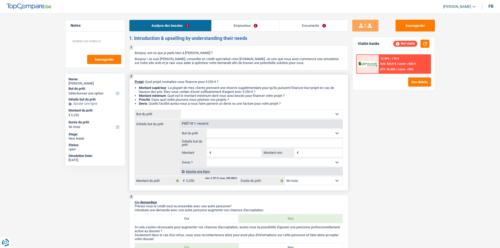
click at [178, 91] on select "Confort maison: meubles, textile, peinture, électroménager, outillage non-profe…" at bounding box center [262, 114] width 162 height 8
select select "household"
select select
click at [178, 91] on select "Confort maison: meubles, textile, peinture, électroménager, outillage non-profe…" at bounding box center [262, 114] width 162 height 8
select select "household"
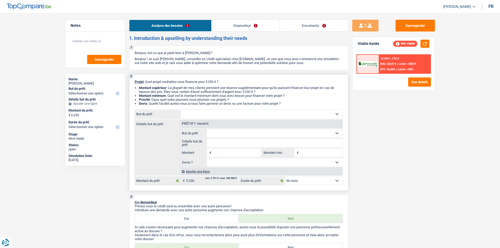
type input "0"
select select
select select "household"
type input "5.250"
select select
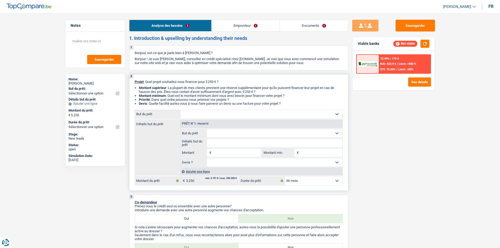
radio input "false"
radio input "true"
radio input "false"
radio input "true"
radio input "false"
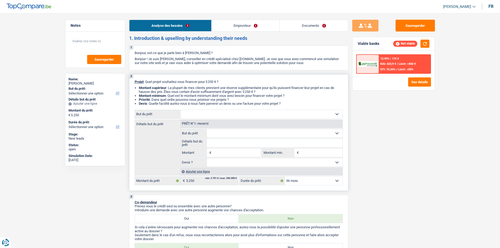
radio input "true"
select select "household"
type input "5.250"
select select
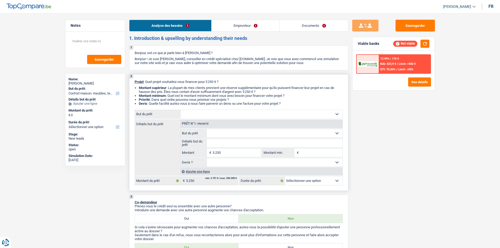
select select "household"
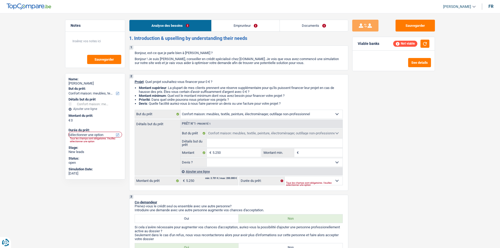
click at [178, 24] on link "Emprunteur" at bounding box center [246, 25] width 68 height 11
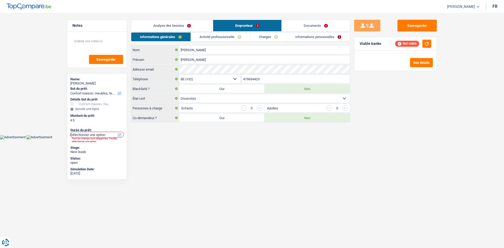
click at [178, 38] on link "Activité professionnelle" at bounding box center [220, 37] width 59 height 9
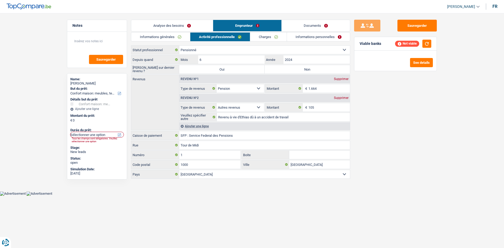
click at [178, 44] on div "Informations générales Activité professionnelle Charges Informations personnell…" at bounding box center [240, 105] width 219 height 147
click at [178, 40] on link "Charges" at bounding box center [268, 37] width 36 height 9
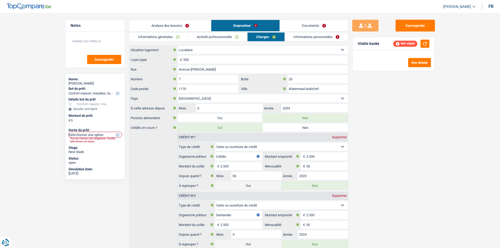
click at [165, 28] on link "Analyse des besoins" at bounding box center [170, 25] width 82 height 11
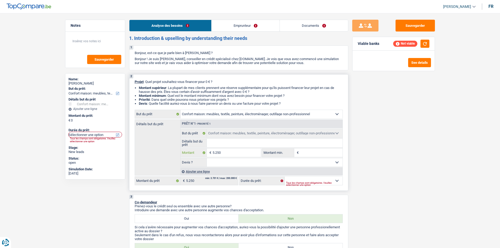
click at [178, 91] on input "5.250" at bounding box center [237, 153] width 48 height 8
type input "525"
type input "52"
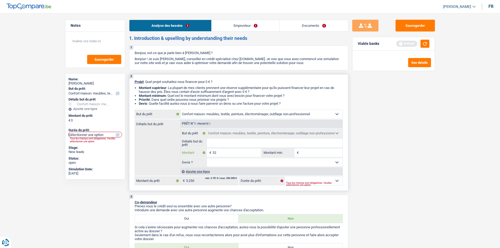
type input "5"
type input "50"
type input "500"
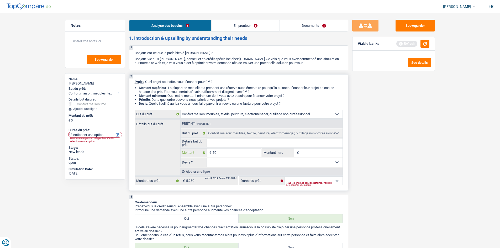
type input "500"
type input "5.000"
type input "500"
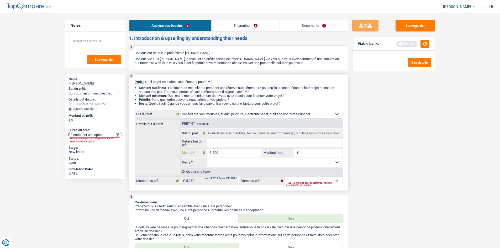
type input "5.001"
click at [178, 91] on input "Détails but du prêt" at bounding box center [275, 143] width 136 height 8
type input "5.001"
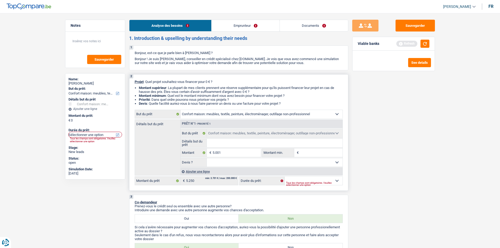
type input "5.001"
select select "36"
type input "5.001"
select select "36"
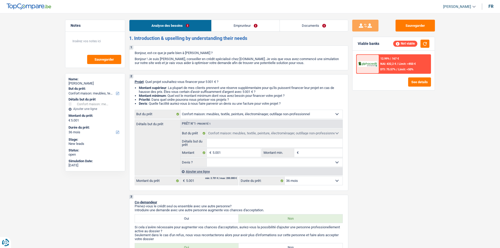
click at [178, 22] on link "Emprunteur" at bounding box center [246, 25] width 68 height 11
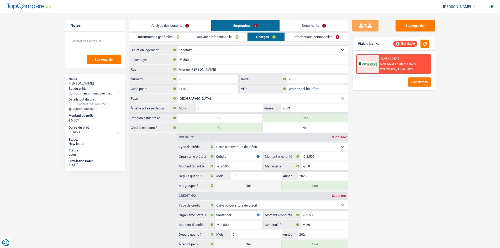
click at [178, 40] on link "Activité professionnelle" at bounding box center [217, 37] width 59 height 9
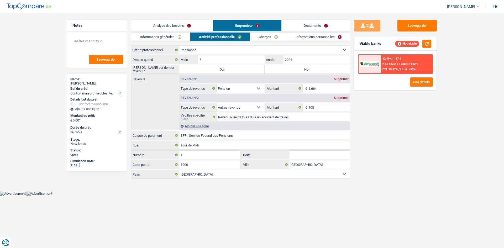
click at [178, 35] on link "Informations personnelles" at bounding box center [318, 37] width 63 height 9
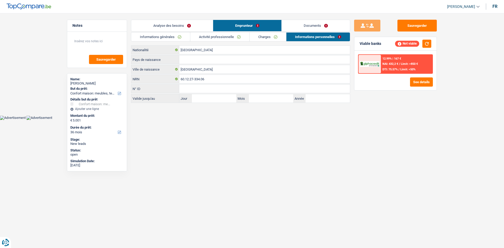
click at [167, 36] on link "Informations générales" at bounding box center [160, 37] width 59 height 9
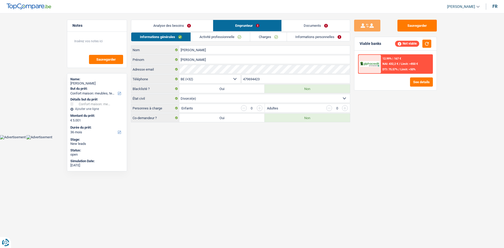
click at [178, 22] on link "Analyse des besoins" at bounding box center [172, 25] width 82 height 11
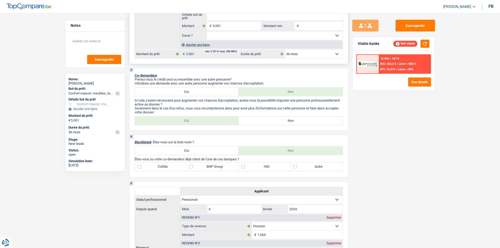
scroll to position [53, 0]
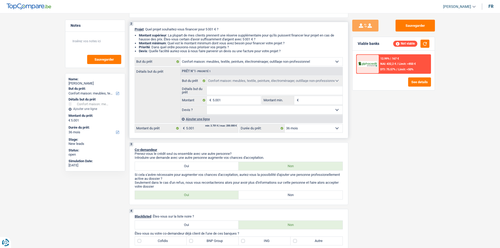
click at [178, 89] on input "Détails but du prêt" at bounding box center [275, 90] width 136 height 8
type input "m"
type input "me"
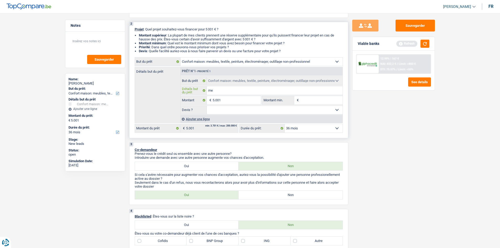
type input "meu"
type input "meub"
type input "meubl"
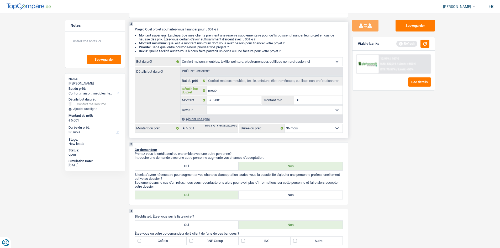
type input "meubl"
type input "meuble"
type input "meubles"
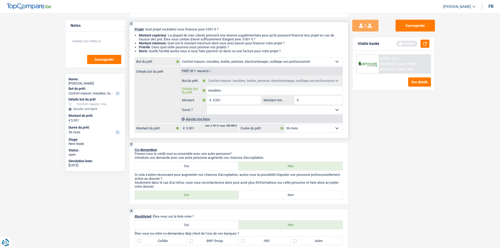
type input "meubles"
click at [178, 91] on div "Sauvegarder Viable banks Refresh 12.99% | 167 € NAI: 432,2 € / Limit: >850 € DT…" at bounding box center [393, 129] width 91 height 219
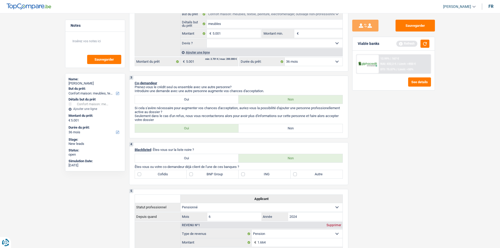
scroll to position [158, 0]
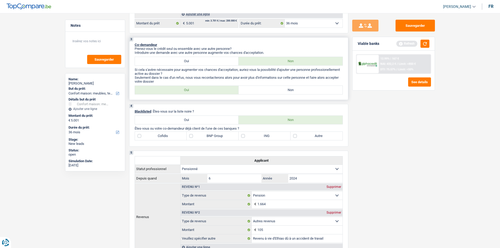
click at [178, 91] on label "Non" at bounding box center [291, 90] width 104 height 8
click at [178, 91] on input "Non" at bounding box center [291, 90] width 104 height 8
radio input "true"
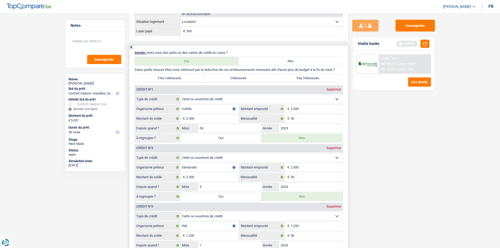
scroll to position [394, 0]
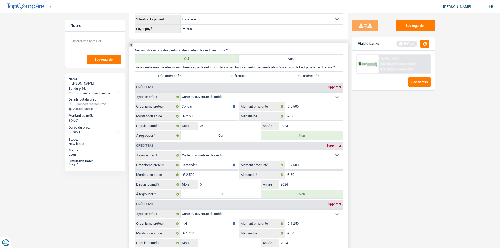
click at [168, 76] on label "Très Intéressée" at bounding box center [169, 76] width 69 height 8
click at [168, 76] on input "Très Intéressée" at bounding box center [169, 76] width 69 height 8
radio input "true"
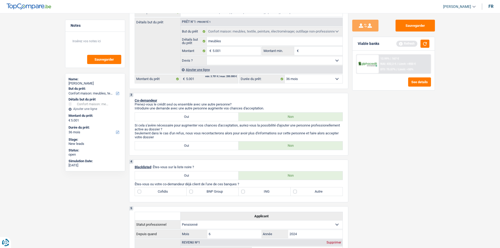
scroll to position [158, 0]
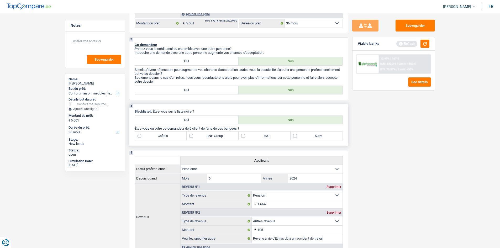
drag, startPoint x: 167, startPoint y: 139, endPoint x: 168, endPoint y: 142, distance: 3.7
click at [167, 91] on label "Cofidis" at bounding box center [161, 136] width 52 height 8
click at [167, 91] on input "Cofidis" at bounding box center [161, 136] width 52 height 8
checkbox input "true"
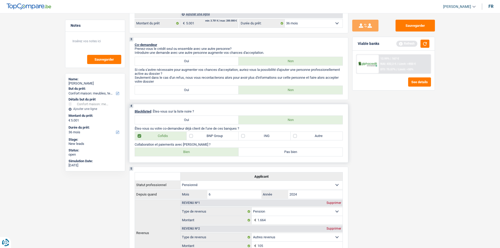
click at [163, 91] on label "Bien" at bounding box center [187, 152] width 104 height 8
click at [163, 91] on input "Bien" at bounding box center [187, 152] width 104 height 8
radio input "true"
click at [178, 91] on label "BNP Group" at bounding box center [213, 136] width 52 height 8
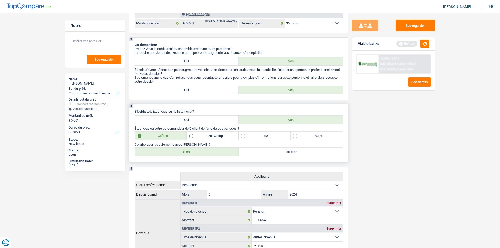
click at [178, 91] on input "BNP Group" at bounding box center [213, 136] width 52 height 8
checkbox input "true"
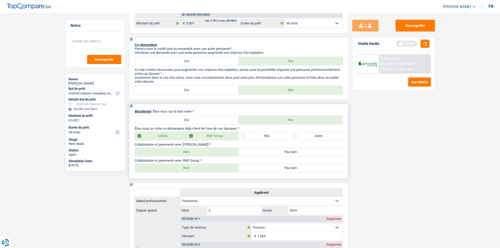
click at [178, 91] on label "Bien" at bounding box center [187, 168] width 104 height 8
click at [178, 91] on input "Bien" at bounding box center [187, 168] width 104 height 8
radio input "true"
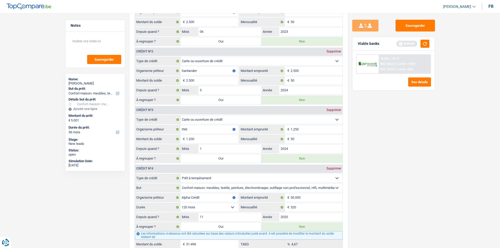
scroll to position [578, 0]
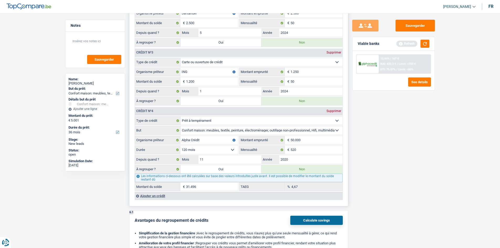
click at [178, 91] on label "Oui" at bounding box center [221, 169] width 81 height 8
click at [178, 91] on input "Oui" at bounding box center [221, 169] width 81 height 8
radio input "true"
type input "36.497"
type input "31.496"
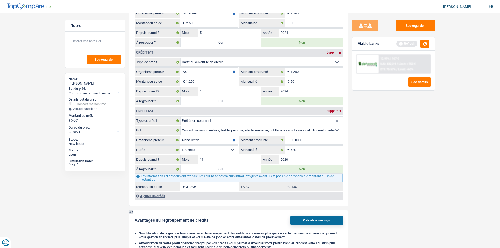
radio input "false"
type input "31.496"
select select "refinancing"
select select "120"
select select "refinancing"
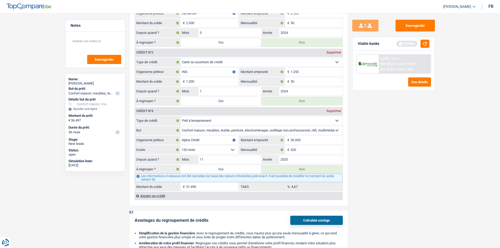
select select "refinancing"
select select "120"
select select "refinancing"
select select "120"
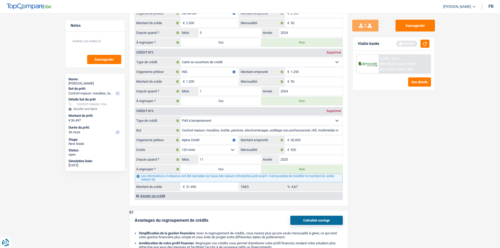
select select "refinancing"
select select "household"
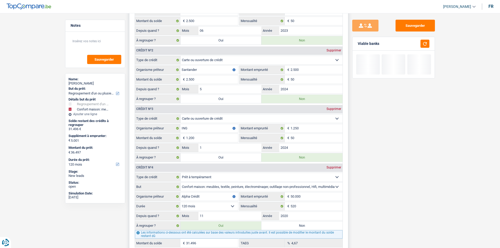
click at [178, 91] on label "Oui" at bounding box center [221, 157] width 81 height 8
click at [178, 91] on input "Oui" at bounding box center [221, 157] width 81 height 8
radio input "true"
type input "32.696"
radio input "false"
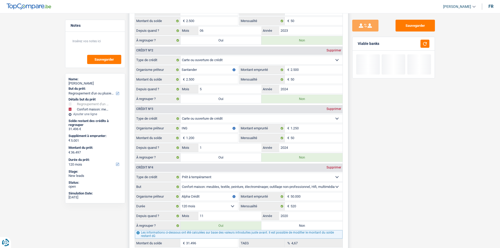
type input "32.696"
type input "37.697"
select select "144"
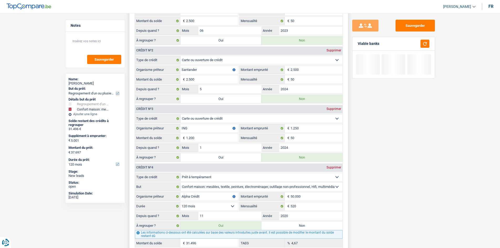
select select "144"
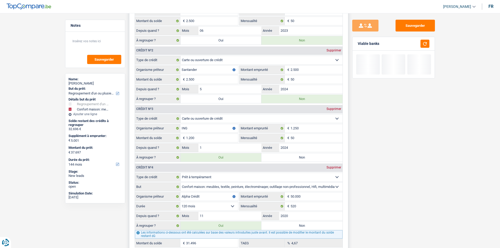
click at [178, 91] on div "Crédit nº1 Supprimer Carte ou ouverture de crédit Prêt hypothécaire Vente à tem…" at bounding box center [239, 118] width 208 height 260
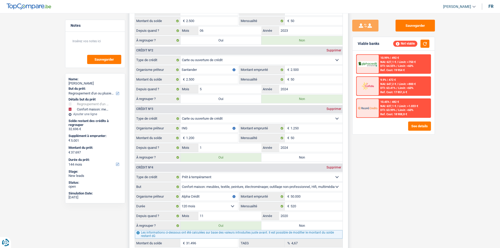
drag, startPoint x: 226, startPoint y: 105, endPoint x: 231, endPoint y: 101, distance: 6.6
click at [178, 91] on div "Crédit nº3 Supprimer" at bounding box center [239, 109] width 208 height 8
click at [178, 91] on label "Oui" at bounding box center [221, 99] width 81 height 8
click at [178, 91] on input "Oui" at bounding box center [221, 99] width 81 height 8
radio input "true"
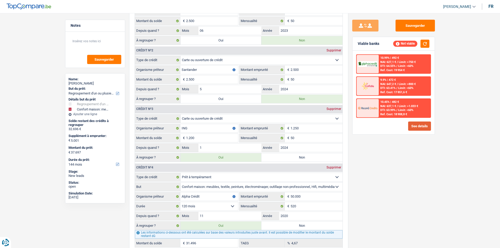
type input "35.196"
radio input "false"
type input "35.196"
type input "40.197"
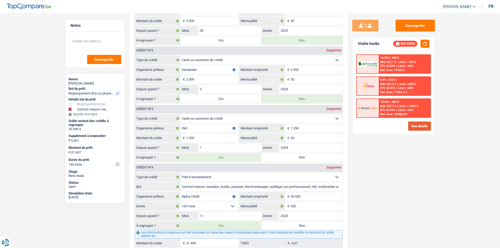
type input "40.197"
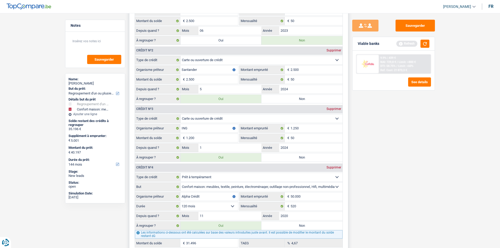
click at [178, 41] on label "Oui" at bounding box center [221, 40] width 81 height 8
click at [178, 41] on input "Oui" at bounding box center [221, 40] width 81 height 8
radio input "true"
type input "37.696"
radio input "false"
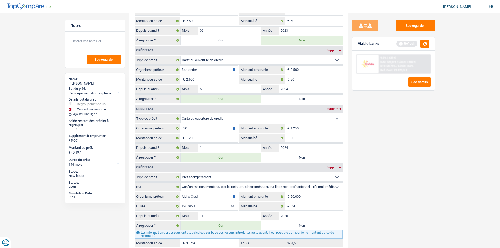
type input "37.696"
type input "42.697"
click at [178, 44] on button "button" at bounding box center [425, 44] width 9 height 8
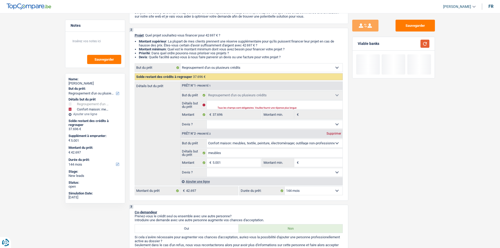
scroll to position [26, 0]
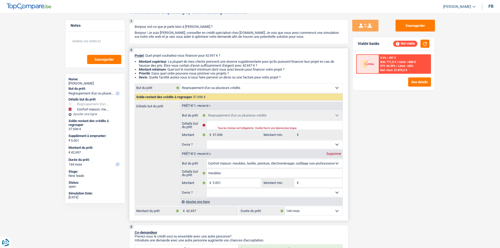
click at [178, 91] on select "12 mois 18 mois 24 mois 30 mois 36 mois 42 mois 48 mois 60 mois 72 mois 84 mois…" at bounding box center [314, 211] width 58 height 8
select select "96"
click at [178, 91] on select "12 mois 18 mois 24 mois 30 mois 36 mois 42 mois 48 mois 60 mois 72 mois 84 mois…" at bounding box center [314, 211] width 58 height 8
select select "96"
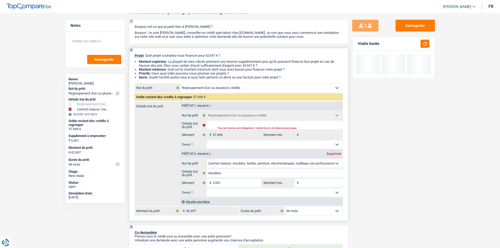
click at [178, 91] on select "12 mois 18 mois 24 mois 30 mois 36 mois 42 mois 48 mois 60 mois 72 mois 84 mois…" at bounding box center [314, 211] width 58 height 8
select select "120"
click at [178, 91] on select "12 mois 18 mois 24 mois 30 mois 36 mois 42 mois 48 mois 60 mois 72 mois 84 mois…" at bounding box center [314, 211] width 58 height 8
select select "120"
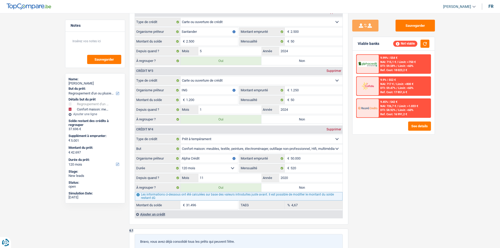
scroll to position [656, 0]
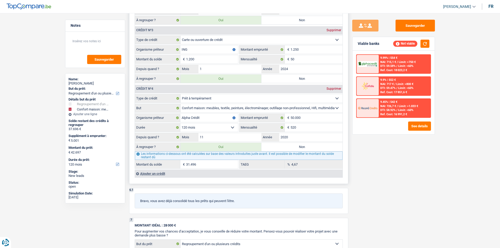
click at [178, 91] on label "Non" at bounding box center [301, 147] width 81 height 8
click at [178, 91] on input "Non" at bounding box center [301, 147] width 81 height 8
radio input "true"
select select "60"
type input "6.200"
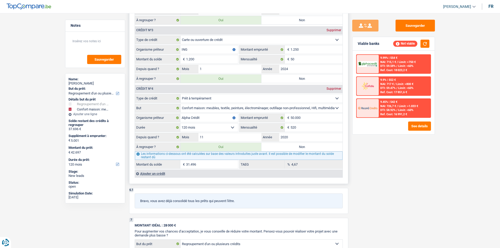
select select "60"
radio input "false"
type input "6.200"
select select "60"
type input "11.201"
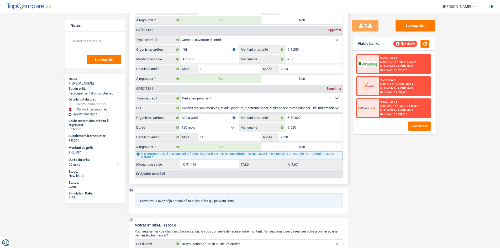
type input "11.201"
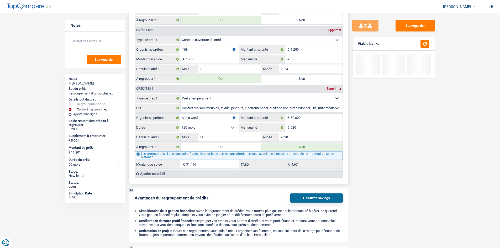
click at [178, 78] on label "Non" at bounding box center [301, 79] width 81 height 8
click at [178, 78] on input "Non" at bounding box center [301, 79] width 81 height 8
radio input "true"
type input "5.000"
radio input "false"
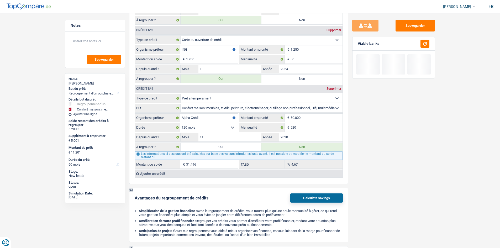
type input "5.000"
type input "10.001"
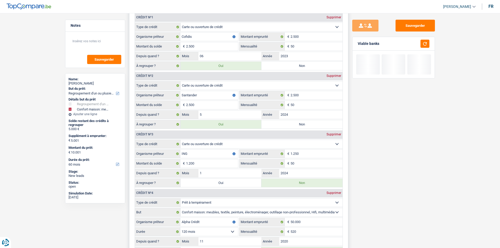
scroll to position [551, 0]
click at [178, 91] on label "Non" at bounding box center [301, 125] width 81 height 8
click at [178, 91] on input "Non" at bounding box center [301, 125] width 81 height 8
radio input "true"
select select "48"
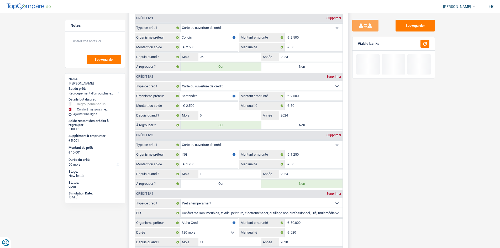
type input "2.500"
select select "48"
radio input "false"
type input "2.500"
select select "48"
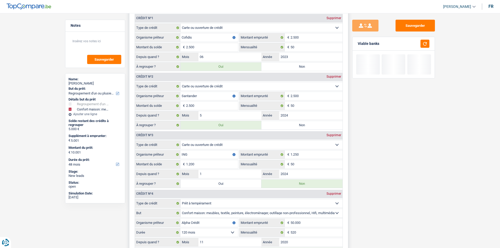
type input "7.501"
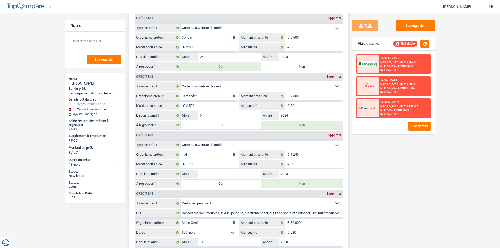
click at [178, 64] on label "Non" at bounding box center [301, 66] width 81 height 8
click at [178, 64] on input "Non" at bounding box center [301, 66] width 81 height 8
radio input "true"
select select "household"
select select "36"
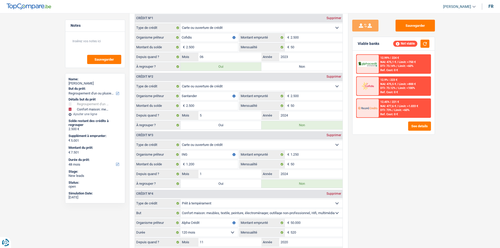
select select "household"
type input "meubles"
type input "5.001"
select select "36"
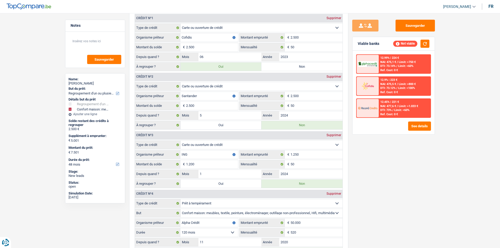
radio input "false"
select select "household"
type input "meubles"
type input "5.001"
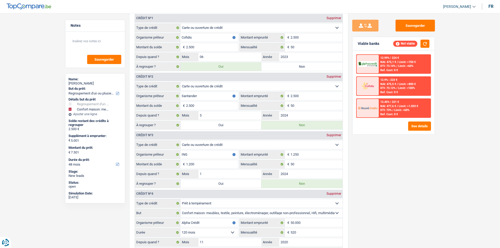
select select "36"
select select "household"
type input "5.001"
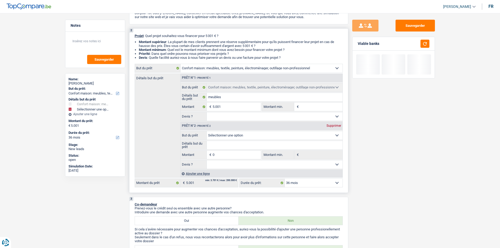
scroll to position [0, 0]
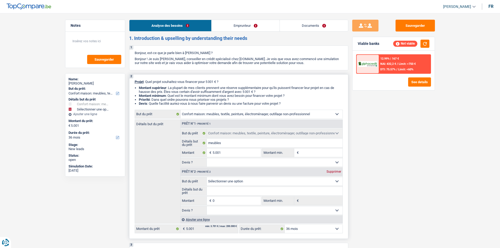
click at [178, 91] on div "Supprimer" at bounding box center [333, 171] width 17 height 3
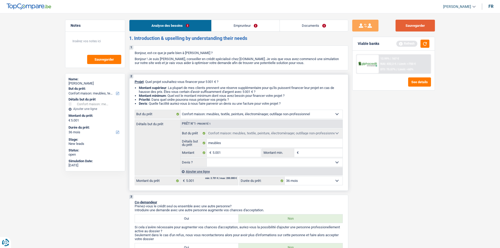
click at [178, 25] on button "Sauvegarder" at bounding box center [415, 26] width 39 height 12
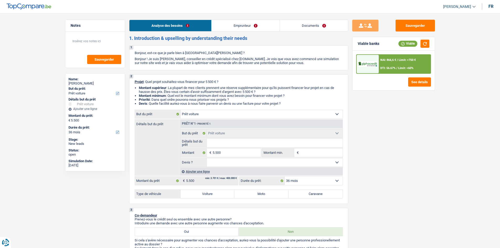
select select "car"
select select "36"
select select "car"
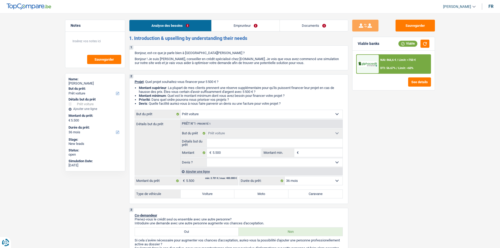
select select "36"
select select "publicEmployee"
select select "netSalary"
select select "mealVouchers"
select select "ownerWithMortgage"
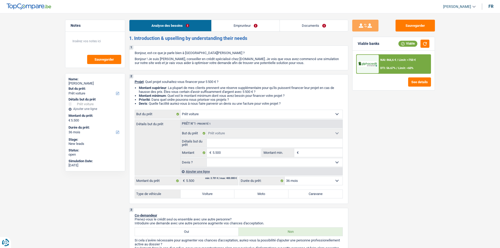
select select "mortgage"
select select "420"
select select "car"
select select "36"
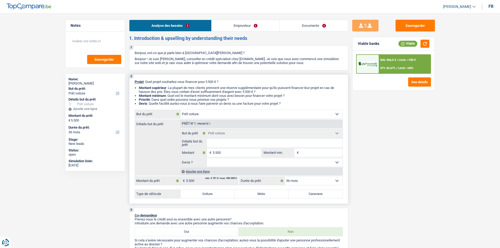
click at [235, 142] on input "Détails but du prêt" at bounding box center [275, 143] width 136 height 8
drag, startPoint x: 217, startPoint y: 190, endPoint x: 216, endPoint y: 186, distance: 4.5
click at [216, 189] on div "Confort maison: meubles, textile, peinture, électroménager, outillage non-profe…" at bounding box center [239, 154] width 208 height 89
click at [214, 196] on label "Voiture" at bounding box center [208, 194] width 54 height 8
click at [214, 196] on input "Voiture" at bounding box center [208, 194] width 54 height 8
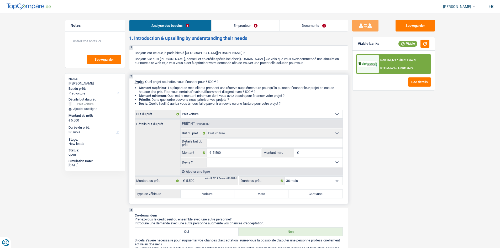
radio input "true"
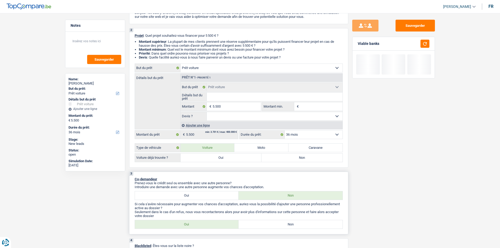
scroll to position [105, 0]
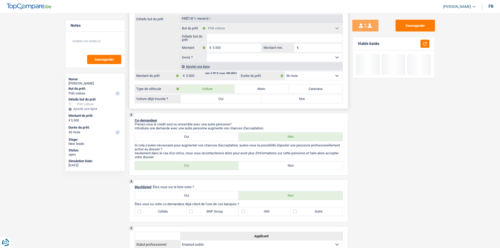
drag, startPoint x: 224, startPoint y: 98, endPoint x: 242, endPoint y: 102, distance: 18.8
click at [224, 99] on label "Oui" at bounding box center [221, 99] width 81 height 8
click at [224, 99] on input "Oui" at bounding box center [221, 99] width 81 height 8
radio input "true"
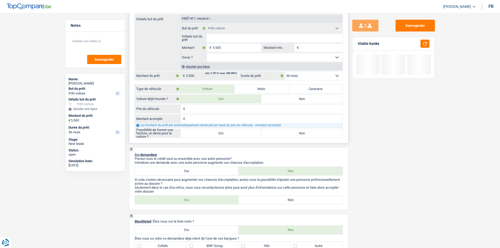
drag, startPoint x: 232, startPoint y: 138, endPoint x: 233, endPoint y: 133, distance: 5.0
click at [232, 134] on div "2 Projet : Quel projet souhaitez-vous financer pour 5 500 € ? Montant supérieur…" at bounding box center [238, 56] width 219 height 174
drag, startPoint x: 233, startPoint y: 133, endPoint x: 230, endPoint y: 137, distance: 4.5
click at [233, 131] on label "Oui" at bounding box center [221, 133] width 81 height 8
click at [233, 131] on input "Oui" at bounding box center [221, 133] width 81 height 8
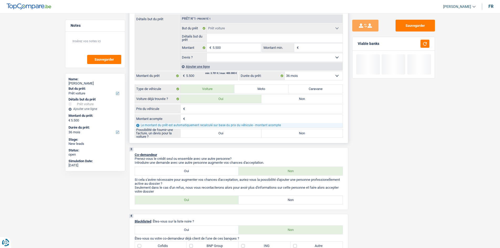
radio input "true"
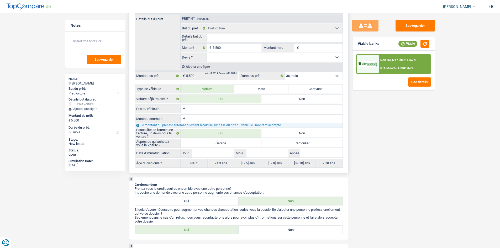
click at [304, 142] on label "Particulier" at bounding box center [301, 143] width 81 height 8
click at [304, 142] on input "Particulier" at bounding box center [301, 143] width 81 height 8
radio input "true"
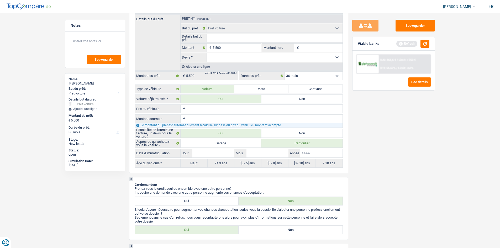
click at [323, 155] on input "Année" at bounding box center [321, 153] width 42 height 8
type input "2"
type input "20"
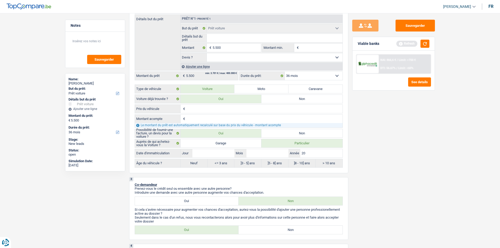
type input "202"
type input "2022"
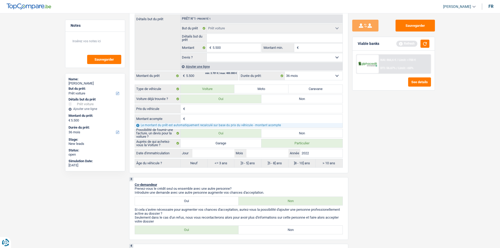
click at [394, 179] on div "Sauvegarder Viable banks Refresh NAI: 866,6 € / Limit: >750 € DTI: 56.67% / Lim…" at bounding box center [393, 129] width 91 height 219
click at [329, 98] on label "Non" at bounding box center [301, 99] width 81 height 8
click at [329, 98] on input "Non" at bounding box center [301, 99] width 81 height 8
radio input "true"
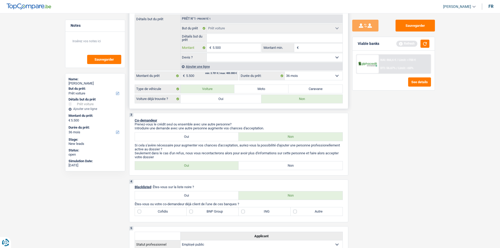
click at [231, 46] on input "5.500" at bounding box center [237, 48] width 48 height 8
click at [217, 46] on input "5.500" at bounding box center [237, 48] width 48 height 8
click at [221, 41] on input "Détails but du prêt" at bounding box center [275, 38] width 136 height 8
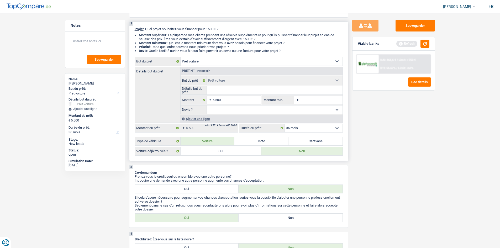
scroll to position [53, 0]
drag, startPoint x: 232, startPoint y: 62, endPoint x: 233, endPoint y: 65, distance: 3.3
click at [232, 63] on select "Confort maison: meubles, textile, peinture, électroménager, outillage non-profe…" at bounding box center [262, 61] width 162 height 8
select select "other"
click at [181, 57] on select "Confort maison: meubles, textile, peinture, électroménager, outillage non-profe…" at bounding box center [262, 61] width 162 height 8
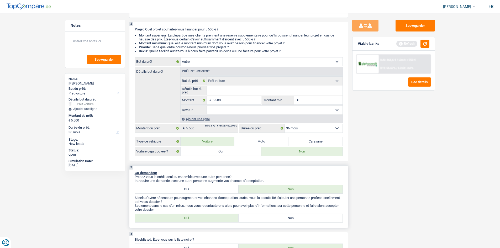
select select "other"
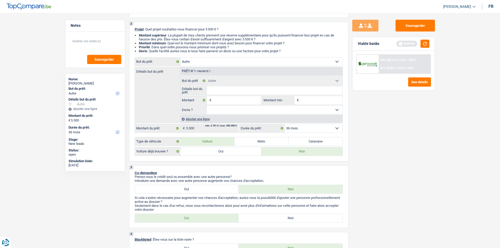
select select "car"
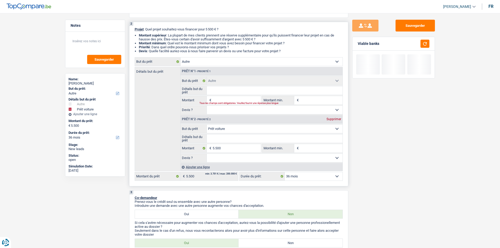
click at [341, 119] on div "Supprimer" at bounding box center [333, 119] width 17 height 3
type input "0"
select select
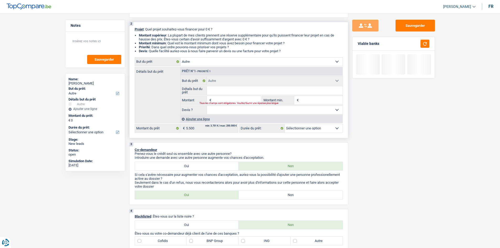
click at [224, 98] on input "Montant" at bounding box center [237, 100] width 48 height 8
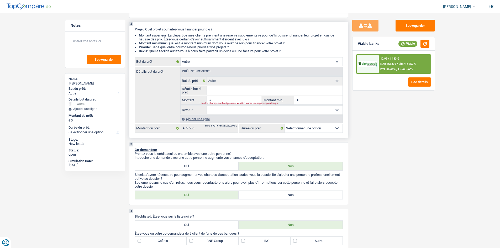
type input "5"
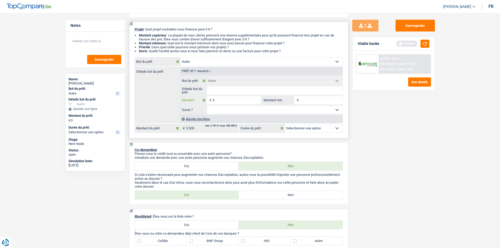
type input "55"
type input "550"
type input "5.500"
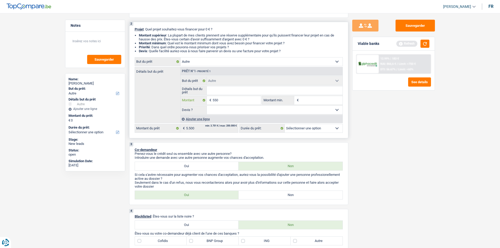
type input "5.500"
select select "36"
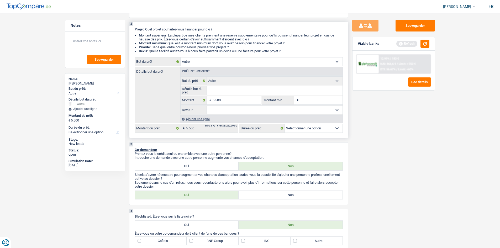
select select "36"
click at [236, 92] on input "Détails but du prêt" at bounding box center [275, 90] width 136 height 8
type input "V"
type input "Vo"
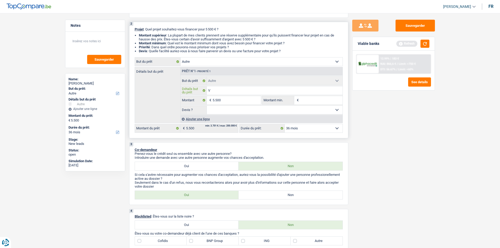
type input "Vo"
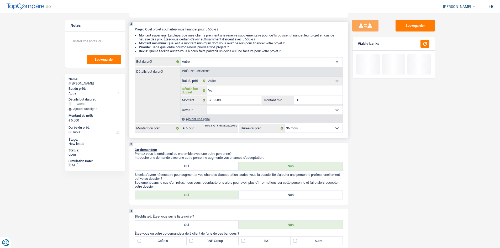
type input "Voi"
type input "Voit"
type input "Voitu"
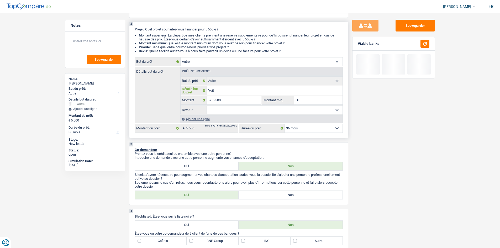
type input "Voitu"
type input "Voitur"
type input "Voiture"
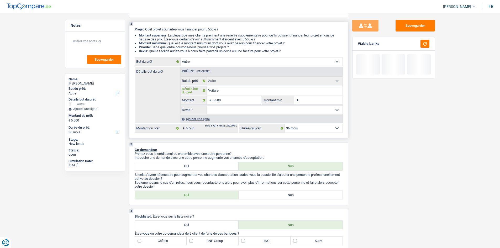
type input "Voiture"
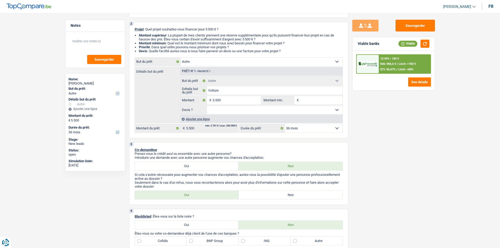
click at [404, 78] on div "See details" at bounding box center [393, 81] width 75 height 9
click at [392, 67] on div "12.99% | 183 € NAI: 866,6 € / Limit: >750 € DTI: 56.67% / Limit: <60%" at bounding box center [405, 64] width 52 height 18
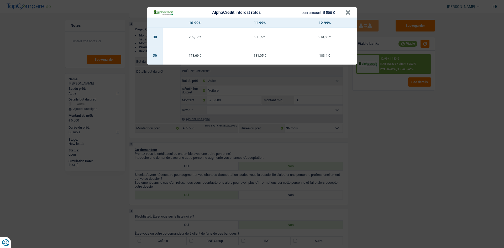
click at [385, 175] on div "AlphaCredit interest rates Loan amount: 5 500 € × 10.99% 11.99% 12.99% 30 209,1…" at bounding box center [252, 124] width 504 height 248
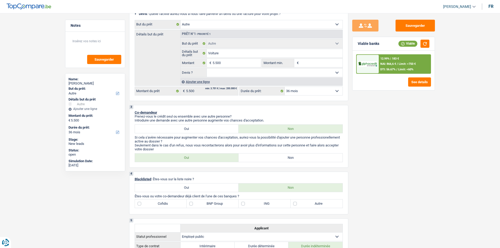
scroll to position [131, 0]
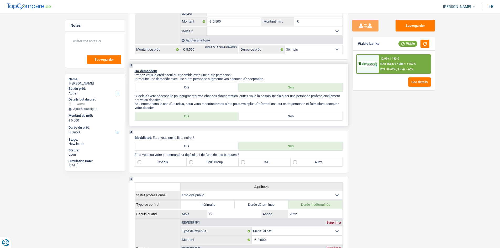
click at [305, 117] on label "Non" at bounding box center [291, 116] width 104 height 8
click at [305, 117] on input "Non" at bounding box center [291, 116] width 104 height 8
radio input "true"
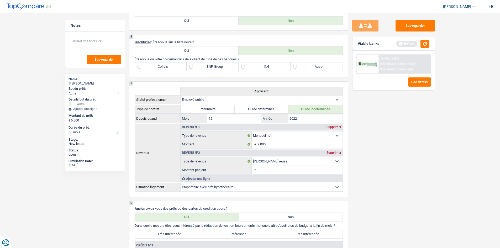
scroll to position [236, 0]
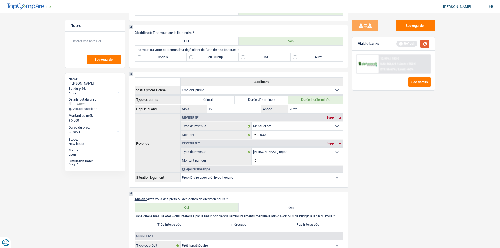
click at [423, 43] on button "button" at bounding box center [425, 44] width 9 height 8
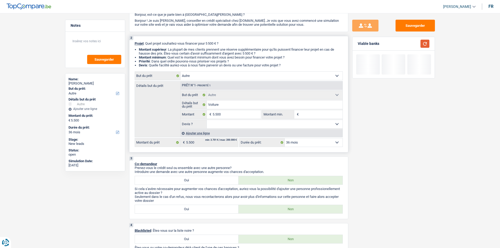
scroll to position [0, 0]
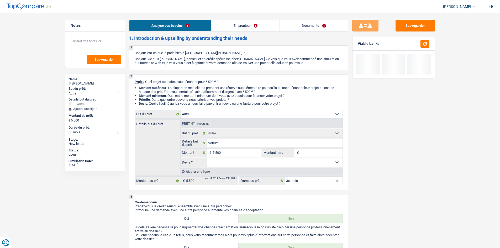
click at [258, 25] on link "Emprunteur" at bounding box center [246, 25] width 68 height 11
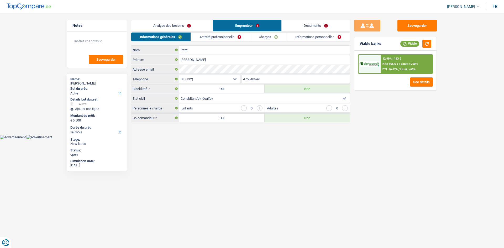
click at [209, 35] on link "Activité professionnelle" at bounding box center [220, 37] width 59 height 9
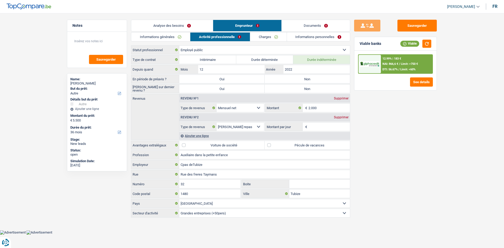
click at [200, 24] on link "Analyse des besoins" at bounding box center [172, 25] width 82 height 11
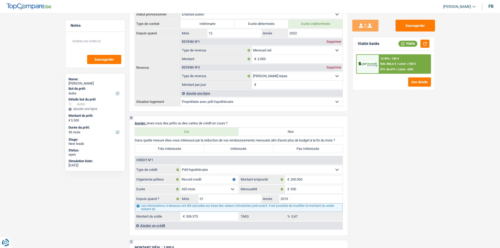
scroll to position [341, 0]
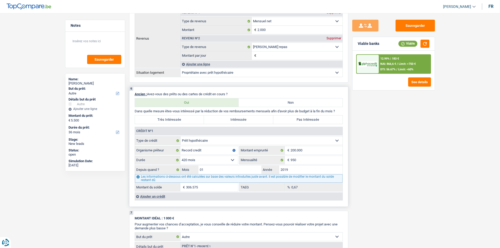
click at [317, 120] on label "Pas Intéressée" at bounding box center [307, 120] width 69 height 8
click at [317, 120] on input "Pas Intéressée" at bounding box center [307, 120] width 69 height 8
radio input "true"
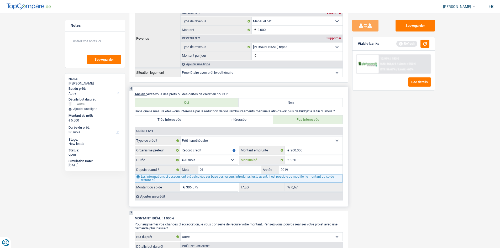
click at [326, 159] on input "950" at bounding box center [317, 160] width 52 height 8
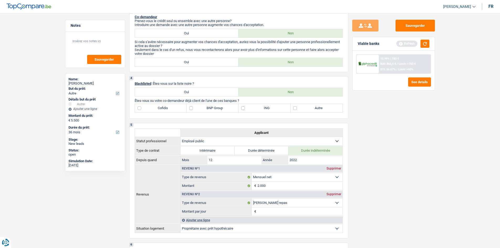
scroll to position [158, 0]
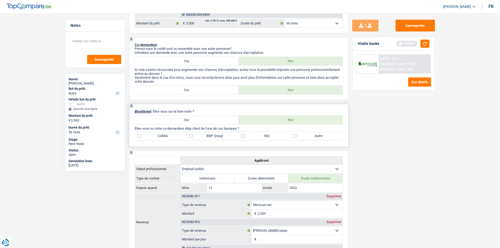
type input "294.852"
click at [327, 135] on label "Autre" at bounding box center [317, 136] width 52 height 8
click at [327, 135] on input "Autre" at bounding box center [317, 136] width 52 height 8
checkbox input "true"
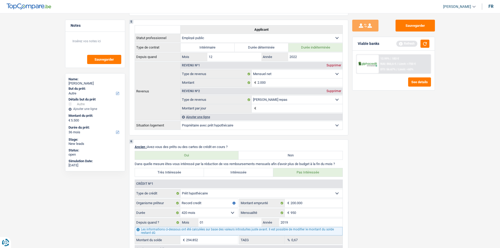
scroll to position [341, 0]
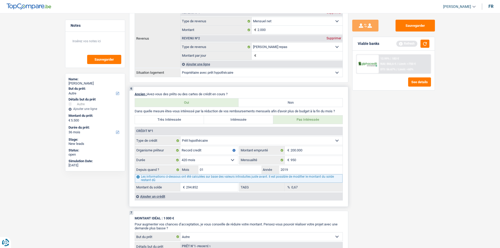
click at [311, 164] on fieldset "Carte ou ouverture de crédit Prêt hypothécaire Vente à tempérament Prêt à tempé…" at bounding box center [239, 163] width 208 height 55
click at [354, 187] on div "Sauvegarder Viable banks Refresh 12.99% | 183 € NAI: 866,6 € / Limit: >750 € DT…" at bounding box center [393, 129] width 91 height 219
click at [173, 199] on div "Ajouter un crédit" at bounding box center [239, 196] width 208 height 8
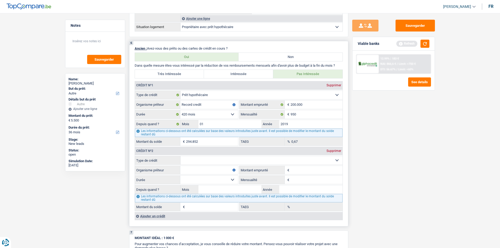
scroll to position [420, 0]
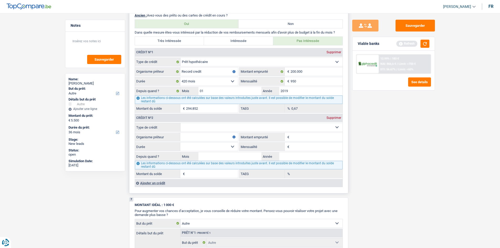
click at [230, 126] on select "Carte ou ouverture de crédit Prêt hypothécaire Vente à tempérament Prêt à tempé…" at bounding box center [262, 127] width 162 height 8
select select "personalLoan"
type input "0"
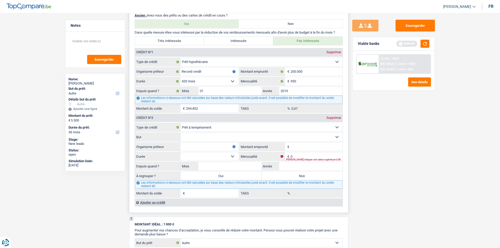
click at [221, 134] on select "Confort maison: meubles, textile, peinture, électroménager, outillage non-profe…" at bounding box center [262, 137] width 162 height 8
select select "smallWorks"
click at [181, 133] on select "Confort maison: meubles, textile, peinture, électroménager, outillage non-profe…" at bounding box center [262, 137] width 162 height 8
drag, startPoint x: 291, startPoint y: 144, endPoint x: 336, endPoint y: 150, distance: 45.0
click at [293, 147] on input "Montant emprunté" at bounding box center [317, 147] width 52 height 8
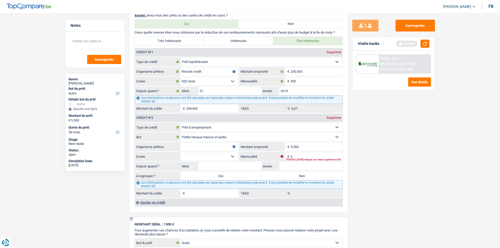
type input "9.000"
click at [405, 147] on div "Sauvegarder Viable banks Refresh 12.99% | 183 € NAI: 866,6 € / Limit: >750 € DT…" at bounding box center [393, 129] width 91 height 219
click at [327, 156] on input "0" at bounding box center [317, 156] width 52 height 8
type input "150"
click at [441, 192] on main "Notes Sauvegarder Name: Mélanie Petit But du prêt: Confort maison: meubles, tex…" at bounding box center [250, 38] width 500 height 901
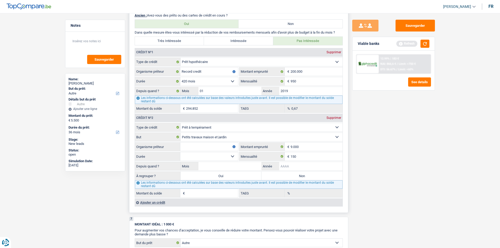
click at [300, 164] on input "Année" at bounding box center [310, 166] width 63 height 8
type input "2023"
click at [374, 178] on div "Sauvegarder Viable banks Refresh 12.99% | 183 € NAI: 866,6 € / Limit: >750 € DT…" at bounding box center [393, 129] width 91 height 219
click at [230, 160] on select "12 mois 18 mois 24 mois 30 mois 36 mois 42 mois 48 mois Sélectionner une option" at bounding box center [209, 156] width 58 height 8
click at [249, 168] on input "Mois" at bounding box center [229, 166] width 63 height 8
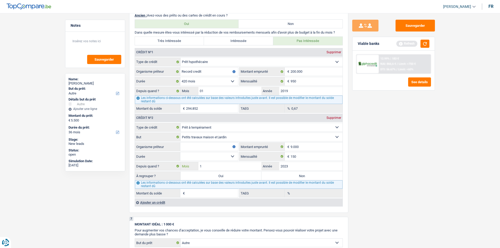
type input "11"
click at [213, 155] on select "12 mois 18 mois 24 mois 30 mois 36 mois 42 mois 48 mois Sélectionner une option" at bounding box center [209, 156] width 58 height 8
select select "48"
click at [180, 152] on select "12 mois 18 mois 24 mois 30 mois 36 mois 42 mois 48 mois Sélectionner une option" at bounding box center [209, 156] width 58 height 8
type input "4.593"
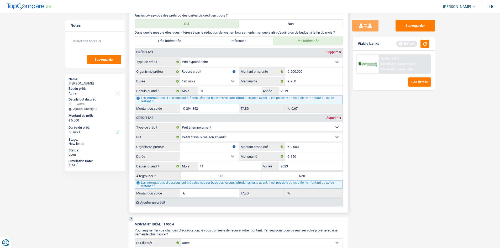
type input "0,00"
click at [196, 146] on input "Organisme prêteur" at bounding box center [209, 147] width 58 height 8
click at [397, 172] on div "Sauvegarder Viable banks Refresh 12.99% | 183 € NAI: 866,6 € / Limit: >750 € DT…" at bounding box center [393, 129] width 91 height 219
click at [193, 143] on input "Organisme prêteur" at bounding box center [209, 147] width 58 height 8
type input "Beobank"
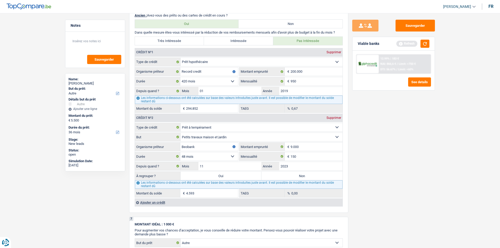
click at [400, 154] on div "Sauvegarder Viable banks Refresh 12.99% | 183 € NAI: 866,6 € / Limit: >750 € DT…" at bounding box center [393, 129] width 91 height 219
click at [424, 43] on button "button" at bounding box center [425, 44] width 9 height 8
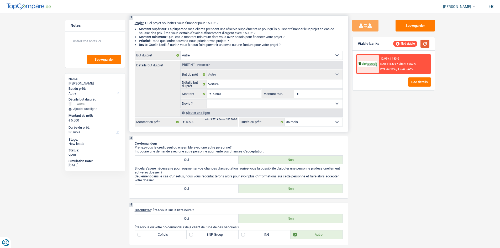
scroll to position [0, 0]
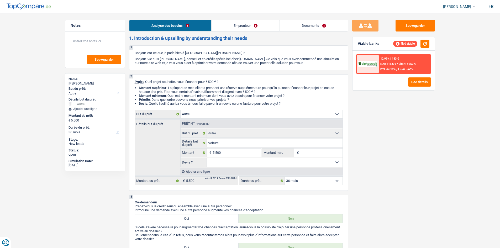
click at [256, 24] on link "Emprunteur" at bounding box center [246, 25] width 68 height 11
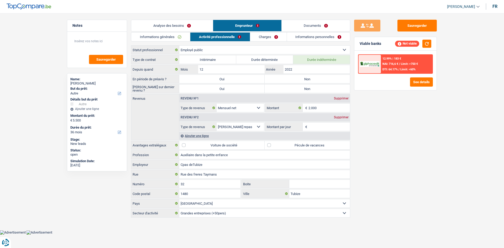
click at [231, 35] on link "Activité professionnelle" at bounding box center [220, 37] width 60 height 9
click at [270, 37] on link "Charges" at bounding box center [268, 37] width 36 height 9
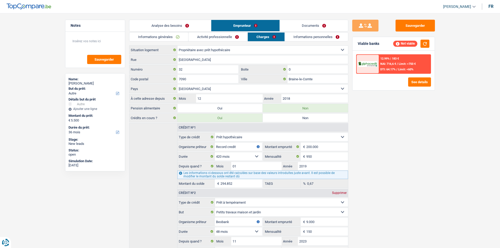
click at [310, 38] on link "Informations personnelles" at bounding box center [316, 37] width 63 height 9
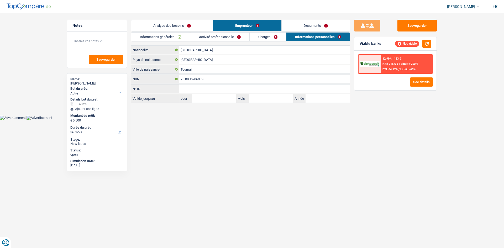
click at [236, 36] on link "Activité professionnelle" at bounding box center [219, 37] width 59 height 9
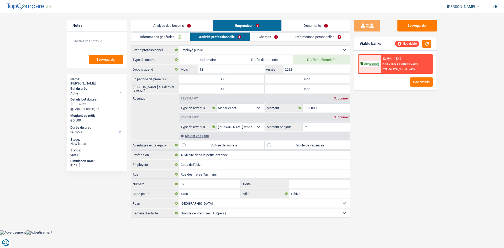
click at [176, 32] on li "Informations générales" at bounding box center [160, 36] width 59 height 9
click at [179, 37] on link "Informations générales" at bounding box center [160, 37] width 59 height 9
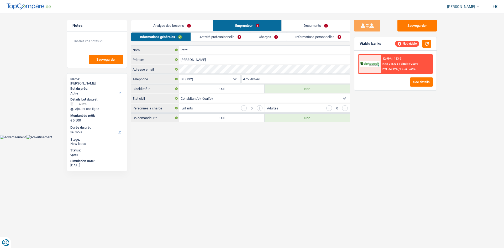
click at [195, 27] on link "Analyse des besoins" at bounding box center [172, 25] width 82 height 11
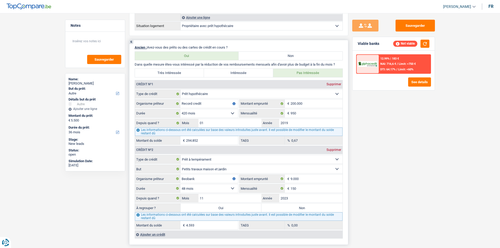
scroll to position [446, 0]
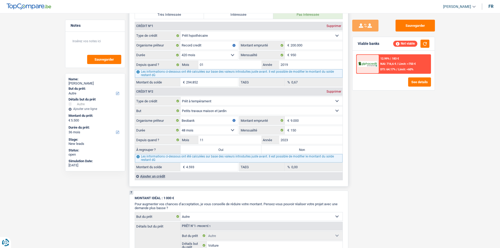
click at [234, 149] on label "Oui" at bounding box center [221, 149] width 81 height 8
click at [234, 149] on input "Oui" at bounding box center [221, 149] width 81 height 8
radio input "true"
type input "10.093"
type input "4.593"
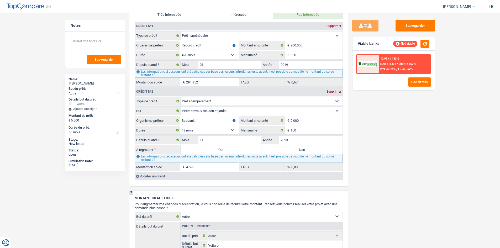
type input "4.593"
select select "refinancing"
select select "60"
select select "refinancing"
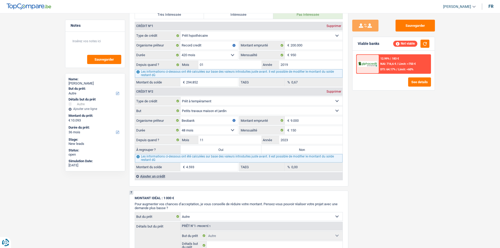
select select "refinancing"
select select "60"
select select "refinancing"
select select "60"
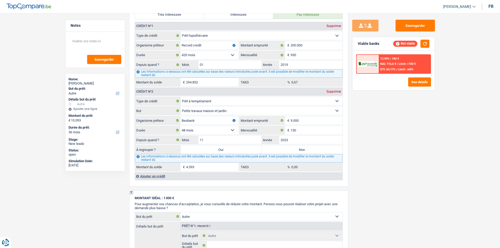
select select "other"
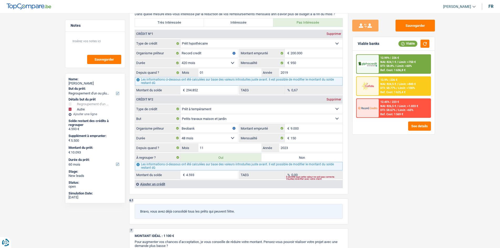
scroll to position [551, 0]
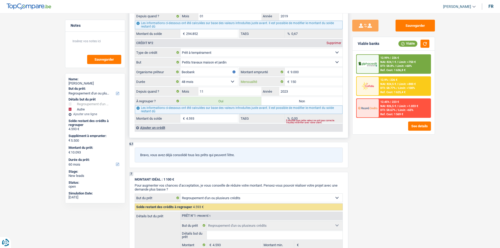
drag, startPoint x: 302, startPoint y: 79, endPoint x: 305, endPoint y: 80, distance: 3.8
click at [301, 80] on input "150" at bounding box center [317, 81] width 52 height 8
click at [366, 144] on div "Sauvegarder Viable banks Viable 12.99% | 226 € NAI: 824,1 € / Limit: >750 € DTI…" at bounding box center [393, 129] width 91 height 219
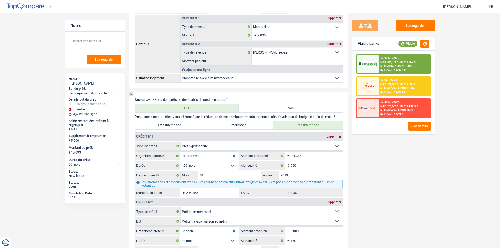
scroll to position [446, 0]
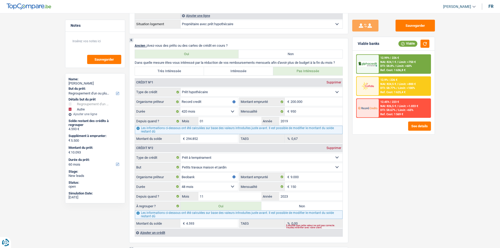
drag, startPoint x: 429, startPoint y: 187, endPoint x: 363, endPoint y: 219, distance: 74.2
click at [355, 223] on div "Sauvegarder Viable banks Viable 12.99% | 226 € NAI: 824,1 € / Limit: >750 € DTI…" at bounding box center [393, 129] width 91 height 219
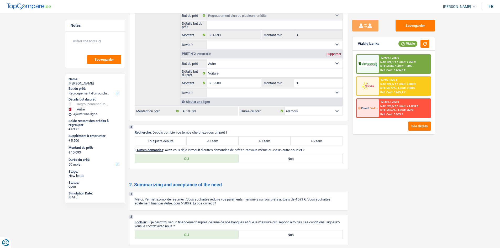
scroll to position [807, 0]
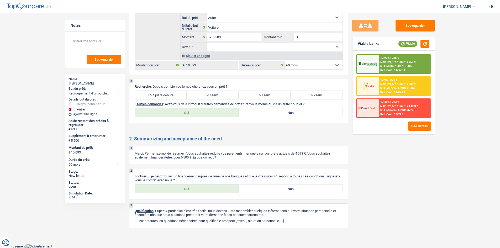
drag, startPoint x: 178, startPoint y: 96, endPoint x: 269, endPoint y: 127, distance: 96.6
click at [178, 96] on label "Tout juste débuté" at bounding box center [161, 95] width 52 height 8
click at [178, 96] on input "Tout juste débuté" at bounding box center [161, 95] width 52 height 8
radio input "true"
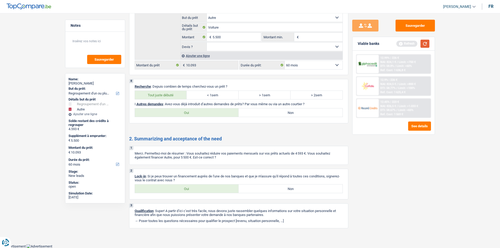
click at [424, 44] on button "button" at bounding box center [425, 44] width 9 height 8
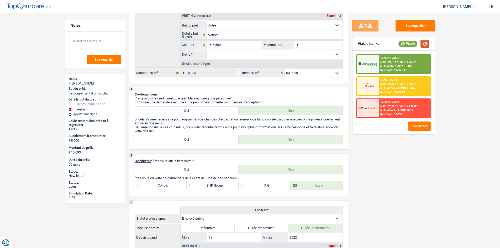
scroll to position [125, 0]
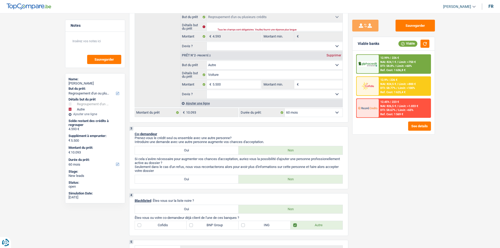
click at [399, 69] on div "Ref. Cost: 1 636,8 €" at bounding box center [392, 70] width 25 height 3
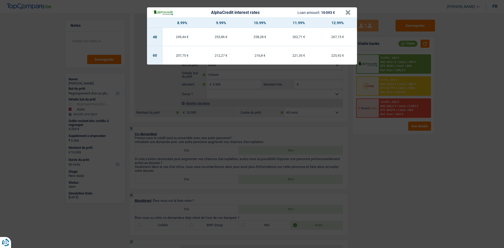
drag, startPoint x: 408, startPoint y: 161, endPoint x: 412, endPoint y: 153, distance: 8.8
click at [408, 160] on div "AlphaCredit interest rates Loan amount: 10 093 € × 8.99% 9.99% 10.99% 11.99% 12…" at bounding box center [252, 124] width 504 height 248
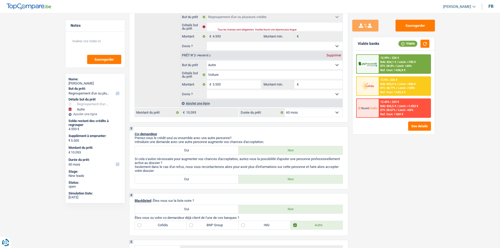
click at [400, 81] on div "12.9% | 226 € NAI: 824,5 € / Limit: >800 € DTI: 58.77% / Limit: <100% Ref. Cost…" at bounding box center [405, 86] width 52 height 18
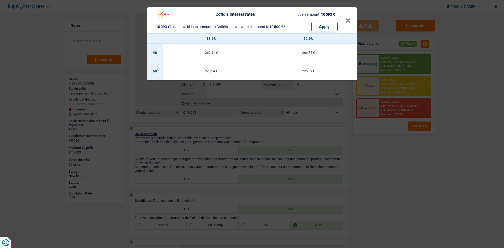
click at [375, 158] on div "Cofidis interest rates Loan amount: 10 093 € 10 093 € is not a valid loan amoun…" at bounding box center [252, 124] width 504 height 248
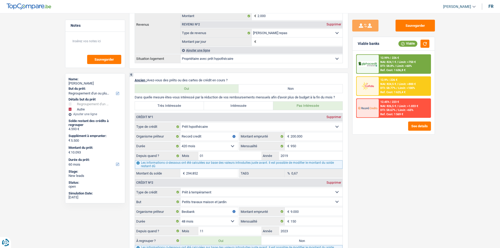
scroll to position [440, 0]
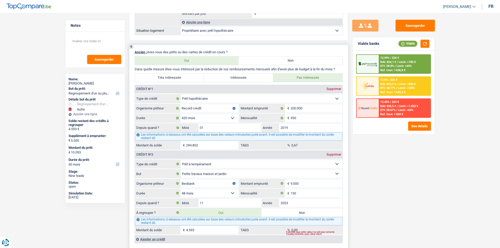
click at [229, 228] on input "4.593" at bounding box center [212, 230] width 52 height 8
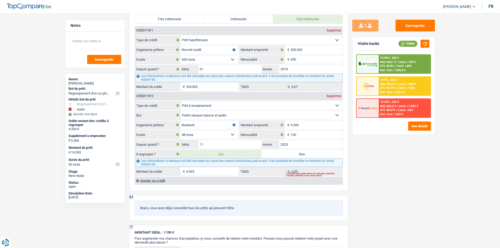
scroll to position [518, 0]
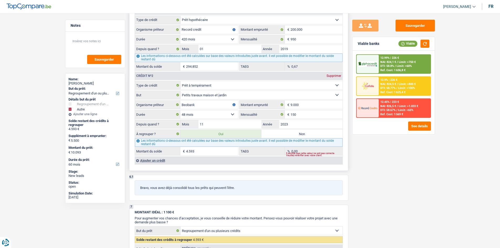
click at [318, 132] on label "Non" at bounding box center [301, 134] width 81 height 8
click at [318, 132] on input "Non" at bounding box center [301, 134] width 81 height 8
radio input "true"
select select "other"
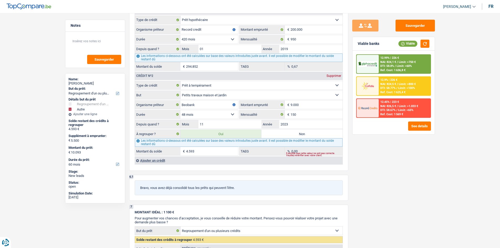
select select "36"
select select "other"
type input "Voiture"
type input "5.500"
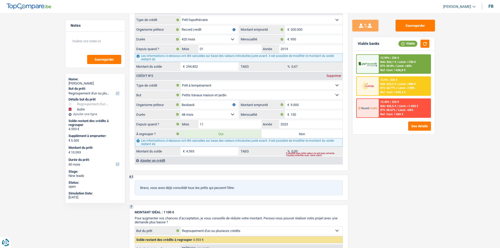
select select "36"
select select "other"
type input "Voiture"
type input "5.500"
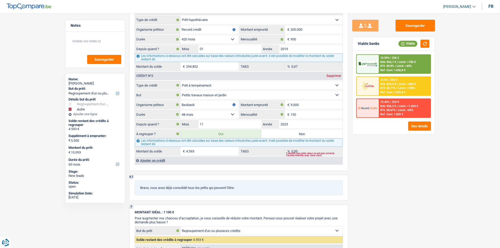
select select "36"
radio input "false"
type input "5.500"
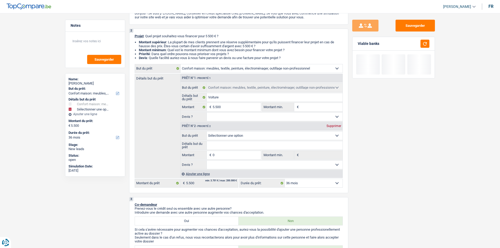
scroll to position [0, 0]
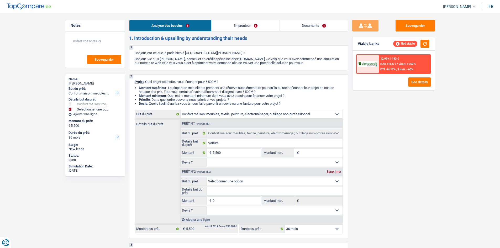
select select
click at [335, 174] on div "Prêt n°2 - Priorité 2 Supprimer" at bounding box center [262, 172] width 162 height 8
click at [333, 171] on div "Supprimer" at bounding box center [333, 171] width 17 height 3
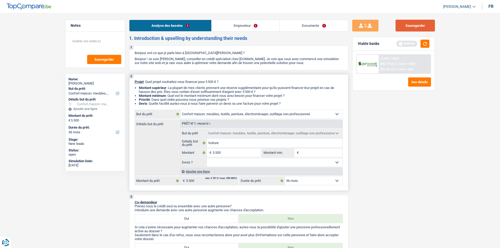
click at [429, 29] on button "Sauvegarder" at bounding box center [415, 26] width 39 height 12
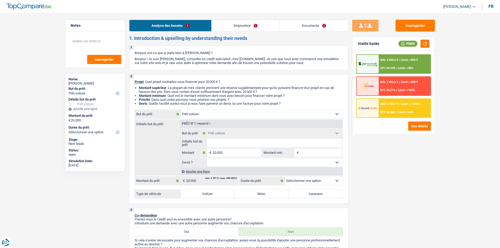
select select "car"
select select "worker"
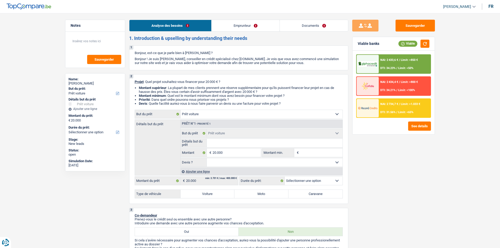
select select "netSalary"
select select "rents"
select select "car"
click at [322, 30] on link "Documents" at bounding box center [314, 25] width 68 height 11
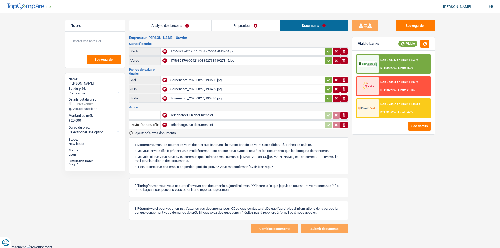
click at [176, 24] on link "Analyse des besoins" at bounding box center [170, 25] width 82 height 11
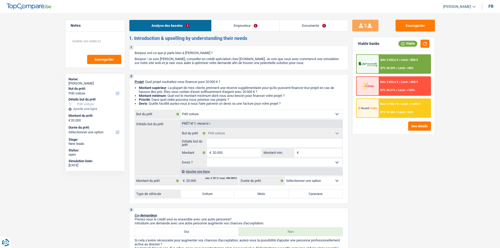
click at [398, 53] on div "NAI: 2 433,6 € / Limit: >850 € DTI: 34.23% / Limit: <50% NAI: 2 434,4 € / Limit…" at bounding box center [394, 93] width 82 height 84
click at [395, 60] on span "NAI: 2 433,6 €" at bounding box center [389, 59] width 18 height 3
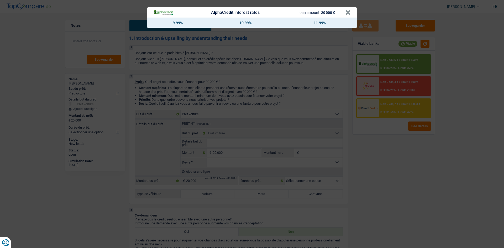
click at [380, 168] on div "AlphaCredit interest rates Loan amount: 20 000 € × 9.99% 10.99% 11.99%" at bounding box center [252, 124] width 504 height 248
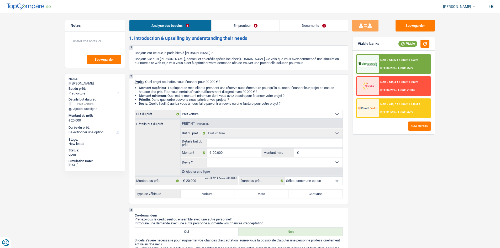
click at [392, 107] on div "NAI: 2 734,7 € / Limit: >1.033 € DTI: 31.56% / Limit: <65%" at bounding box center [405, 108] width 52 height 18
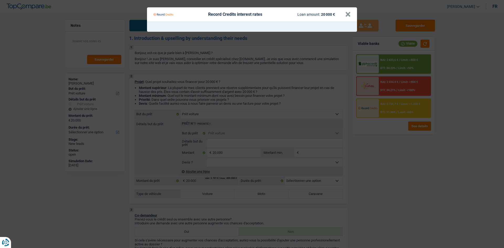
click at [392, 172] on Credits "Record Credits interest rates Loan amount: 20 000 € ×" at bounding box center [252, 124] width 504 height 248
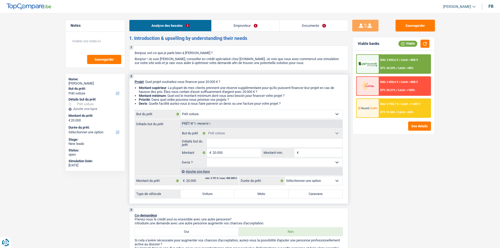
click at [233, 147] on input "Détails but du prêt" at bounding box center [275, 143] width 136 height 8
type input "2"
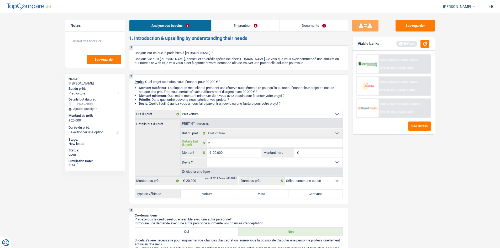
type input "20"
type input "202"
type input "2020"
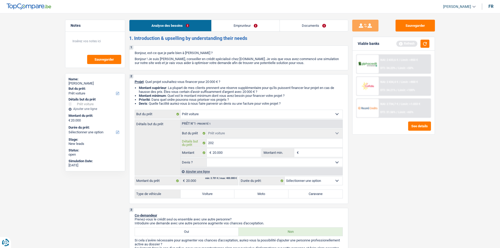
type input "2020"
click at [222, 197] on label "Voiture" at bounding box center [208, 194] width 54 height 8
click at [222, 197] on input "Voiture" at bounding box center [208, 194] width 54 height 8
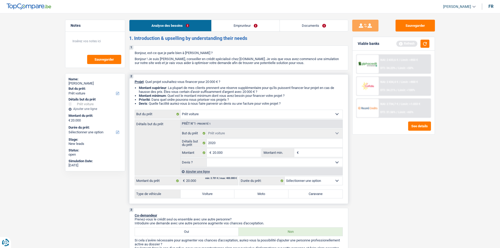
radio input "true"
select select "60"
radio input "true"
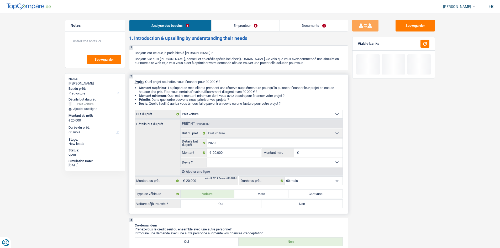
click at [225, 204] on label "Oui" at bounding box center [221, 204] width 81 height 8
click at [225, 204] on input "Oui" at bounding box center [221, 204] width 81 height 8
radio input "true"
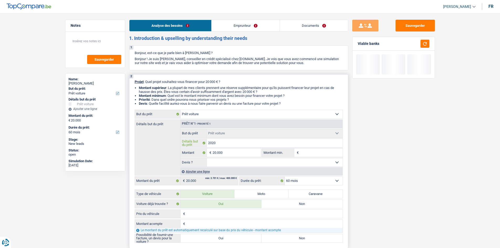
type input "202"
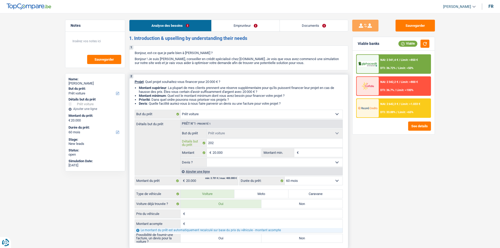
type input "20"
type input "2"
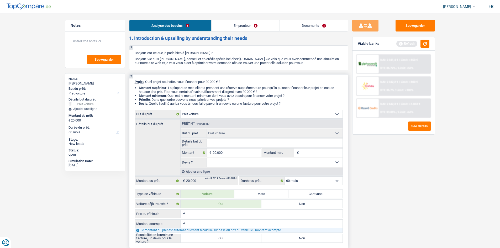
type input "t"
type input "tO"
type input "tOY"
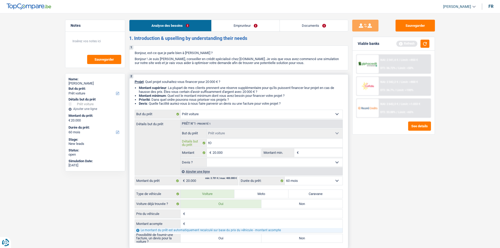
type input "tOY"
type input "tOYO"
type input "tOYOT"
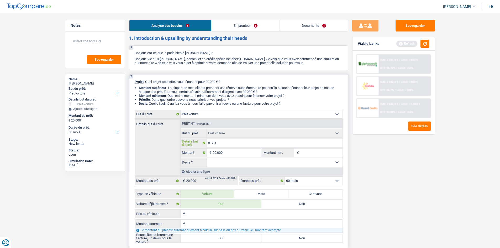
type input "tOYOTA"
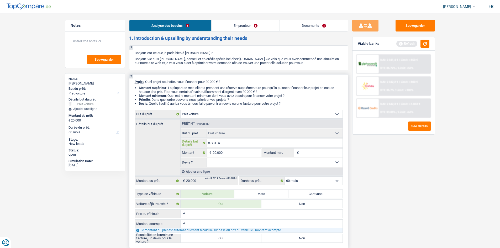
type input "tOYOTA"
type input "tOY"
type input "t"
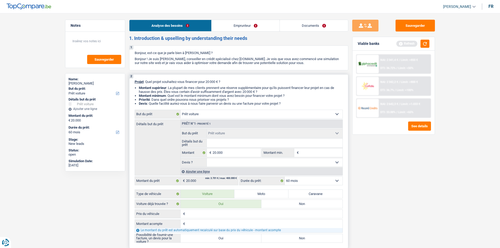
type input "T"
type input "To"
type input "Toy"
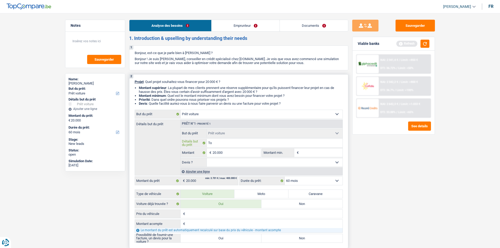
type input "Toy"
type input "Toyo"
type input "Toyot"
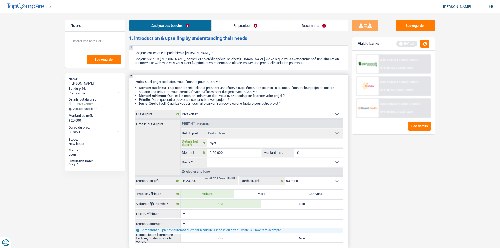
type input "Toyota"
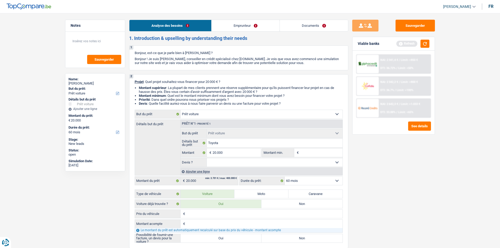
click at [401, 191] on div "Sauvegarder Viable banks Refresh NAI: 2 341,4 € / Limit: >850 € DTI: 36.72% / L…" at bounding box center [393, 129] width 91 height 219
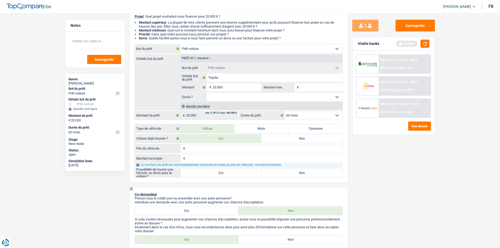
scroll to position [105, 0]
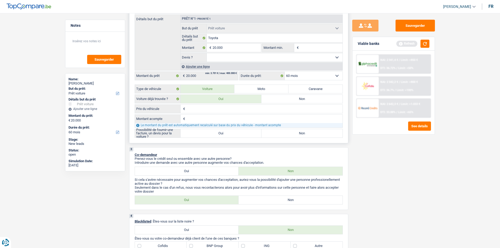
click at [217, 135] on label "Oui" at bounding box center [221, 133] width 81 height 8
click at [217, 135] on input "Oui" at bounding box center [221, 133] width 81 height 8
radio input "true"
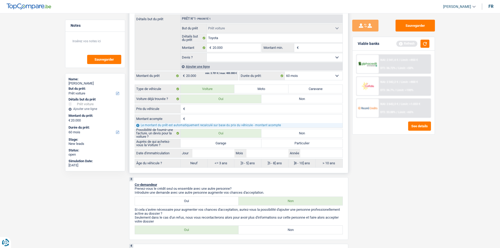
click at [232, 145] on label "Garage" at bounding box center [221, 143] width 81 height 8
click at [232, 145] on input "Garage" at bounding box center [221, 143] width 81 height 8
radio input "true"
click at [304, 150] on input "Année" at bounding box center [321, 153] width 42 height 8
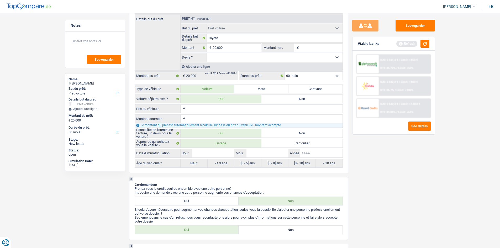
type input "2"
type input "20"
type input "202"
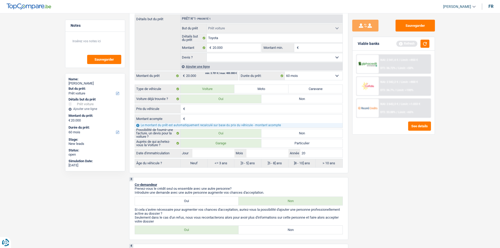
type input "202"
type input "2020"
click at [254, 152] on input "Mois" at bounding box center [268, 153] width 42 height 8
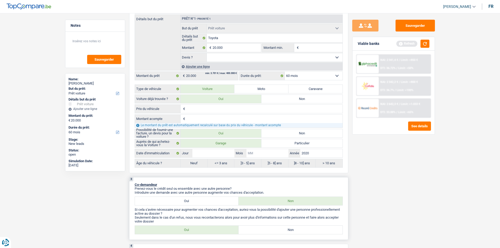
type input "5"
click at [226, 157] on input "Jour" at bounding box center [213, 153] width 42 height 8
type input "5"
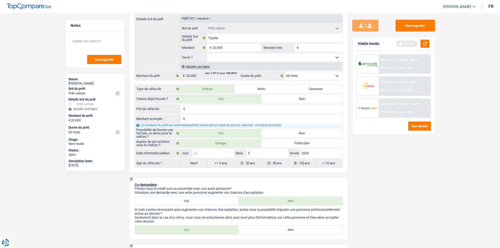
type input "5"
click at [388, 183] on div "Sauvegarder Viable banks Refresh NAI: 2 341,4 € / Limit: >850 € DTI: 36.72% / L…" at bounding box center [393, 129] width 91 height 219
radio input "false"
radio input "true"
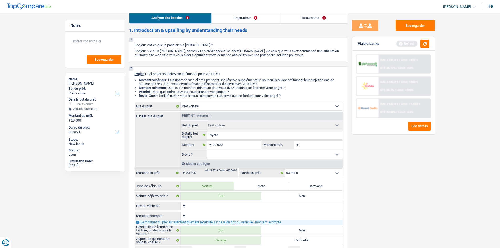
scroll to position [0, 0]
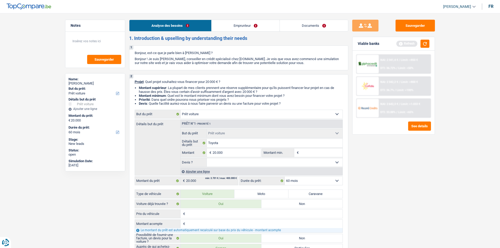
click at [232, 27] on link "Emprunteur" at bounding box center [246, 25] width 68 height 11
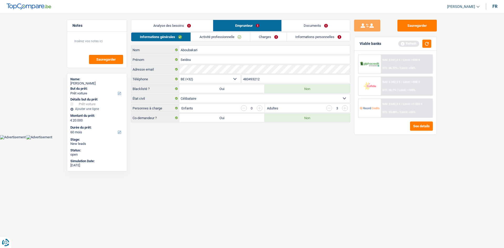
click at [186, 22] on link "Analyse des besoins" at bounding box center [172, 25] width 82 height 11
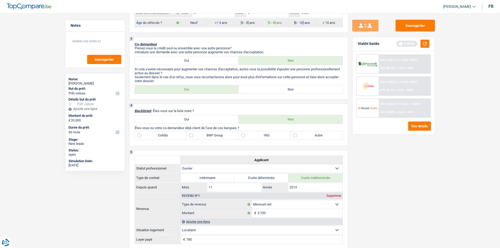
scroll to position [236, 0]
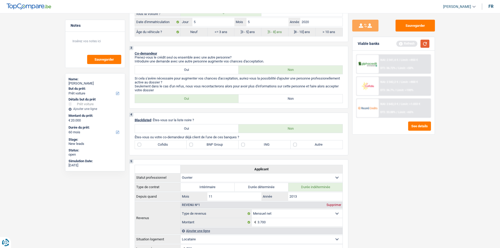
click at [427, 41] on button "button" at bounding box center [425, 44] width 9 height 8
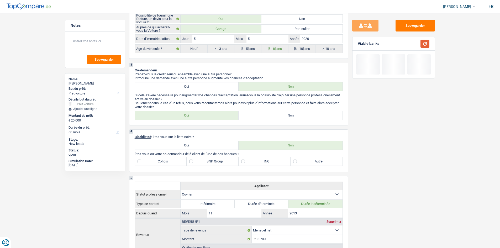
scroll to position [210, 0]
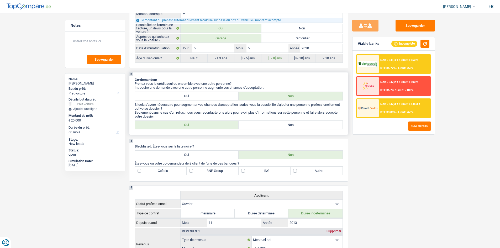
click at [307, 127] on label "Non" at bounding box center [291, 125] width 104 height 8
click at [307, 127] on input "Non" at bounding box center [291, 125] width 104 height 8
radio input "true"
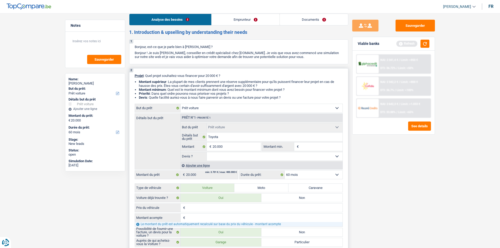
scroll to position [0, 0]
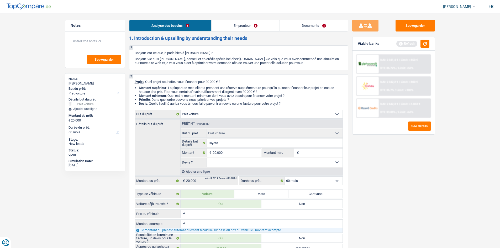
click at [244, 23] on link "Emprunteur" at bounding box center [246, 25] width 68 height 11
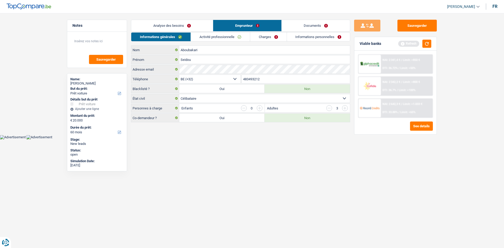
click at [192, 24] on link "Analyse des besoins" at bounding box center [172, 25] width 82 height 11
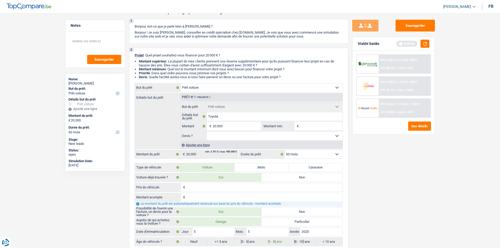
scroll to position [26, 0]
click at [222, 137] on select "Oui Non Non répondu Sélectionner une option" at bounding box center [275, 136] width 136 height 8
select select "yes"
click at [207, 132] on select "Oui Non Non répondu Sélectionner une option" at bounding box center [275, 136] width 136 height 8
select select "yes"
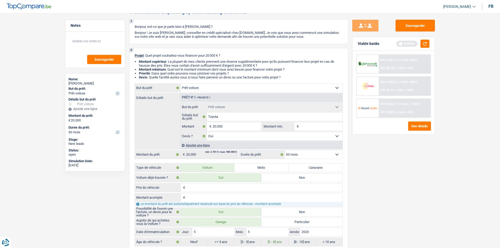
click at [429, 40] on div "Viable banks Refresh" at bounding box center [394, 44] width 82 height 14
click at [428, 41] on button "button" at bounding box center [425, 44] width 9 height 8
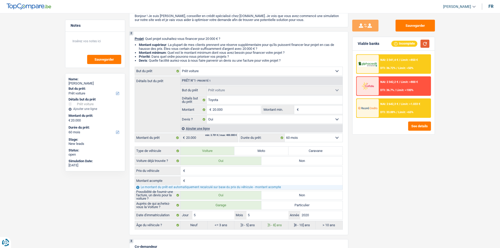
scroll to position [79, 0]
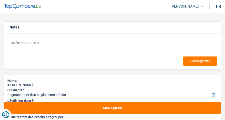
select select "refinancing"
select select "60"
select select "refinancing"
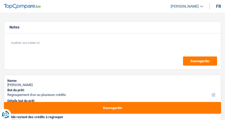
select select "60"
select select "worker"
select select "familyAllowances"
select select "netSalary"
select select "ownerWithMortgage"
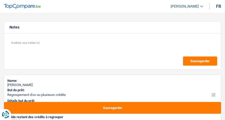
select select "mortgage"
select select "refinancing"
select select "60"
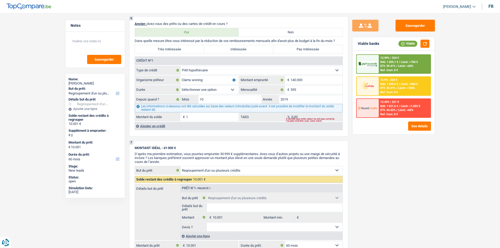
drag, startPoint x: 354, startPoint y: 143, endPoint x: 370, endPoint y: 164, distance: 27.0
click at [225, 120] on div "Sauvegarder Viable banks Viable 12.99% | 224 € NAI: 1 259,1 € / Limit: >750 € D…" at bounding box center [393, 129] width 91 height 219
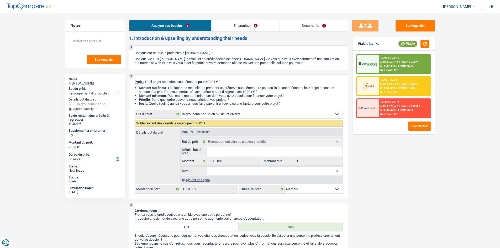
click at [225, 29] on link "Emprunteur" at bounding box center [246, 25] width 68 height 11
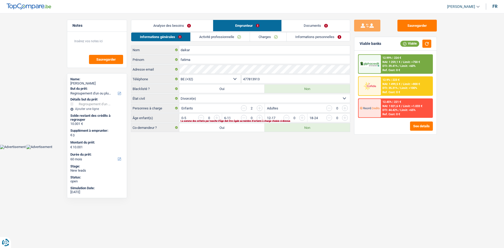
click at [225, 36] on link "Activité professionnelle" at bounding box center [220, 37] width 59 height 9
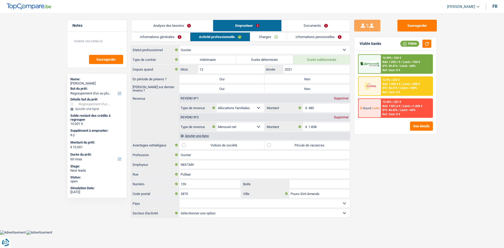
click at [175, 40] on link "Informations générales" at bounding box center [160, 37] width 59 height 9
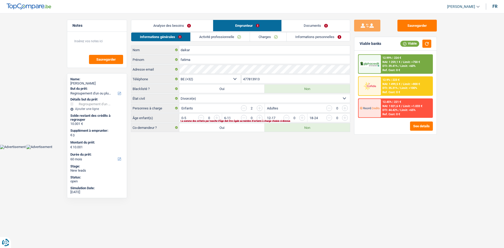
click at [184, 24] on link "Analyse des besoins" at bounding box center [172, 25] width 82 height 11
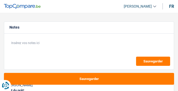
select select "houseOrGarden"
select select "120"
select select "houseOrGarden"
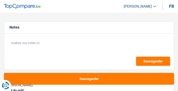
select select "120"
select select "worker"
select select "familyAllowances"
select select "netSalary"
select select "ownerWithMortgage"
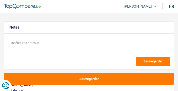
select select "mortgage"
select select "180"
select select "houseOrGarden"
select select "120"
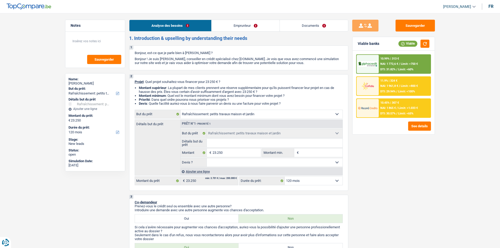
click at [178, 27] on link "Emprunteur" at bounding box center [246, 25] width 68 height 11
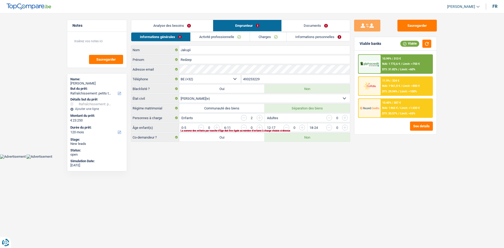
click at [178, 38] on link "Activité professionnelle" at bounding box center [220, 37] width 59 height 9
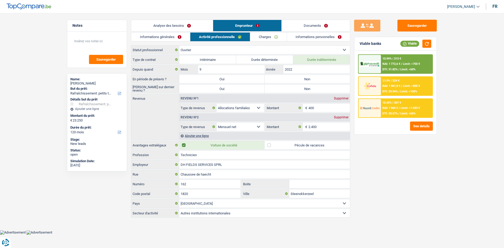
drag, startPoint x: 272, startPoint y: 39, endPoint x: 176, endPoint y: 33, distance: 96.0
click at [178, 38] on link "Charges" at bounding box center [268, 37] width 36 height 9
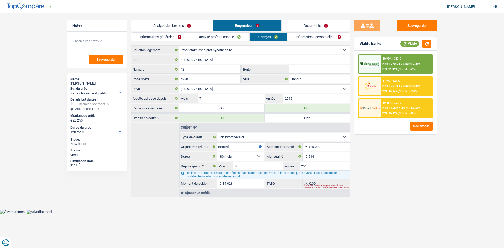
drag, startPoint x: 180, startPoint y: 23, endPoint x: 195, endPoint y: 32, distance: 17.1
click at [178, 22] on link "Analyse des besoins" at bounding box center [172, 25] width 82 height 11
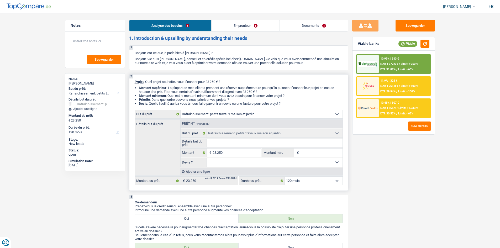
click at [178, 91] on input "Détails but du prêt" at bounding box center [275, 143] width 136 height 8
type input "T"
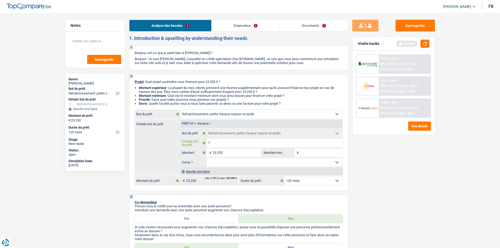
type input "Tr"
type input "Tra"
type input "Trav"
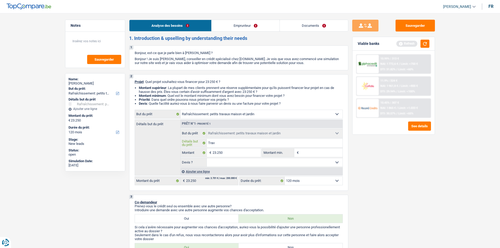
type input "Trav"
type input "Trava"
type input "Travau"
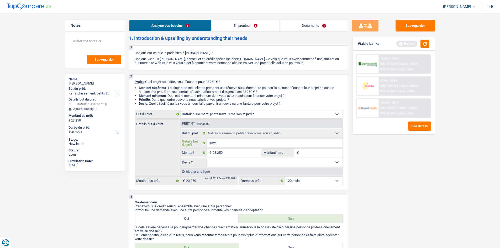
type input "Travaux"
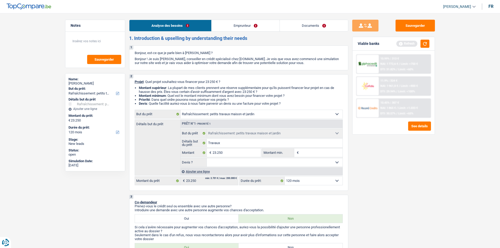
drag, startPoint x: 453, startPoint y: 170, endPoint x: 435, endPoint y: 163, distance: 19.6
click at [178, 91] on input "23.250" at bounding box center [237, 153] width 48 height 8
click at [178, 91] on div "2 Projet : Quel projet souhaitez-vous financer pour 23 250 € ? Montant supérieu…" at bounding box center [238, 132] width 219 height 117
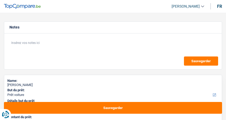
select select "car"
select select "48"
select select "car"
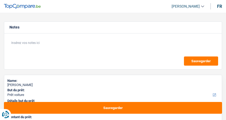
select select "48"
select select "privateEmployee"
select select "netSalary"
select select "mealVouchers"
select select "rents"
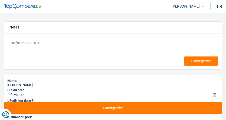
select select "car"
select select "48"
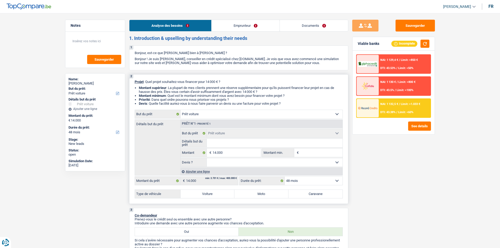
click at [225, 120] on input "Détails but du prêt" at bounding box center [275, 143] width 136 height 8
type input "D"
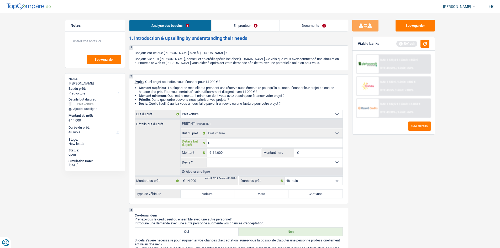
type input "Da"
type input "Dac"
type input "Daci"
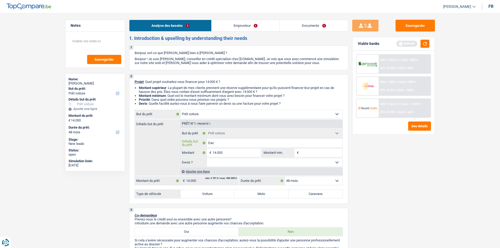
type input "Daci"
type input "Dacia"
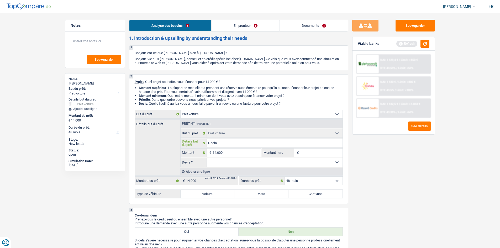
type input "Dacia"
click at [226, 120] on select "Oui Non Non répondu Sélectionner une option" at bounding box center [275, 162] width 136 height 8
select select "yes"
click at [207, 120] on select "Oui Non Non répondu Sélectionner une option" at bounding box center [275, 162] width 136 height 8
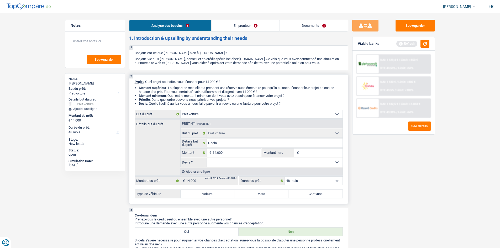
select select "yes"
click at [208, 120] on label "Voiture" at bounding box center [208, 194] width 54 height 8
click at [208, 120] on input "Voiture" at bounding box center [208, 194] width 54 height 8
radio input "true"
select select "60"
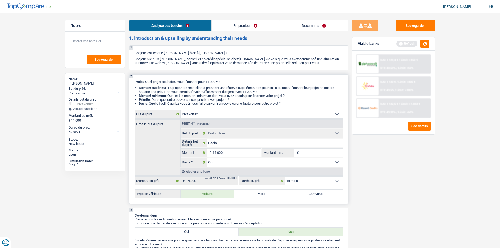
select select "60"
radio input "true"
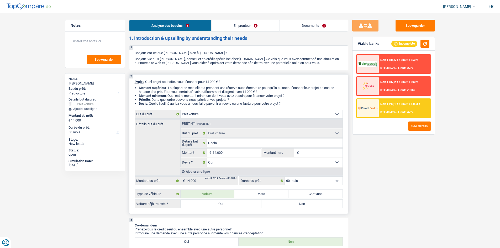
click at [226, 120] on label "Oui" at bounding box center [221, 204] width 81 height 8
click at [226, 120] on input "Oui" at bounding box center [221, 204] width 81 height 8
radio input "true"
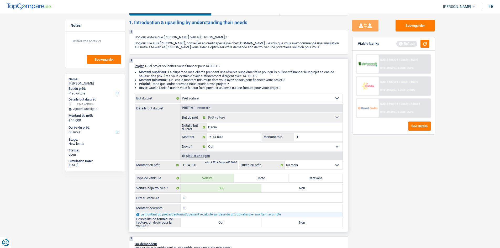
scroll to position [79, 0]
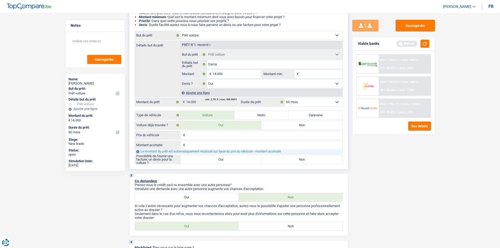
click at [226, 120] on label "Oui" at bounding box center [221, 159] width 81 height 8
click at [226, 120] on input "Oui" at bounding box center [221, 159] width 81 height 8
radio input "true"
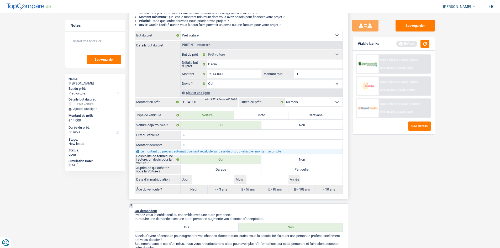
click at [226, 120] on label "Particulier" at bounding box center [301, 169] width 81 height 8
click at [226, 120] on input "Particulier" at bounding box center [301, 169] width 81 height 8
radio input "true"
click at [226, 120] on input "Année" at bounding box center [321, 179] width 42 height 8
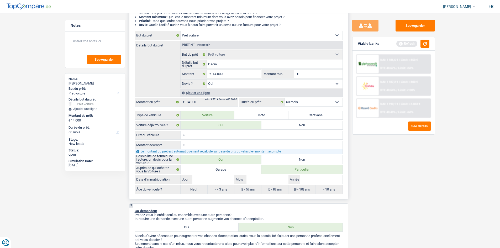
click at [226, 120] on label "Garage" at bounding box center [221, 169] width 81 height 8
click at [226, 120] on input "Garage" at bounding box center [221, 169] width 81 height 8
radio input "true"
click at [220, 120] on input "Prix du véhicule" at bounding box center [264, 135] width 156 height 8
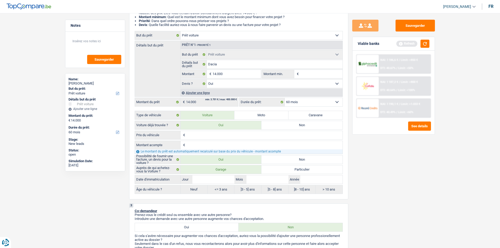
type input "1"
type input "14"
type input "145"
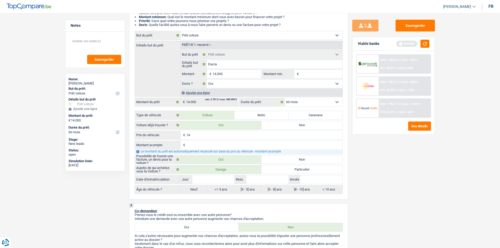
type input "145"
type input "1.450"
type input "14.500"
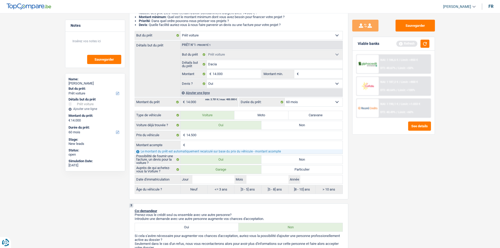
click at [226, 120] on div "Sauvegarder Viable banks Refresh NAI: 1 186,6 € / Limit: >850 € DTI: 40.67% / L…" at bounding box center [393, 129] width 91 height 219
click at [226, 120] on input "Année" at bounding box center [321, 179] width 42 height 8
click at [213, 120] on input "14.500" at bounding box center [264, 135] width 156 height 8
type input "1.450"
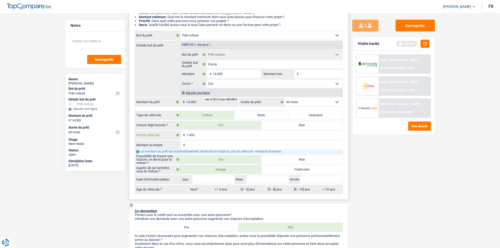
type input "145"
type input "14"
type input "1"
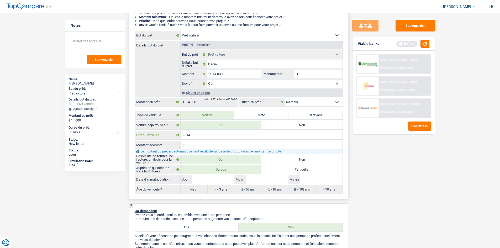
type input "1"
type input "13"
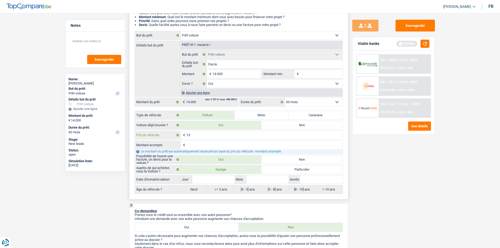
type input "134"
type input "1.349"
type input "13.490"
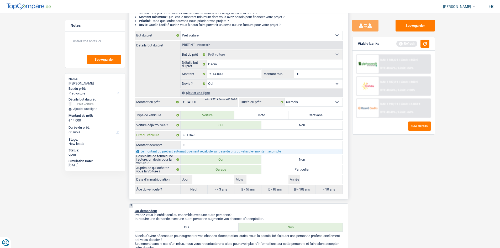
type input "13.490"
drag, startPoint x: 413, startPoint y: 179, endPoint x: 407, endPoint y: 175, distance: 6.6
click at [226, 120] on div "Sauvegarder Viable banks Refresh NAI: 1 186,6 € / Limit: >850 € DTI: 40.67% / L…" at bounding box center [393, 129] width 91 height 219
click at [226, 120] on input "Année" at bounding box center [321, 179] width 42 height 8
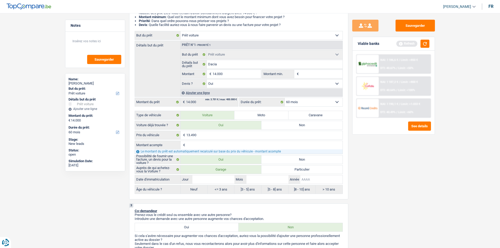
type input "2"
type input "20"
type input "202"
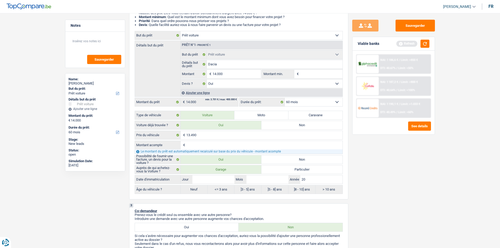
type input "202"
type input "2021"
drag, startPoint x: 256, startPoint y: 183, endPoint x: 258, endPoint y: 180, distance: 3.2
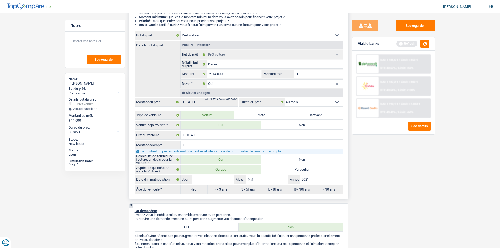
click at [226, 120] on input "Mois" at bounding box center [268, 179] width 42 height 8
type input "1"
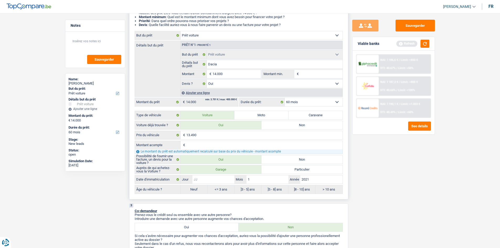
click at [222, 120] on input "Jour" at bounding box center [213, 179] width 42 height 8
type input "1"
click at [226, 120] on div "Sauvegarder Viable banks Refresh NAI: 1 186,6 € / Limit: >850 € DTI: 40.67% / L…" at bounding box center [393, 129] width 91 height 219
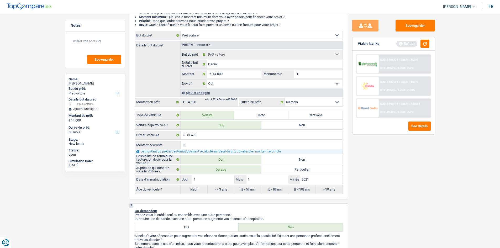
radio input "false"
radio input "true"
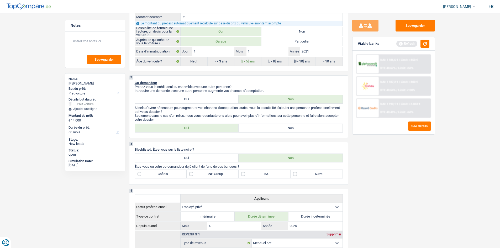
scroll to position [236, 0]
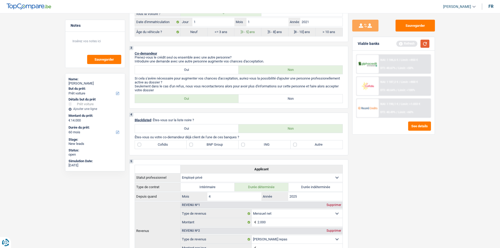
click at [226, 43] on button "button" at bounding box center [425, 44] width 9 height 8
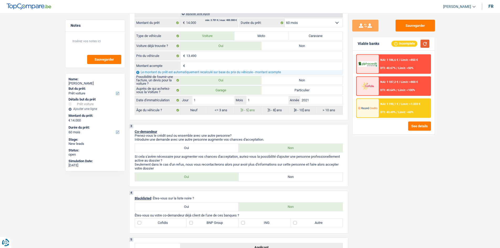
scroll to position [210, 0]
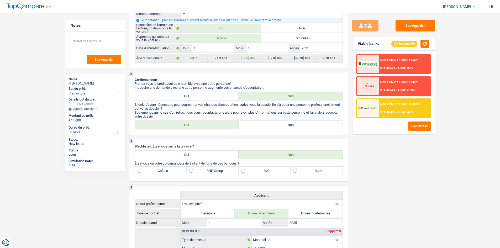
click at [226, 120] on label "Non" at bounding box center [291, 125] width 104 height 8
click at [226, 120] on input "Non" at bounding box center [291, 125] width 104 height 8
radio input "true"
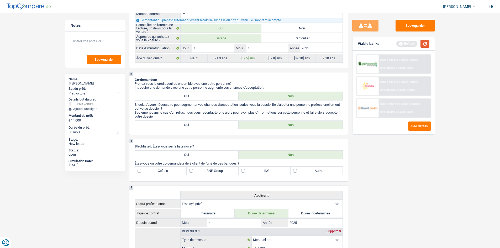
drag, startPoint x: 427, startPoint y: 43, endPoint x: 435, endPoint y: 50, distance: 9.9
click at [226, 43] on button "button" at bounding box center [425, 44] width 9 height 8
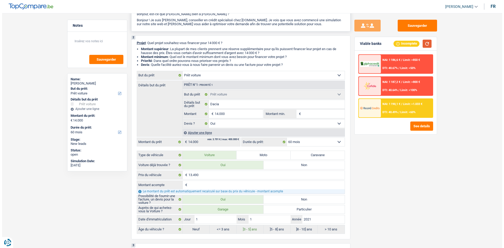
scroll to position [0, 0]
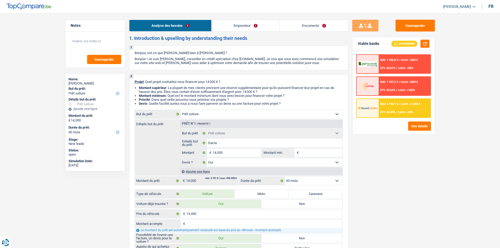
click at [226, 29] on link "Emprunteur" at bounding box center [246, 25] width 68 height 11
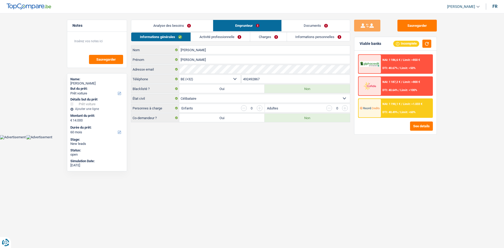
click at [226, 40] on link "Charges" at bounding box center [268, 37] width 36 height 9
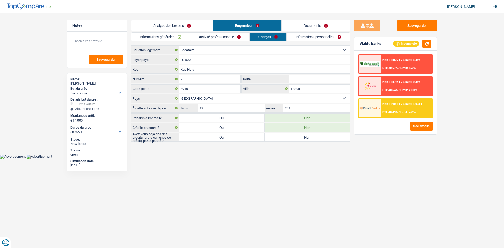
click at [226, 37] on link "Activité professionnelle" at bounding box center [219, 37] width 59 height 9
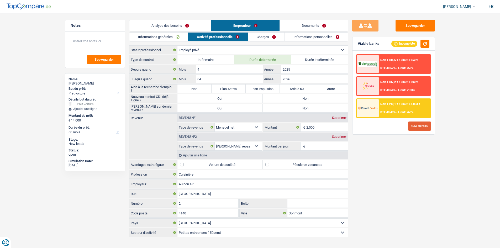
click at [226, 120] on button "See details" at bounding box center [419, 126] width 23 height 9
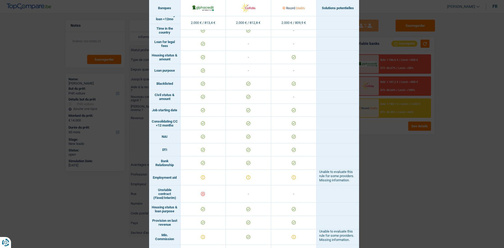
scroll to position [55, 0]
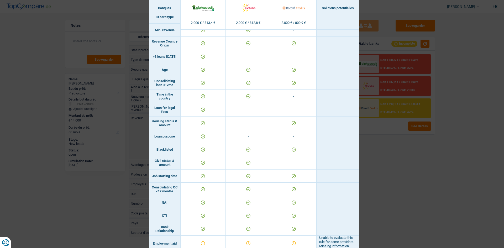
click at [226, 120] on div "Banks conditions × Banques Solutions potentielles Revenus / Charges 2.000 € / 8…" at bounding box center [252, 124] width 504 height 248
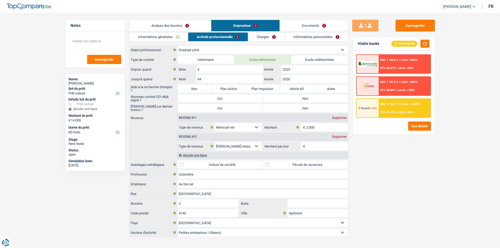
click at [203, 86] on label "Non" at bounding box center [194, 89] width 34 height 8
click at [203, 86] on input "Non" at bounding box center [194, 89] width 34 height 8
radio input "true"
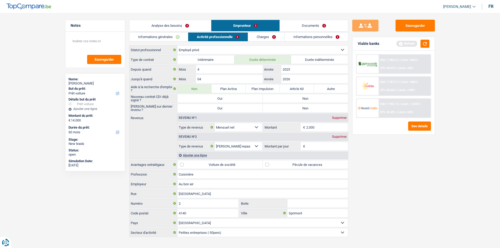
click at [226, 96] on label "Non" at bounding box center [305, 98] width 85 height 8
click at [226, 96] on input "Non" at bounding box center [305, 98] width 85 height 8
radio input "true"
click at [226, 107] on label "Non" at bounding box center [305, 108] width 85 height 8
click at [226, 107] on input "Non" at bounding box center [305, 108] width 85 height 8
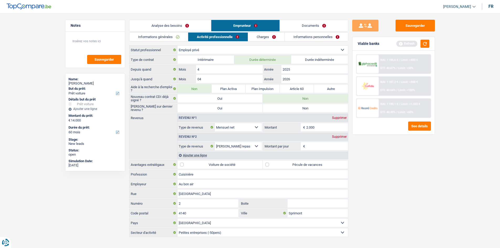
radio input "true"
drag, startPoint x: 417, startPoint y: 159, endPoint x: 424, endPoint y: 135, distance: 24.8
click at [226, 120] on div "Sauvegarder Viable banks Refresh NAI: 1 186,6 € / Limit: >850 € DTI: 40.67% / L…" at bounding box center [393, 129] width 91 height 219
click at [226, 120] on button "See details" at bounding box center [419, 126] width 23 height 9
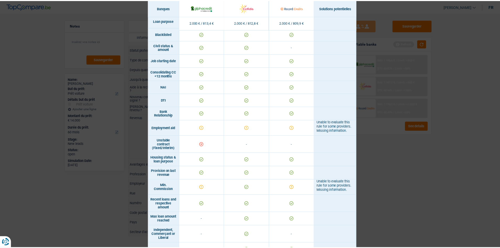
scroll to position [210, 0]
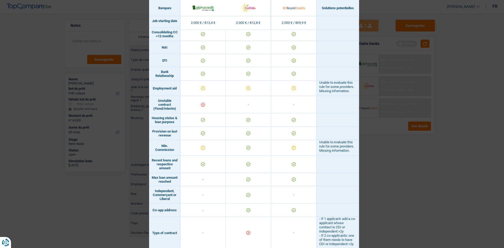
click at [226, 120] on div "Banks conditions × Banques Solutions potentielles Revenus / Charges 2.000 € / 8…" at bounding box center [252, 124] width 504 height 248
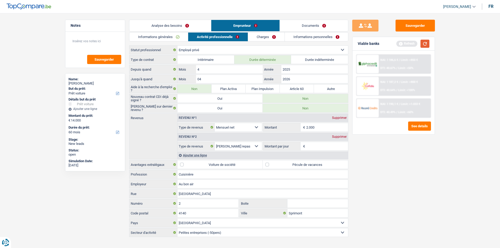
click at [226, 41] on button "button" at bounding box center [425, 44] width 9 height 8
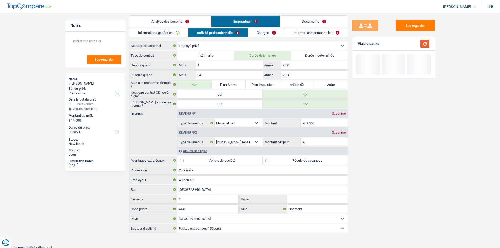
scroll to position [6, 0]
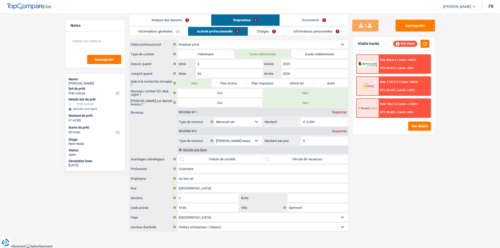
click at [226, 30] on link "Charges" at bounding box center [266, 31] width 36 height 9
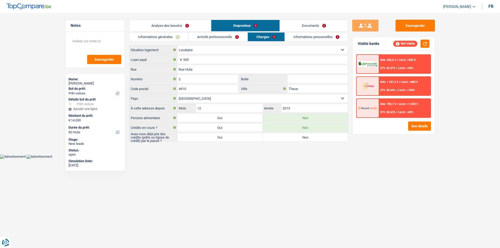
scroll to position [0, 0]
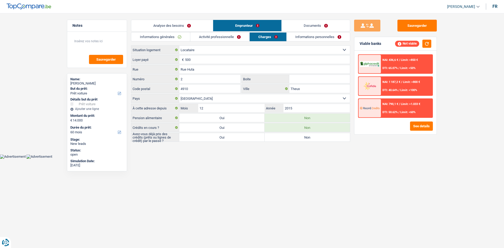
click at [163, 35] on link "Informations générales" at bounding box center [160, 37] width 59 height 9
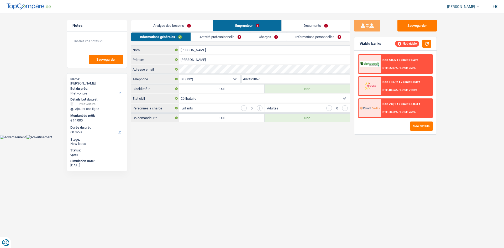
click at [226, 33] on link "Informations personnelles" at bounding box center [318, 37] width 63 height 9
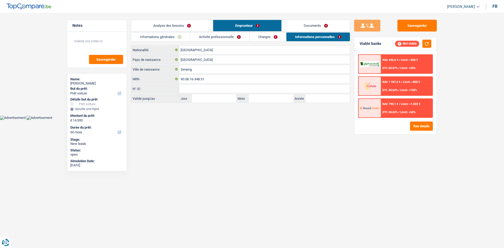
click at [182, 25] on link "Analyse des besoins" at bounding box center [172, 25] width 82 height 11
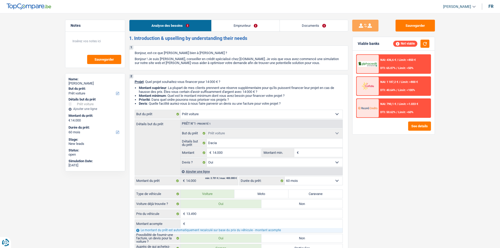
click at [226, 25] on link "Emprunteur" at bounding box center [246, 25] width 68 height 11
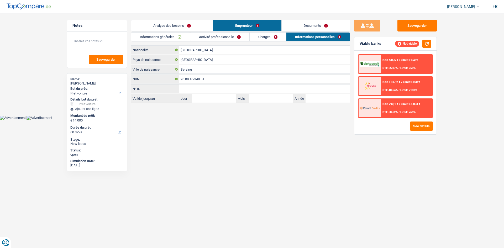
click at [226, 35] on link "Activité professionnelle" at bounding box center [219, 37] width 59 height 9
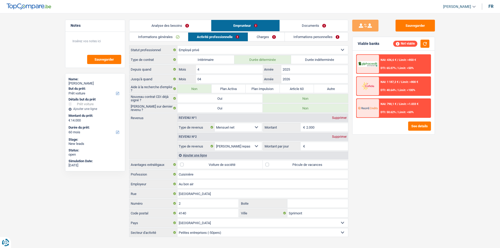
click at [226, 38] on link "Charges" at bounding box center [266, 37] width 36 height 9
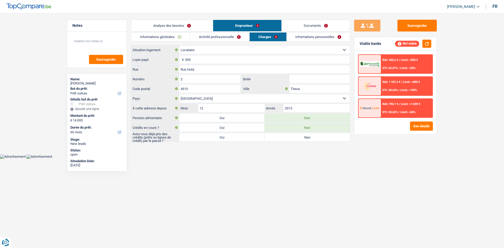
click at [226, 37] on link "Informations personnelles" at bounding box center [318, 37] width 63 height 9
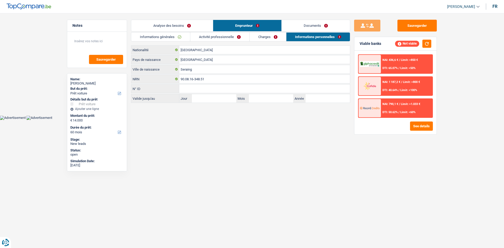
click at [226, 38] on link "Charges" at bounding box center [268, 37] width 36 height 9
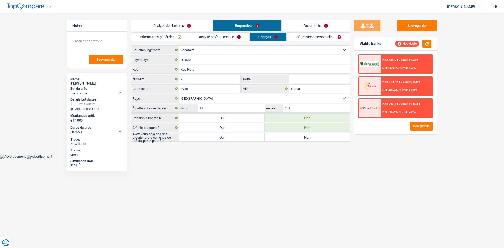
click at [226, 38] on link "Activité professionnelle" at bounding box center [219, 37] width 59 height 9
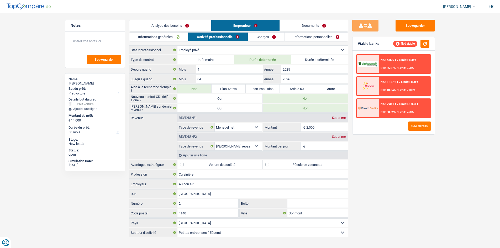
click at [165, 32] on div "Analyse des besoins Emprunteur Documents 1. Introduction & upselling by underst…" at bounding box center [238, 129] width 219 height 218
click at [171, 34] on link "Informations générales" at bounding box center [158, 37] width 59 height 9
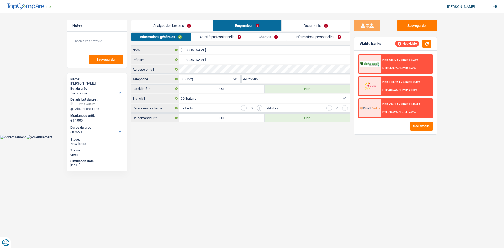
click at [177, 28] on link "Analyse des besoins" at bounding box center [172, 25] width 82 height 11
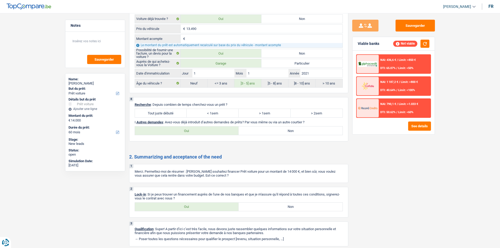
scroll to position [674, 0]
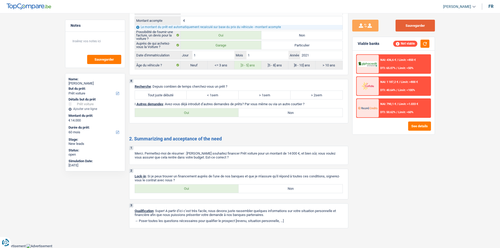
click at [226, 24] on button "Sauvegarder" at bounding box center [415, 26] width 39 height 12
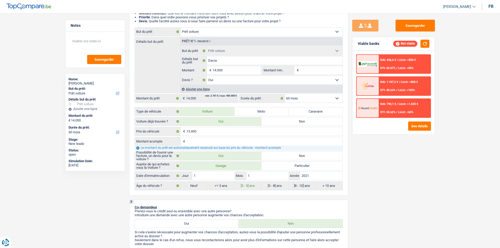
scroll to position [0, 0]
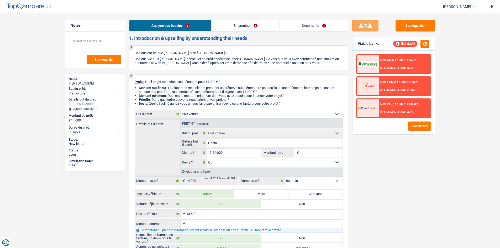
click at [226, 22] on link "Emprunteur" at bounding box center [246, 25] width 68 height 11
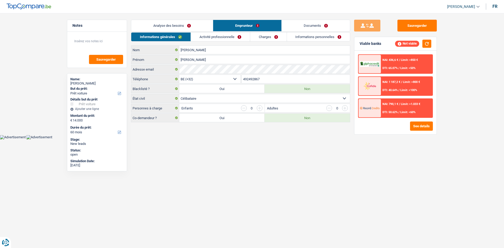
drag, startPoint x: 219, startPoint y: 36, endPoint x: 300, endPoint y: 92, distance: 98.7
click at [219, 35] on link "Activité professionnelle" at bounding box center [220, 37] width 59 height 9
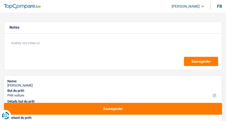
select select "car"
select select "60"
select select "car"
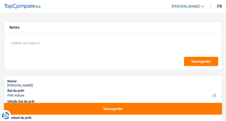
select select "yes"
select select "60"
select select "privateEmployee"
select select "netSalary"
select select "mealVouchers"
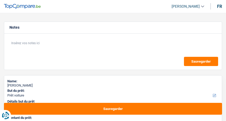
select select "rents"
select select "car"
select select "yes"
select select "60"
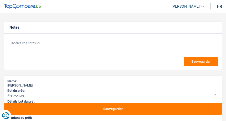
select select "privateEmployee"
select select "netSalary"
select select "mealVouchers"
select select "BE"
select select "smallCompanies"
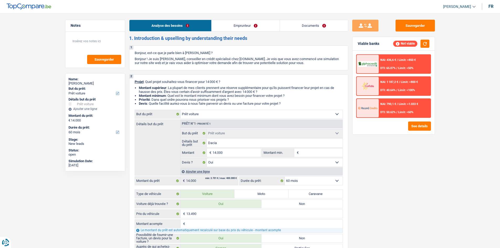
click at [226, 25] on link "Emprunteur" at bounding box center [246, 25] width 68 height 11
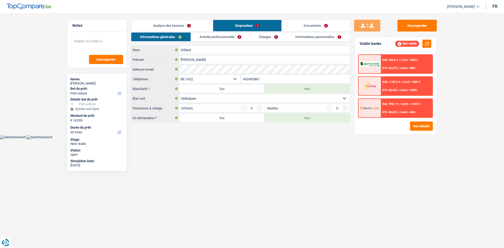
click at [226, 38] on link "Activité professionnelle" at bounding box center [220, 37] width 59 height 9
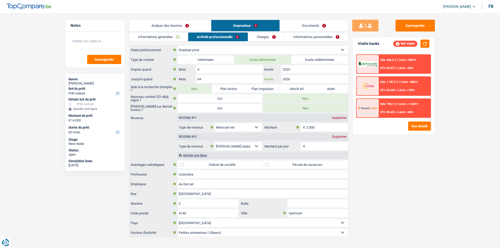
click at [226, 79] on input "2026" at bounding box center [314, 79] width 66 height 8
click at [226, 120] on div "Sauvegarder Viable banks Not viable NAI: 436,6 € / Limit: >850 € DTI: 65.07% / …" at bounding box center [393, 129] width 91 height 219
drag, startPoint x: 180, startPoint y: 26, endPoint x: 189, endPoint y: 30, distance: 9.8
click at [181, 27] on link "Analyse des besoins" at bounding box center [170, 25] width 82 height 11
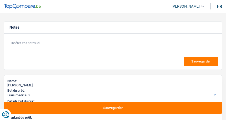
select select "medical"
select select "42"
select select "medical"
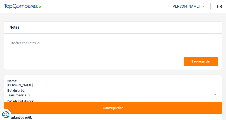
select select "42"
select select "worker"
select select "netSalary"
select select "rents"
select select "medical"
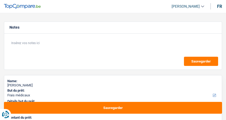
select select "medical"
select select "42"
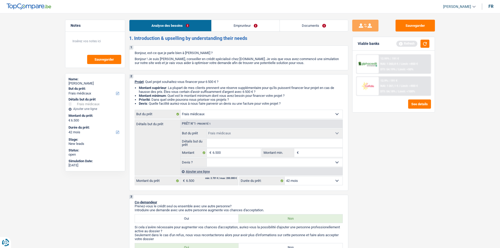
click at [226, 20] on link "Documents" at bounding box center [314, 25] width 68 height 11
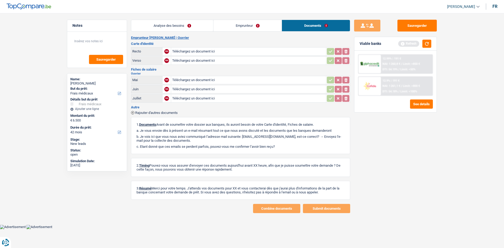
click at [226, 25] on link "Emprunteur" at bounding box center [247, 25] width 68 height 11
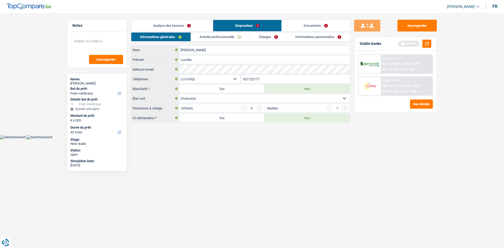
click at [226, 34] on link "Informations personnelles" at bounding box center [318, 37] width 63 height 9
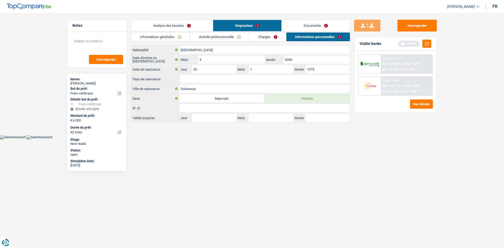
click at [181, 19] on main "Notes Sauvegarder Name: [PERSON_NAME] But du prêt: Confort maison: meubles, tex…" at bounding box center [252, 71] width 504 height 127
click at [202, 27] on link "Analyse des besoins" at bounding box center [172, 25] width 82 height 11
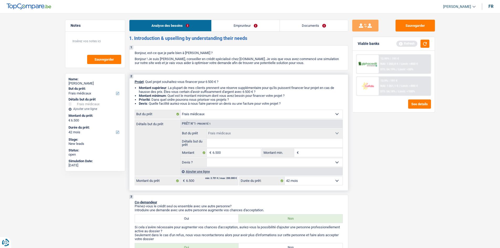
click at [226, 120] on input "Détails but du prêt" at bounding box center [275, 143] width 136 height 8
click at [226, 30] on link "Emprunteur" at bounding box center [246, 25] width 68 height 11
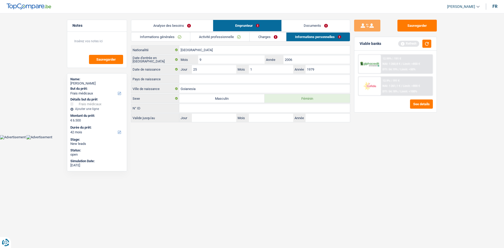
click at [226, 36] on link "Charges" at bounding box center [268, 37] width 36 height 9
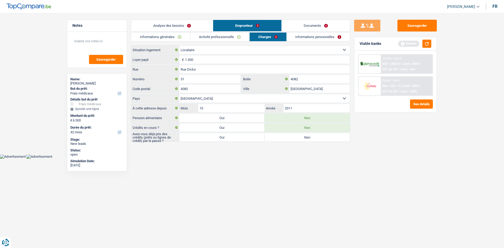
drag, startPoint x: 223, startPoint y: 38, endPoint x: 237, endPoint y: 41, distance: 14.0
click at [224, 38] on link "Activité professionnelle" at bounding box center [219, 37] width 59 height 9
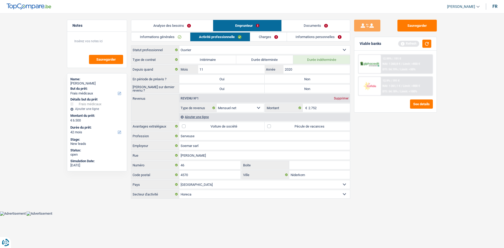
click at [226, 39] on link "Informations personnelles" at bounding box center [318, 37] width 63 height 9
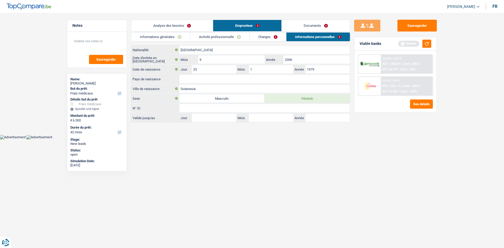
click at [219, 38] on link "Activité professionnelle" at bounding box center [219, 37] width 59 height 9
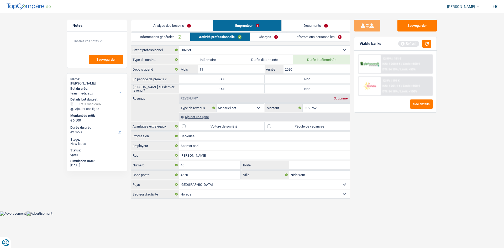
click at [186, 40] on link "Informations générales" at bounding box center [160, 37] width 59 height 9
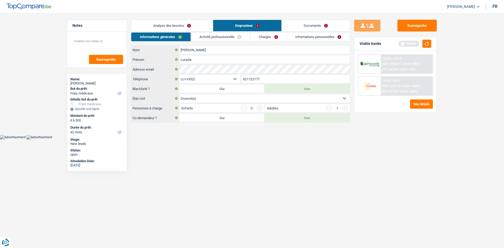
click at [193, 26] on link "Analyse des besoins" at bounding box center [172, 25] width 82 height 11
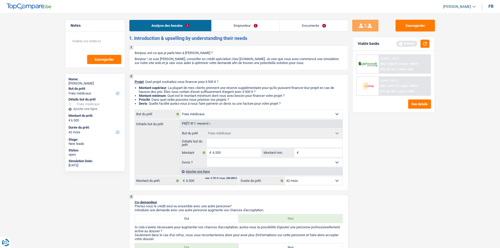
drag, startPoint x: 423, startPoint y: 32, endPoint x: 425, endPoint y: 36, distance: 5.4
click at [226, 32] on div "Sauvegarder Viable banks Refresh 12.99% | 191 € NAI: 1 260,8 € / Limit: >850 € …" at bounding box center [393, 129] width 91 height 219
drag, startPoint x: 416, startPoint y: 22, endPoint x: 422, endPoint y: 25, distance: 6.8
click at [226, 22] on button "Sauvegarder" at bounding box center [415, 26] width 39 height 12
